Goal: Task Accomplishment & Management: Use online tool/utility

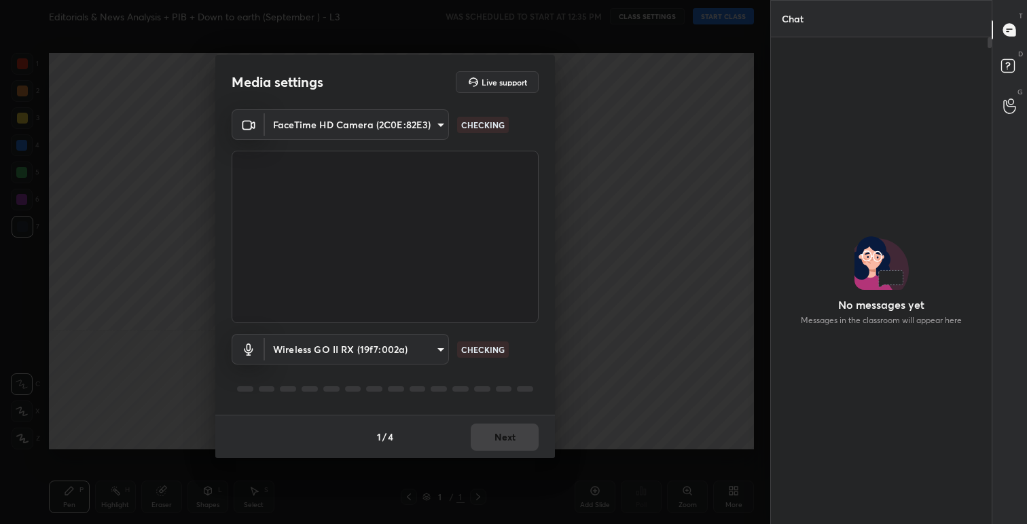
scroll to position [450, 217]
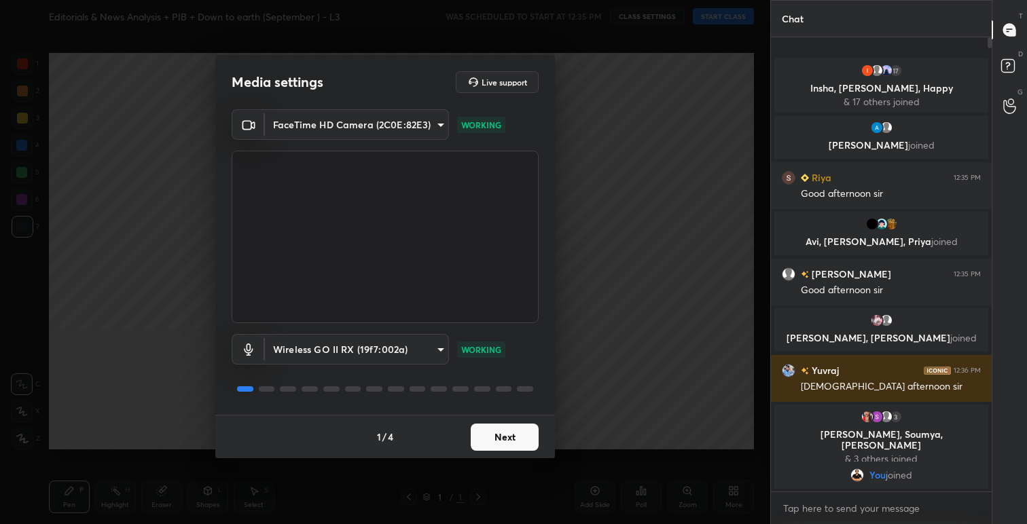
click at [521, 437] on button "Next" at bounding box center [505, 437] width 68 height 27
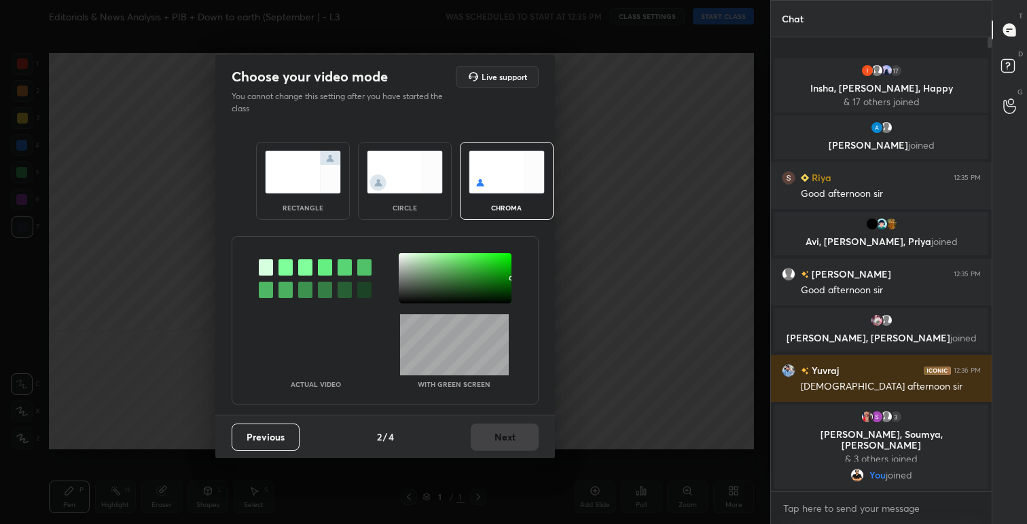
click at [301, 162] on img at bounding box center [303, 172] width 76 height 43
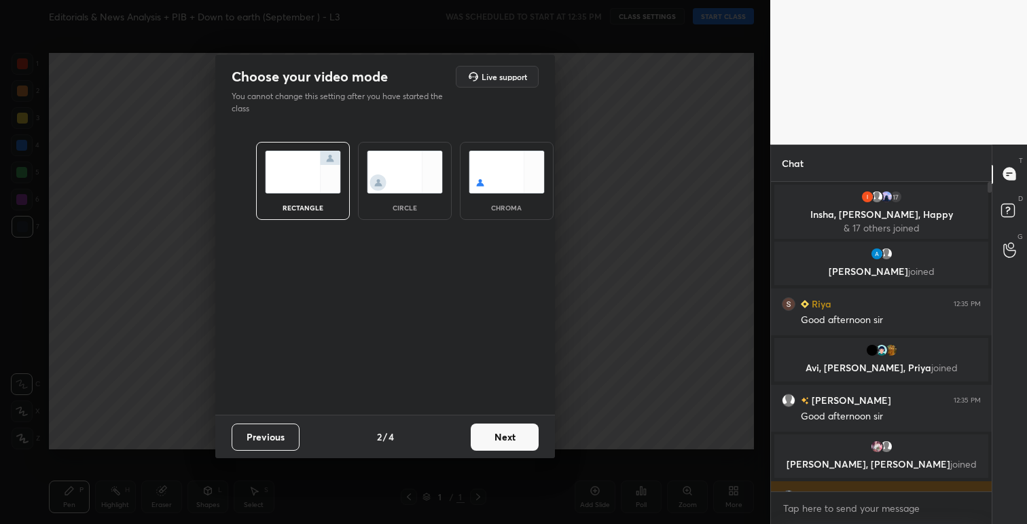
scroll to position [4, 5]
click at [516, 434] on button "Next" at bounding box center [505, 437] width 68 height 27
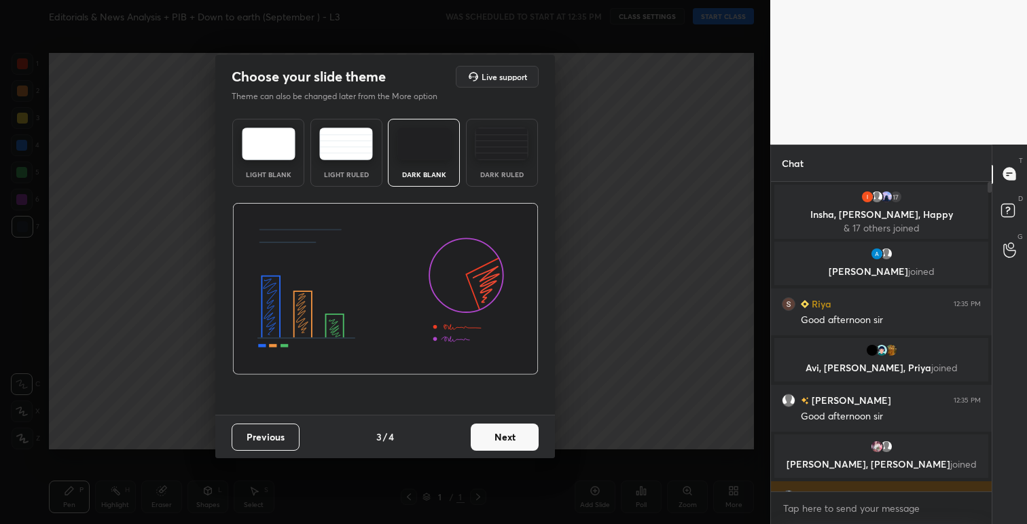
click at [274, 142] on img at bounding box center [269, 144] width 54 height 33
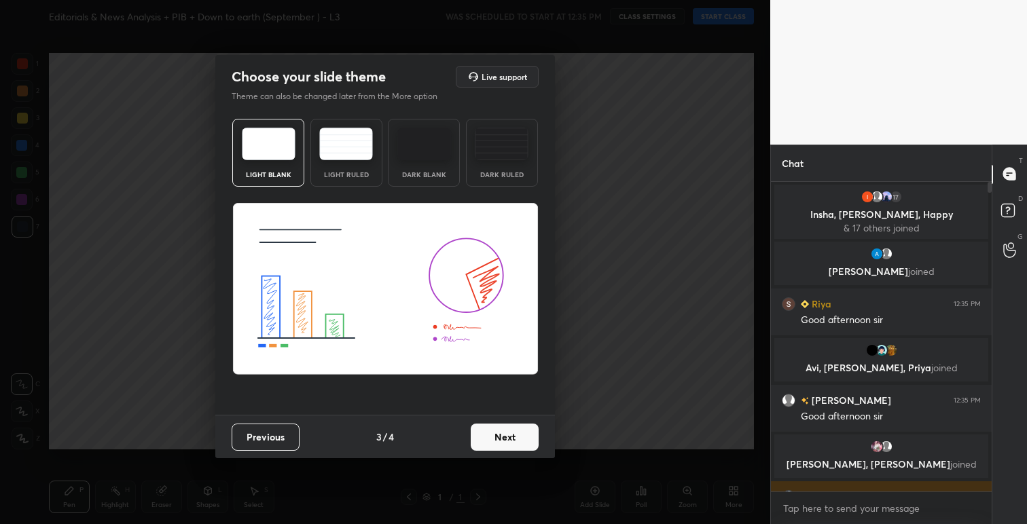
click at [506, 439] on button "Next" at bounding box center [505, 437] width 68 height 27
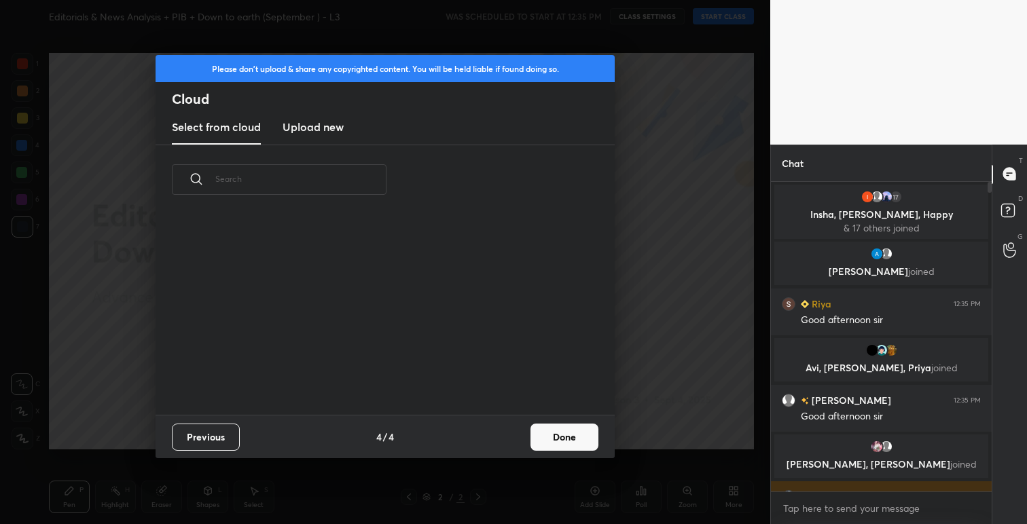
scroll to position [200, 436]
click at [582, 435] on button "Done" at bounding box center [564, 437] width 68 height 27
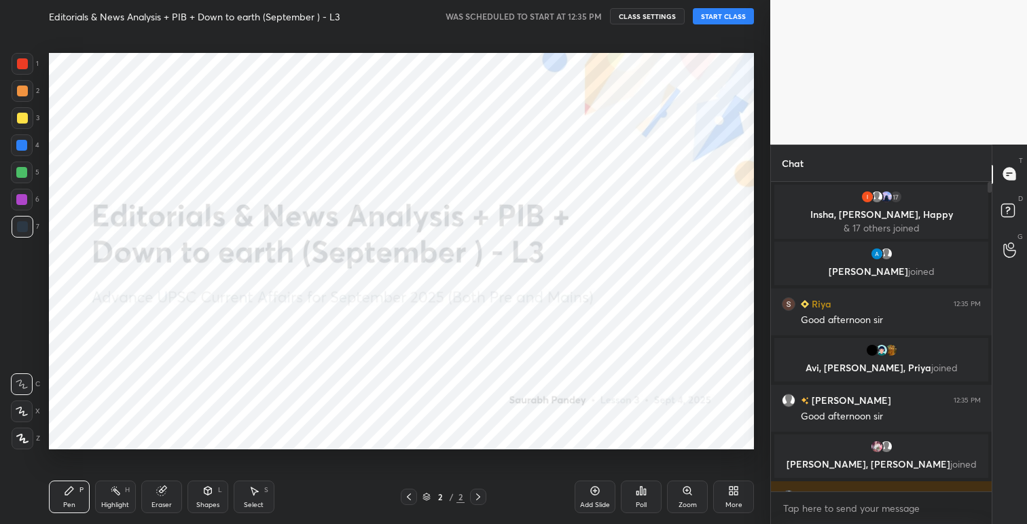
click at [727, 19] on button "START CLASS" at bounding box center [723, 16] width 61 height 16
click at [643, 17] on button "CLASS SETTINGS" at bounding box center [652, 16] width 75 height 16
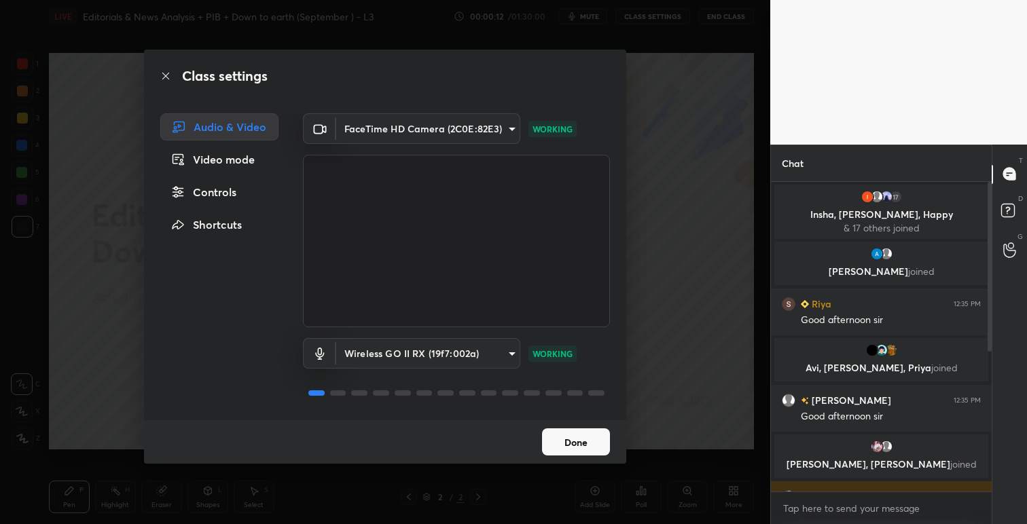
click at [579, 448] on button "Done" at bounding box center [576, 441] width 68 height 27
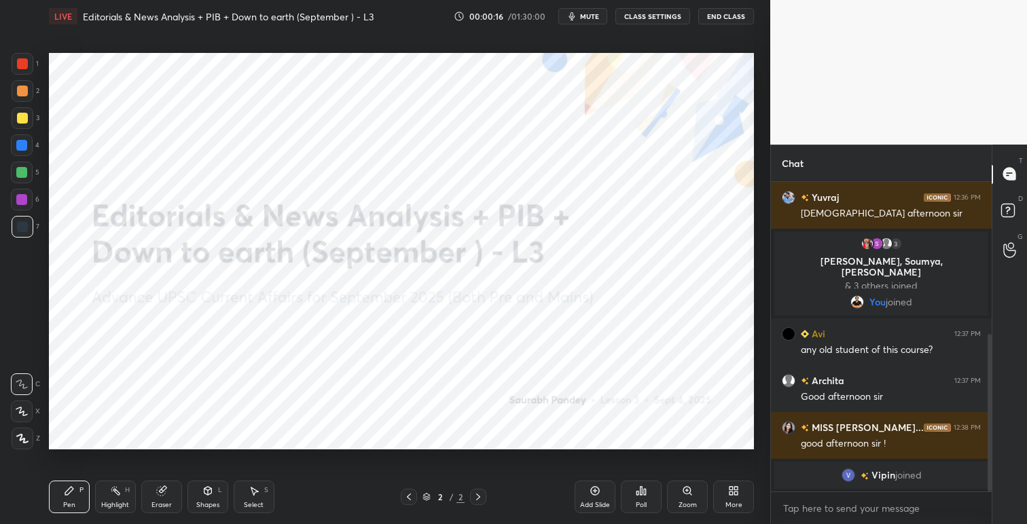
scroll to position [346, 0]
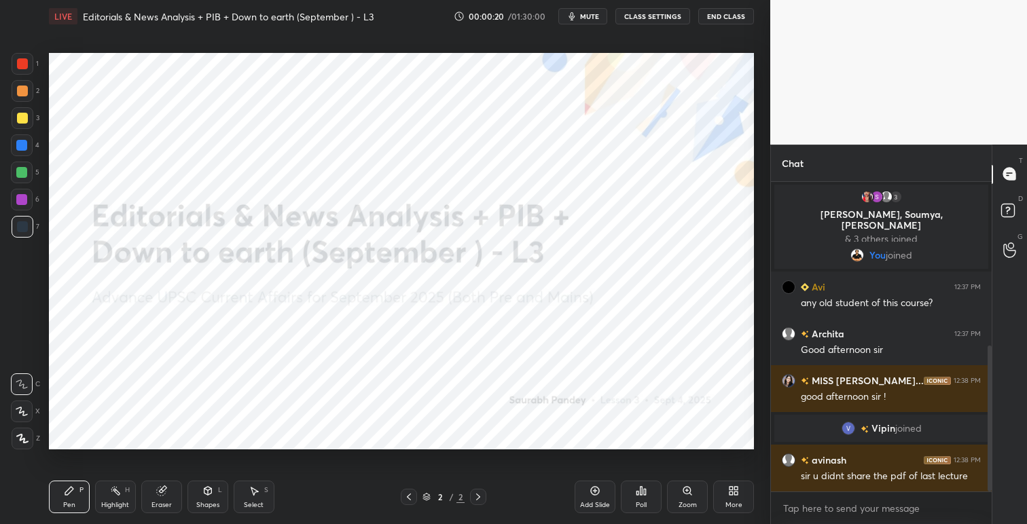
click at [591, 17] on span "mute" at bounding box center [589, 17] width 19 height 10
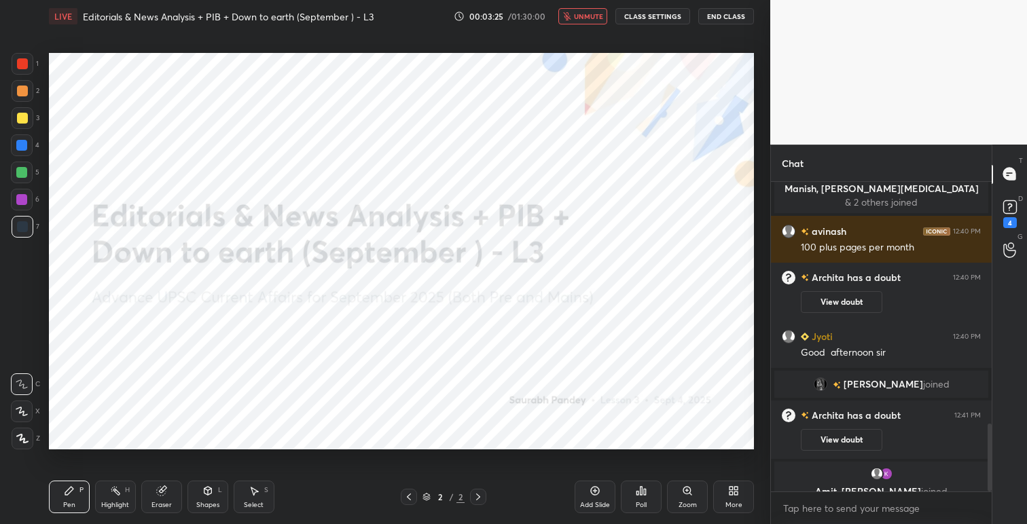
scroll to position [1098, 0]
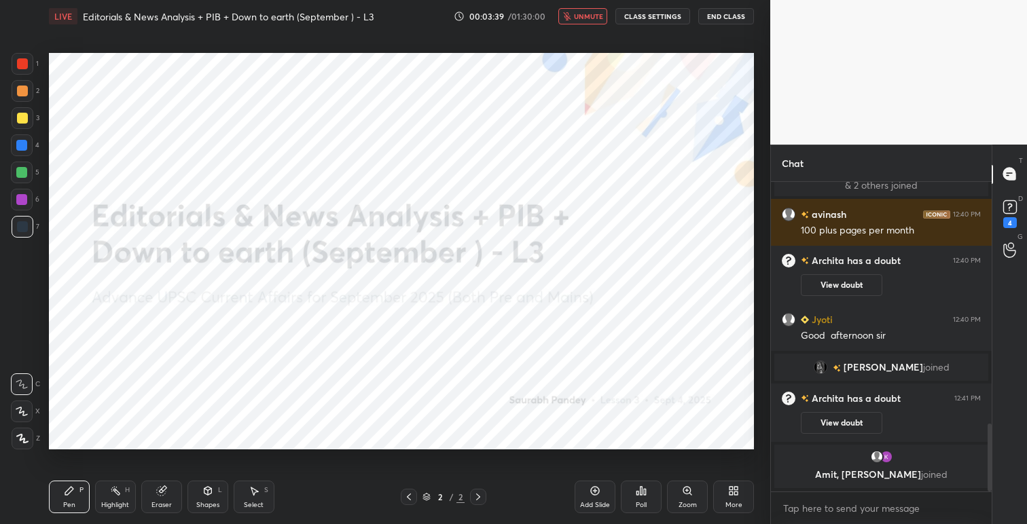
click at [733, 492] on icon at bounding box center [733, 491] width 11 height 11
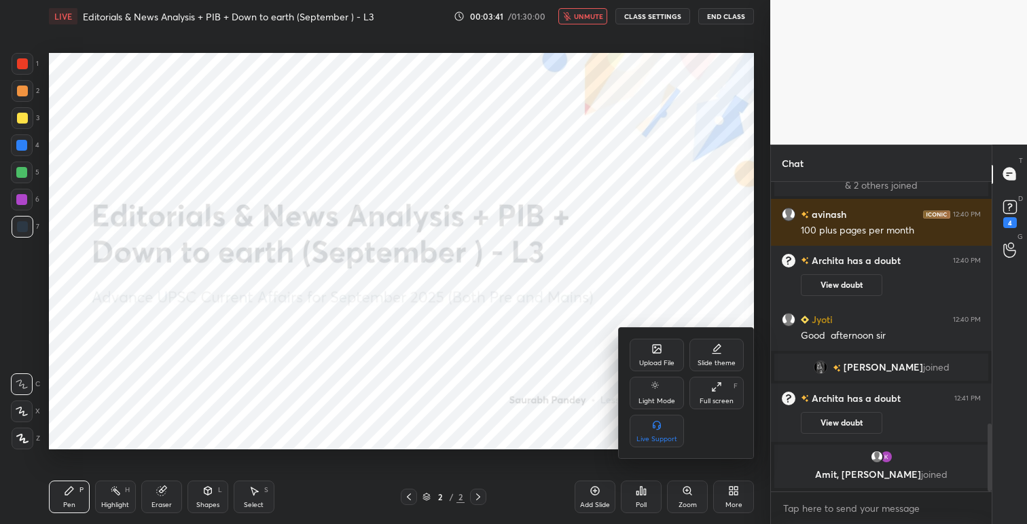
click at [658, 357] on div "Upload File" at bounding box center [657, 355] width 54 height 33
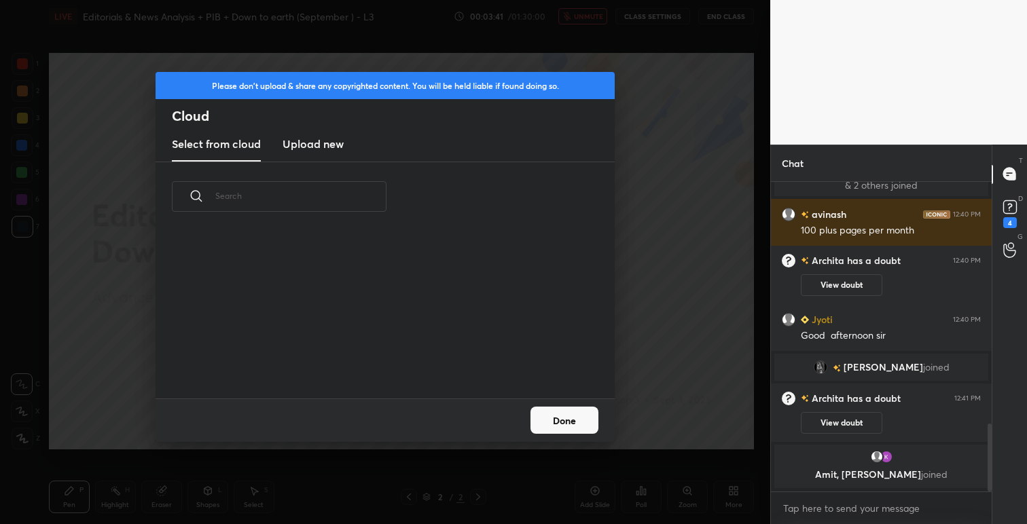
scroll to position [167, 436]
click at [308, 143] on h3 "Upload new" at bounding box center [312, 144] width 61 height 16
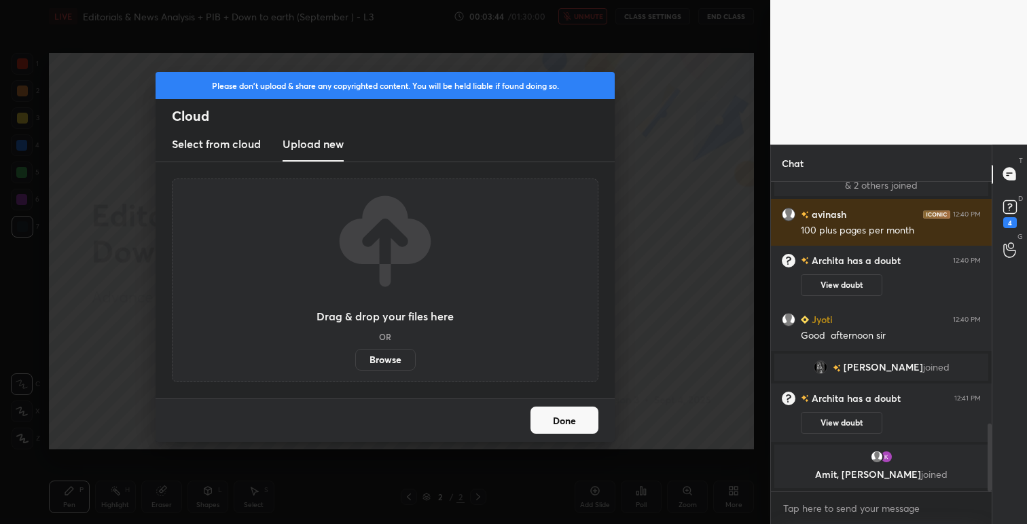
click at [398, 361] on label "Browse" at bounding box center [385, 360] width 60 height 22
click at [355, 361] on input "Browse" at bounding box center [355, 360] width 0 height 22
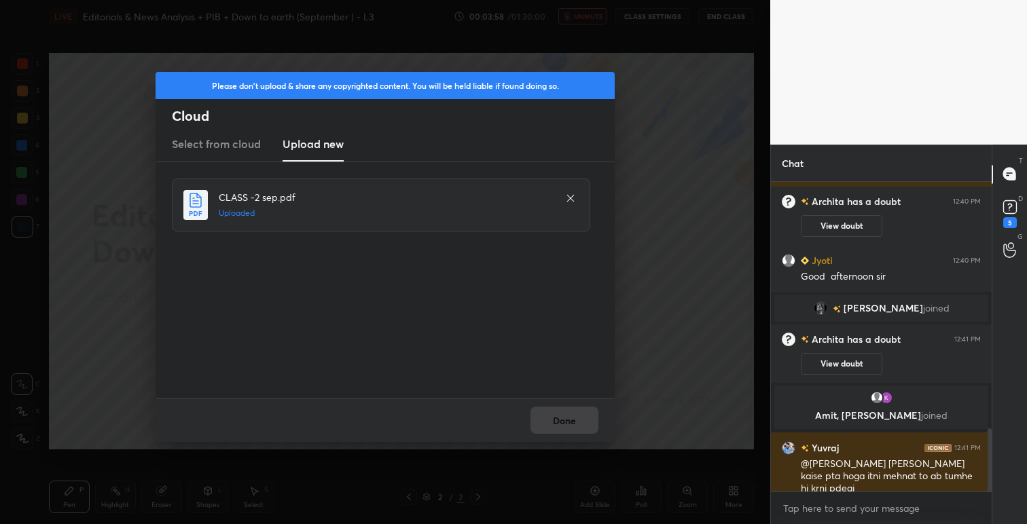
scroll to position [1204, 0]
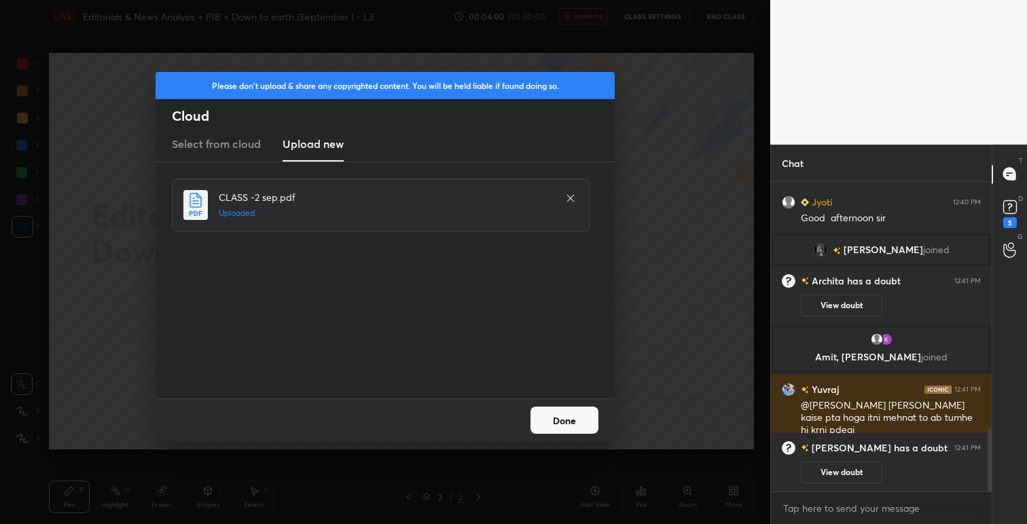
click at [565, 424] on button "Done" at bounding box center [564, 420] width 68 height 27
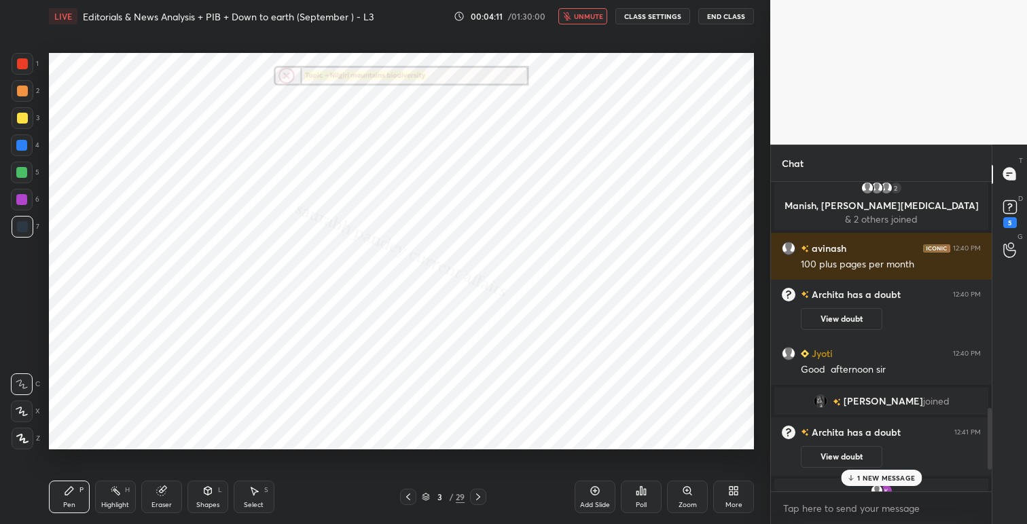
scroll to position [1248, 0]
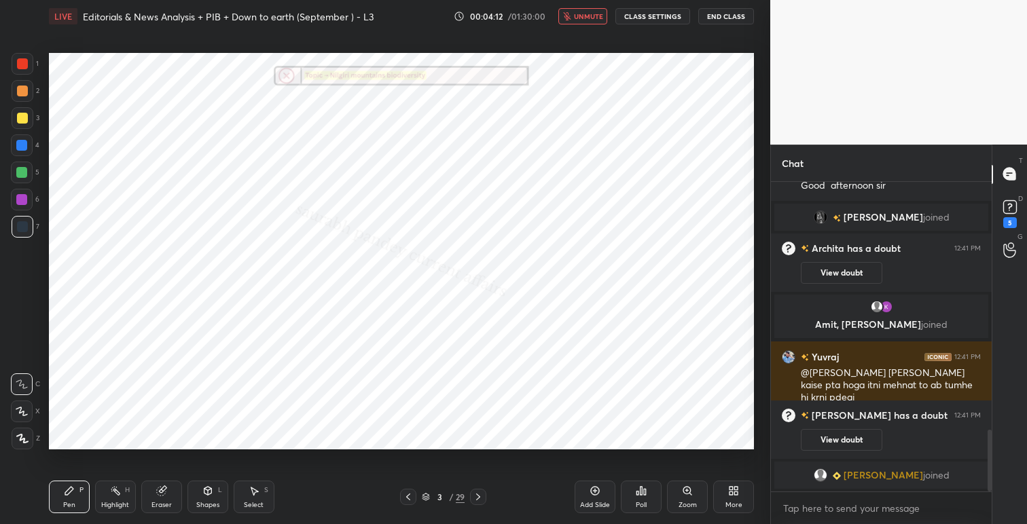
click at [735, 488] on icon at bounding box center [735, 488] width 3 height 3
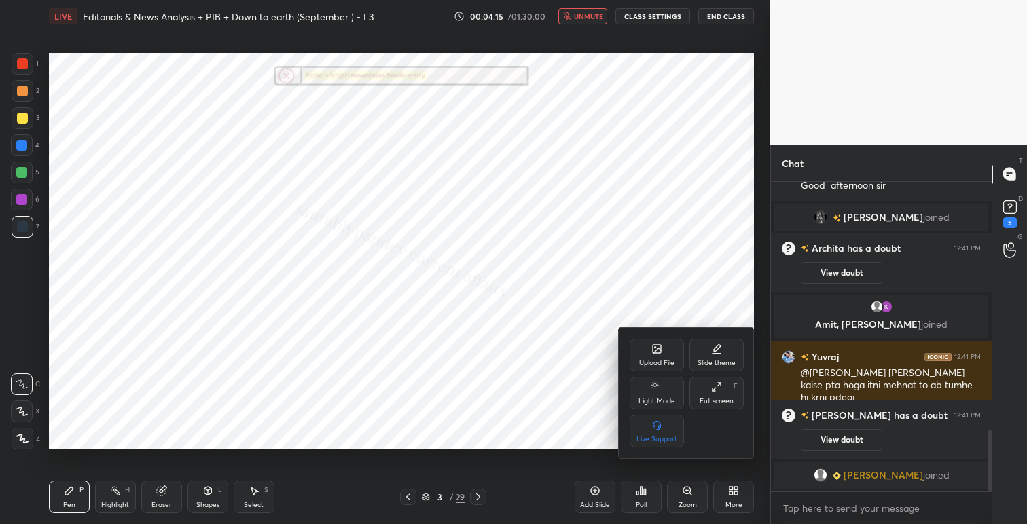
click at [699, 357] on div "Slide theme" at bounding box center [716, 355] width 54 height 33
click at [655, 436] on div "Dark Blank" at bounding box center [657, 439] width 34 height 7
click at [600, 495] on div at bounding box center [513, 262] width 1027 height 524
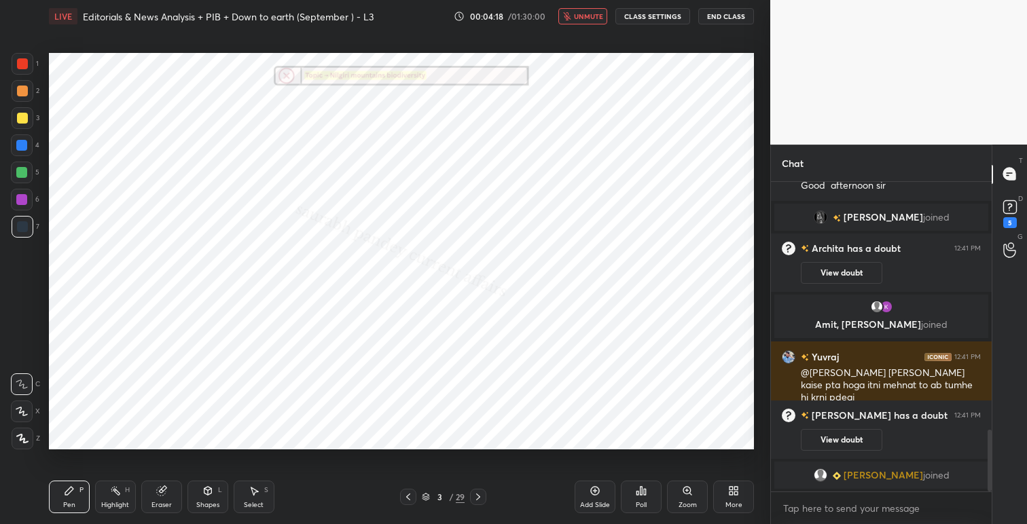
click at [589, 490] on div "Add Slide" at bounding box center [594, 497] width 41 height 33
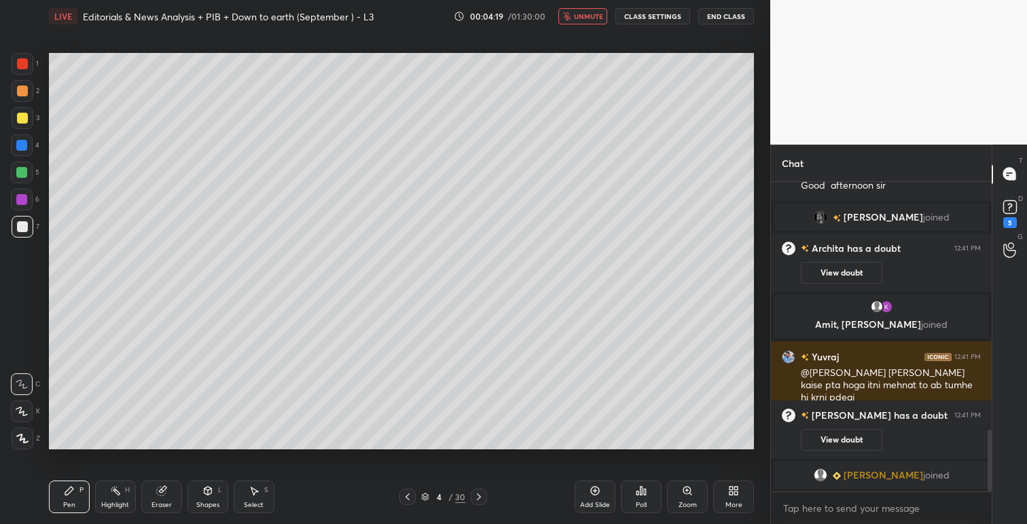
click at [735, 486] on icon at bounding box center [733, 491] width 11 height 11
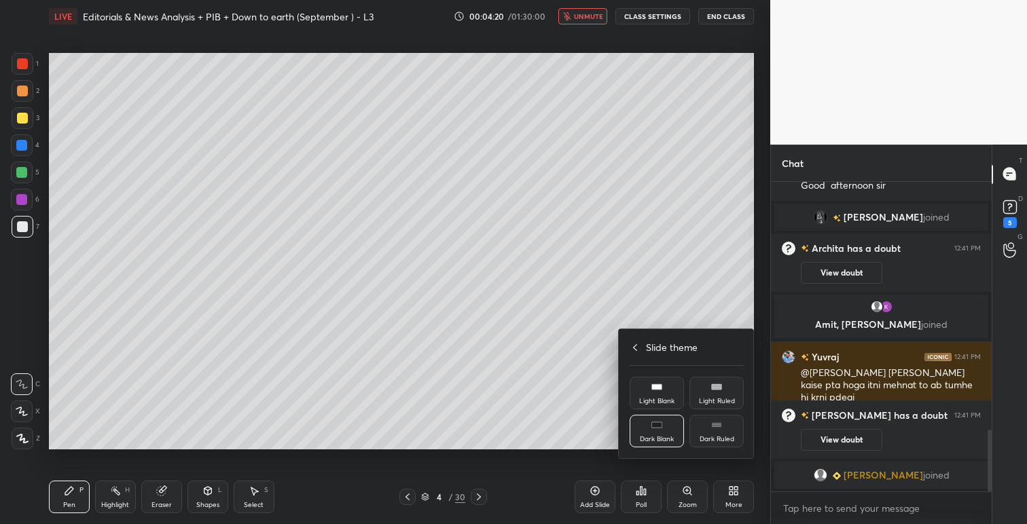
click at [634, 348] on icon at bounding box center [635, 347] width 11 height 11
click at [655, 366] on div "Upload File" at bounding box center [656, 363] width 35 height 7
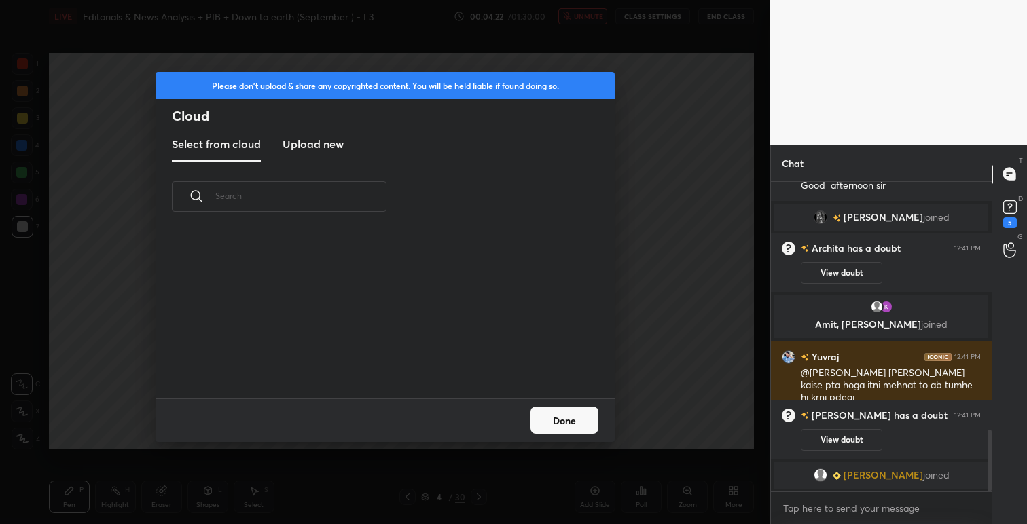
scroll to position [167, 436]
click at [295, 144] on h3 "Upload new" at bounding box center [312, 144] width 61 height 16
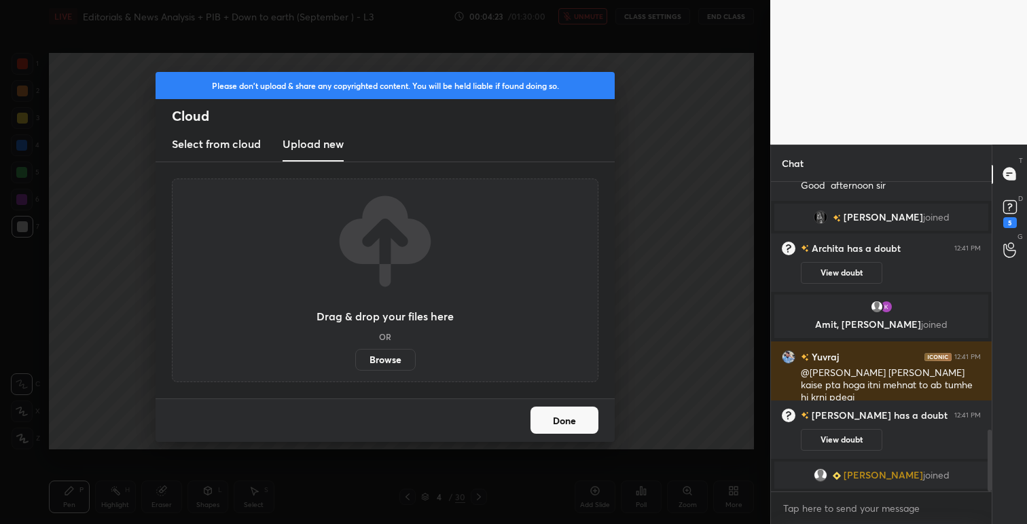
click at [385, 363] on label "Browse" at bounding box center [385, 360] width 60 height 22
click at [355, 363] on input "Browse" at bounding box center [355, 360] width 0 height 22
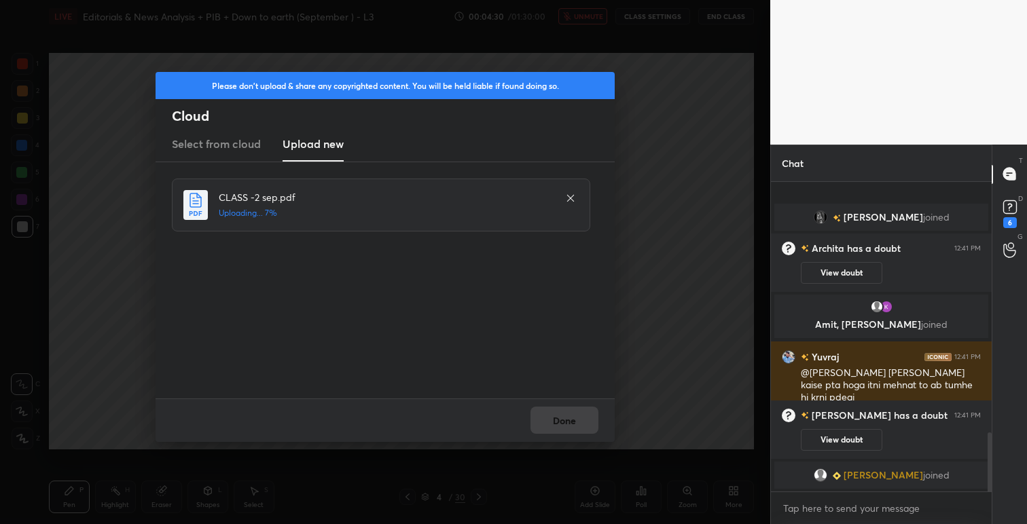
scroll to position [1307, 0]
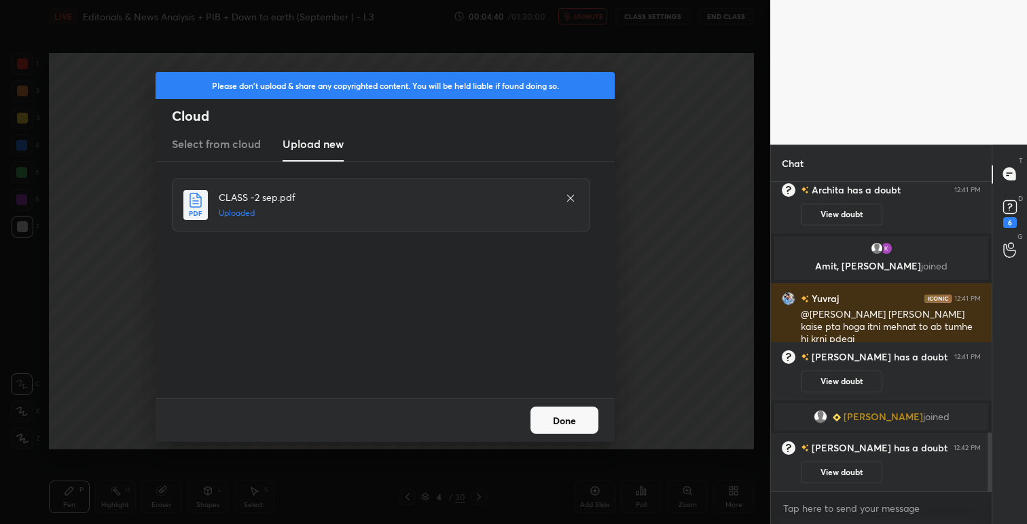
click at [585, 422] on button "Done" at bounding box center [564, 420] width 68 height 27
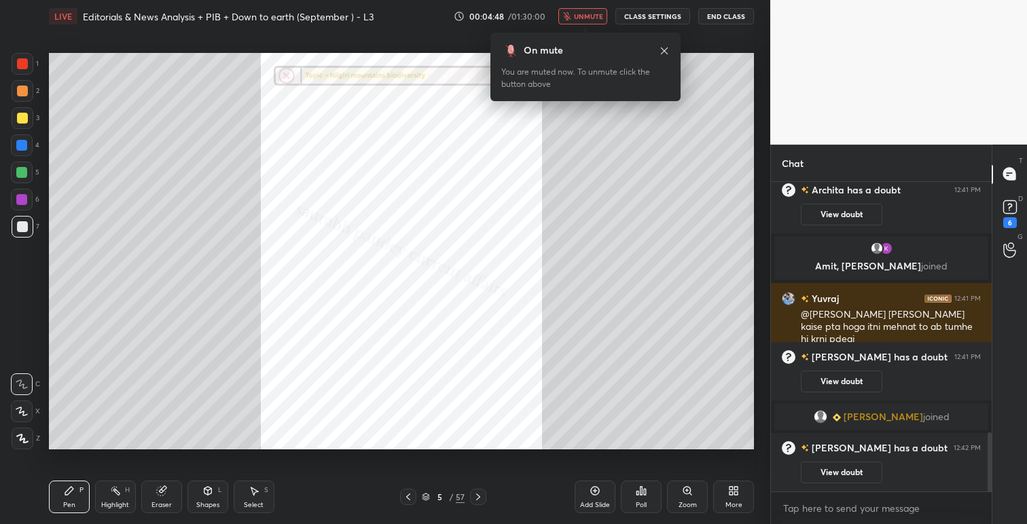
click at [588, 14] on span "unmute" at bounding box center [588, 17] width 29 height 10
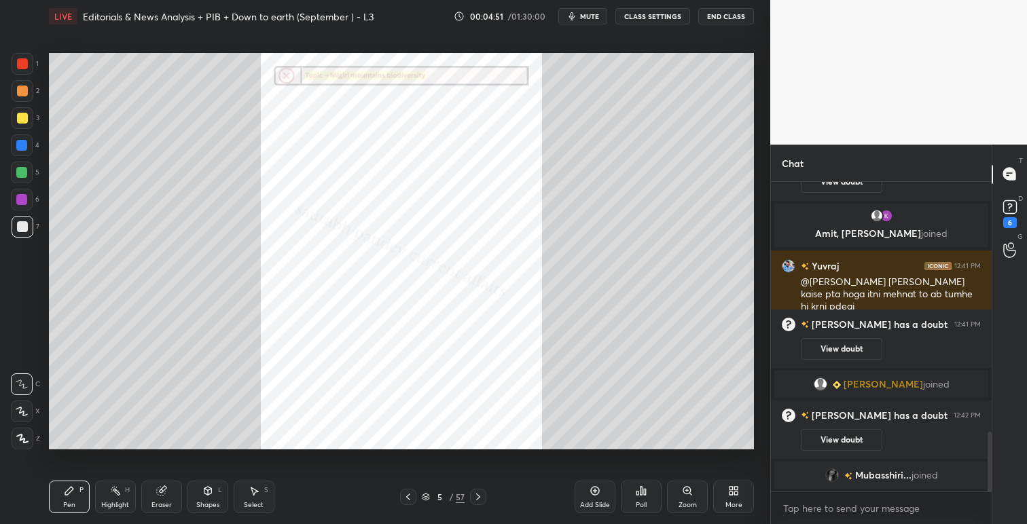
scroll to position [1319, 0]
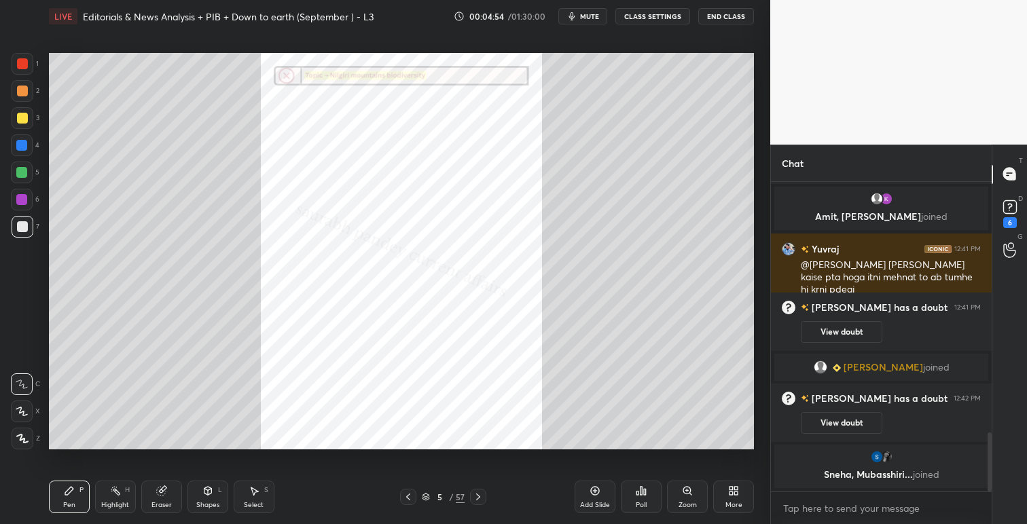
click at [28, 61] on div at bounding box center [23, 64] width 22 height 22
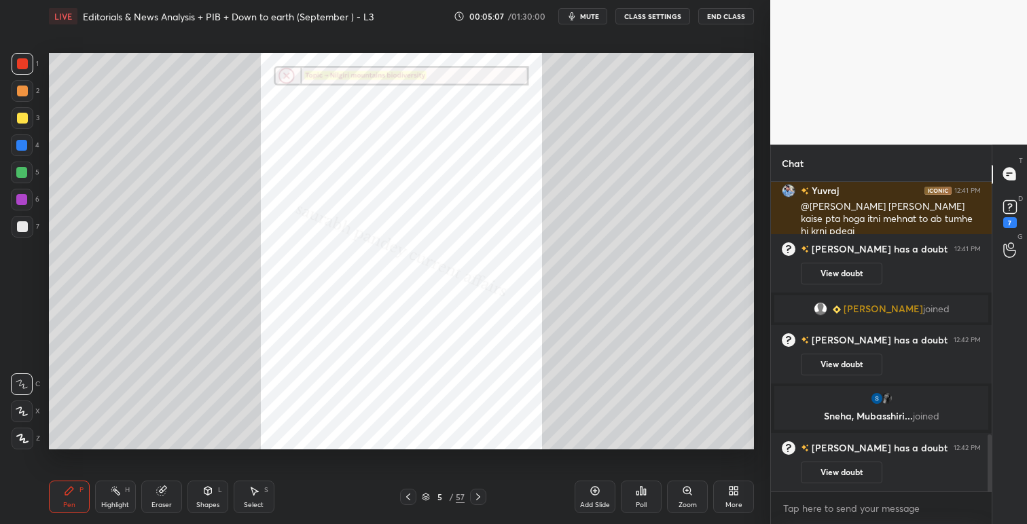
click at [481, 493] on icon at bounding box center [478, 497] width 11 height 11
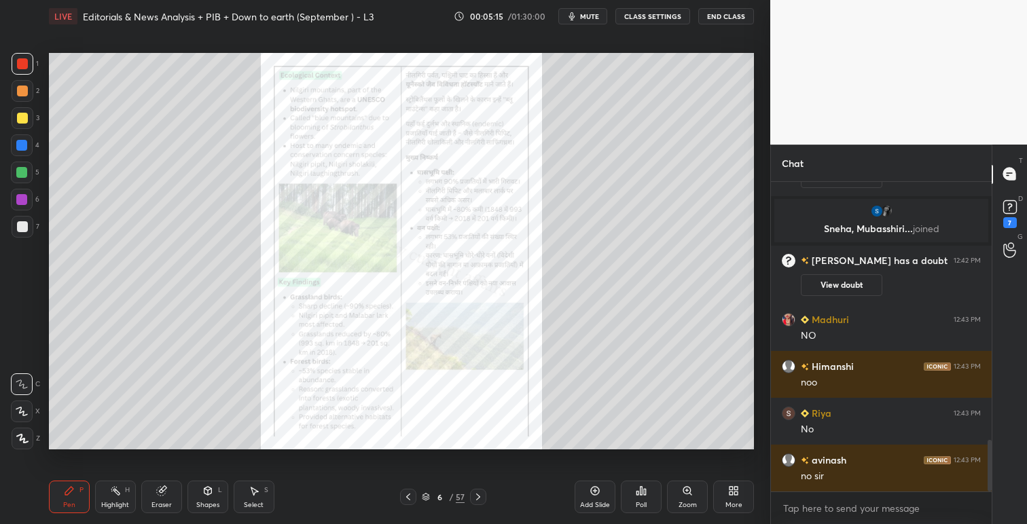
scroll to position [1599, 0]
click at [682, 494] on icon at bounding box center [687, 491] width 11 height 11
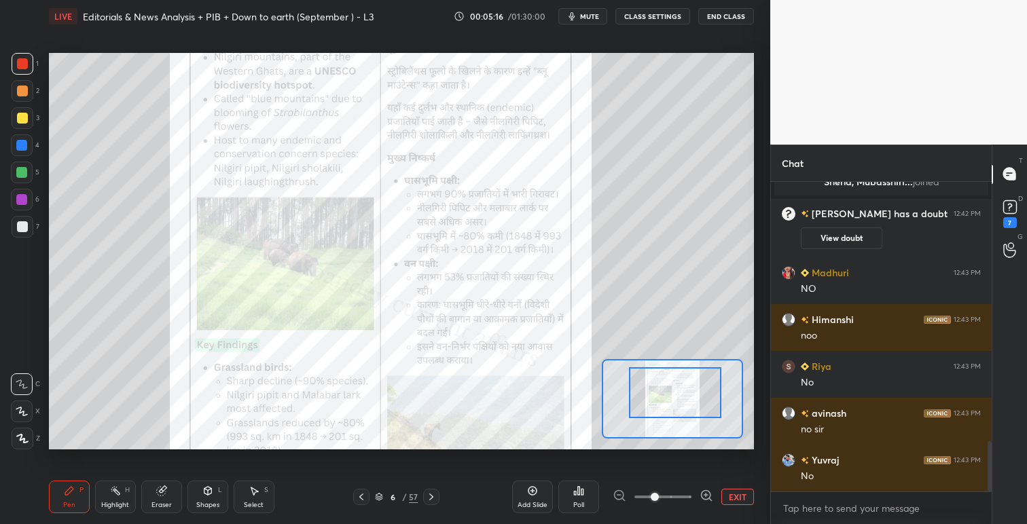
click at [675, 385] on div at bounding box center [675, 392] width 92 height 51
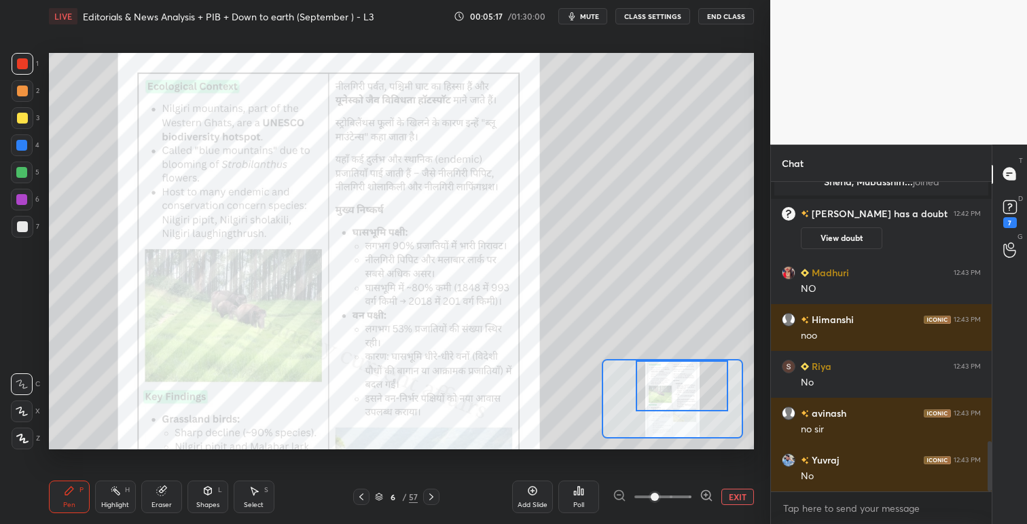
click at [682, 386] on div at bounding box center [682, 386] width 92 height 51
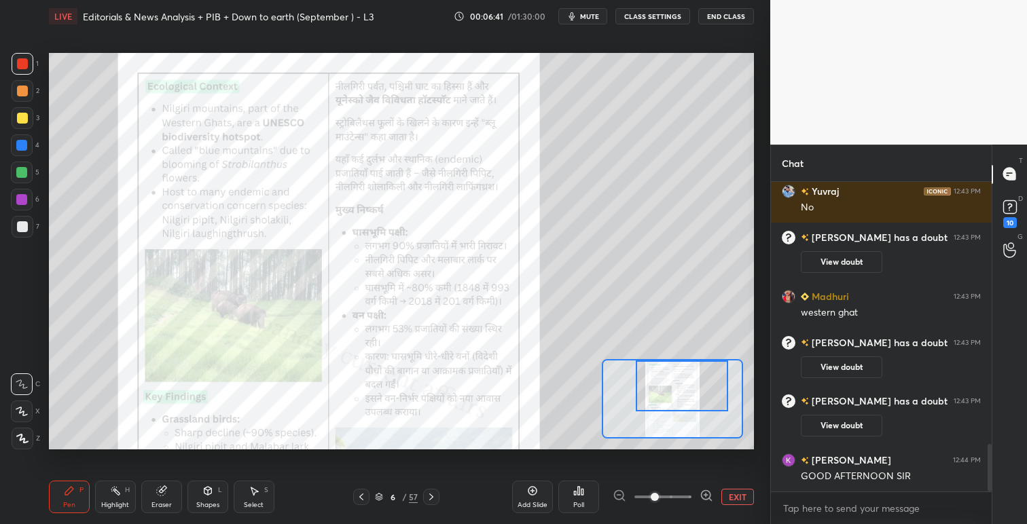
scroll to position [1695, 0]
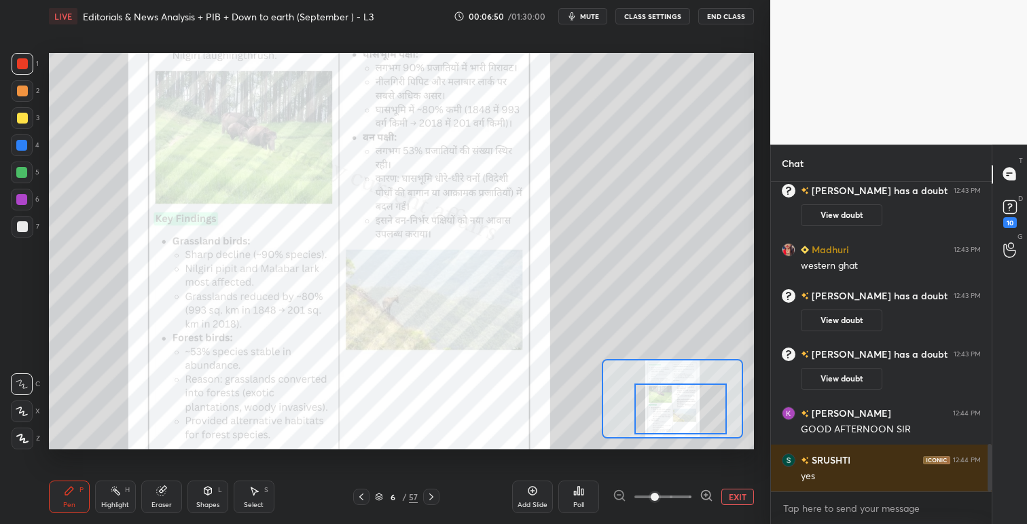
drag, startPoint x: 681, startPoint y: 379, endPoint x: 680, endPoint y: 397, distance: 17.7
click at [680, 397] on div at bounding box center [680, 409] width 92 height 51
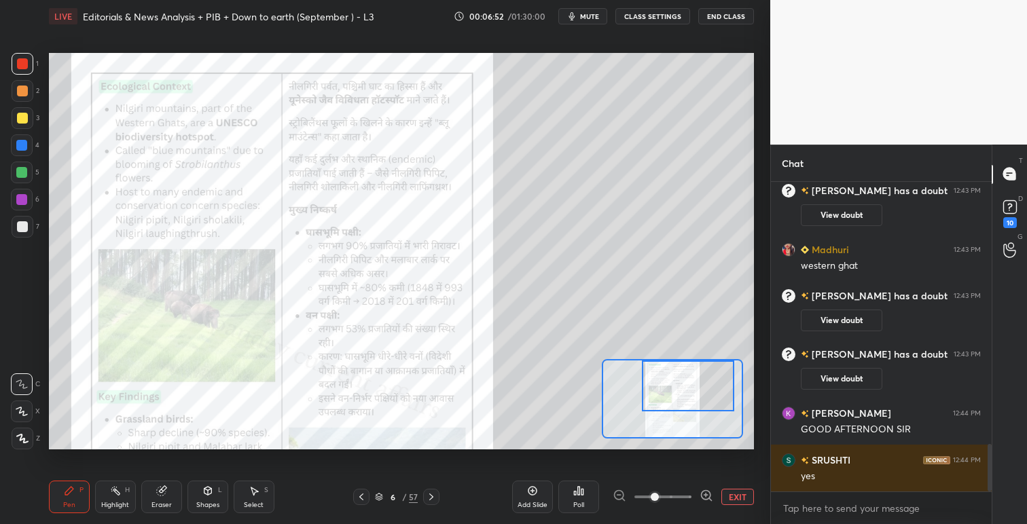
drag, startPoint x: 694, startPoint y: 407, endPoint x: 703, endPoint y: 386, distance: 22.8
click at [703, 386] on div at bounding box center [688, 386] width 92 height 51
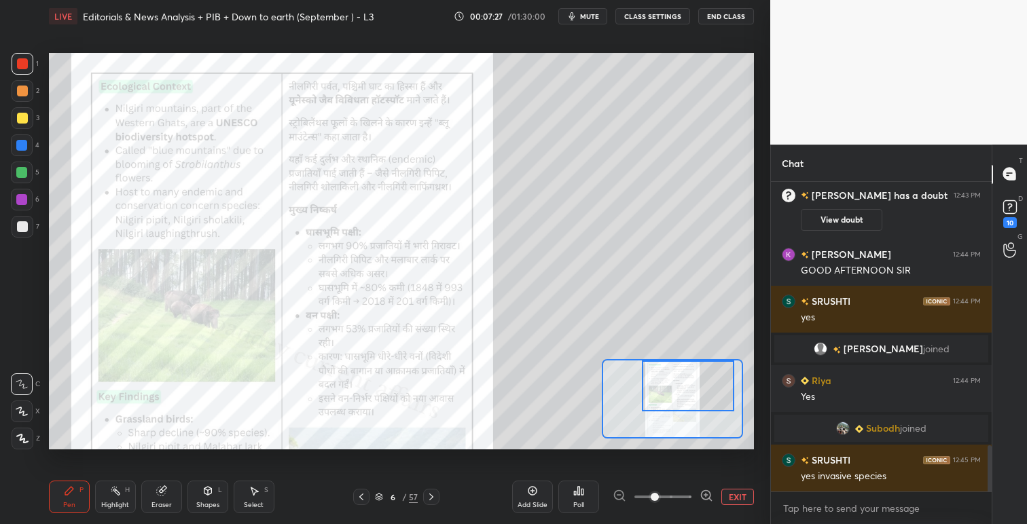
scroll to position [1777, 0]
click at [588, 20] on span "mute" at bounding box center [589, 17] width 19 height 10
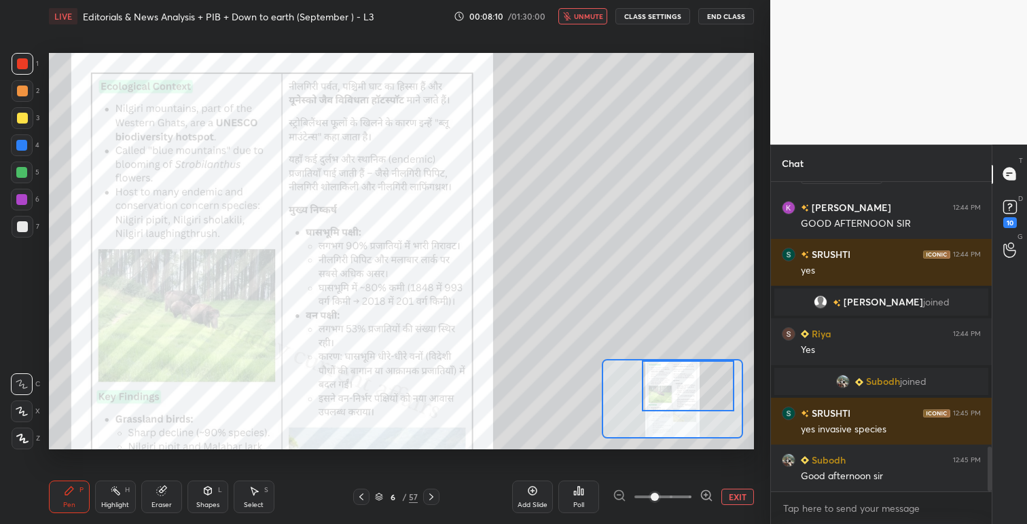
click at [589, 15] on span "unmute" at bounding box center [588, 17] width 29 height 10
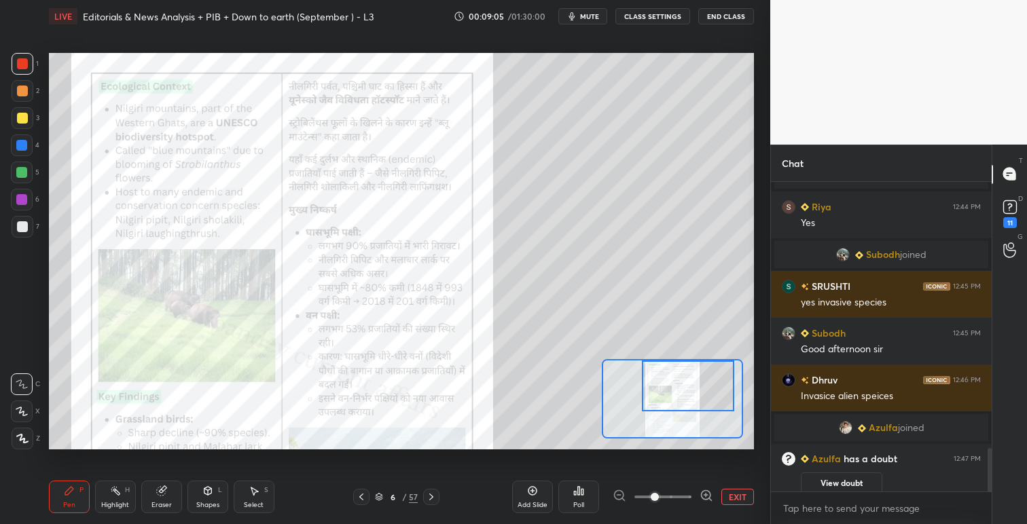
scroll to position [1914, 0]
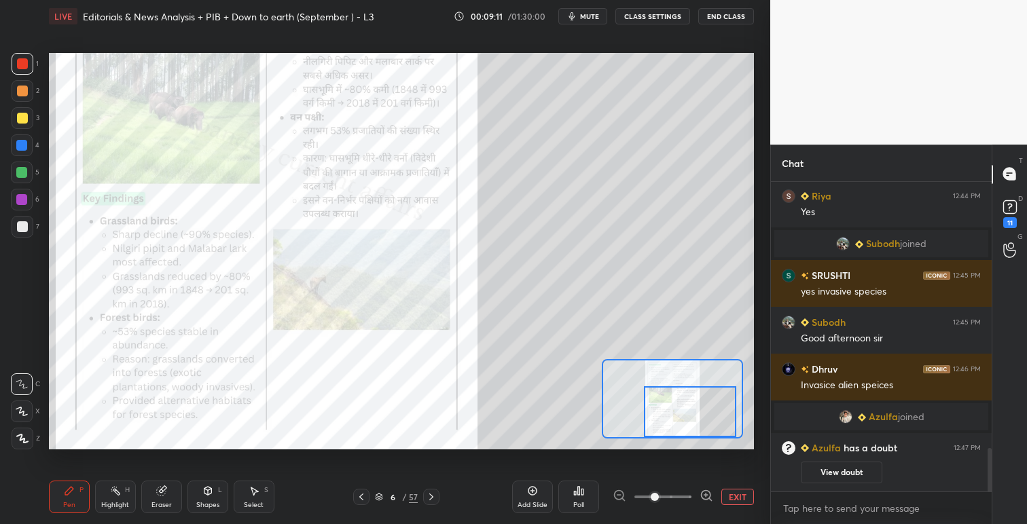
drag, startPoint x: 697, startPoint y: 385, endPoint x: 697, endPoint y: 408, distance: 23.1
click at [697, 408] on div at bounding box center [690, 411] width 92 height 51
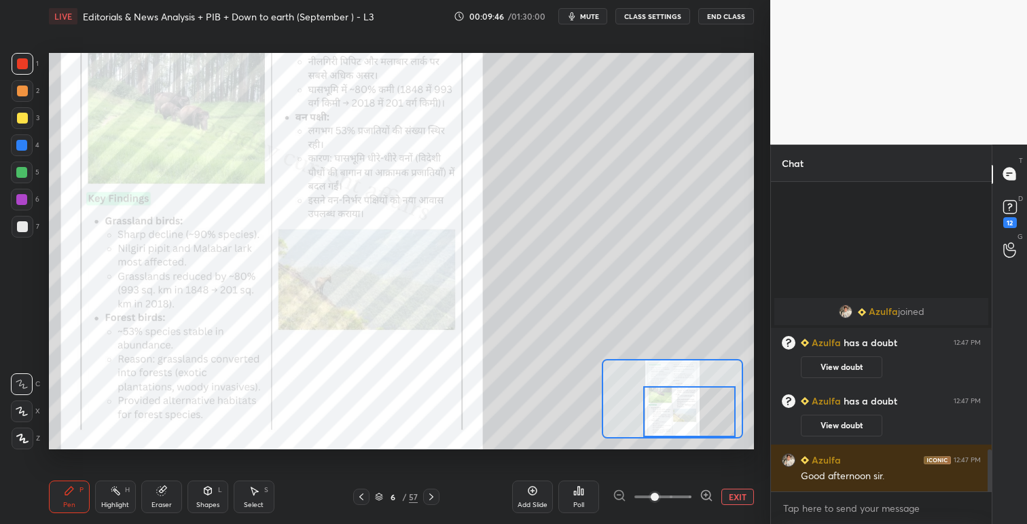
scroll to position [1979, 0]
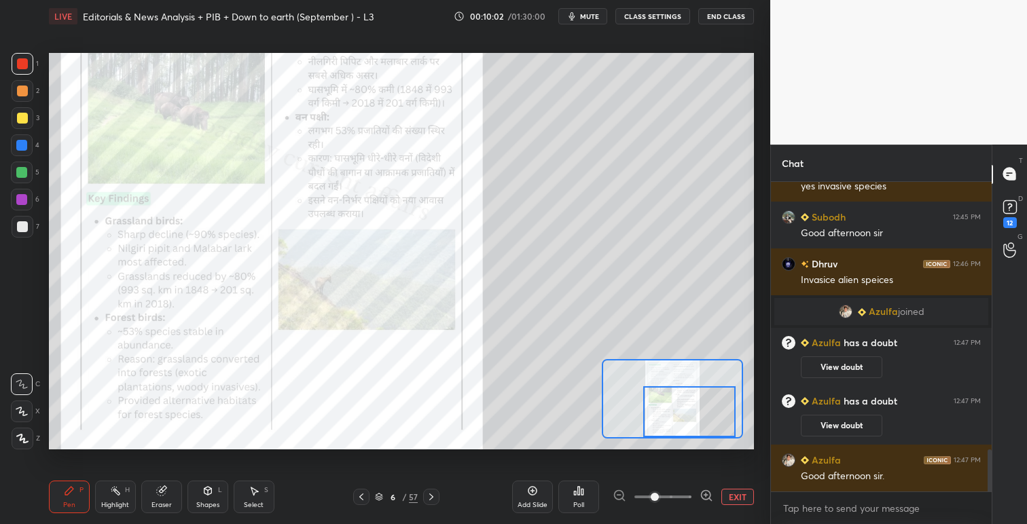
drag, startPoint x: 416, startPoint y: 471, endPoint x: 427, endPoint y: 496, distance: 28.3
click at [420, 488] on div "Pen P Highlight H Eraser Shapes L Select S 6 / 57 Add Slide Poll EXIT" at bounding box center [401, 497] width 705 height 54
click at [433, 496] on icon at bounding box center [431, 497] width 11 height 11
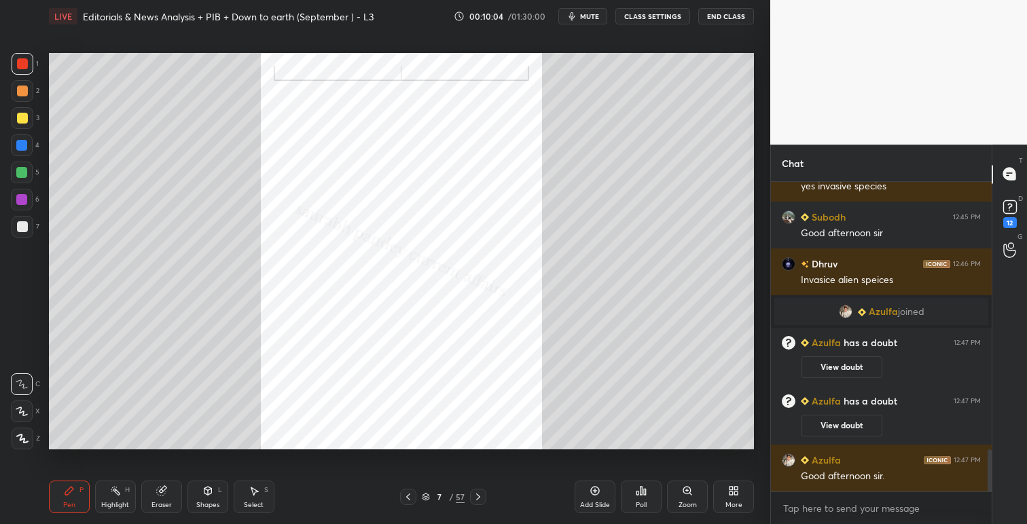
click at [471, 497] on div at bounding box center [478, 497] width 16 height 16
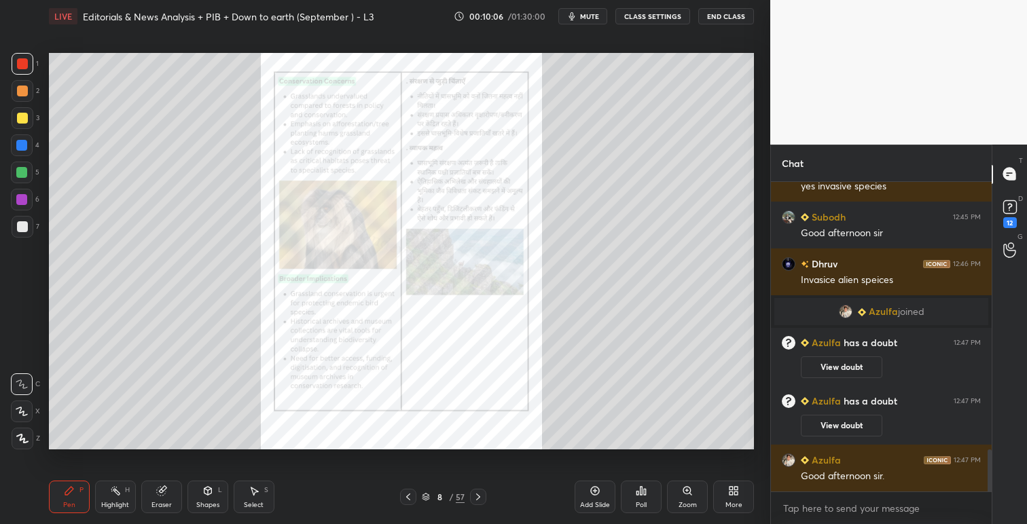
click at [686, 490] on icon at bounding box center [686, 490] width 3 height 0
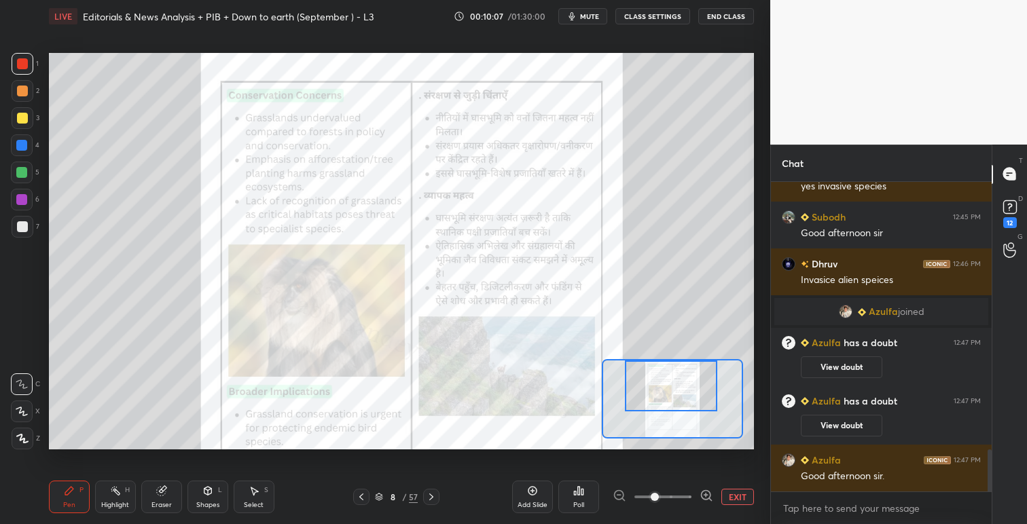
click at [687, 395] on div at bounding box center [671, 386] width 92 height 51
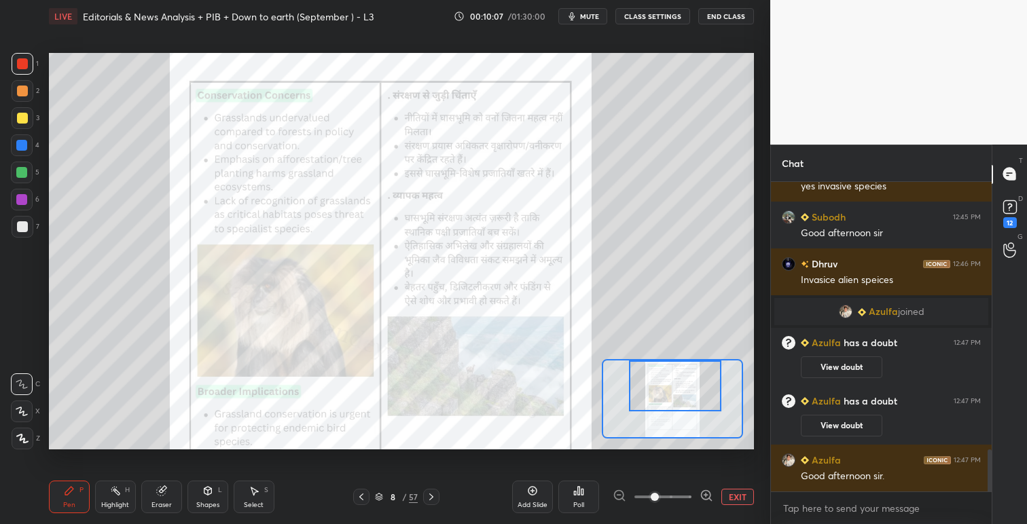
click at [693, 400] on div at bounding box center [675, 386] width 92 height 51
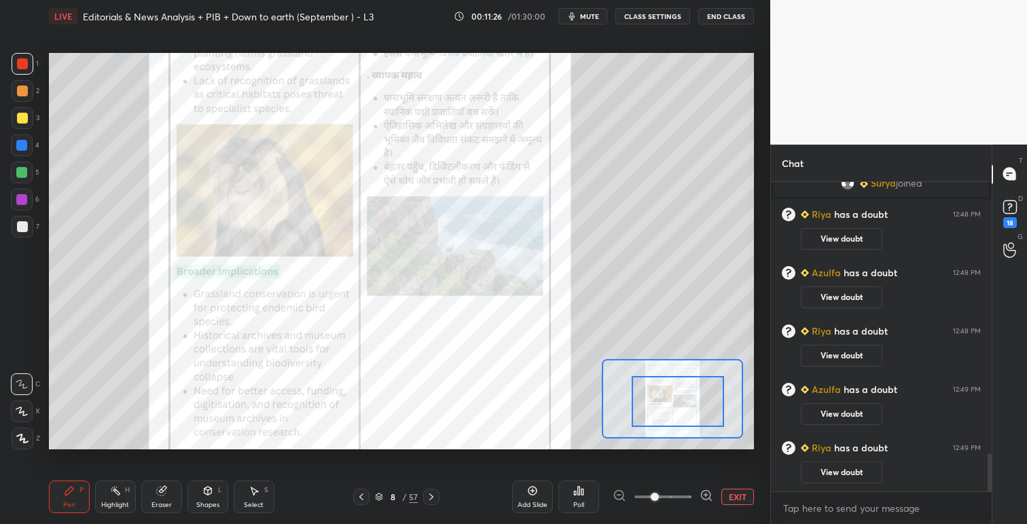
scroll to position [2199, 0]
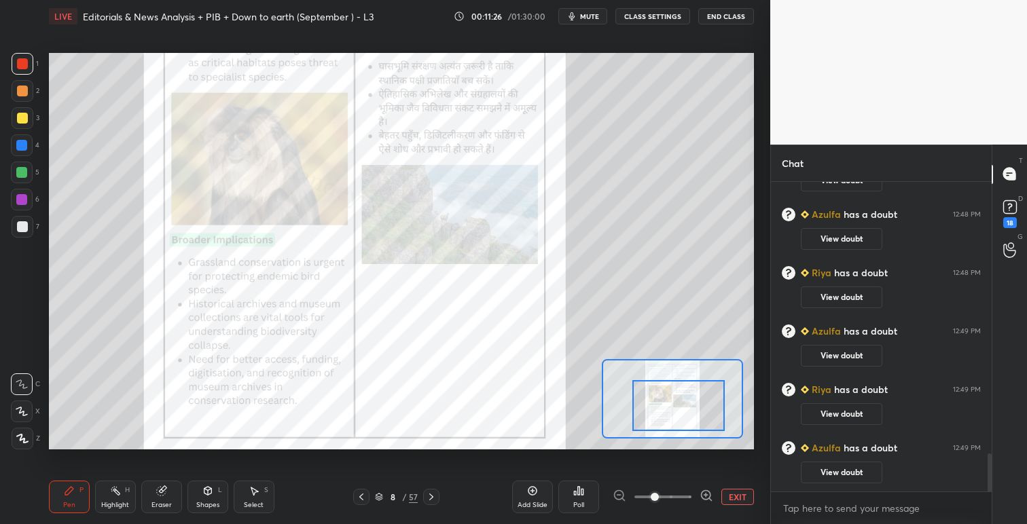
click at [701, 397] on div at bounding box center [678, 405] width 92 height 51
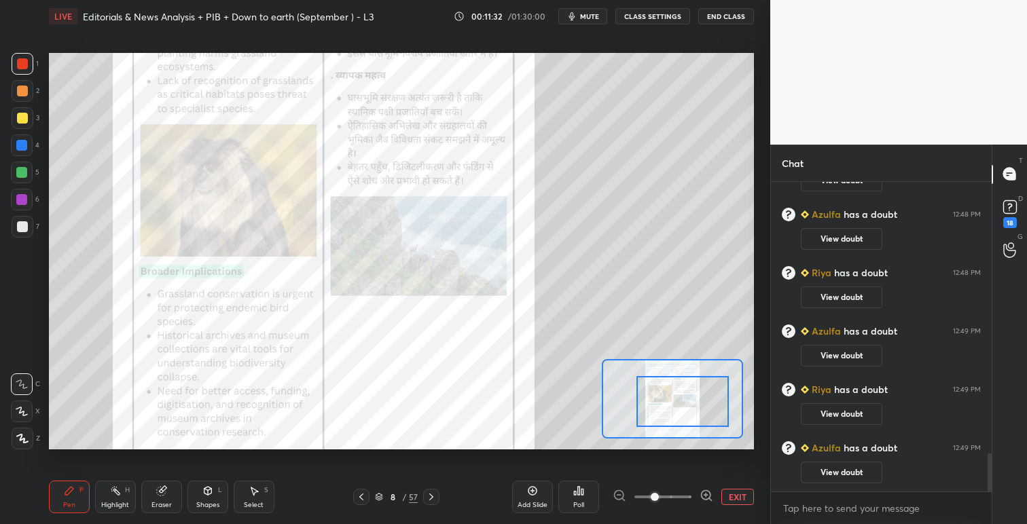
click at [688, 399] on div at bounding box center [682, 401] width 92 height 51
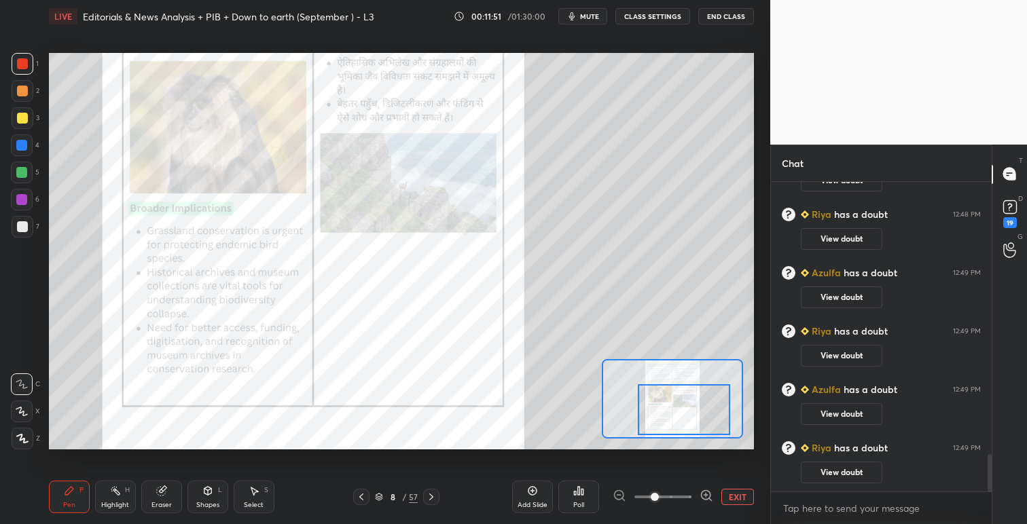
drag, startPoint x: 672, startPoint y: 391, endPoint x: 671, endPoint y: 402, distance: 10.9
click at [672, 402] on div at bounding box center [684, 409] width 92 height 51
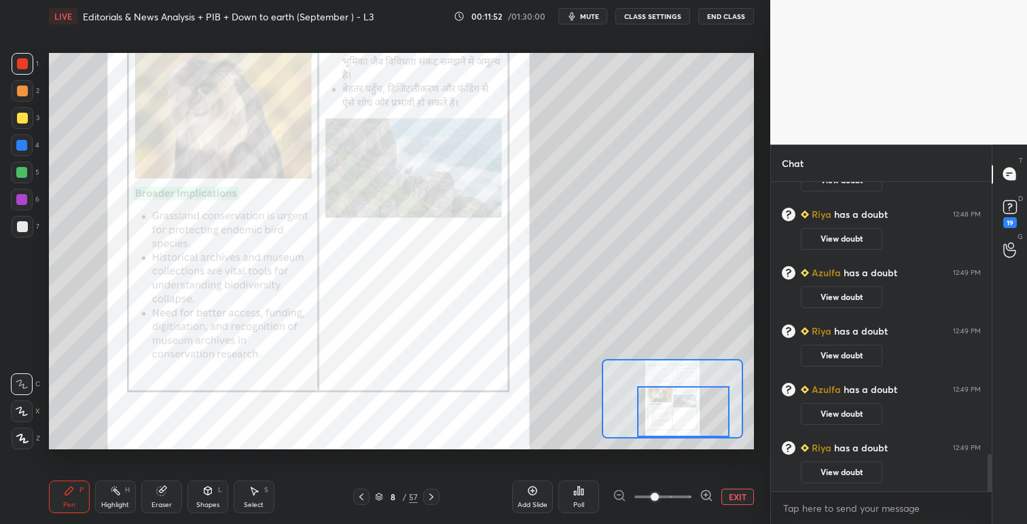
click at [432, 496] on icon at bounding box center [431, 497] width 11 height 11
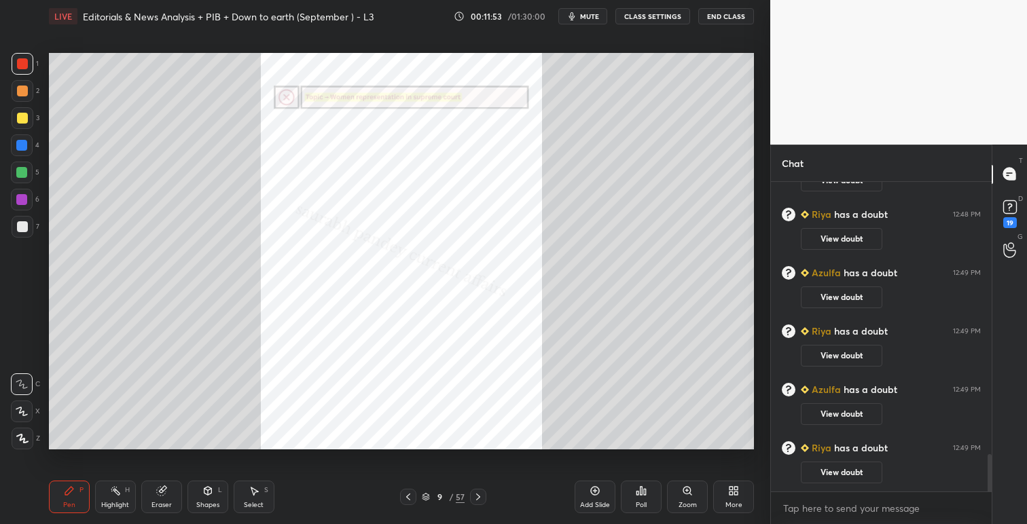
click at [409, 493] on icon at bounding box center [408, 497] width 11 height 11
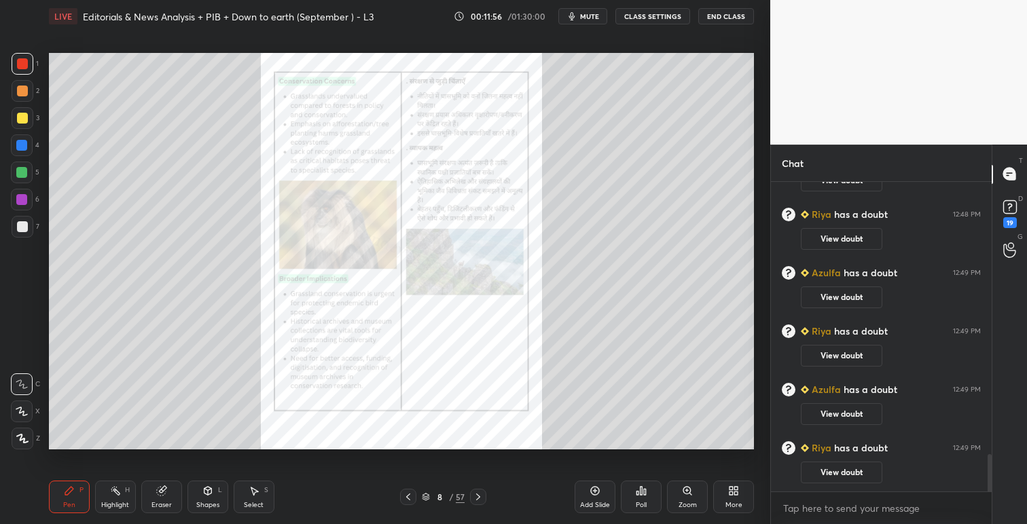
click at [642, 492] on icon at bounding box center [641, 491] width 2 height 8
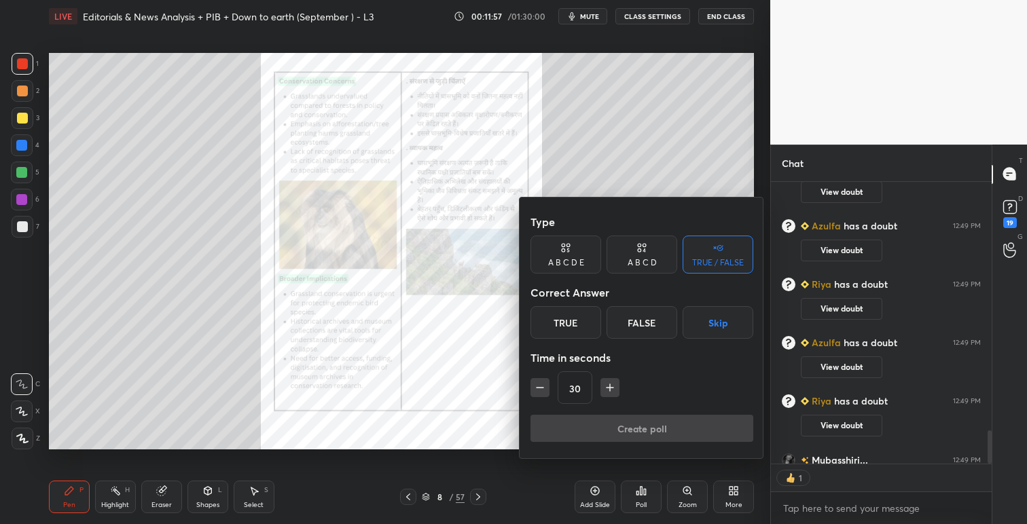
scroll to position [4, 5]
click at [579, 325] on div "True" at bounding box center [565, 322] width 71 height 33
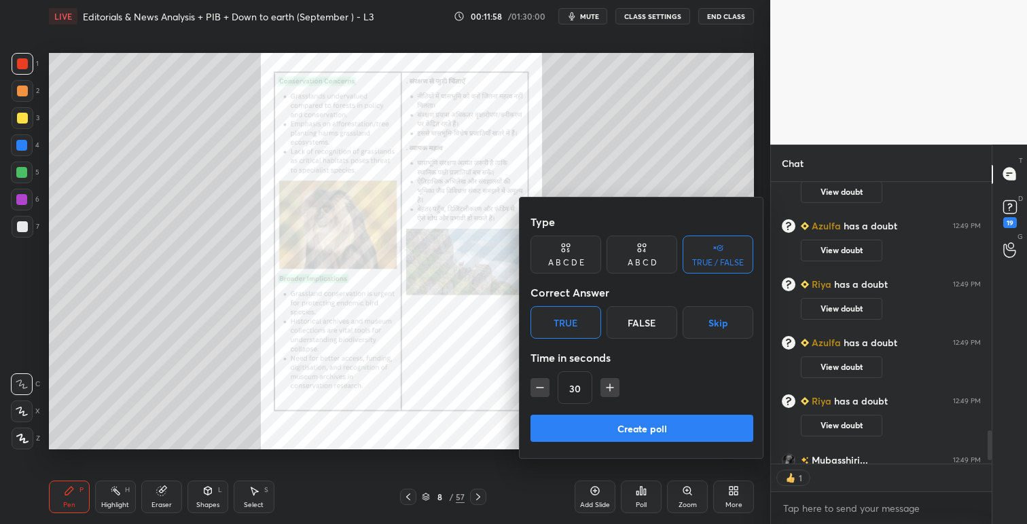
scroll to position [2367, 0]
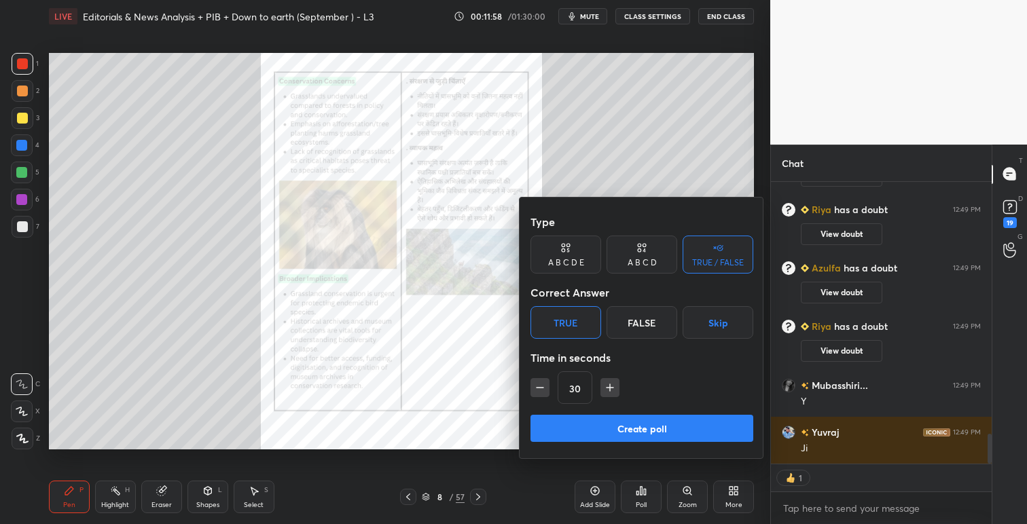
click at [639, 431] on button "Create poll" at bounding box center [641, 428] width 223 height 27
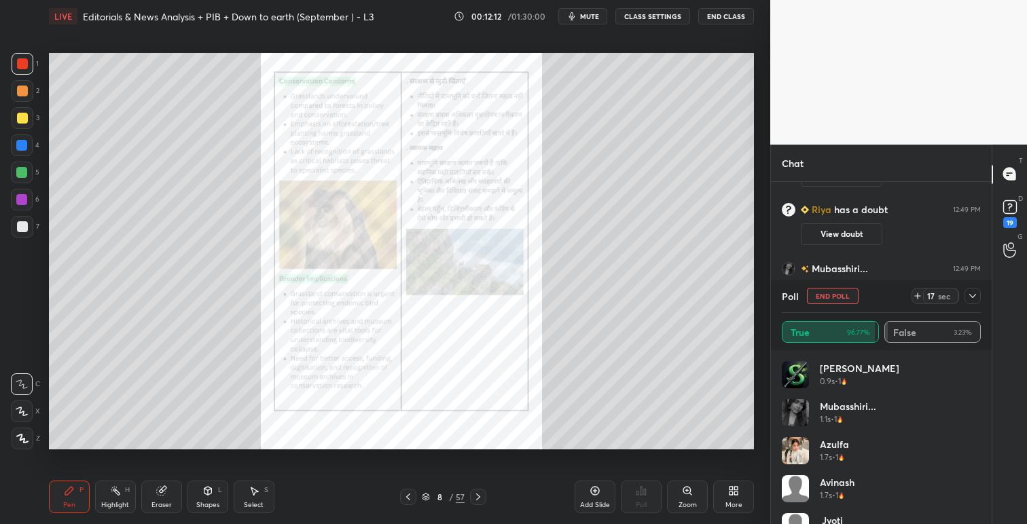
scroll to position [2457, 0]
click at [583, 12] on span "mute" at bounding box center [589, 17] width 19 height 10
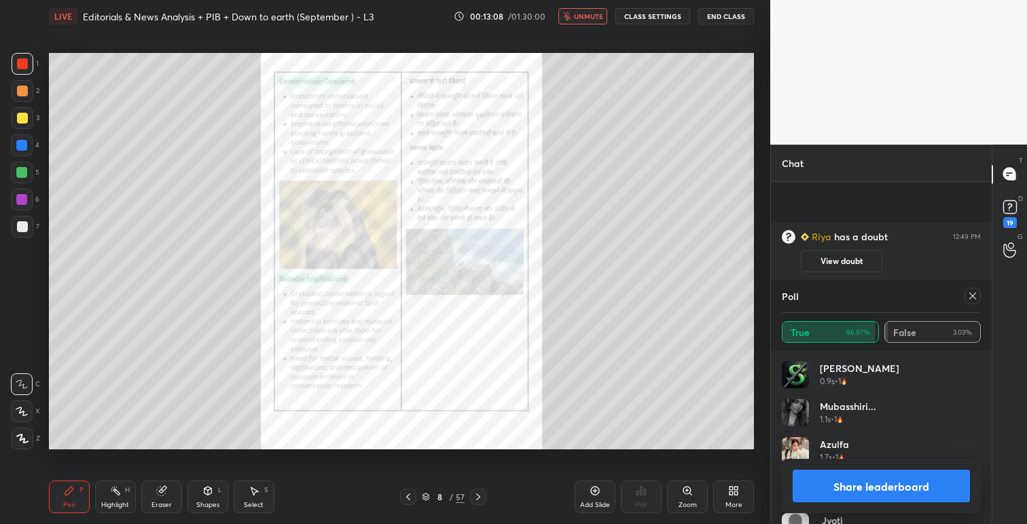
scroll to position [2597, 0]
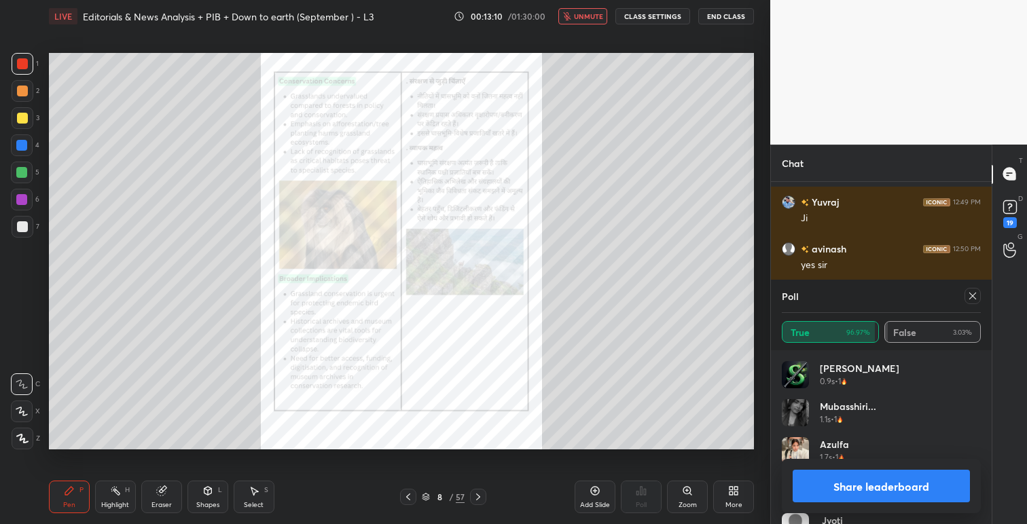
click at [973, 300] on icon at bounding box center [972, 296] width 11 height 11
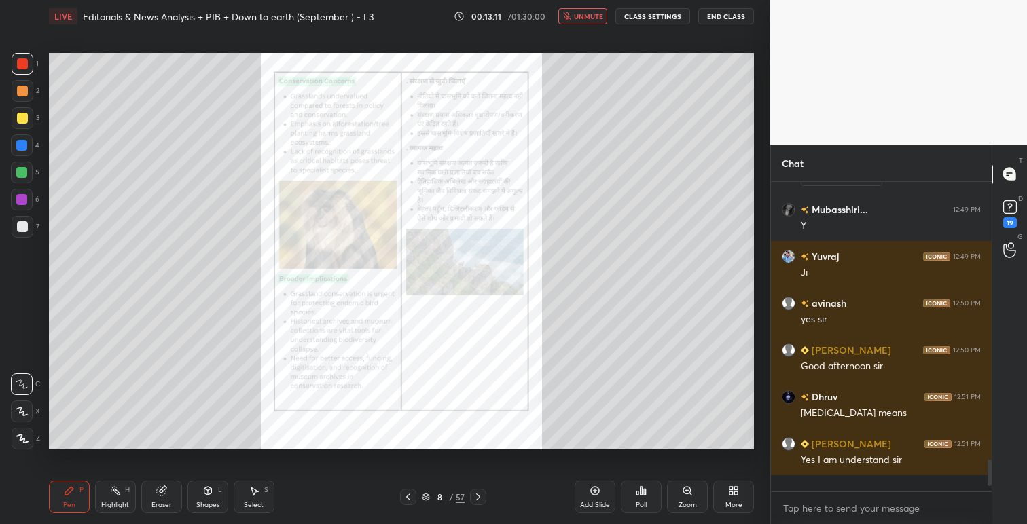
scroll to position [2527, 0]
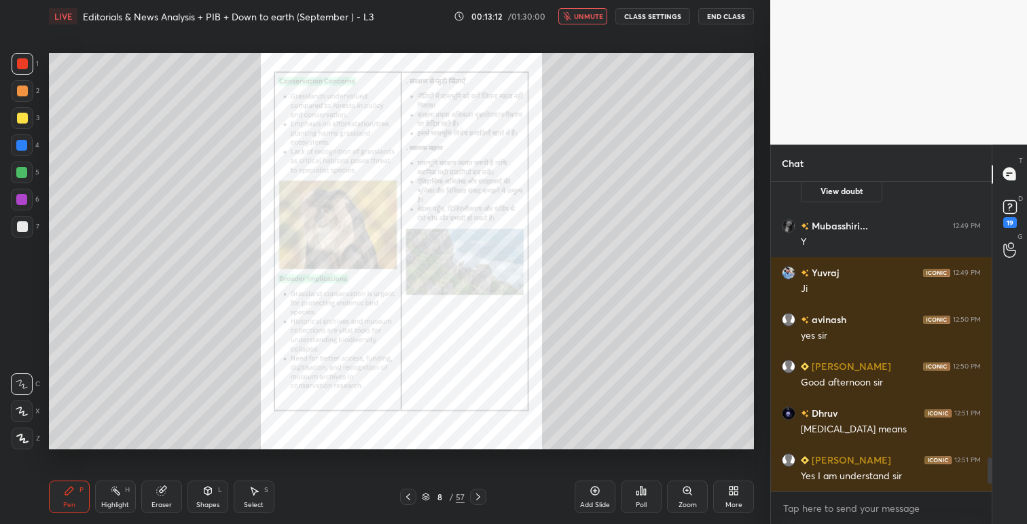
click at [483, 490] on div at bounding box center [478, 497] width 16 height 16
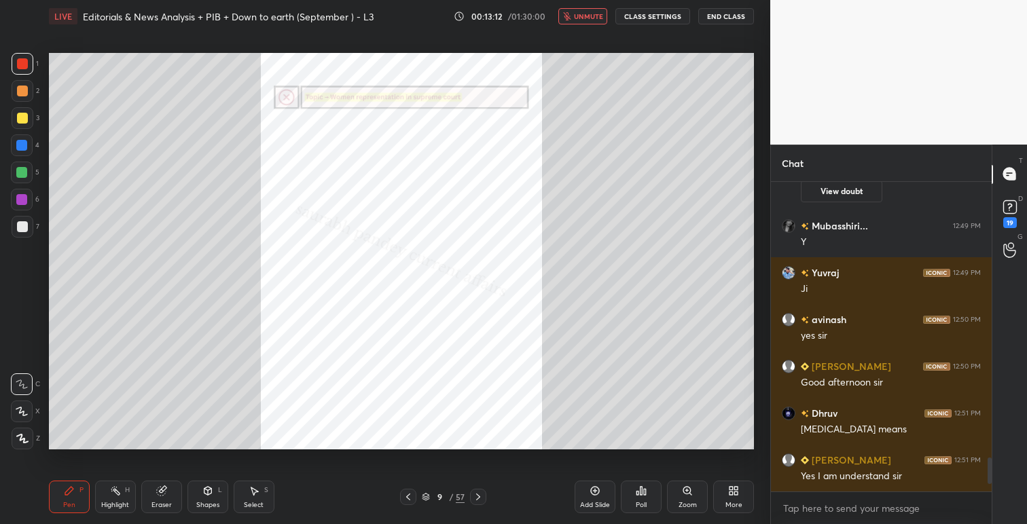
click at [483, 490] on div at bounding box center [478, 497] width 16 height 16
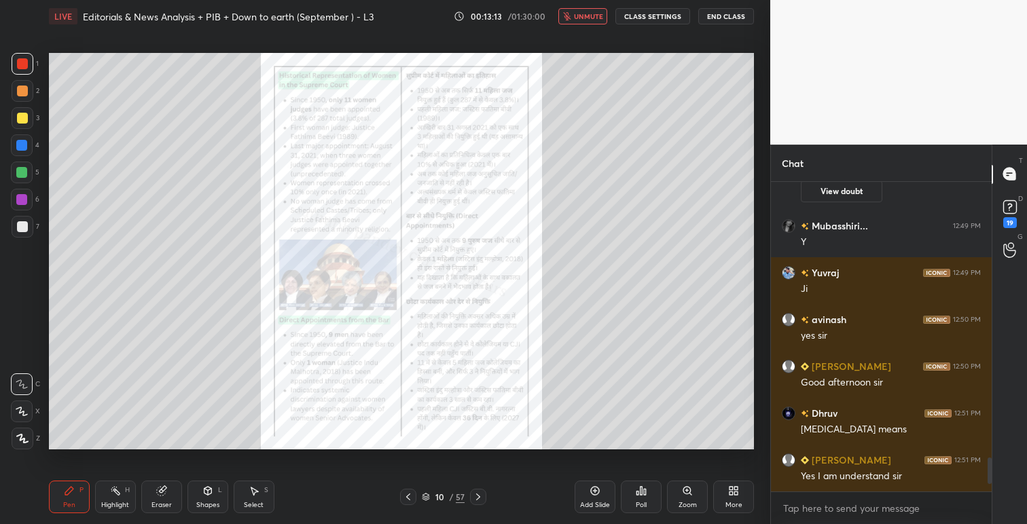
click at [409, 494] on icon at bounding box center [408, 497] width 4 height 7
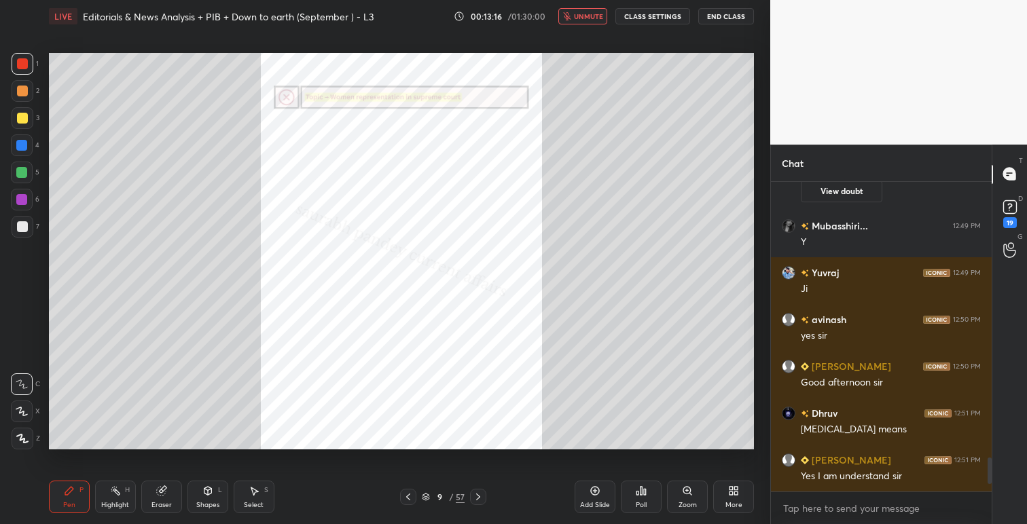
click at [591, 15] on span "unmute" at bounding box center [588, 17] width 29 height 10
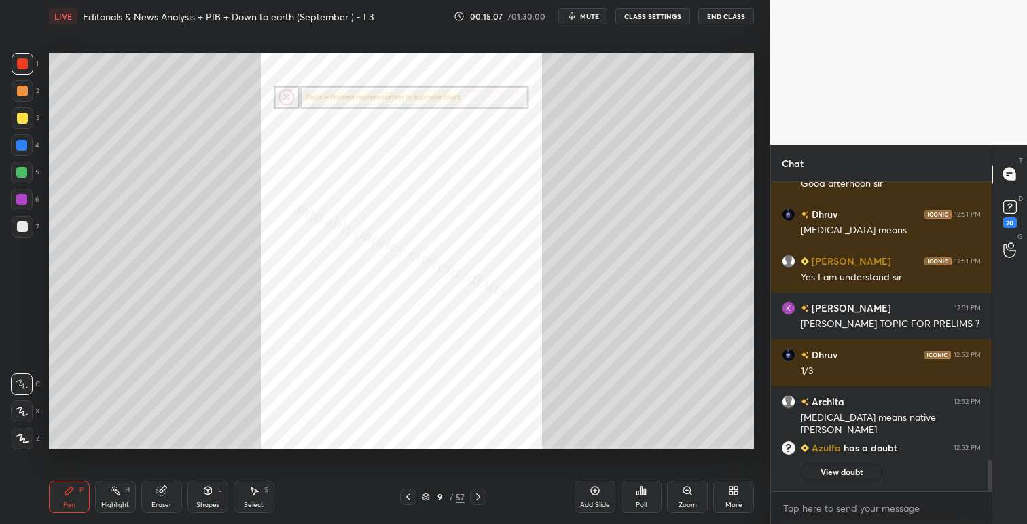
scroll to position [2724, 0]
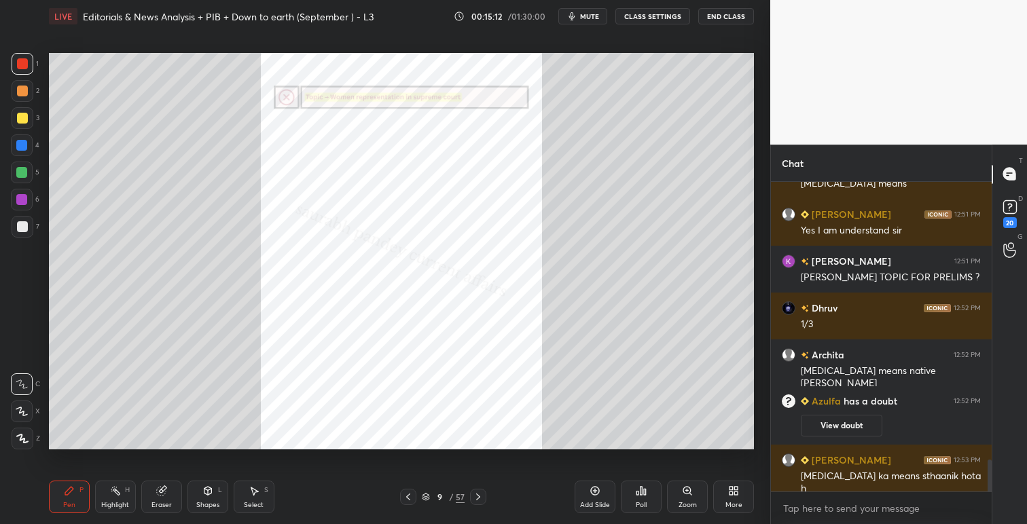
click at [481, 492] on icon at bounding box center [478, 497] width 11 height 11
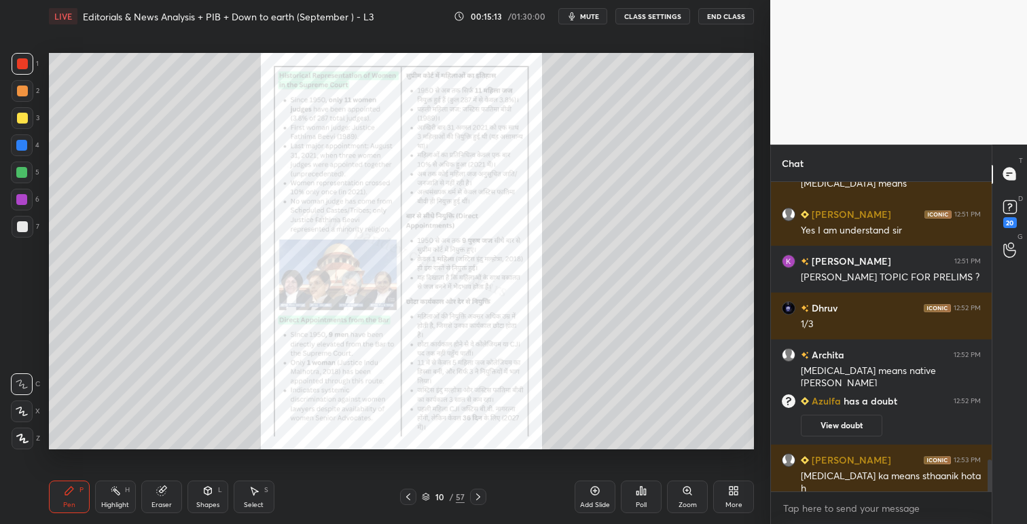
click at [689, 488] on icon at bounding box center [687, 491] width 11 height 11
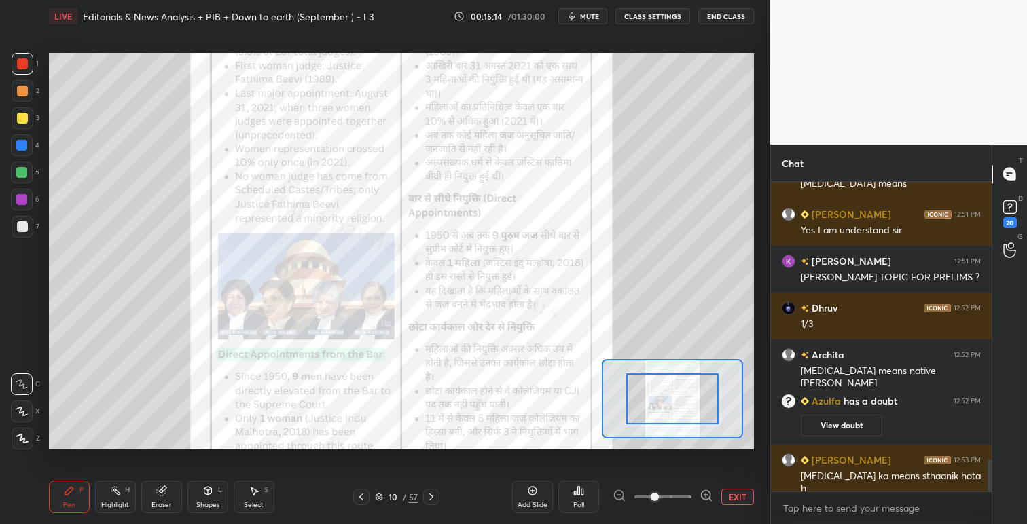
click at [686, 412] on div at bounding box center [672, 398] width 141 height 79
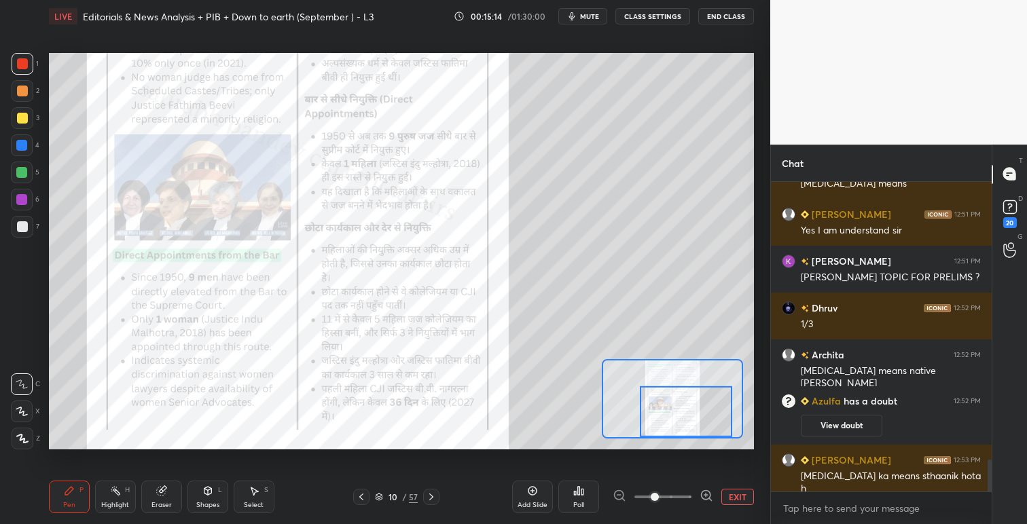
click at [693, 399] on div at bounding box center [686, 411] width 92 height 51
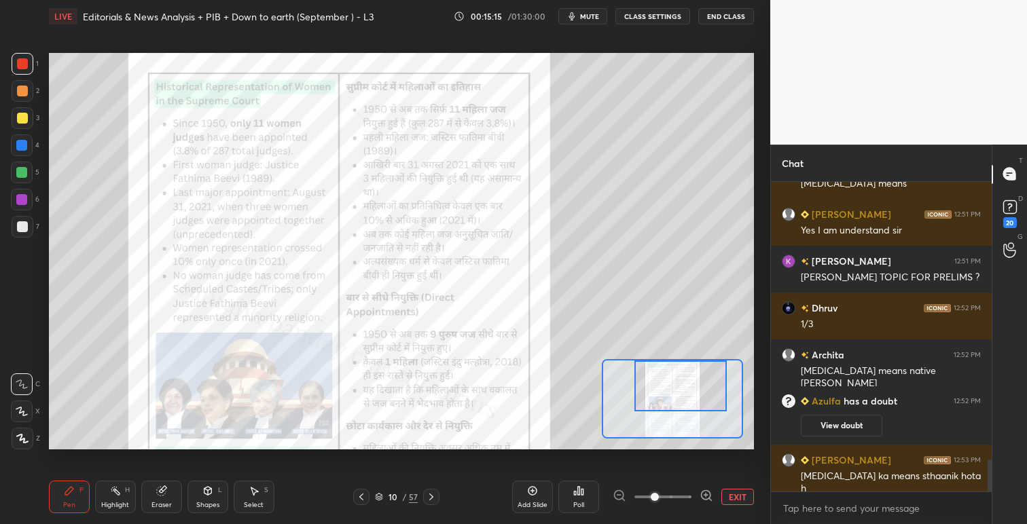
click at [680, 393] on div at bounding box center [680, 386] width 92 height 51
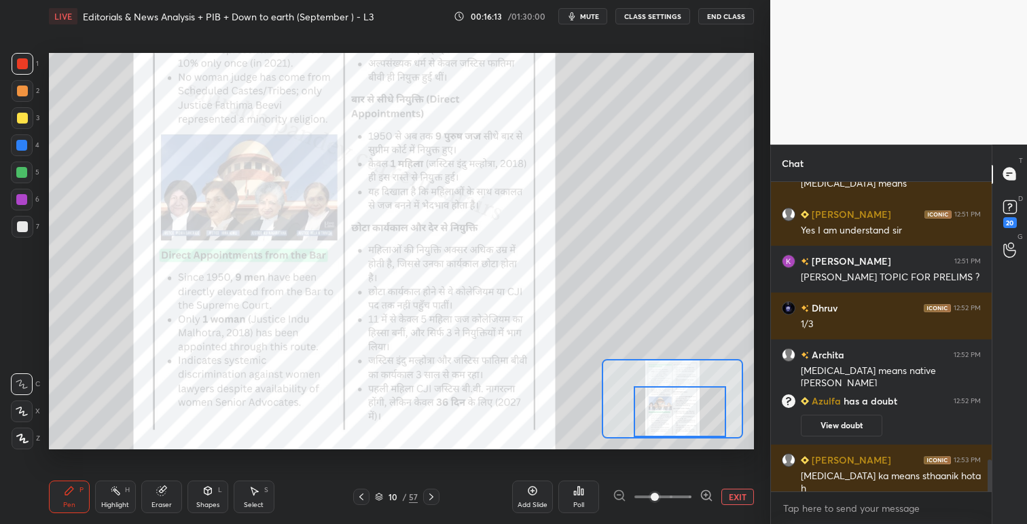
drag, startPoint x: 655, startPoint y: 396, endPoint x: 655, endPoint y: 424, distance: 28.5
click at [655, 424] on div at bounding box center [680, 411] width 92 height 51
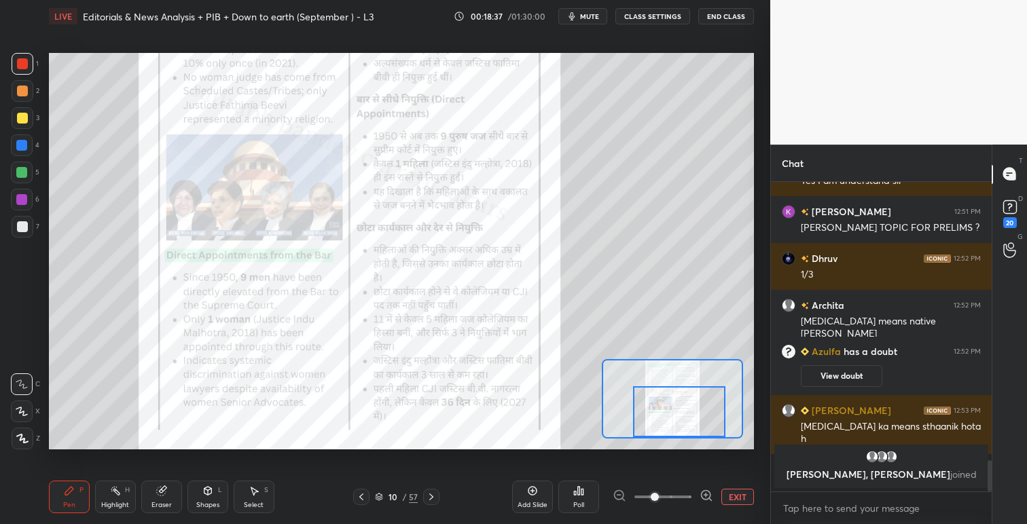
scroll to position [2784, 0]
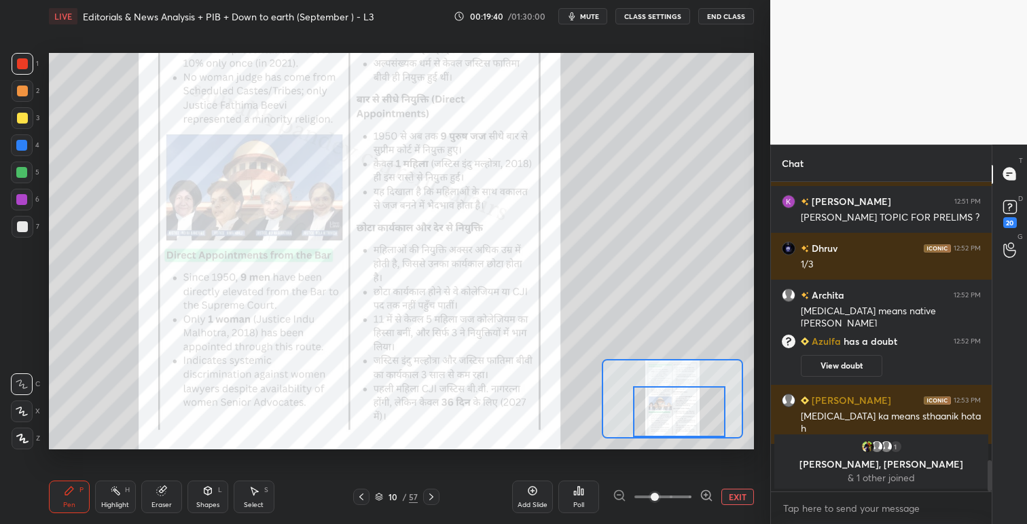
click at [435, 500] on icon at bounding box center [431, 497] width 11 height 11
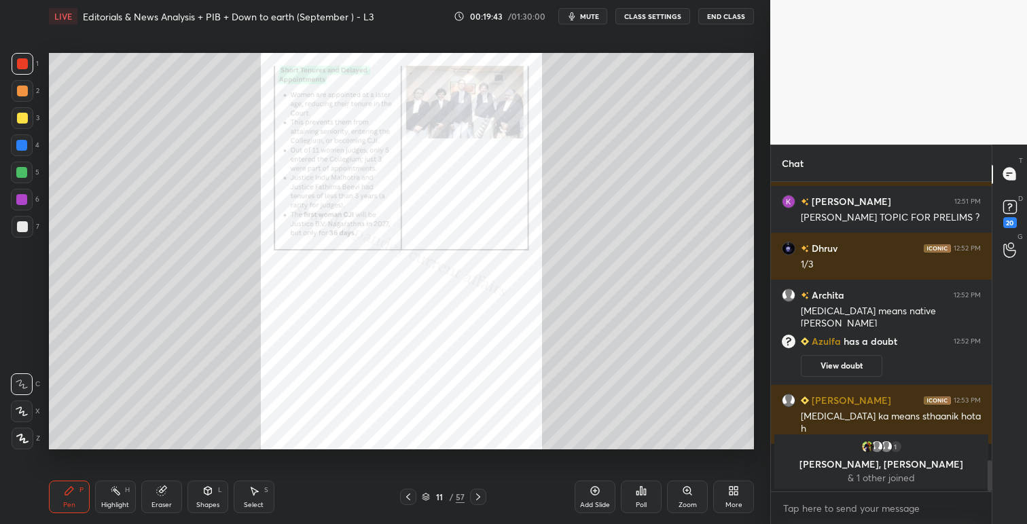
click at [410, 502] on div at bounding box center [408, 497] width 16 height 16
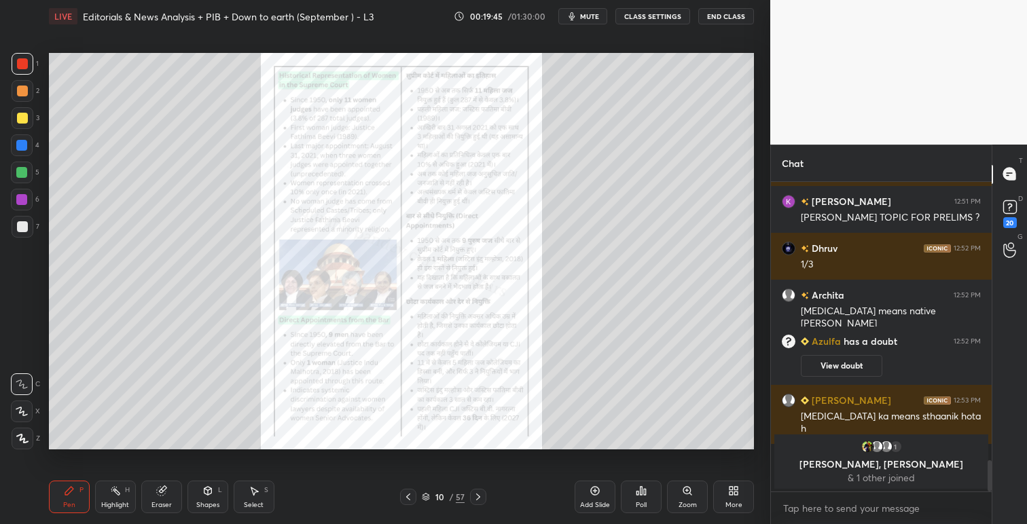
click at [477, 496] on icon at bounding box center [478, 497] width 11 height 11
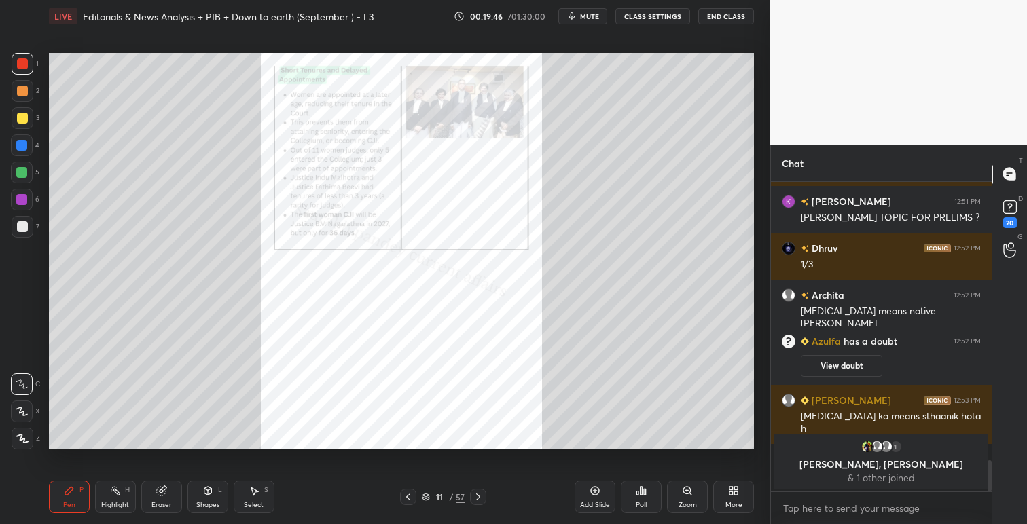
click at [691, 490] on icon at bounding box center [687, 491] width 11 height 11
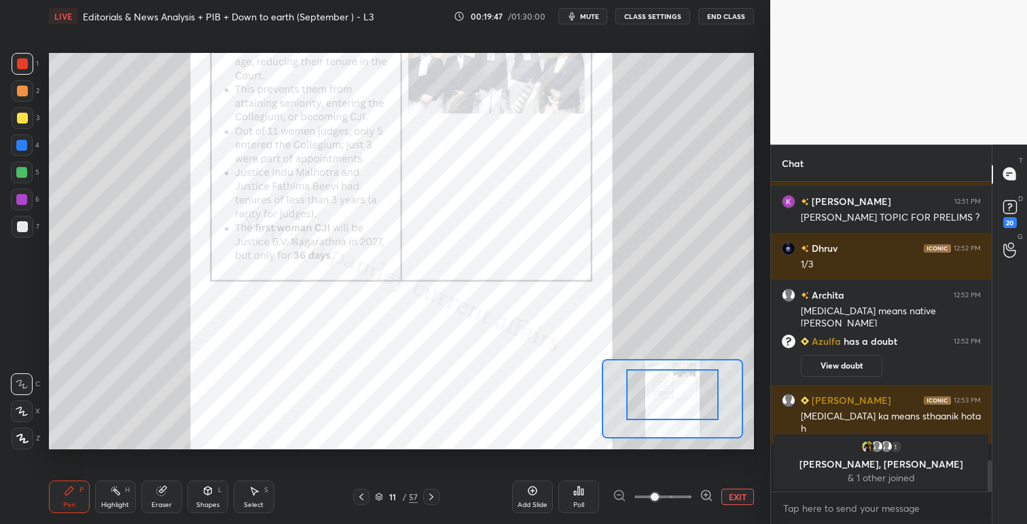
click at [685, 386] on div at bounding box center [672, 394] width 92 height 51
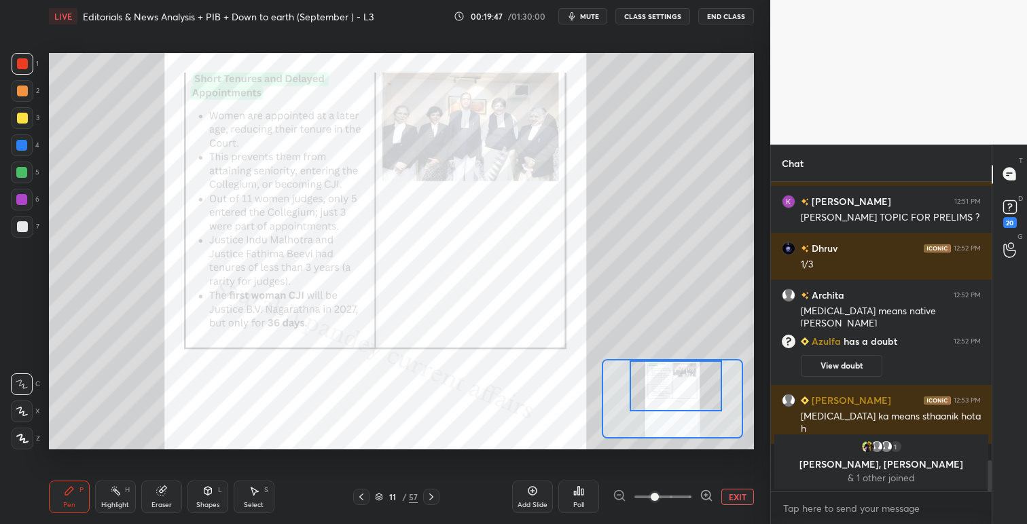
click at [687, 386] on div at bounding box center [676, 386] width 92 height 51
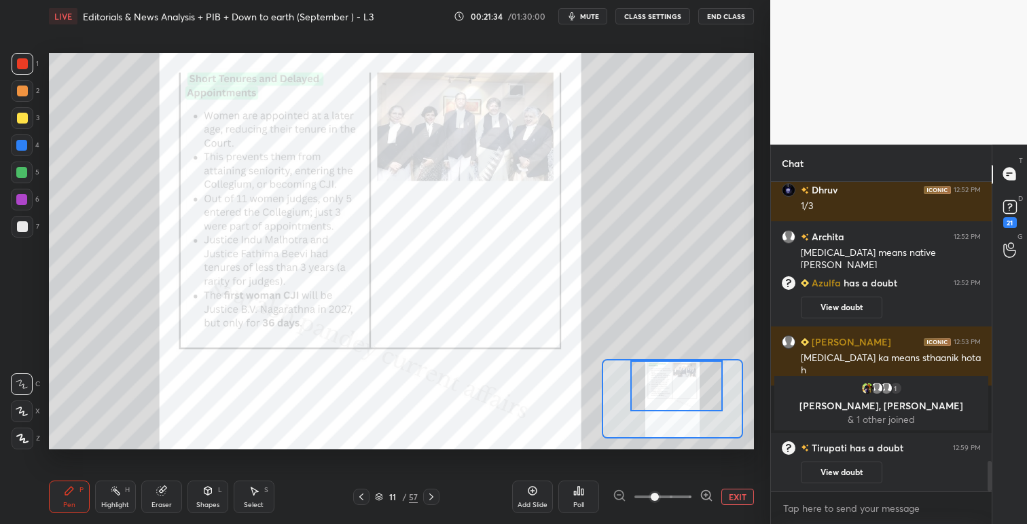
scroll to position [2827, 0]
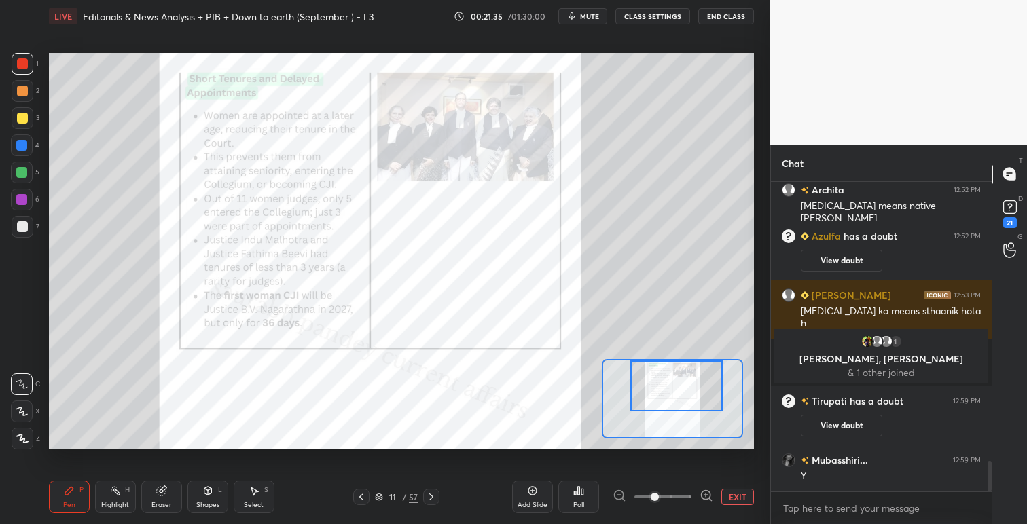
click at [435, 497] on icon at bounding box center [431, 497] width 11 height 11
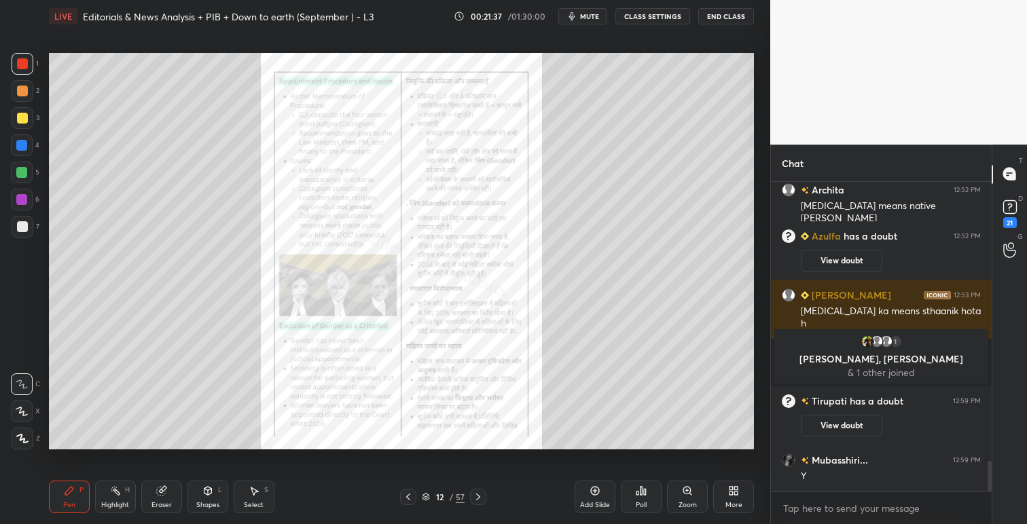
click at [695, 489] on div "Zoom" at bounding box center [687, 497] width 41 height 33
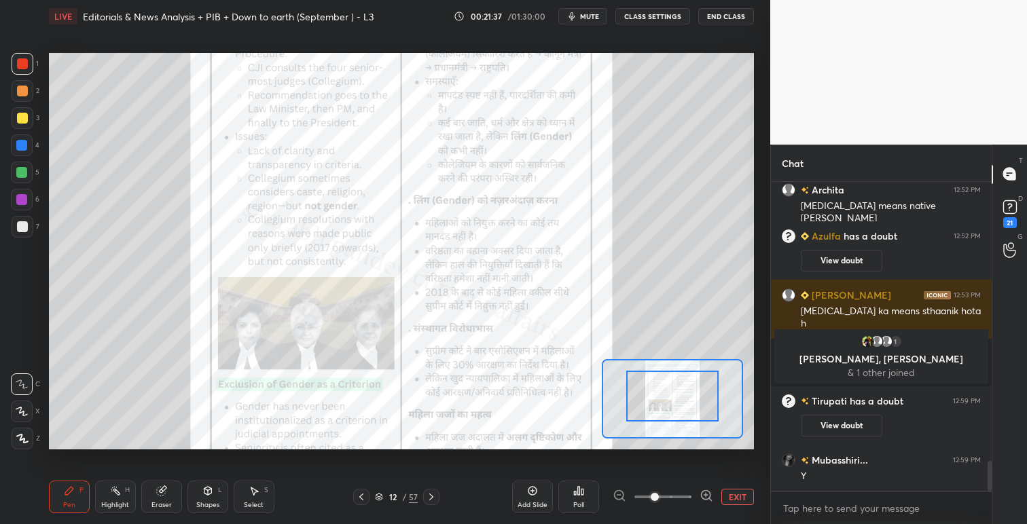
scroll to position [2885, 0]
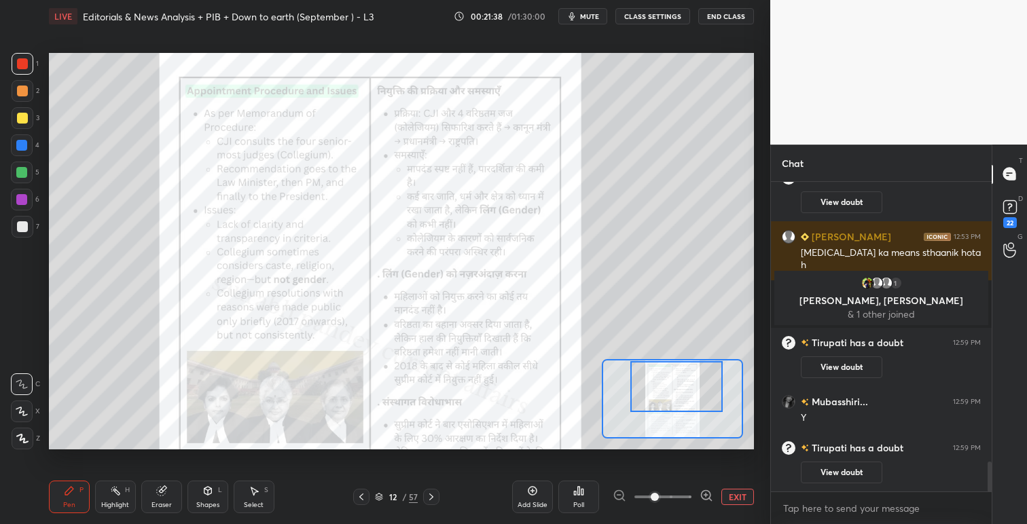
drag, startPoint x: 693, startPoint y: 397, endPoint x: 700, endPoint y: 410, distance: 15.2
click at [695, 397] on div at bounding box center [676, 386] width 92 height 51
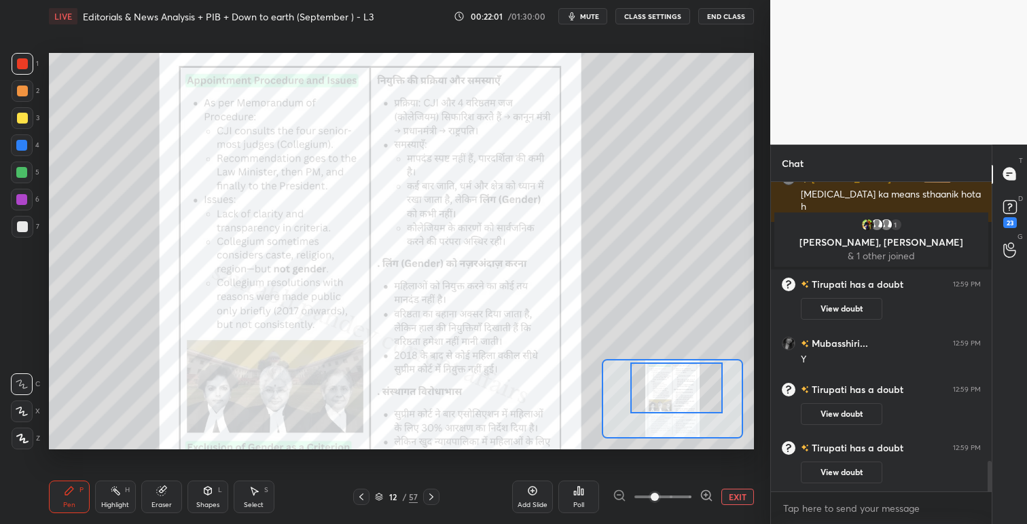
scroll to position [2847, 0]
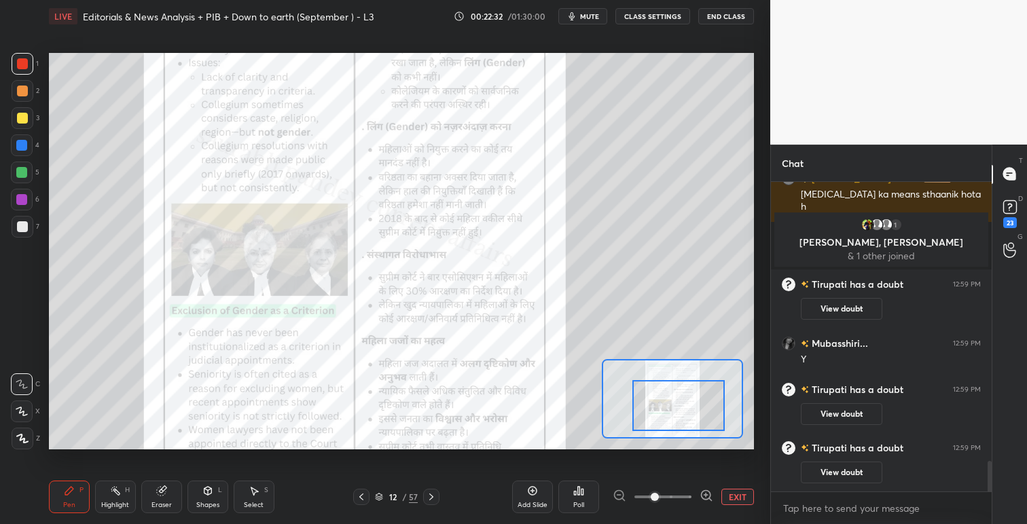
drag, startPoint x: 680, startPoint y: 374, endPoint x: 682, endPoint y: 394, distance: 19.8
click at [682, 395] on div at bounding box center [678, 405] width 92 height 51
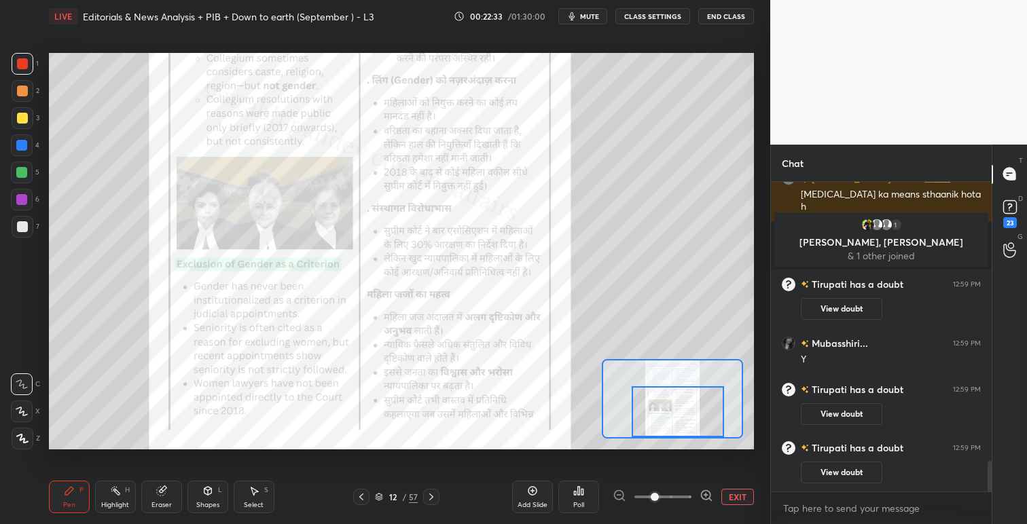
click at [681, 393] on div at bounding box center [678, 411] width 92 height 51
click at [428, 497] on icon at bounding box center [431, 497] width 11 height 11
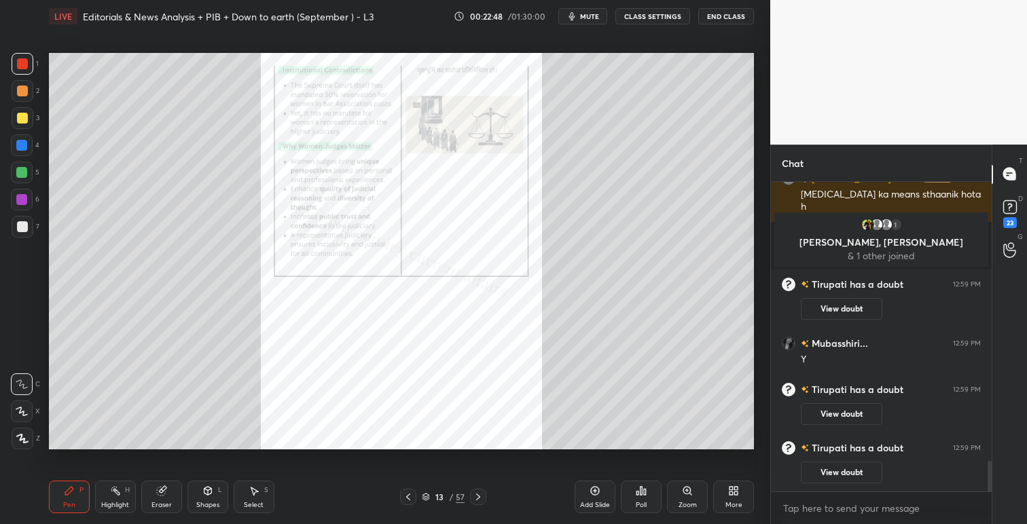
click at [687, 491] on icon at bounding box center [687, 490] width 0 height 3
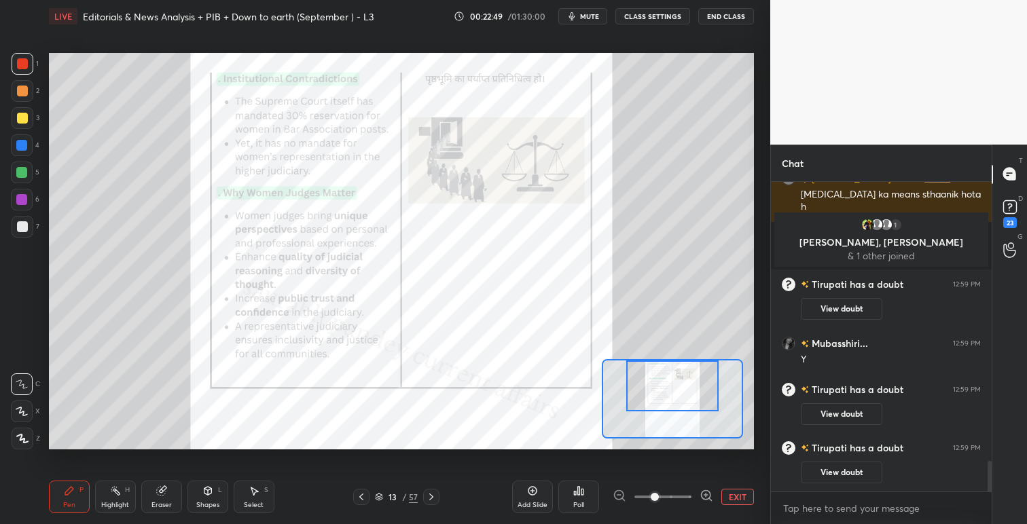
drag, startPoint x: 697, startPoint y: 403, endPoint x: 697, endPoint y: 390, distance: 13.6
click at [697, 387] on div at bounding box center [672, 386] width 92 height 51
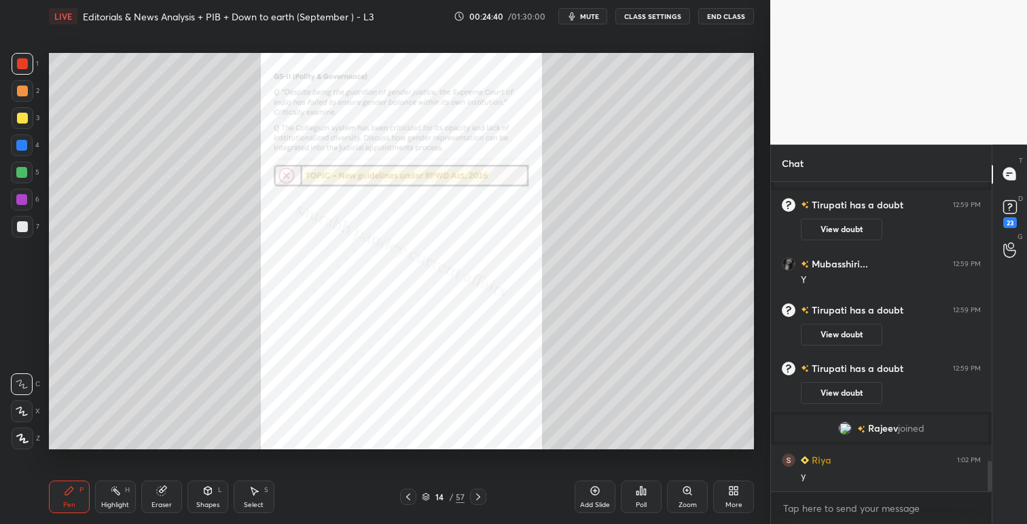
scroll to position [2887, 0]
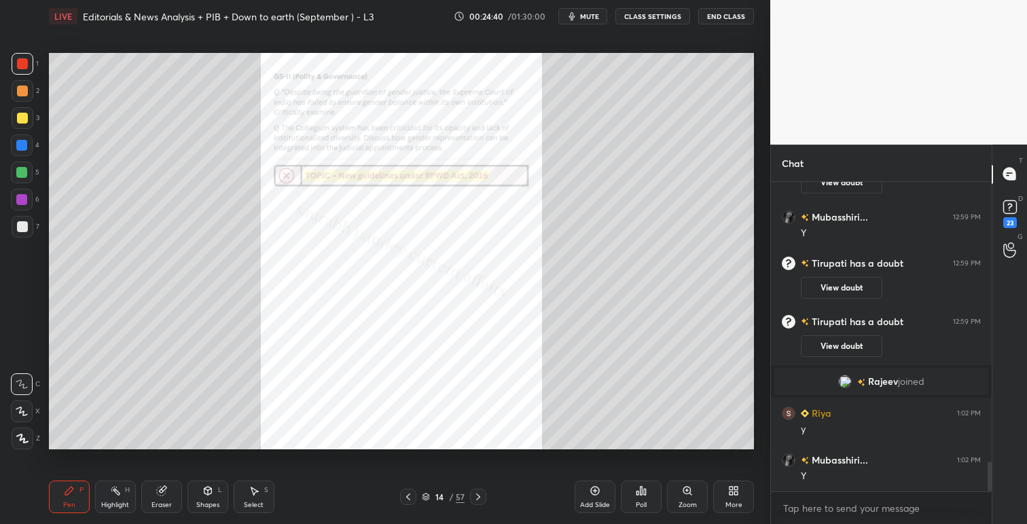
click at [641, 493] on icon at bounding box center [641, 491] width 2 height 8
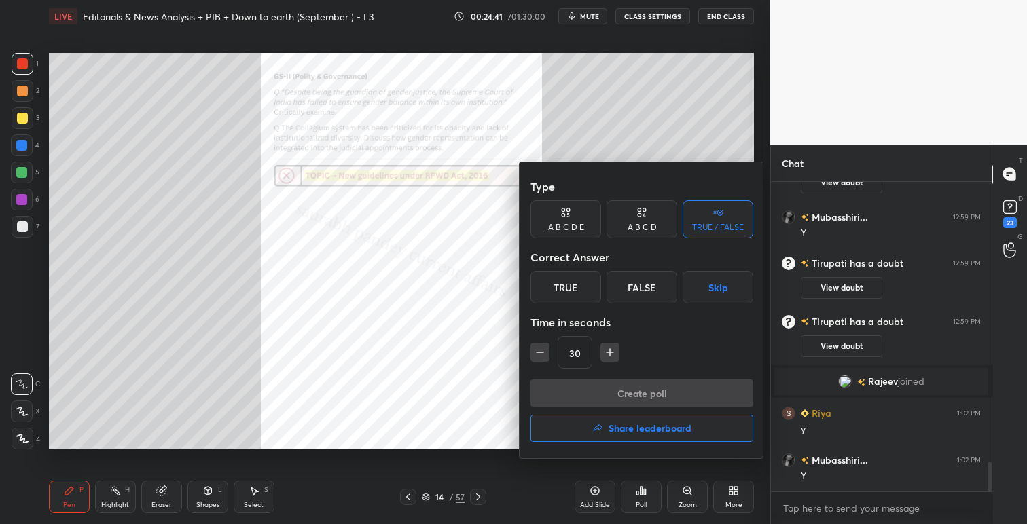
click at [563, 285] on div "True" at bounding box center [565, 287] width 71 height 33
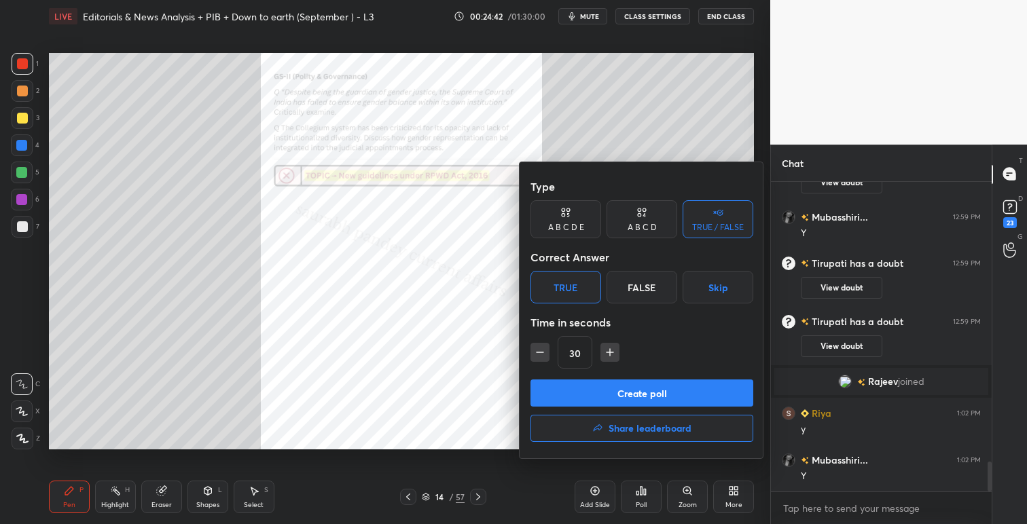
scroll to position [2934, 0]
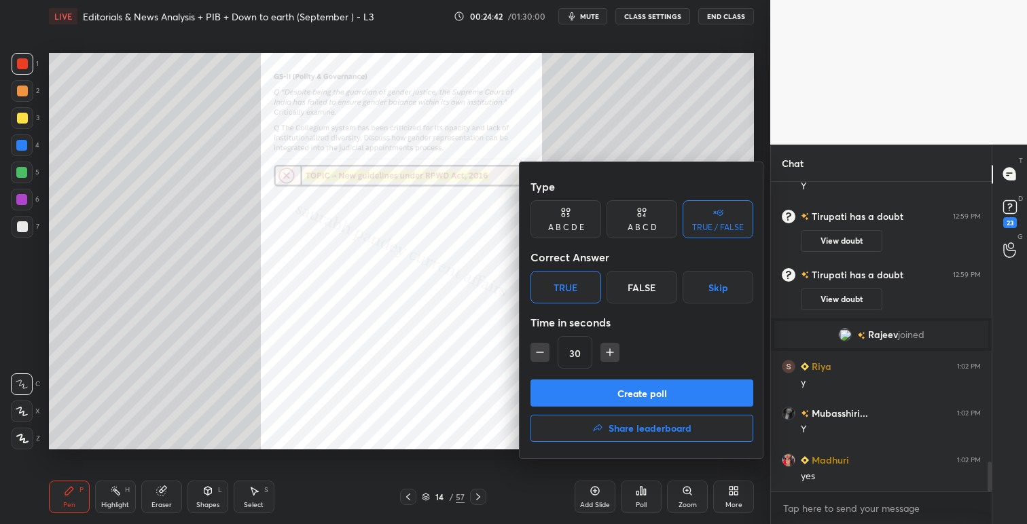
click at [652, 393] on button "Create poll" at bounding box center [641, 393] width 223 height 27
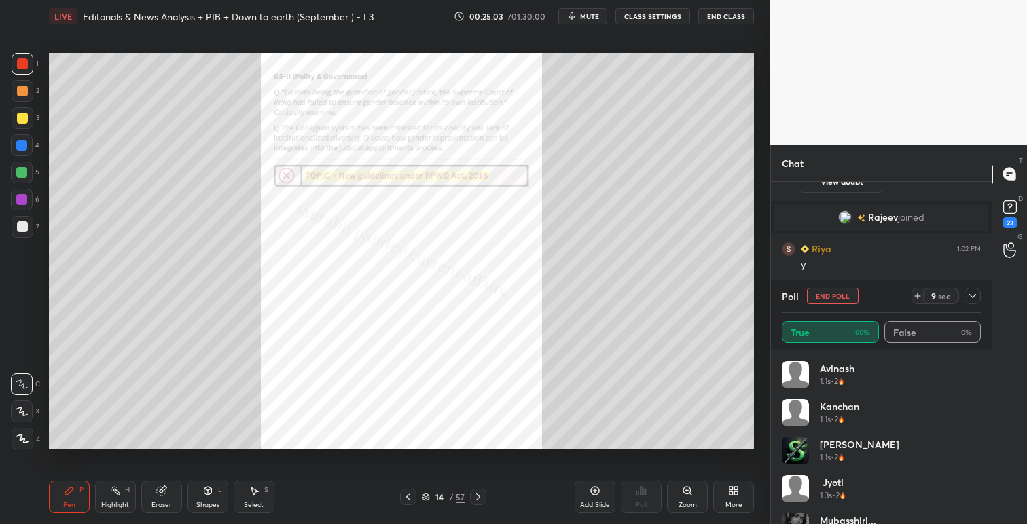
scroll to position [3099, 0]
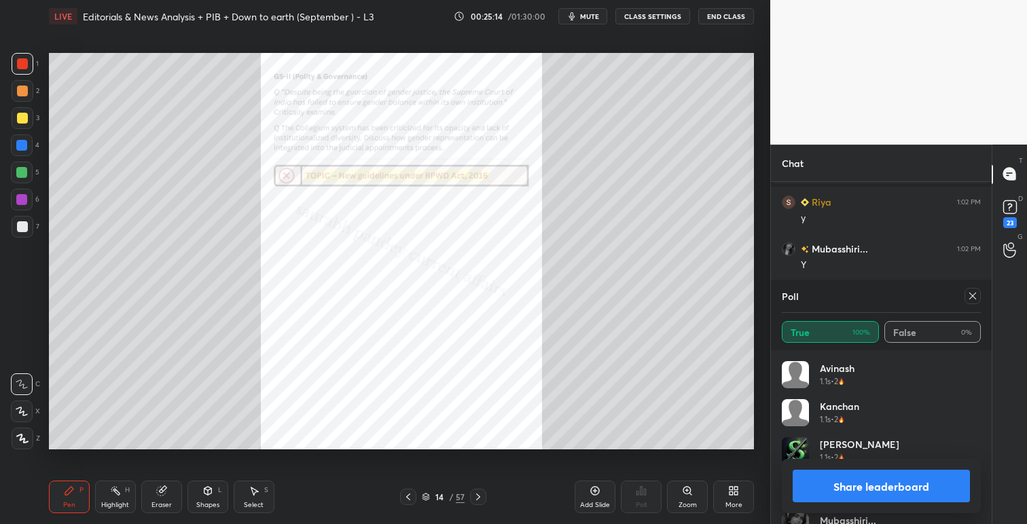
click at [975, 299] on icon at bounding box center [972, 296] width 11 height 11
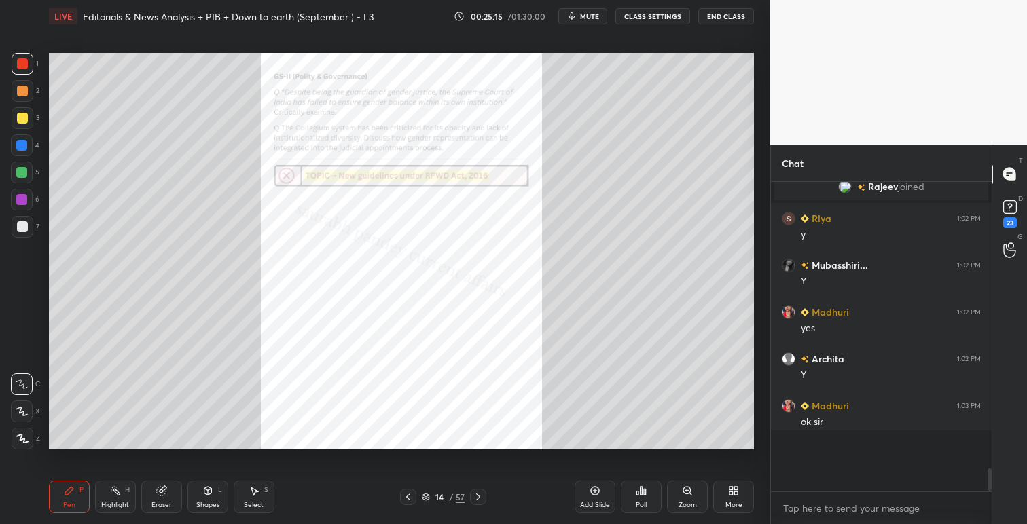
scroll to position [304, 217]
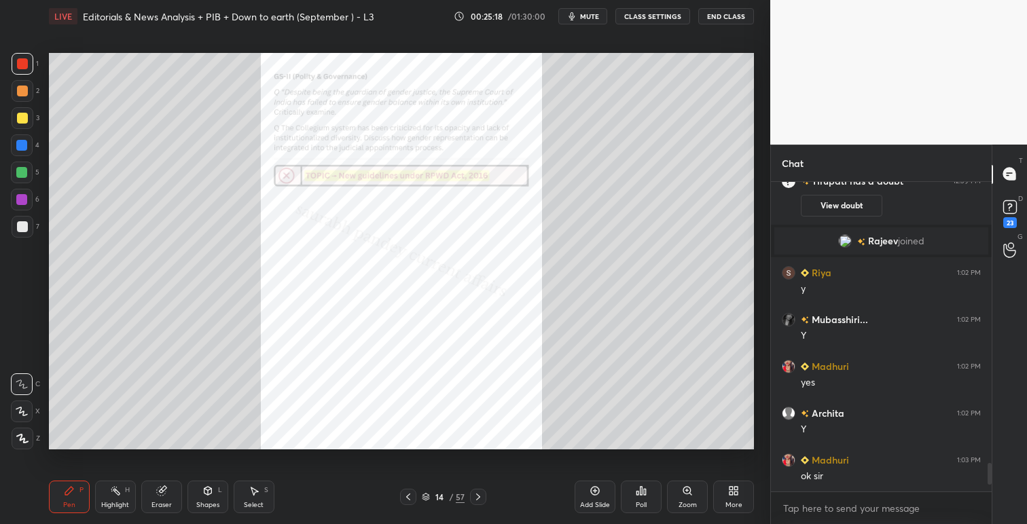
drag, startPoint x: 687, startPoint y: 494, endPoint x: 680, endPoint y: 464, distance: 30.6
click at [687, 494] on icon at bounding box center [687, 491] width 11 height 11
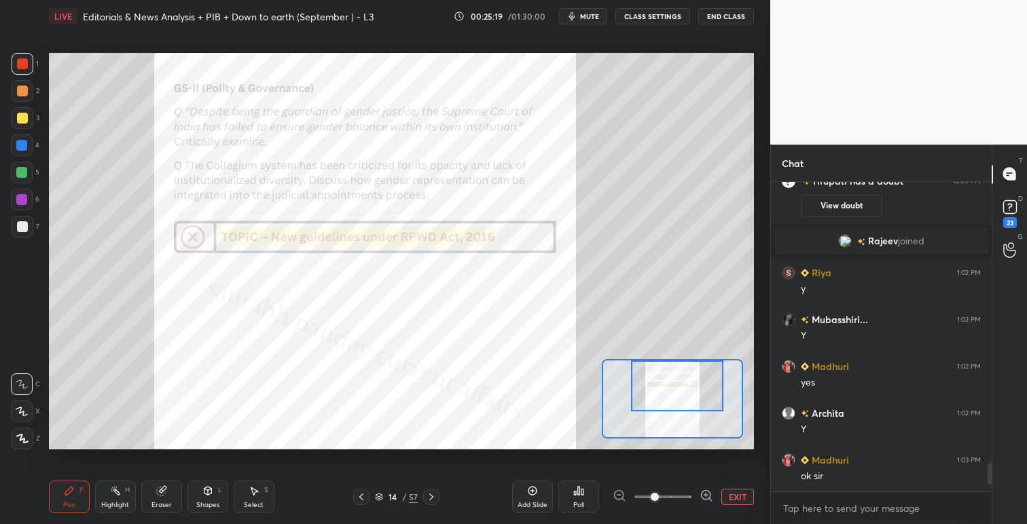
click at [689, 371] on div at bounding box center [677, 386] width 92 height 51
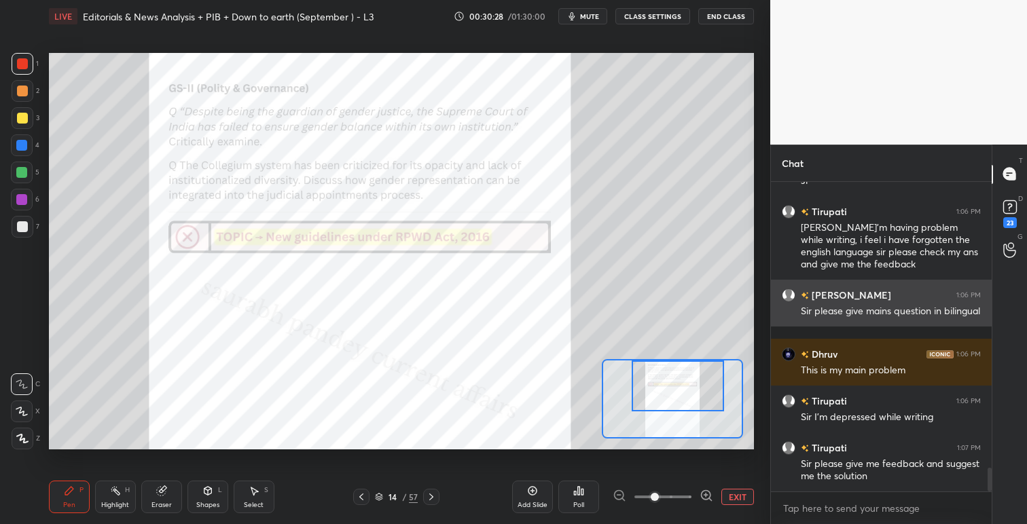
scroll to position [3820, 0]
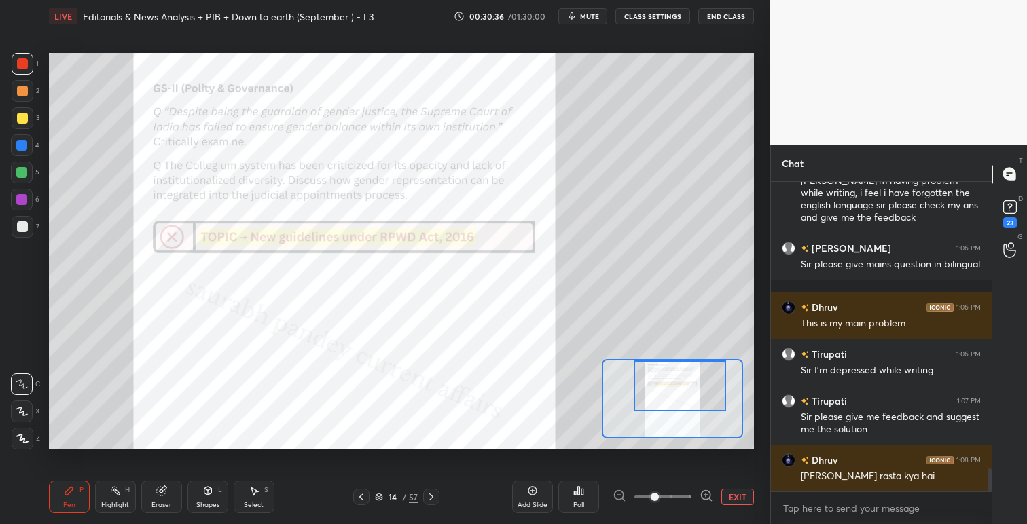
click at [672, 392] on div at bounding box center [680, 386] width 92 height 51
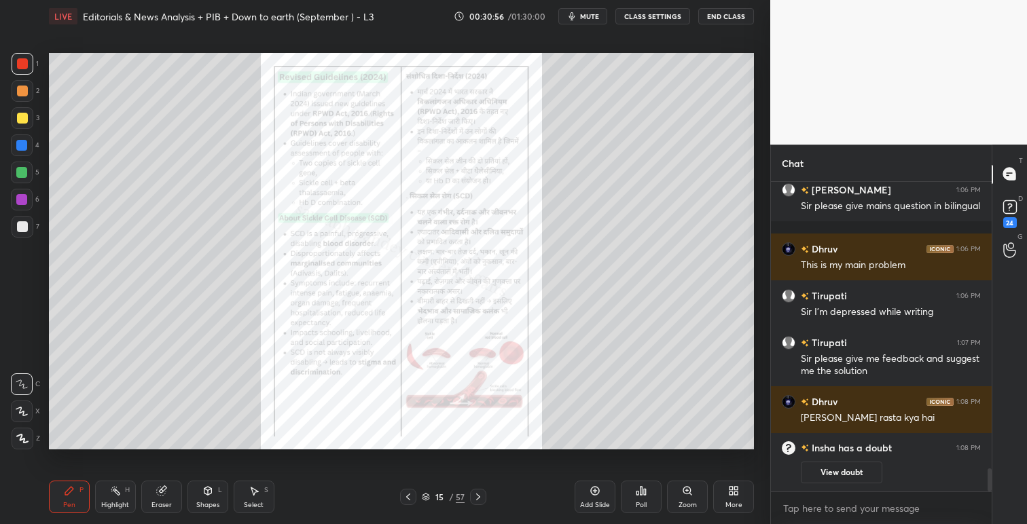
click at [691, 492] on icon at bounding box center [687, 491] width 11 height 11
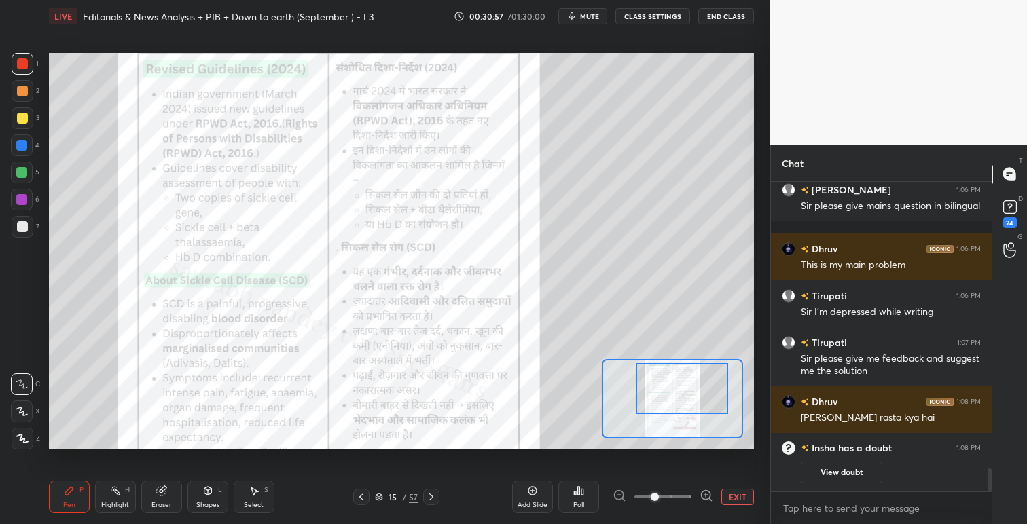
drag, startPoint x: 679, startPoint y: 388, endPoint x: 709, endPoint y: 407, distance: 35.8
click at [691, 387] on div at bounding box center [682, 388] width 92 height 51
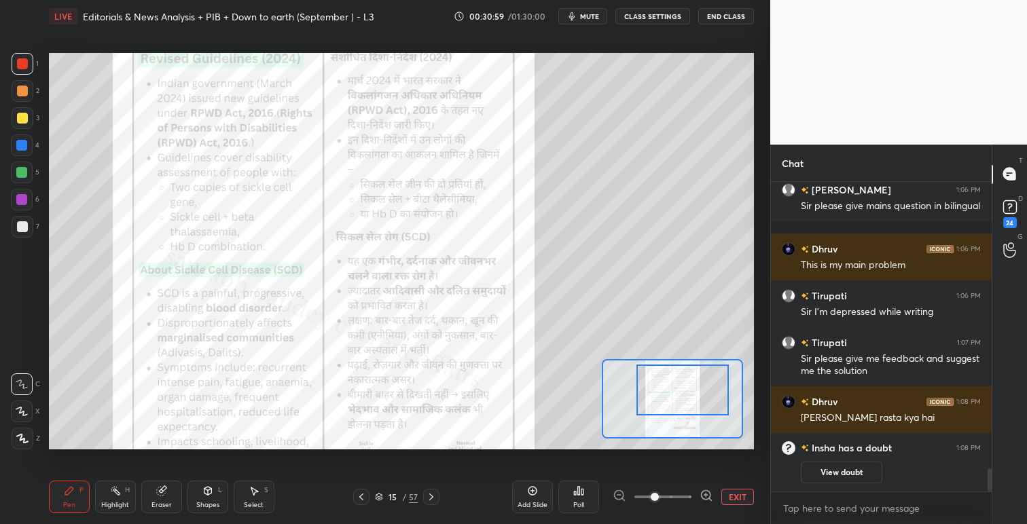
scroll to position [3835, 0]
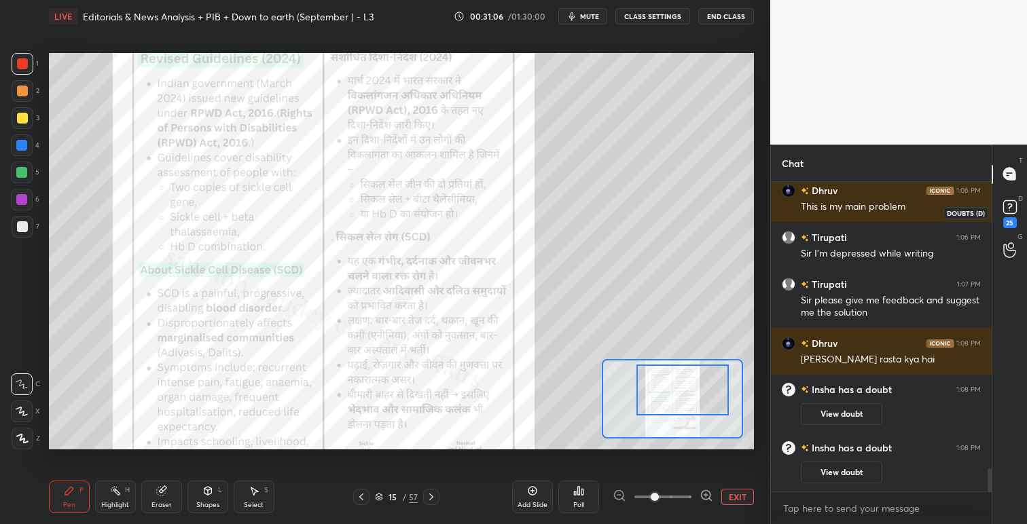
click at [1013, 211] on rect at bounding box center [1009, 206] width 13 height 13
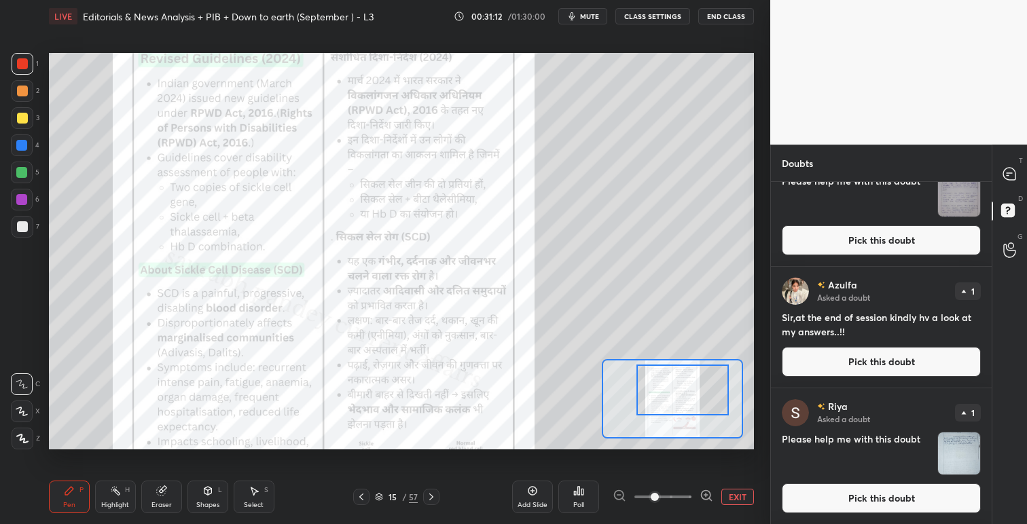
scroll to position [0, 0]
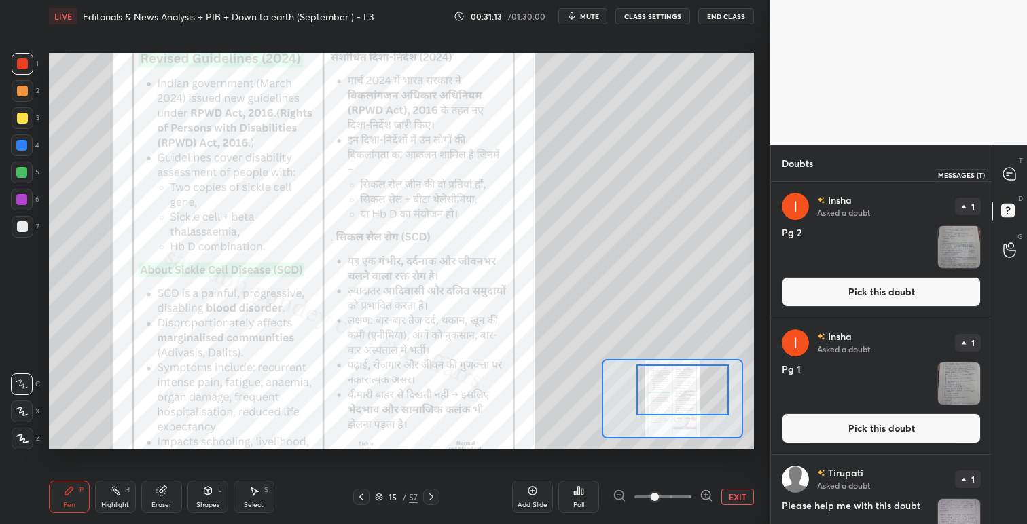
click at [1011, 170] on icon at bounding box center [1009, 174] width 12 height 12
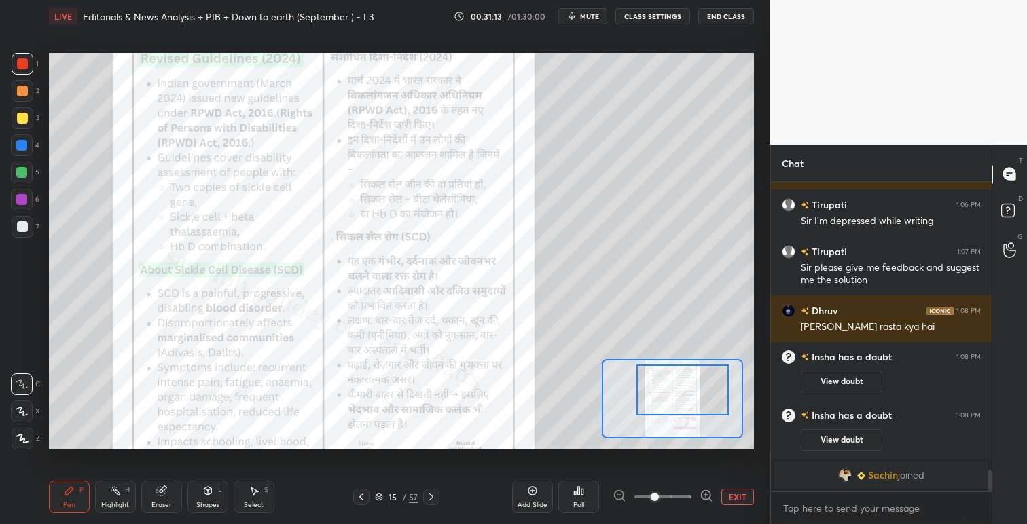
scroll to position [306, 217]
click at [1010, 173] on icon at bounding box center [1008, 173] width 5 height 0
click at [1011, 210] on rect at bounding box center [1007, 210] width 13 height 13
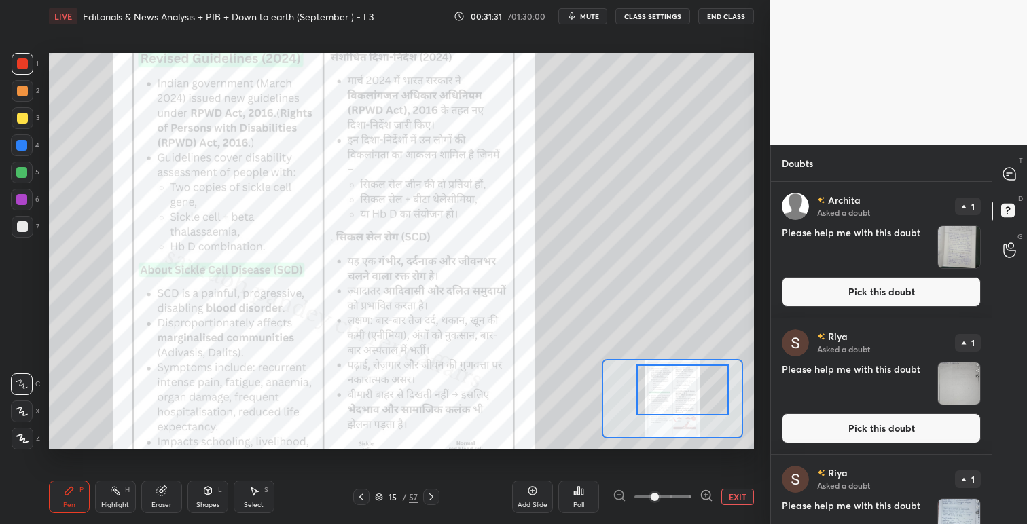
scroll to position [2956, 0]
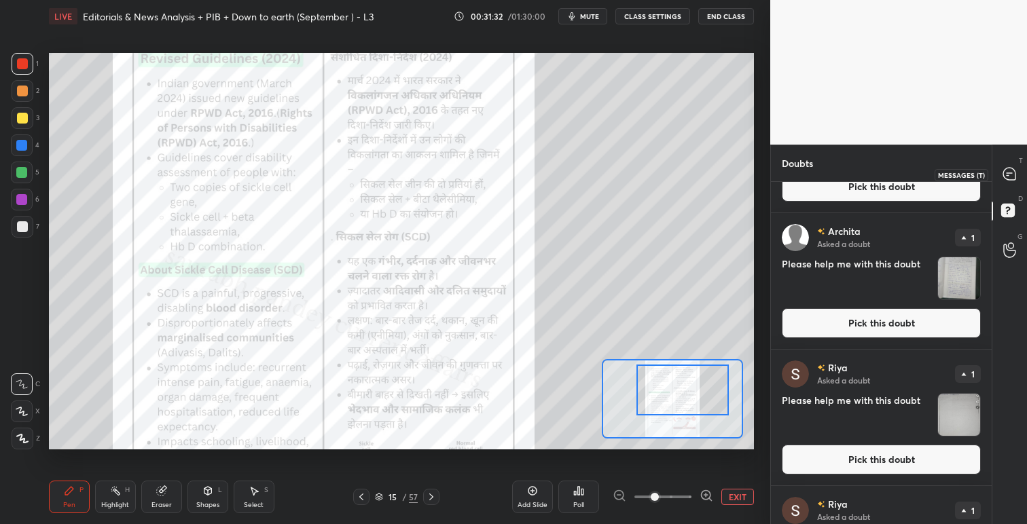
click at [1014, 172] on icon at bounding box center [1009, 174] width 12 height 12
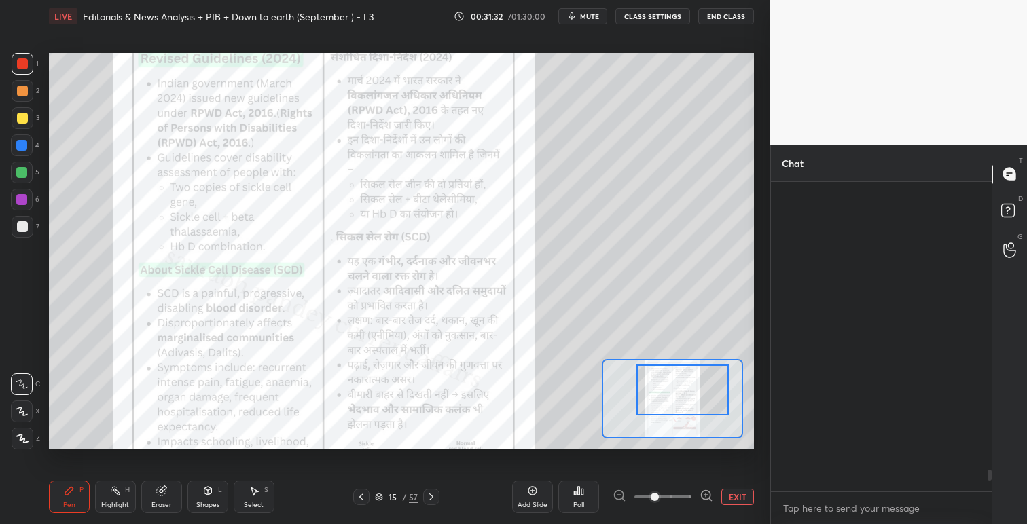
scroll to position [306, 217]
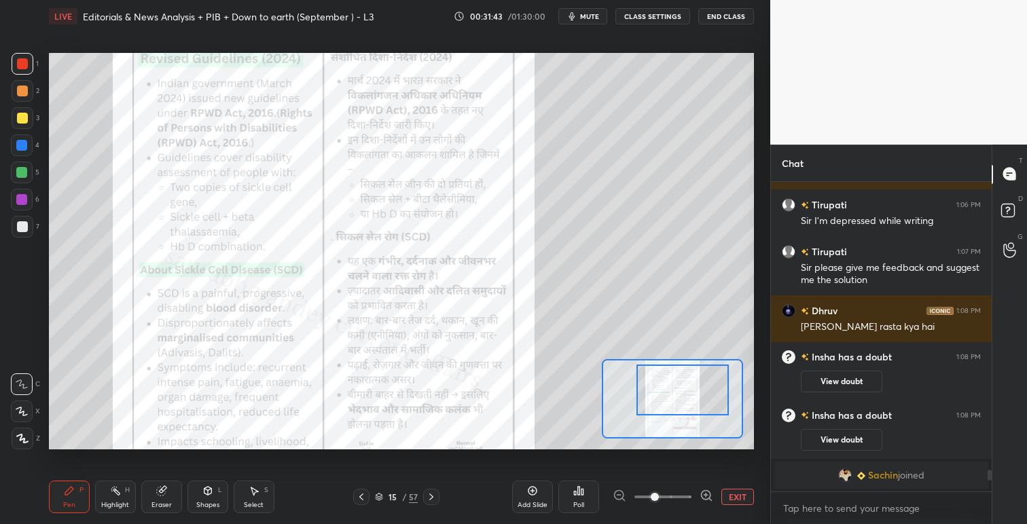
drag, startPoint x: 651, startPoint y: 368, endPoint x: 670, endPoint y: 391, distance: 29.9
click at [654, 371] on div at bounding box center [682, 390] width 92 height 51
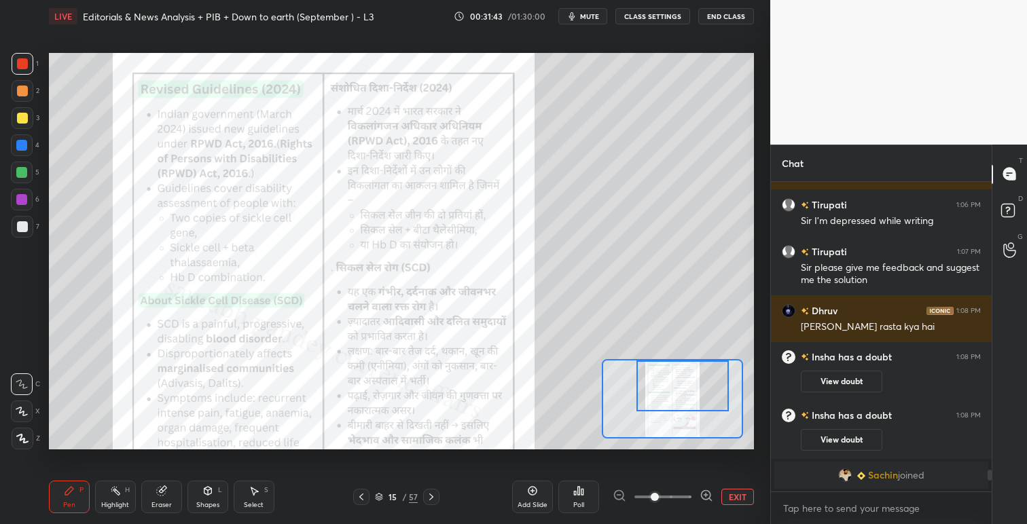
drag, startPoint x: 670, startPoint y: 388, endPoint x: 665, endPoint y: 373, distance: 15.7
click at [665, 373] on div at bounding box center [682, 386] width 92 height 51
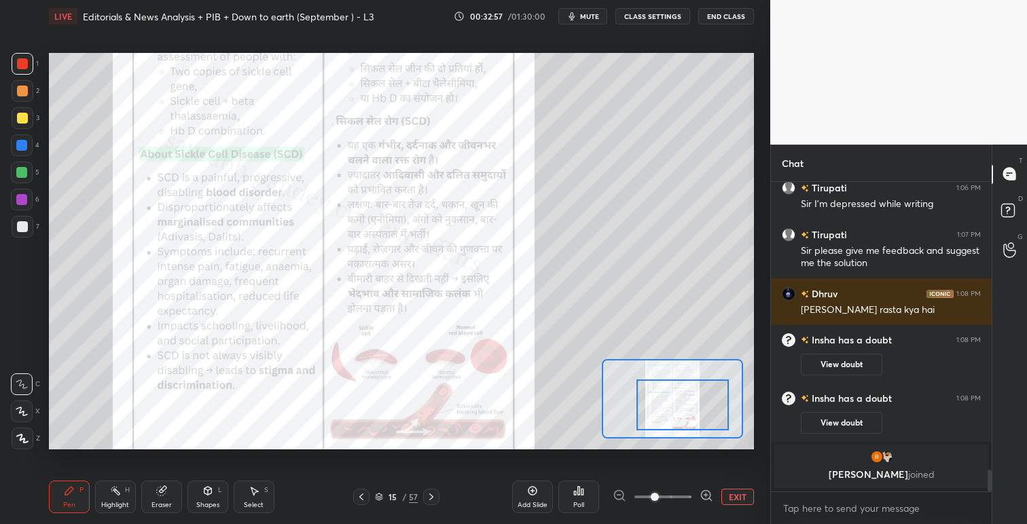
drag, startPoint x: 676, startPoint y: 390, endPoint x: 674, endPoint y: 405, distance: 15.1
click at [675, 407] on div at bounding box center [682, 405] width 92 height 51
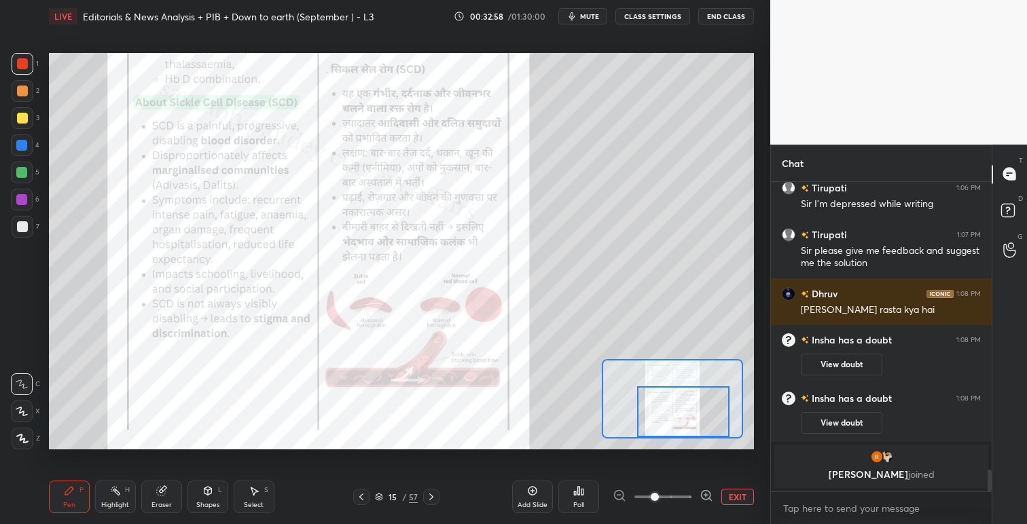
drag, startPoint x: 675, startPoint y: 405, endPoint x: 672, endPoint y: 413, distance: 7.9
click at [674, 414] on div at bounding box center [683, 411] width 92 height 51
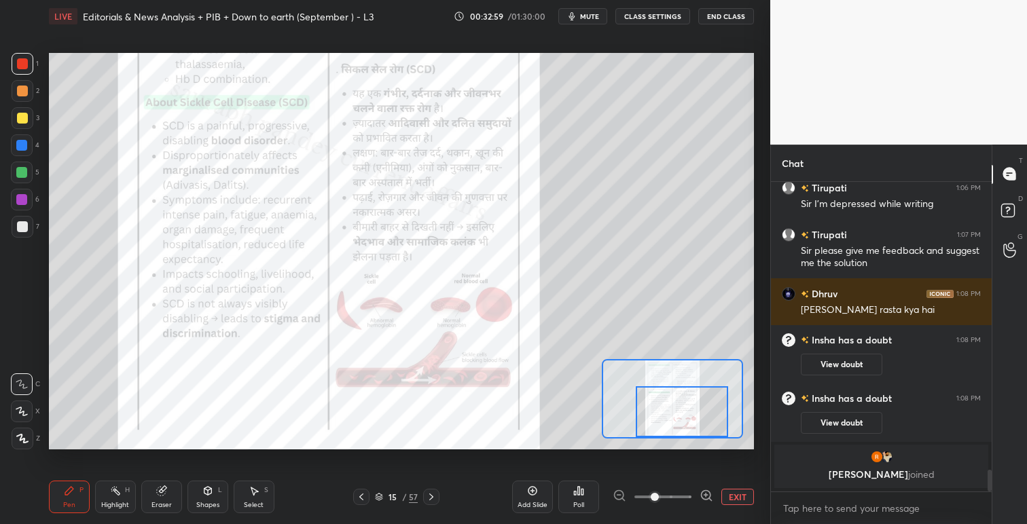
click at [672, 495] on span at bounding box center [662, 497] width 57 height 20
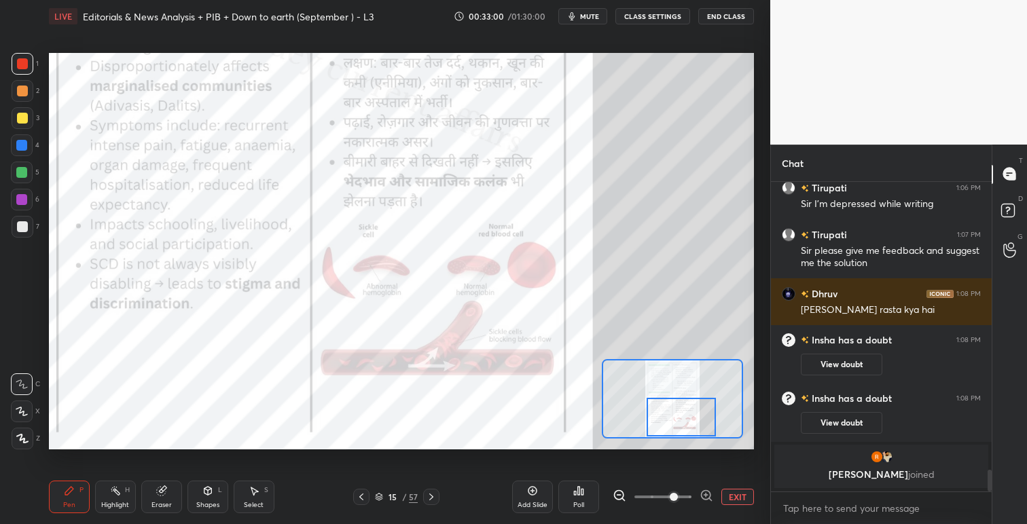
click at [684, 420] on div at bounding box center [680, 417] width 69 height 38
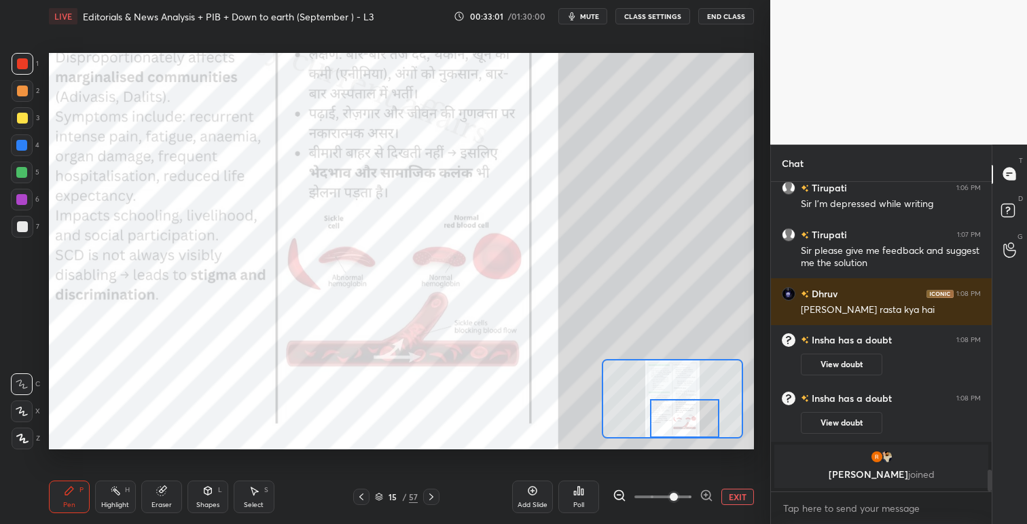
click at [689, 421] on div at bounding box center [684, 418] width 69 height 38
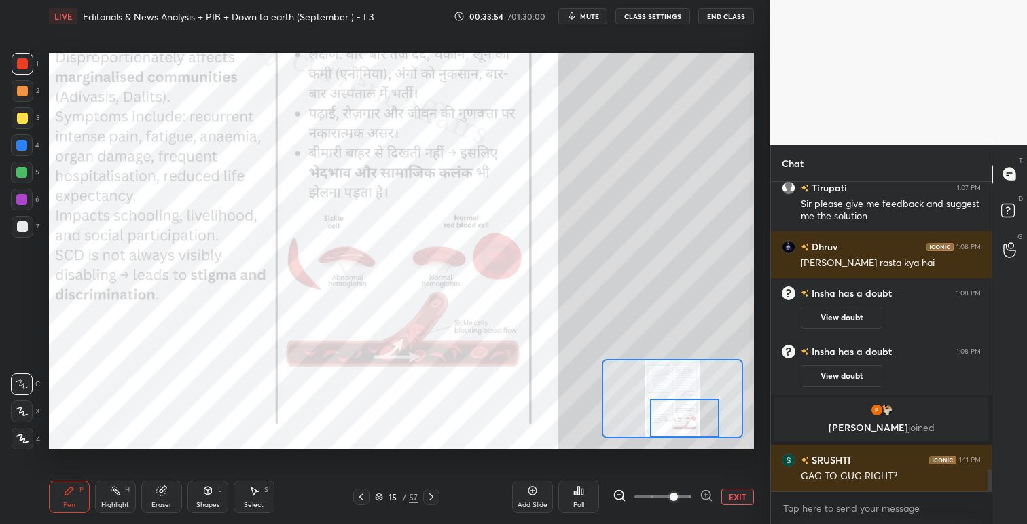
scroll to position [3966, 0]
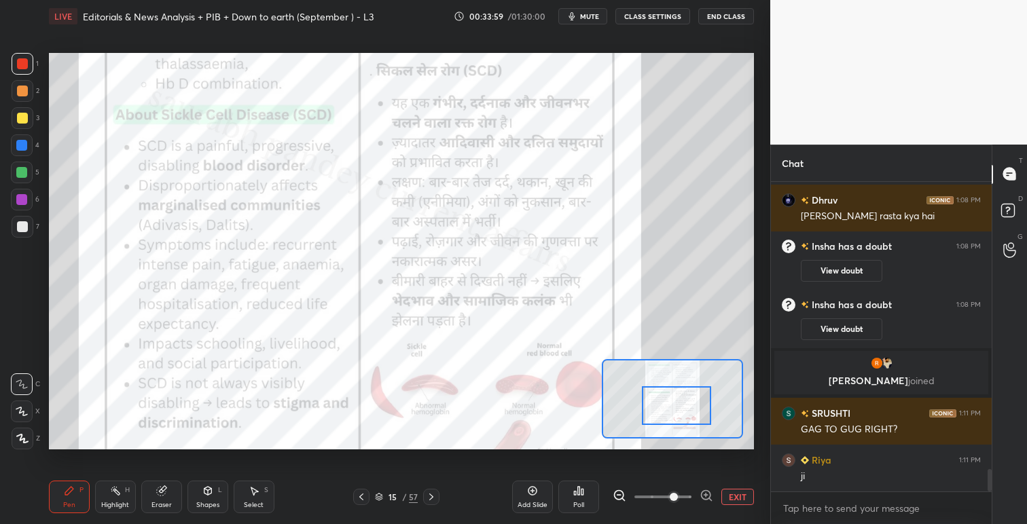
drag, startPoint x: 687, startPoint y: 407, endPoint x: 678, endPoint y: 395, distance: 15.3
click at [678, 395] on div at bounding box center [676, 405] width 69 height 38
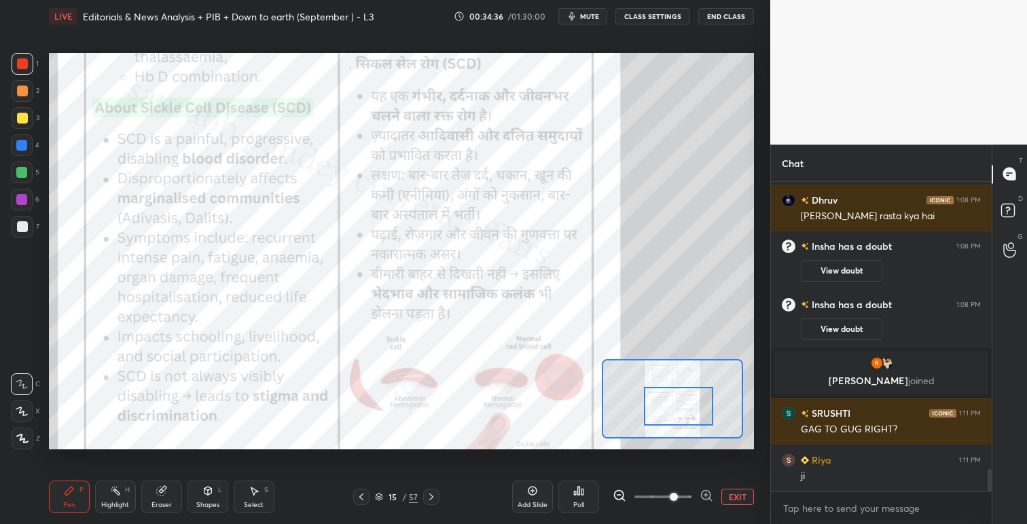
click at [675, 405] on div at bounding box center [678, 406] width 69 height 38
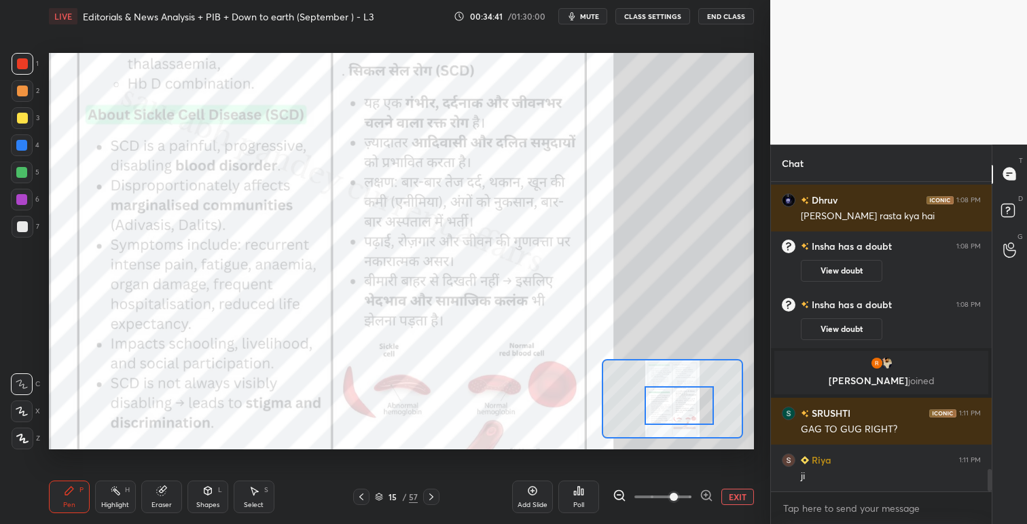
click at [437, 496] on div at bounding box center [431, 497] width 16 height 16
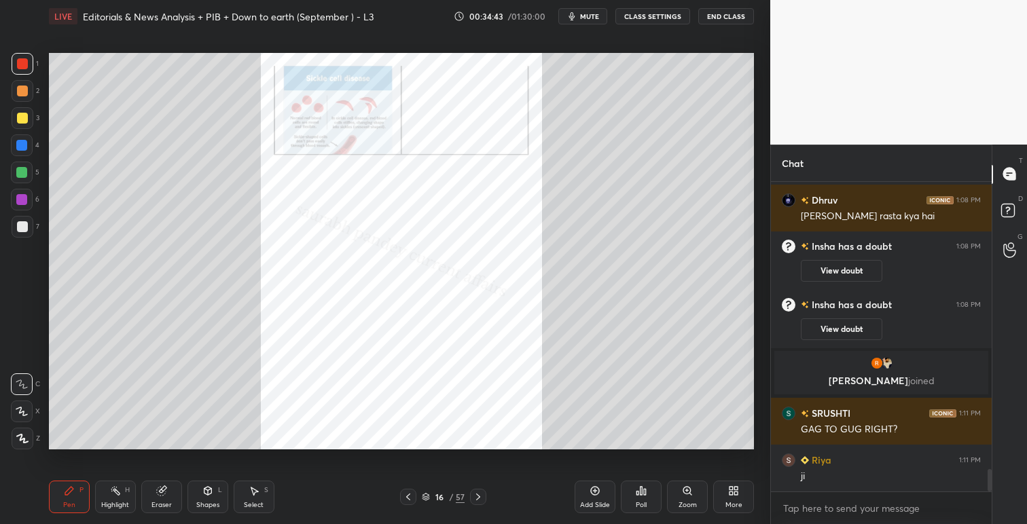
click at [691, 488] on icon at bounding box center [687, 491] width 11 height 11
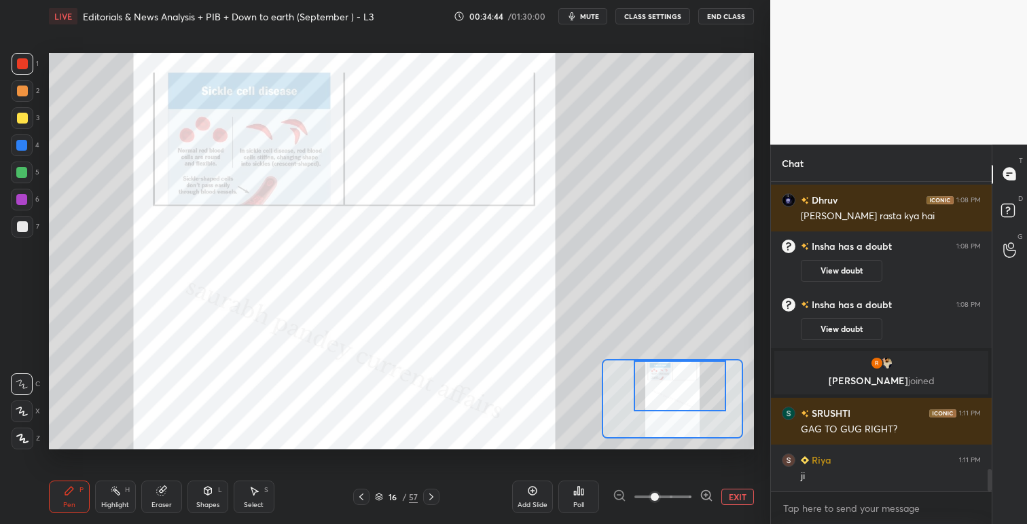
drag, startPoint x: 686, startPoint y: 396, endPoint x: 693, endPoint y: 388, distance: 10.6
click at [691, 383] on div at bounding box center [680, 386] width 92 height 51
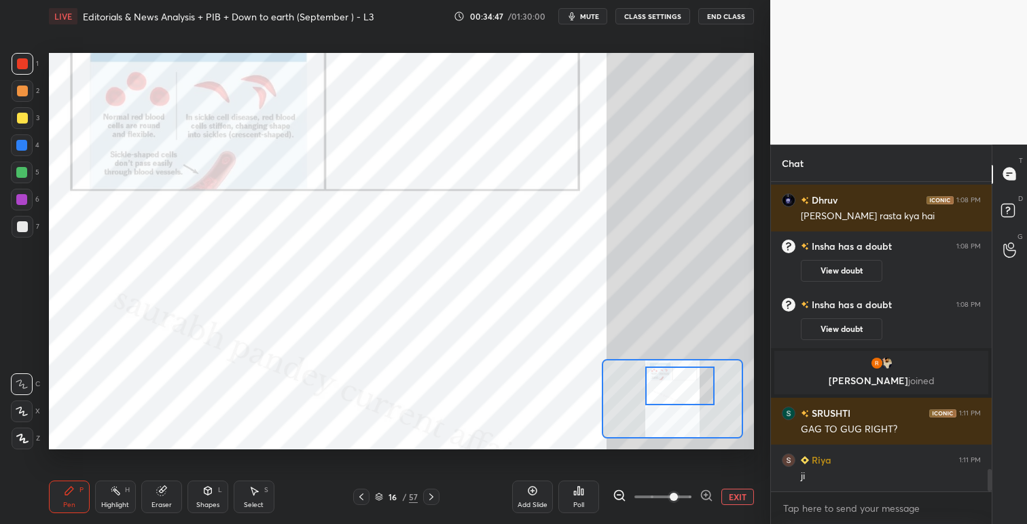
click at [672, 494] on span at bounding box center [662, 497] width 57 height 20
click at [670, 384] on div at bounding box center [679, 386] width 69 height 38
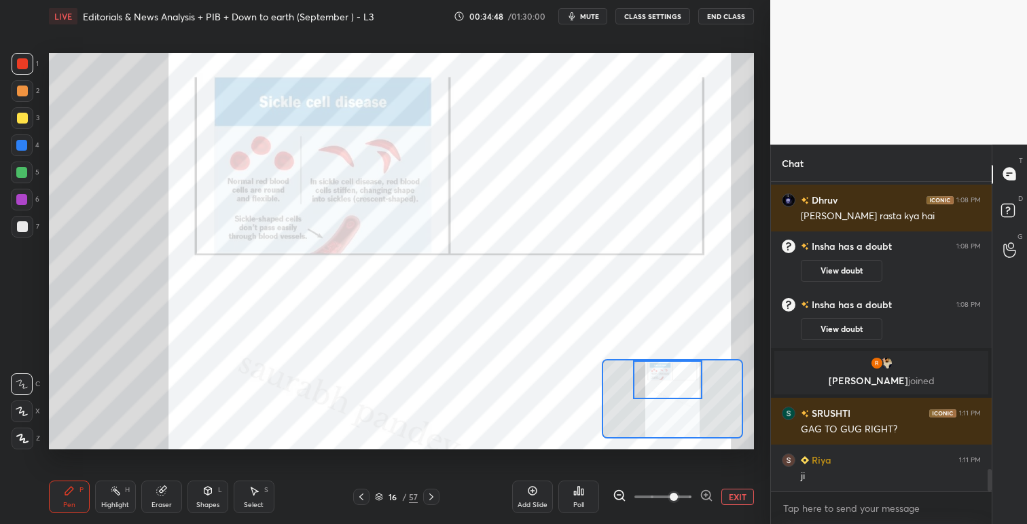
click at [678, 390] on div at bounding box center [667, 380] width 69 height 38
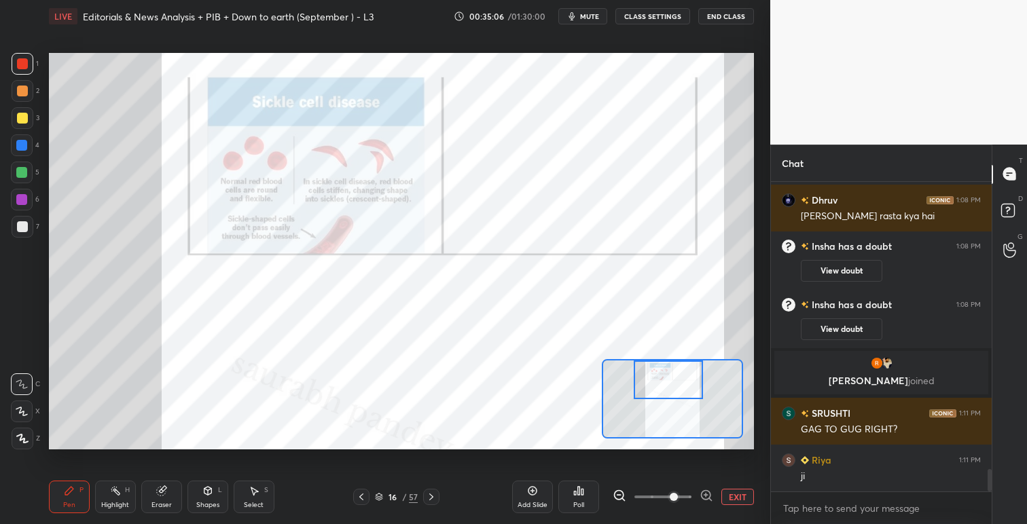
scroll to position [4025, 0]
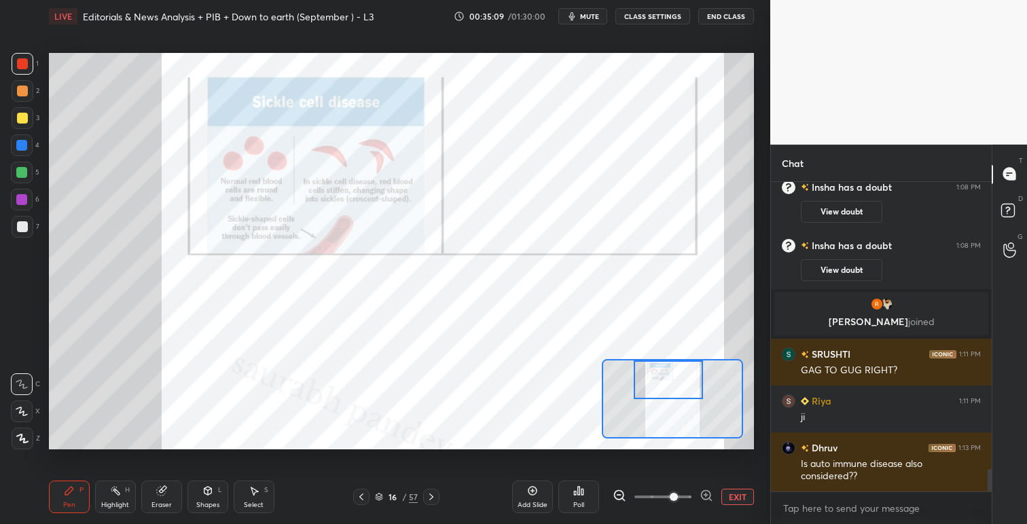
click at [435, 496] on icon at bounding box center [431, 497] width 11 height 11
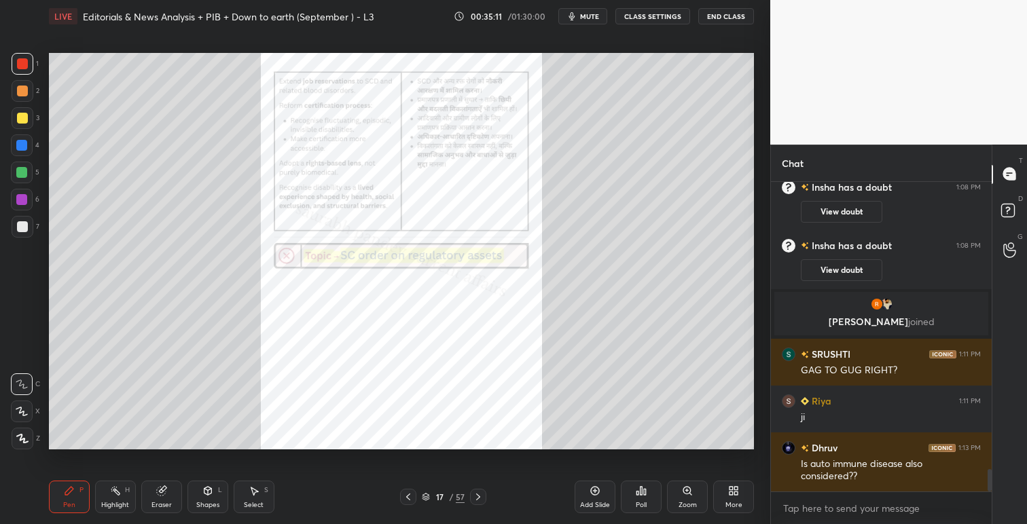
click at [696, 490] on div "Zoom" at bounding box center [687, 497] width 41 height 33
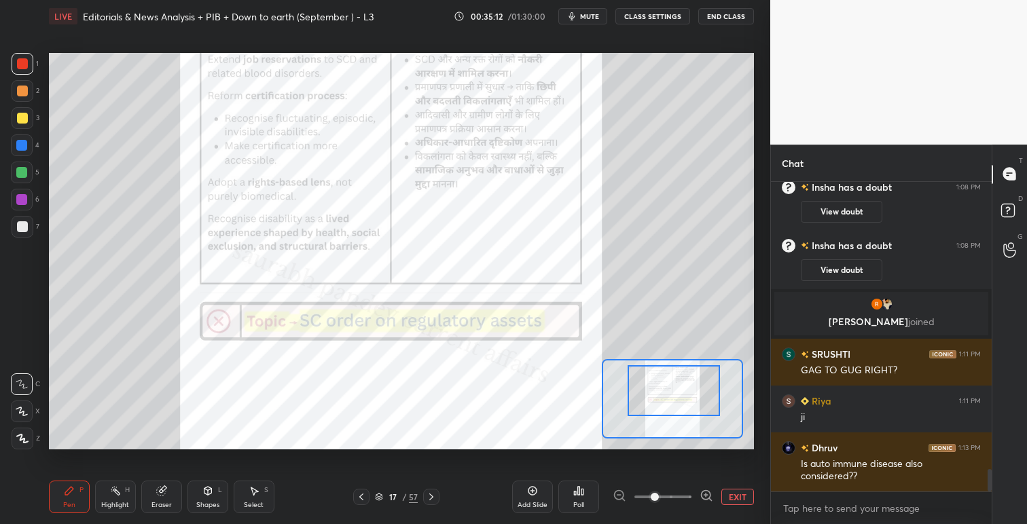
drag, startPoint x: 682, startPoint y: 384, endPoint x: 690, endPoint y: 407, distance: 24.9
click at [690, 371] on div at bounding box center [673, 390] width 92 height 51
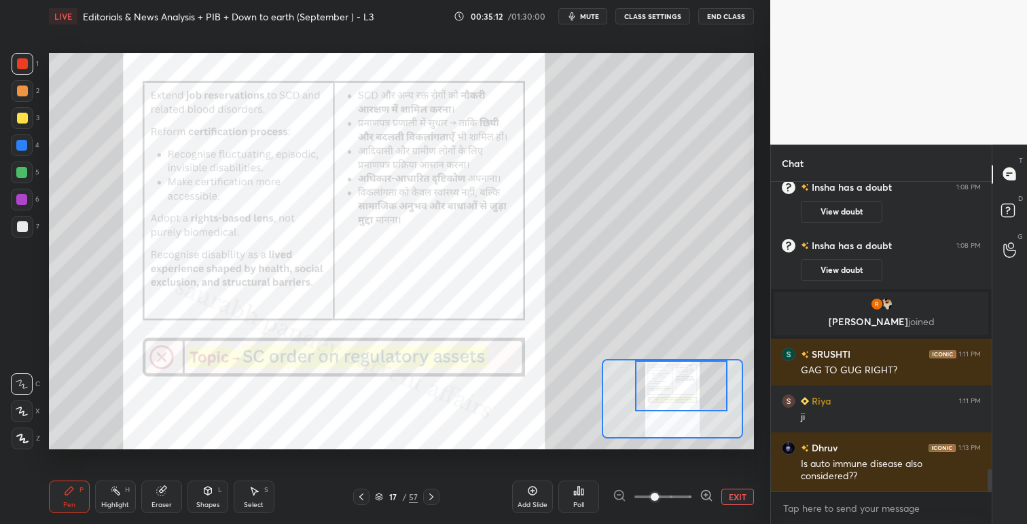
click at [694, 387] on div at bounding box center [681, 386] width 92 height 51
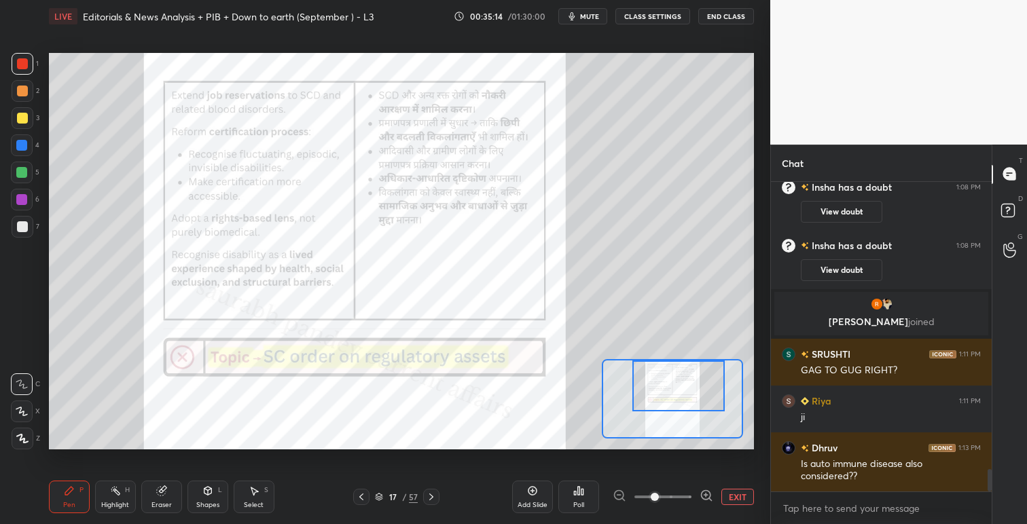
drag, startPoint x: 695, startPoint y: 395, endPoint x: 688, endPoint y: 394, distance: 6.9
click at [688, 394] on div at bounding box center [678, 386] width 92 height 51
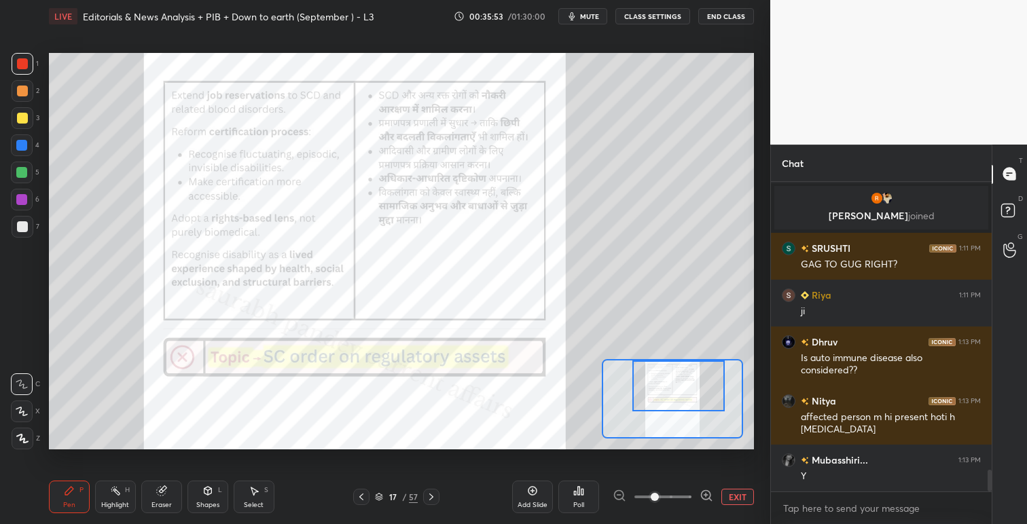
scroll to position [4178, 0]
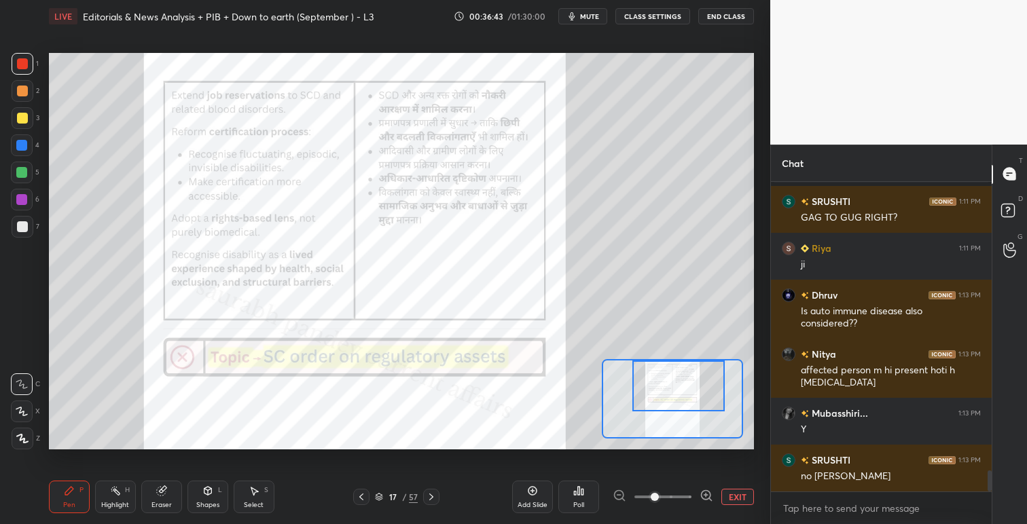
click at [676, 378] on div at bounding box center [678, 386] width 92 height 51
click at [578, 492] on icon at bounding box center [579, 491] width 2 height 8
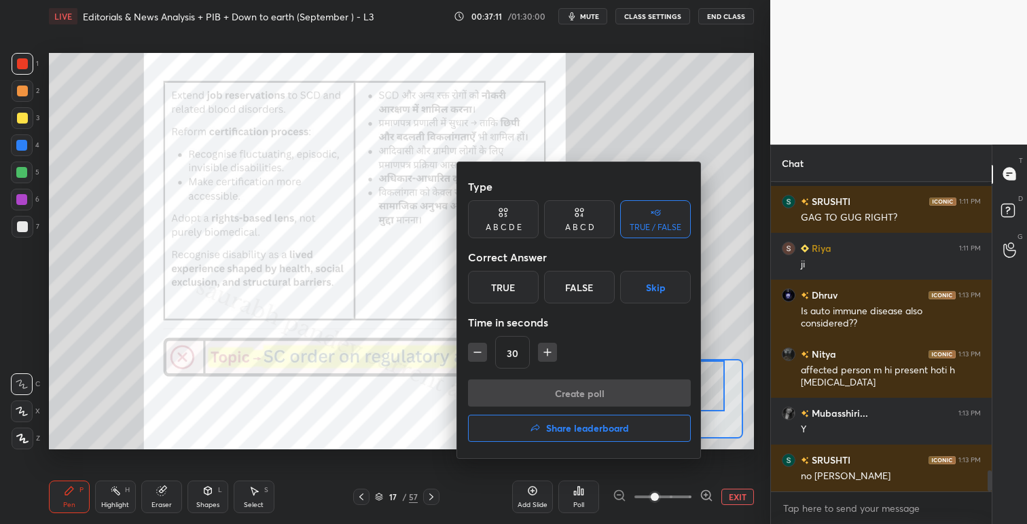
click at [516, 294] on div "True" at bounding box center [503, 287] width 71 height 33
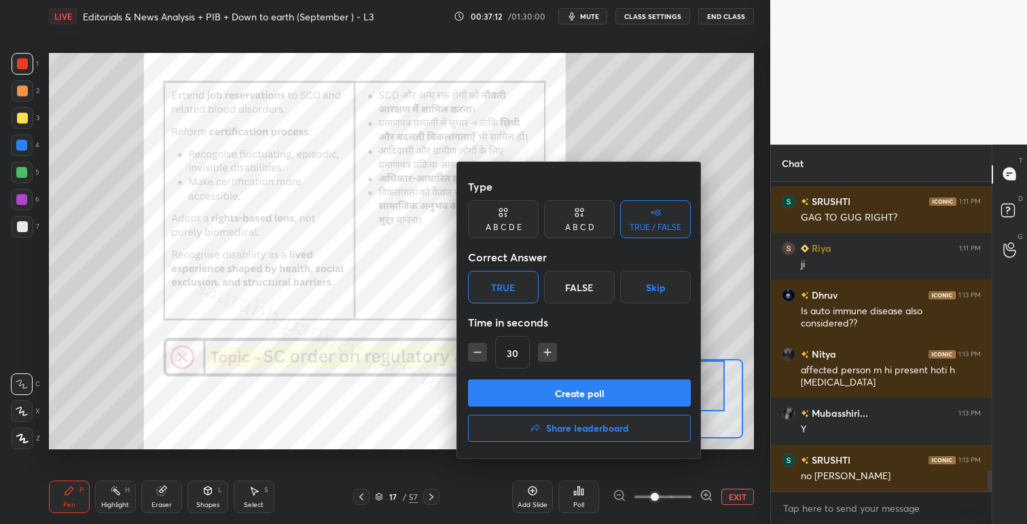
click at [570, 391] on button "Create poll" at bounding box center [579, 393] width 223 height 27
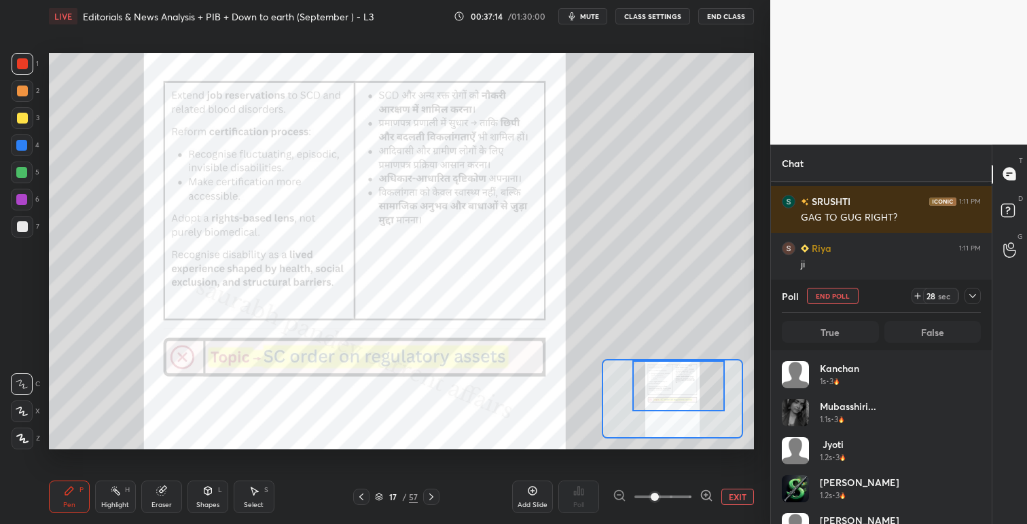
scroll to position [159, 195]
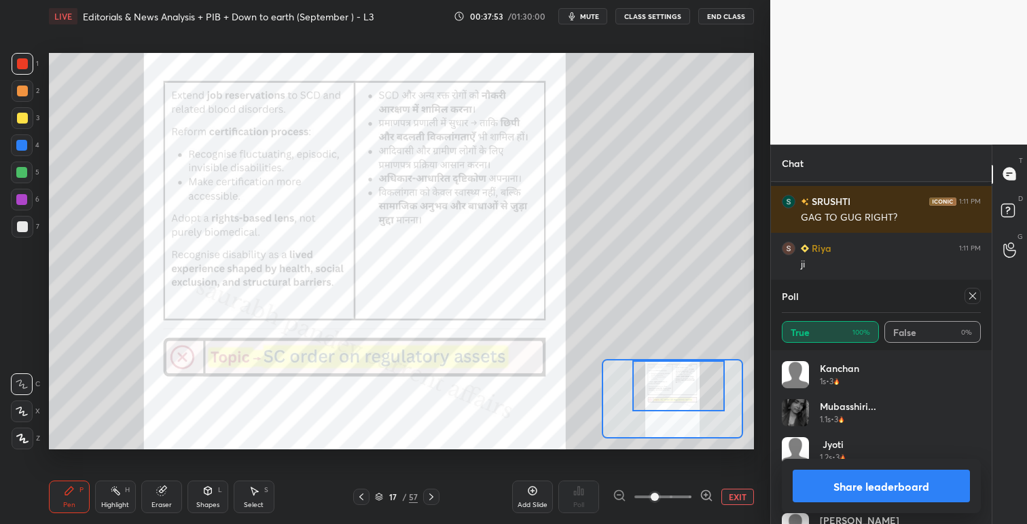
click at [976, 291] on icon at bounding box center [972, 296] width 11 height 11
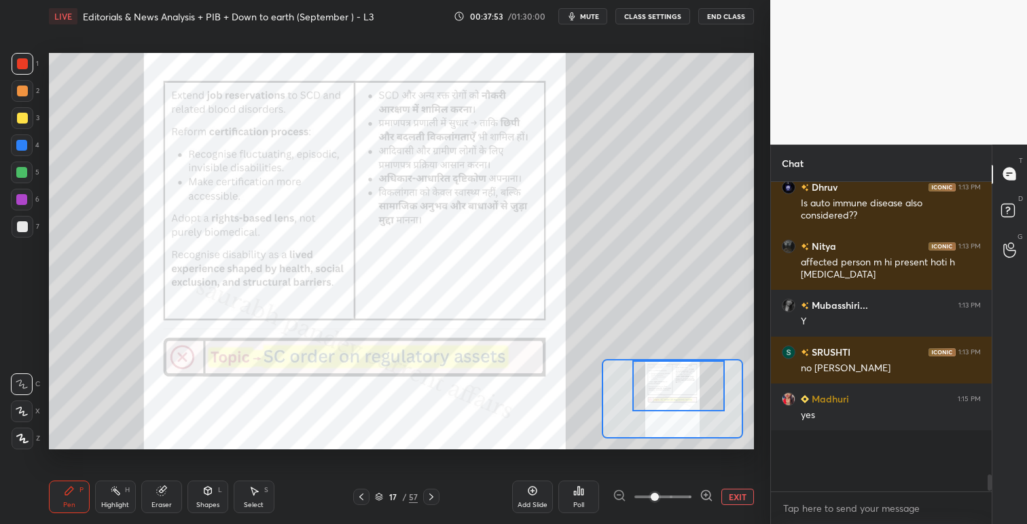
scroll to position [284, 217]
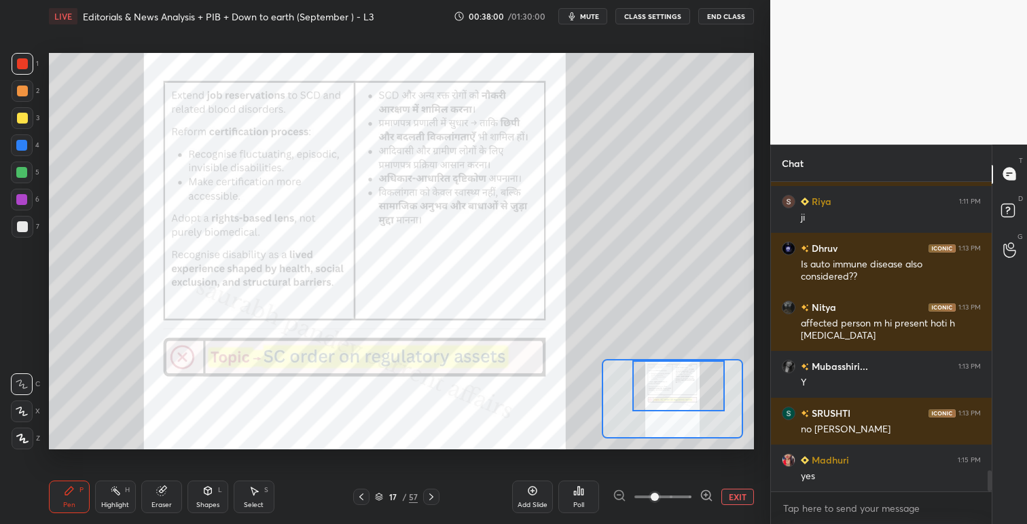
click at [731, 494] on button "EXIT" at bounding box center [737, 497] width 33 height 16
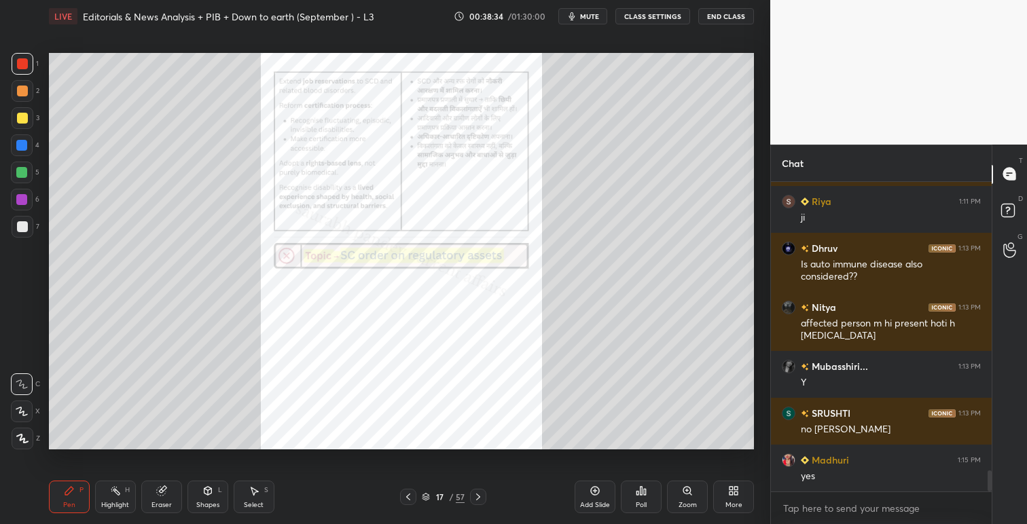
click at [596, 489] on icon at bounding box center [594, 491] width 11 height 11
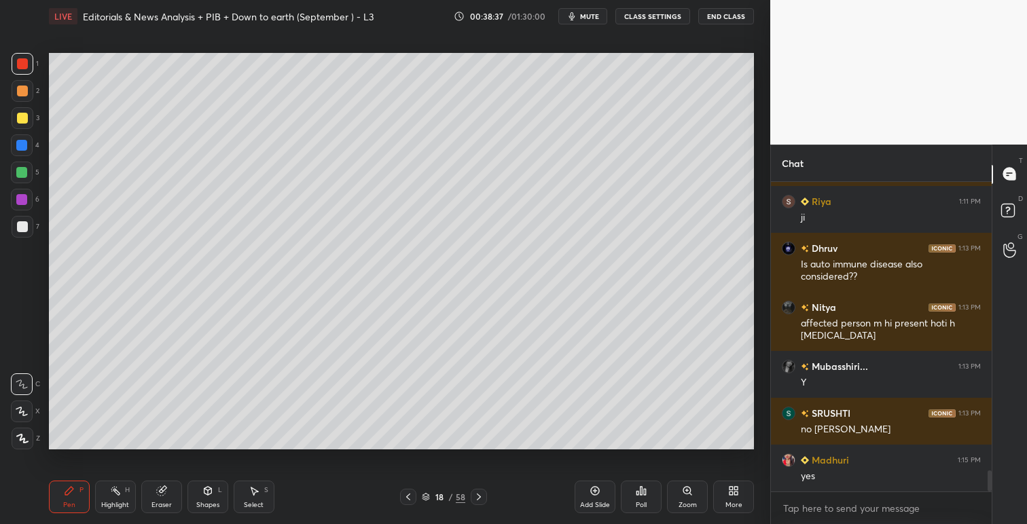
click at [209, 490] on icon at bounding box center [207, 491] width 7 height 8
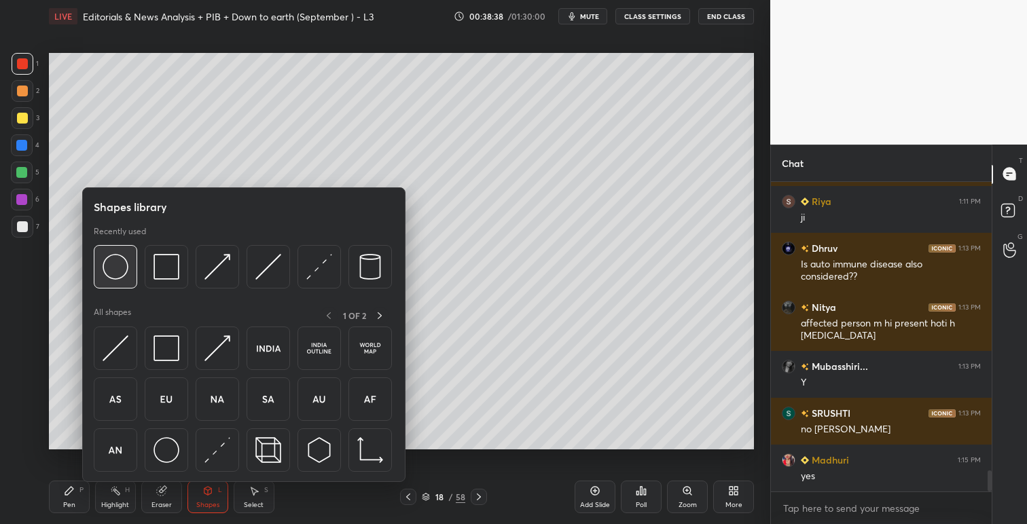
click at [134, 267] on div at bounding box center [115, 266] width 43 height 43
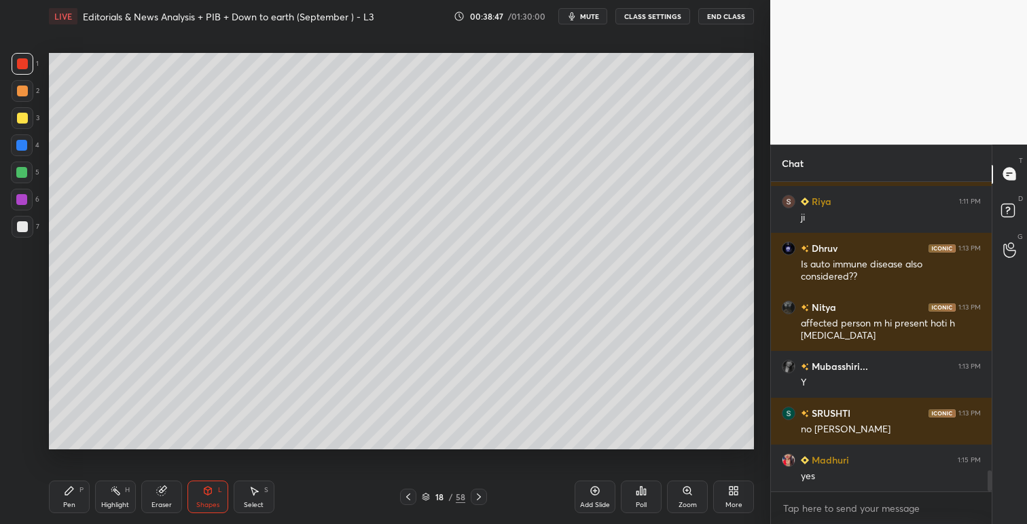
click at [63, 498] on div "Pen P" at bounding box center [69, 497] width 41 height 33
click at [26, 120] on div at bounding box center [22, 118] width 11 height 11
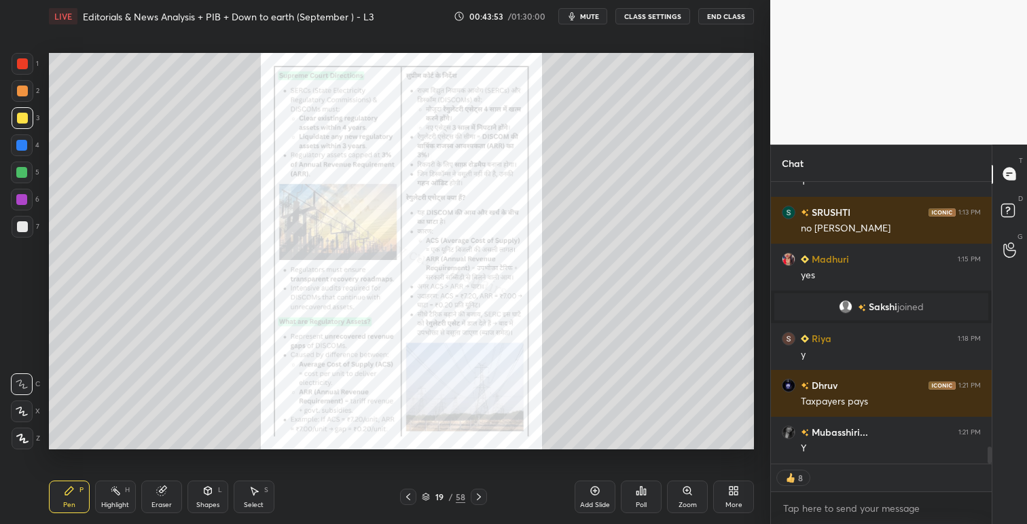
scroll to position [4335, 0]
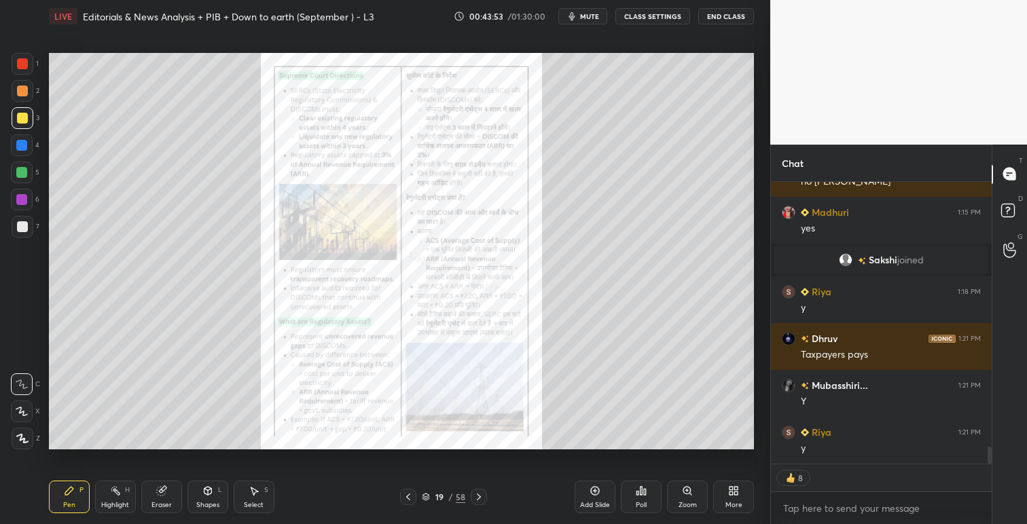
click at [690, 494] on icon at bounding box center [690, 494] width 2 height 2
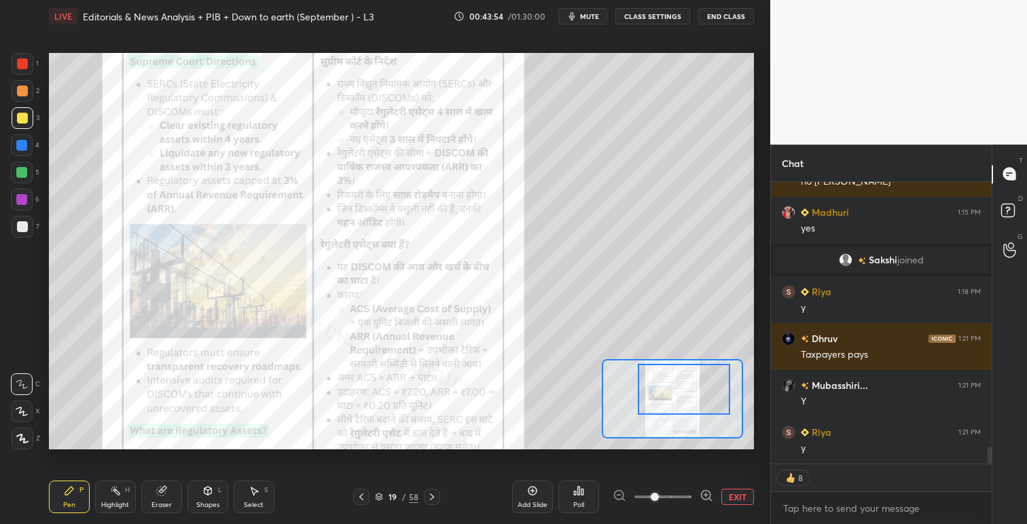
drag, startPoint x: 696, startPoint y: 396, endPoint x: 703, endPoint y: 414, distance: 19.6
click at [698, 397] on div at bounding box center [684, 389] width 92 height 51
click at [698, 381] on div at bounding box center [672, 398] width 141 height 79
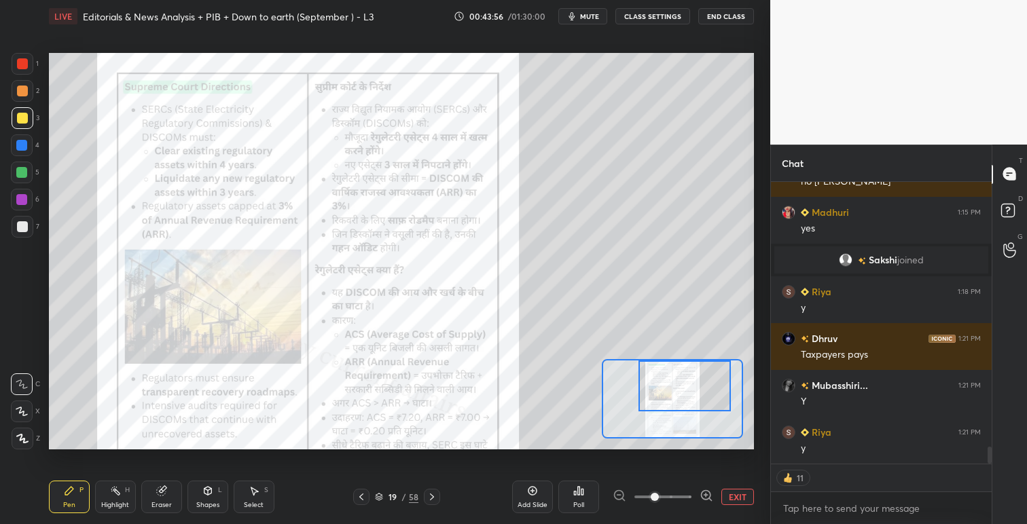
drag, startPoint x: 693, startPoint y: 374, endPoint x: 682, endPoint y: 371, distance: 11.2
click at [682, 371] on div at bounding box center [684, 386] width 92 height 51
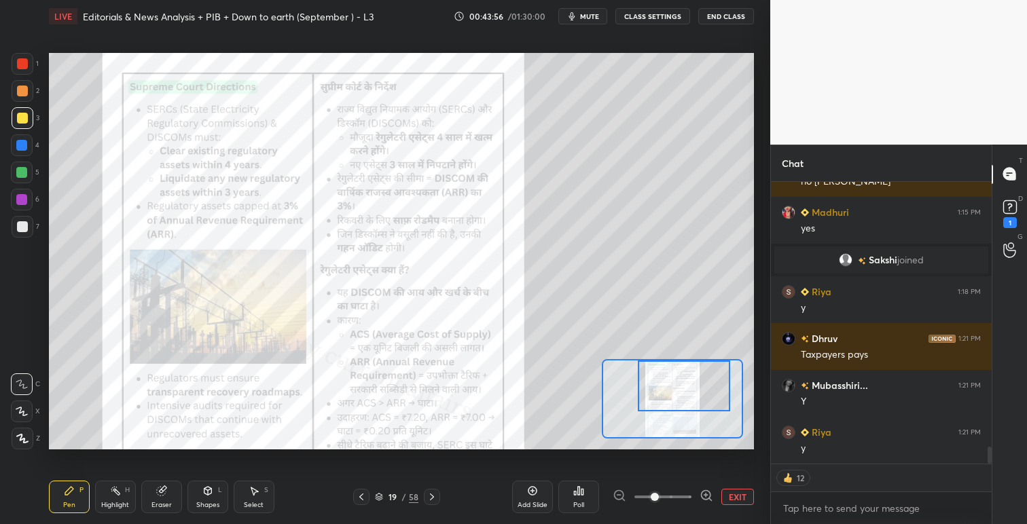
scroll to position [4394, 0]
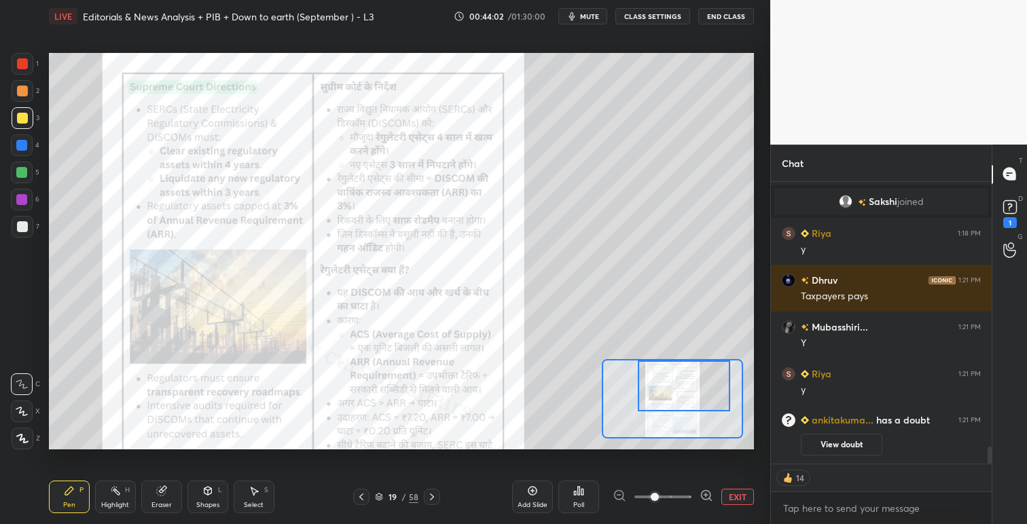
click at [14, 62] on div at bounding box center [23, 64] width 22 height 22
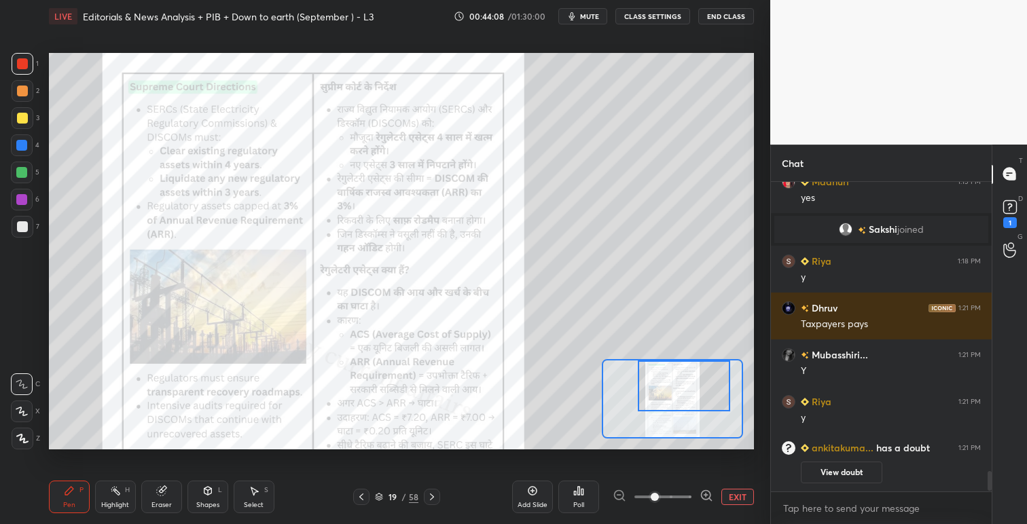
scroll to position [4260, 0]
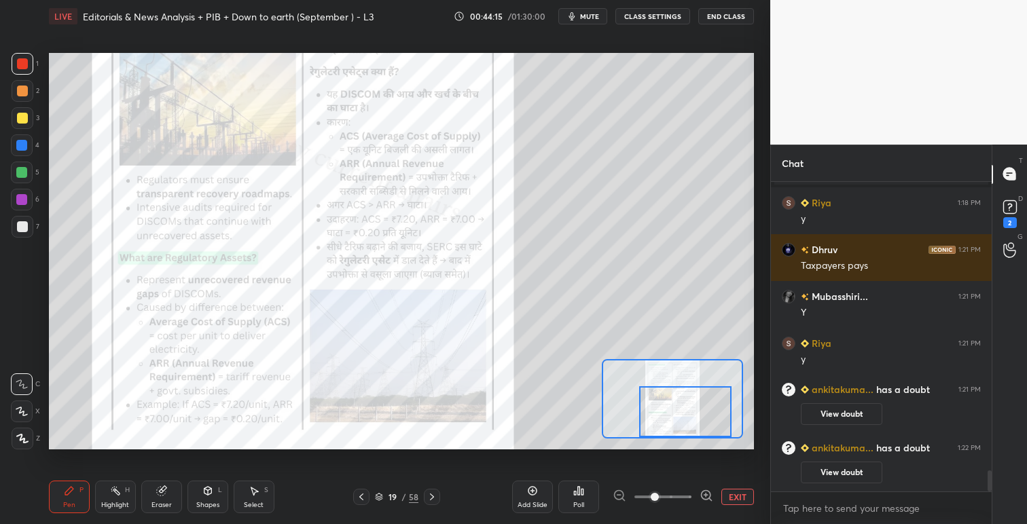
drag, startPoint x: 684, startPoint y: 390, endPoint x: 685, endPoint y: 416, distance: 26.5
click at [685, 416] on div at bounding box center [685, 411] width 92 height 51
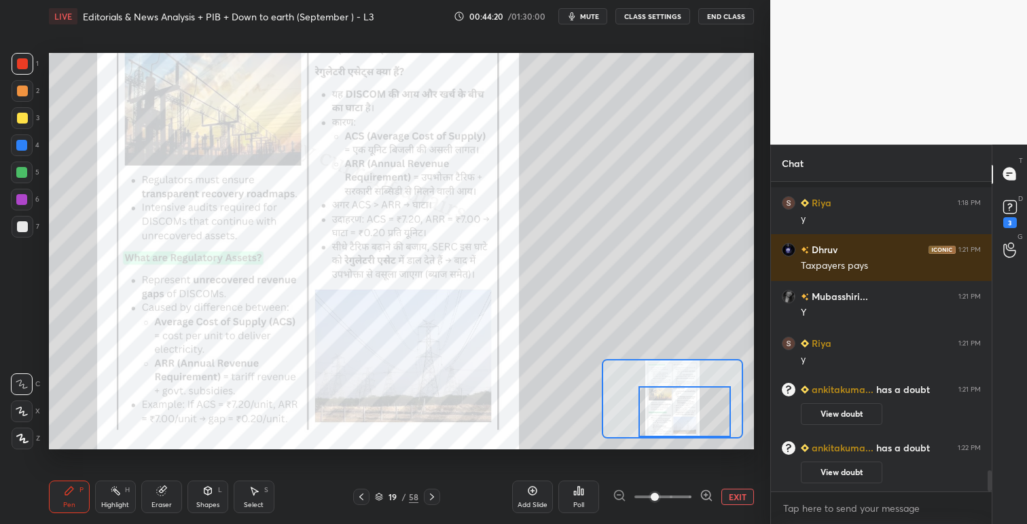
scroll to position [4318, 0]
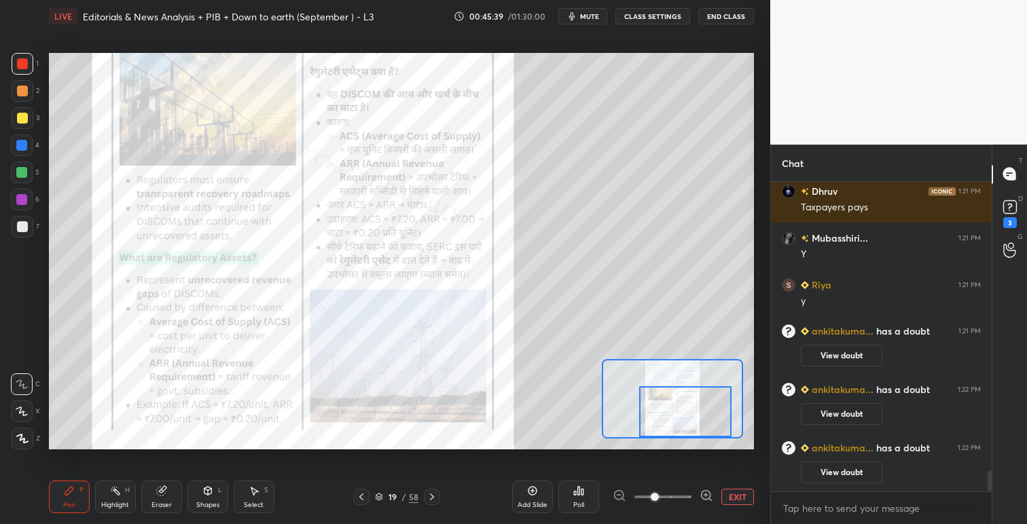
drag, startPoint x: 669, startPoint y: 390, endPoint x: 662, endPoint y: 404, distance: 15.2
click at [664, 405] on div at bounding box center [685, 411] width 92 height 51
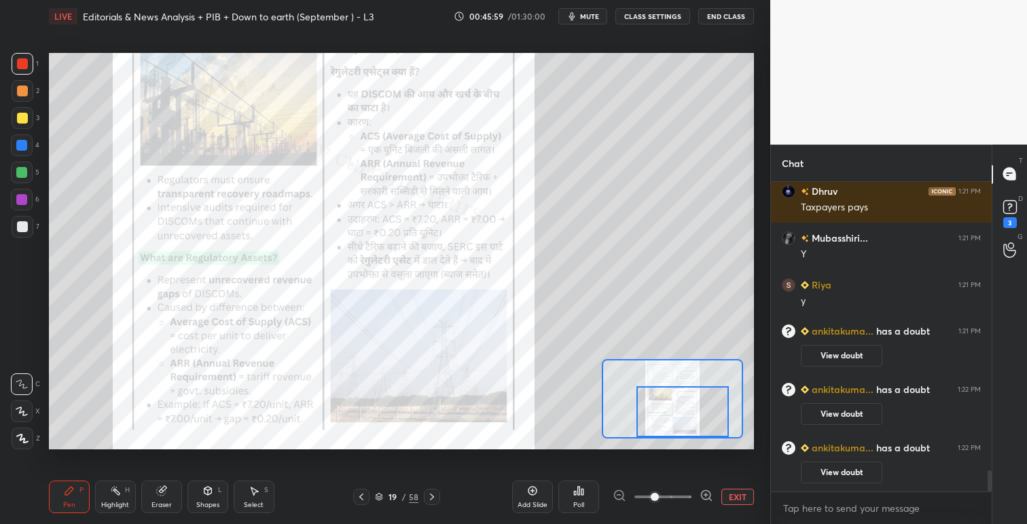
click at [431, 492] on icon at bounding box center [431, 497] width 11 height 11
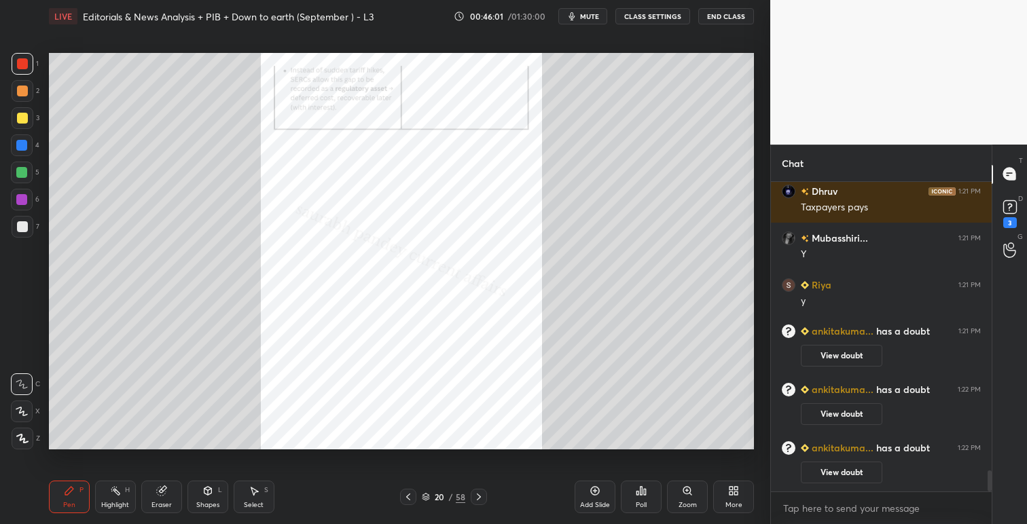
click at [691, 490] on icon at bounding box center [687, 491] width 11 height 11
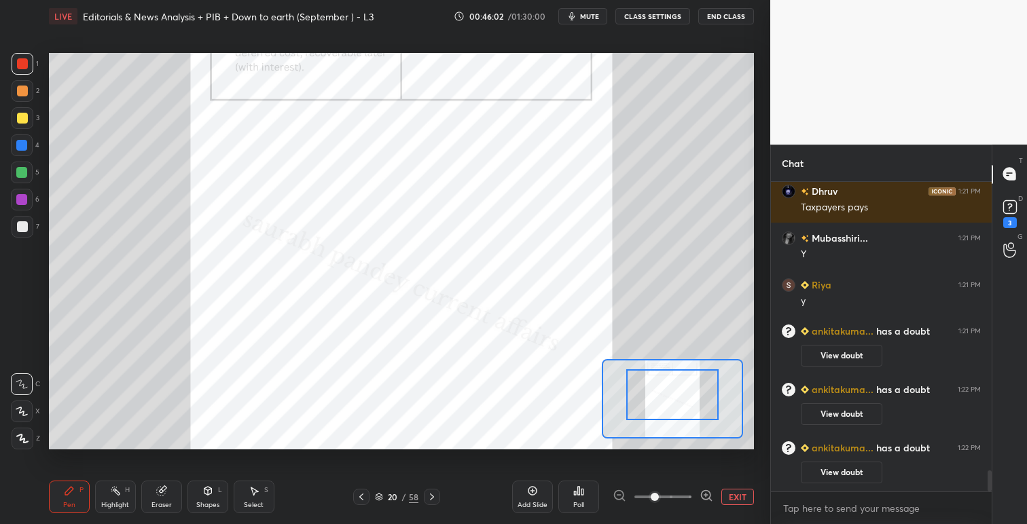
click at [687, 390] on div at bounding box center [672, 394] width 92 height 51
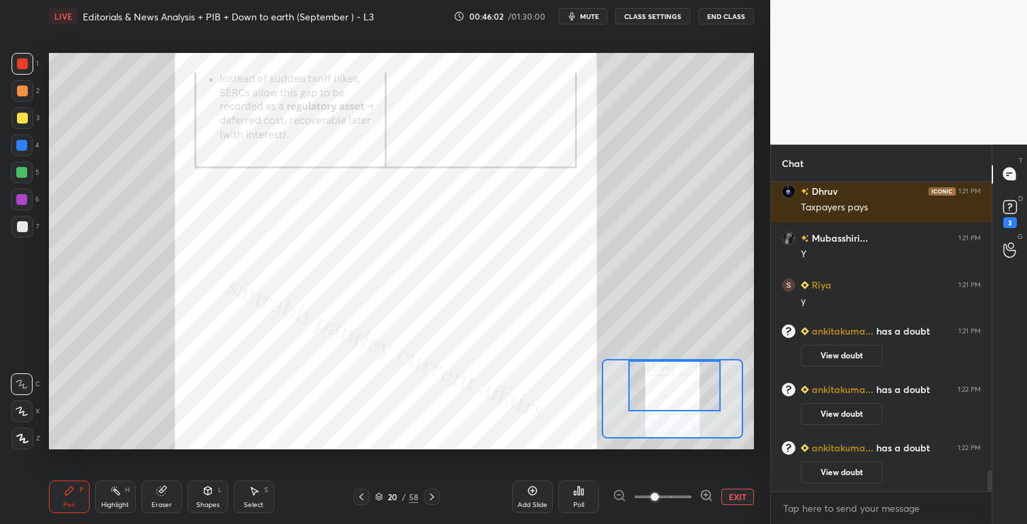
drag, startPoint x: 687, startPoint y: 399, endPoint x: 690, endPoint y: 390, distance: 8.6
click at [690, 390] on div at bounding box center [674, 386] width 92 height 51
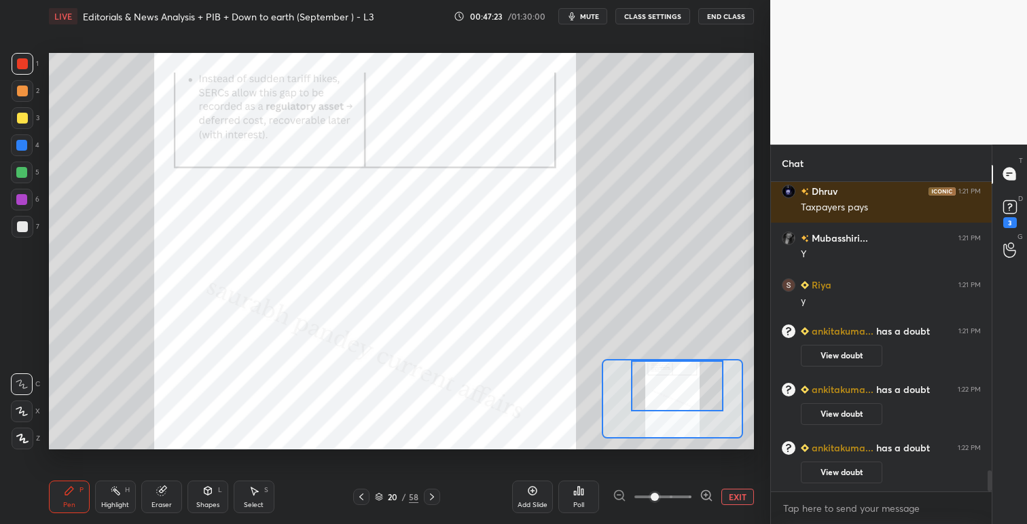
click at [433, 498] on icon at bounding box center [431, 497] width 11 height 11
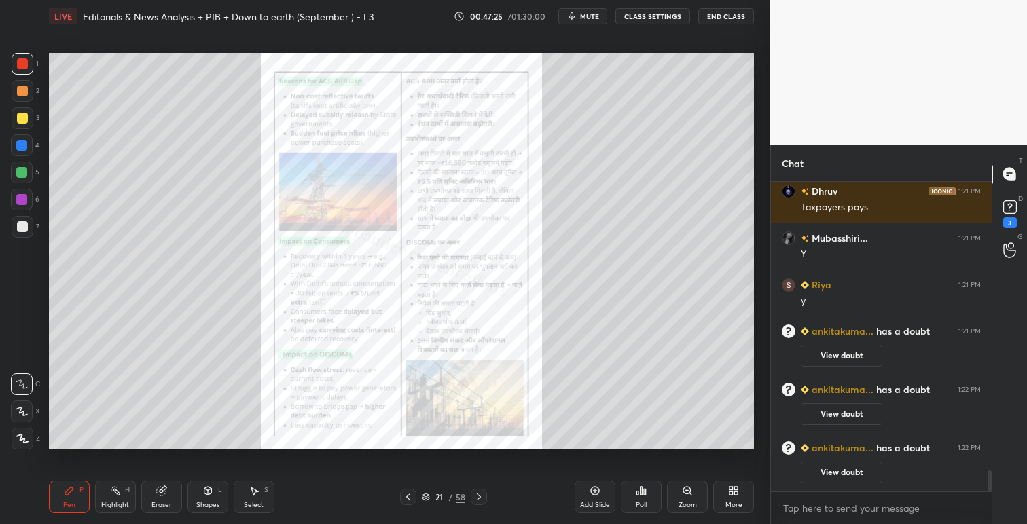
click at [690, 490] on icon at bounding box center [686, 490] width 7 height 7
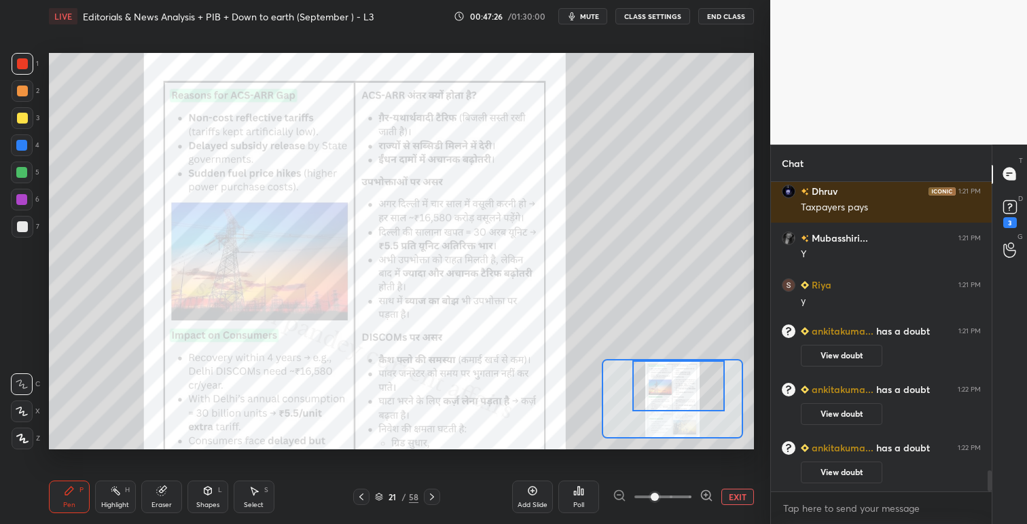
drag, startPoint x: 690, startPoint y: 382, endPoint x: 698, endPoint y: 385, distance: 8.8
click at [695, 380] on div at bounding box center [678, 386] width 92 height 51
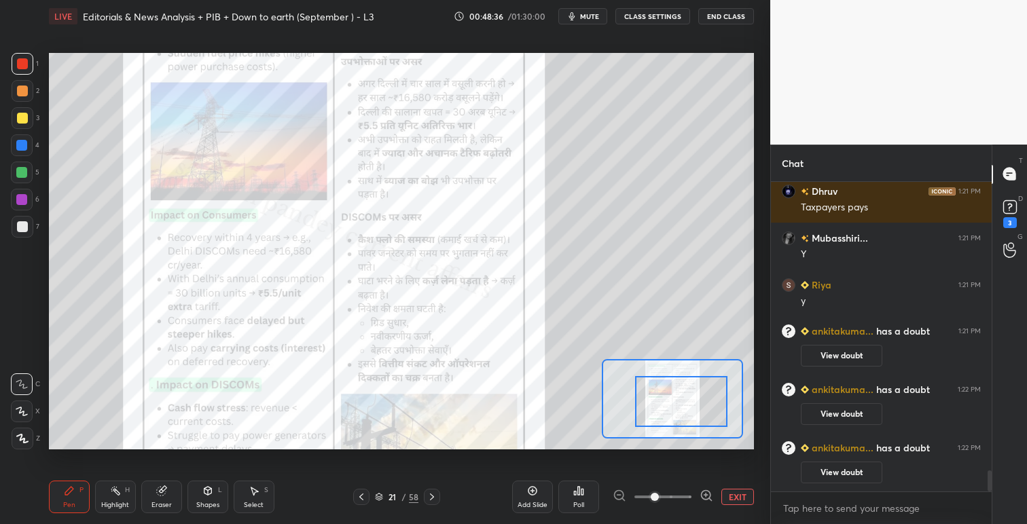
drag, startPoint x: 676, startPoint y: 385, endPoint x: 682, endPoint y: 398, distance: 14.3
click at [676, 401] on div at bounding box center [681, 401] width 92 height 51
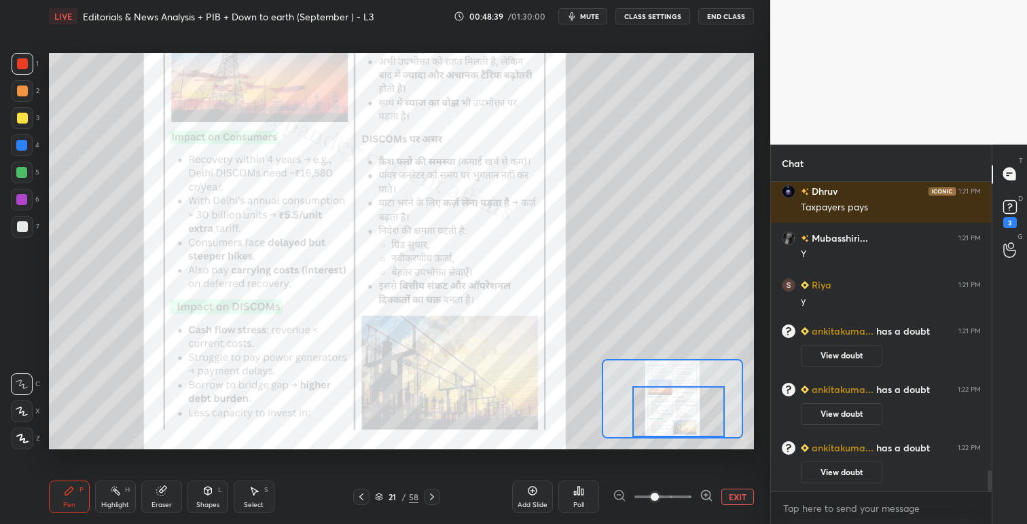
drag, startPoint x: 701, startPoint y: 396, endPoint x: 694, endPoint y: 403, distance: 9.6
click at [699, 407] on div at bounding box center [678, 411] width 92 height 51
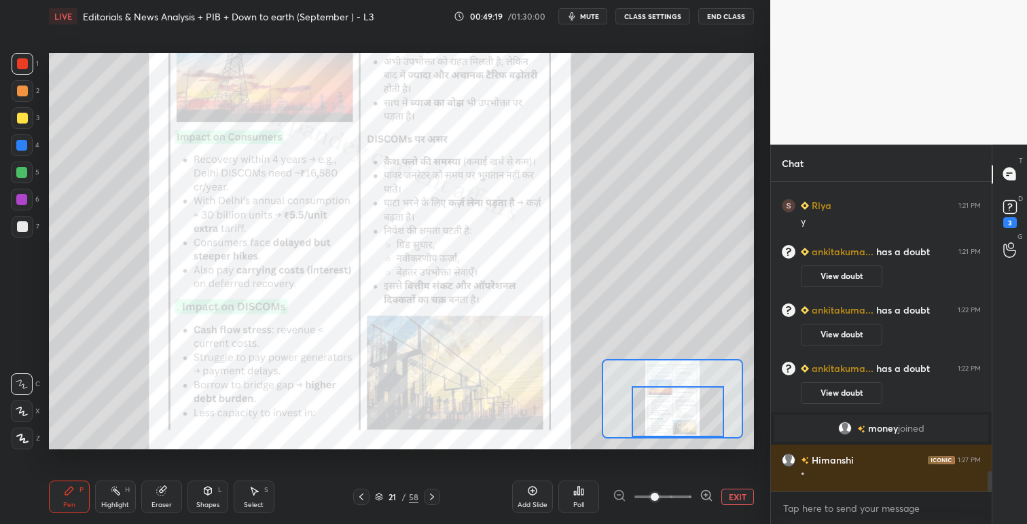
scroll to position [4455, 0]
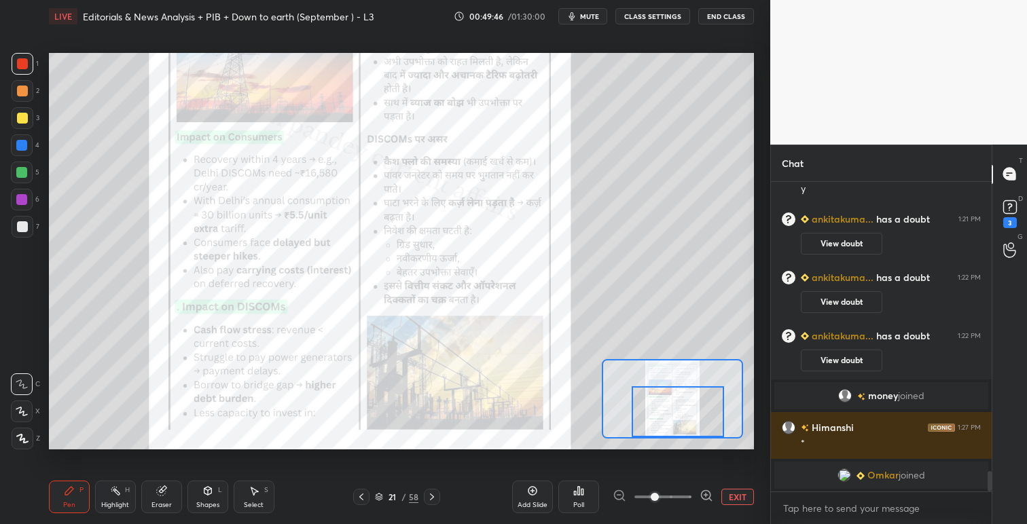
click at [435, 495] on icon at bounding box center [431, 497] width 11 height 11
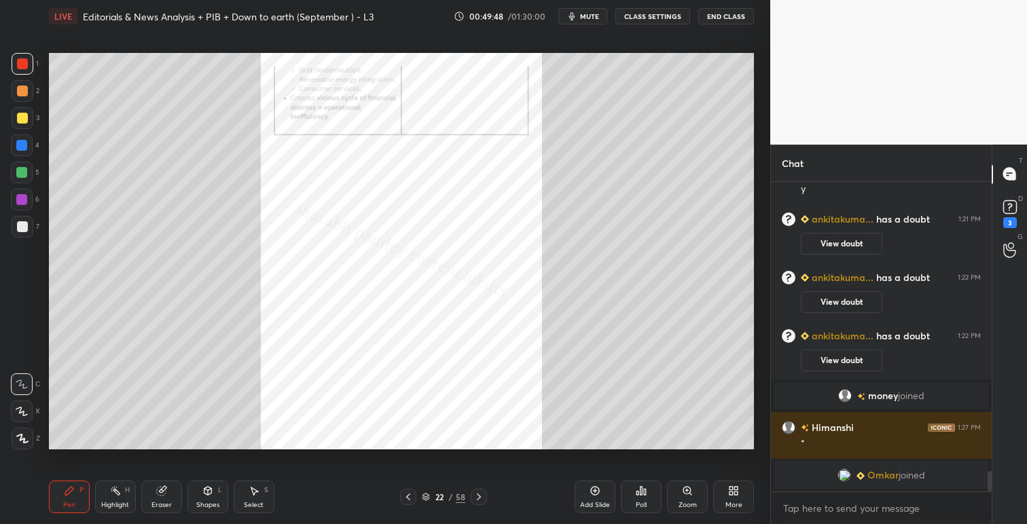
drag, startPoint x: 479, startPoint y: 495, endPoint x: 454, endPoint y: 492, distance: 24.6
click at [478, 495] on icon at bounding box center [479, 497] width 4 height 7
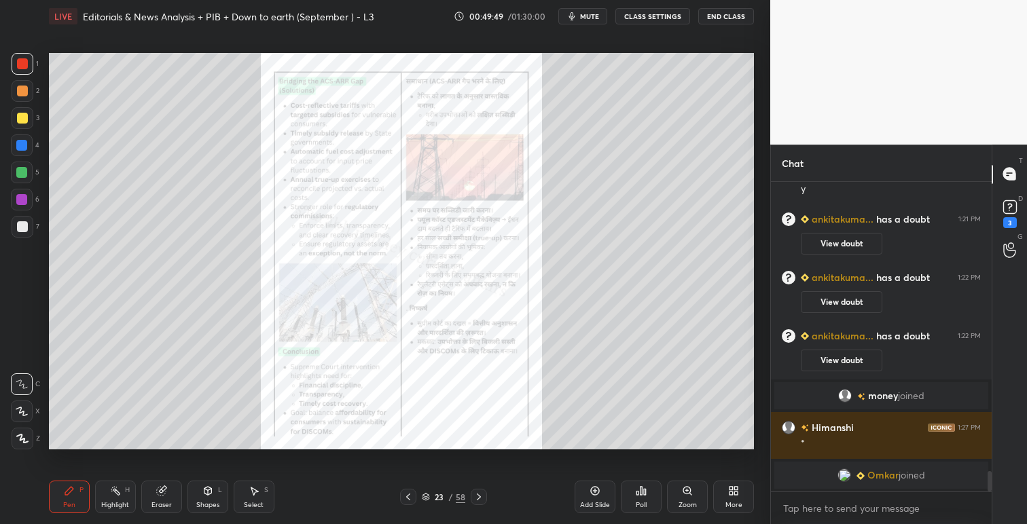
click at [409, 498] on icon at bounding box center [408, 497] width 11 height 11
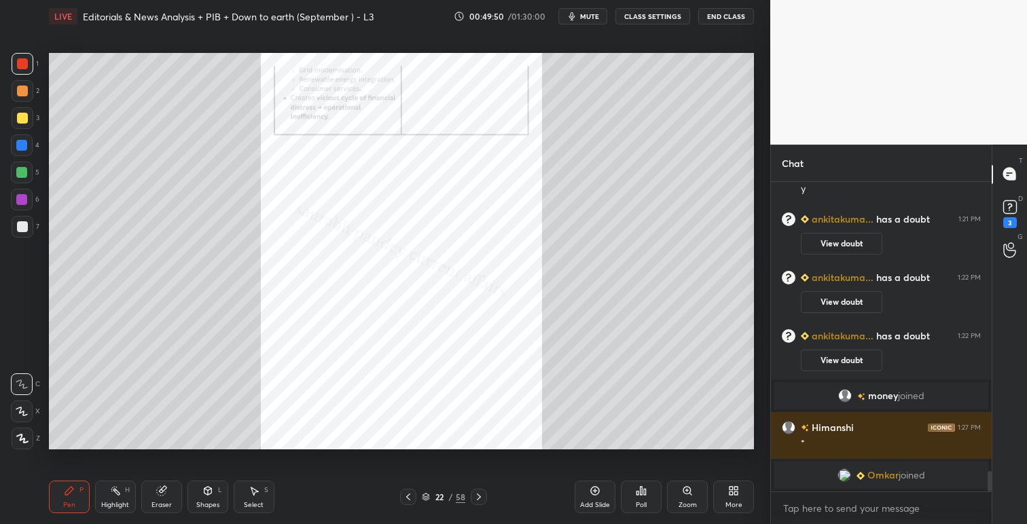
click at [479, 496] on icon at bounding box center [479, 497] width 4 height 7
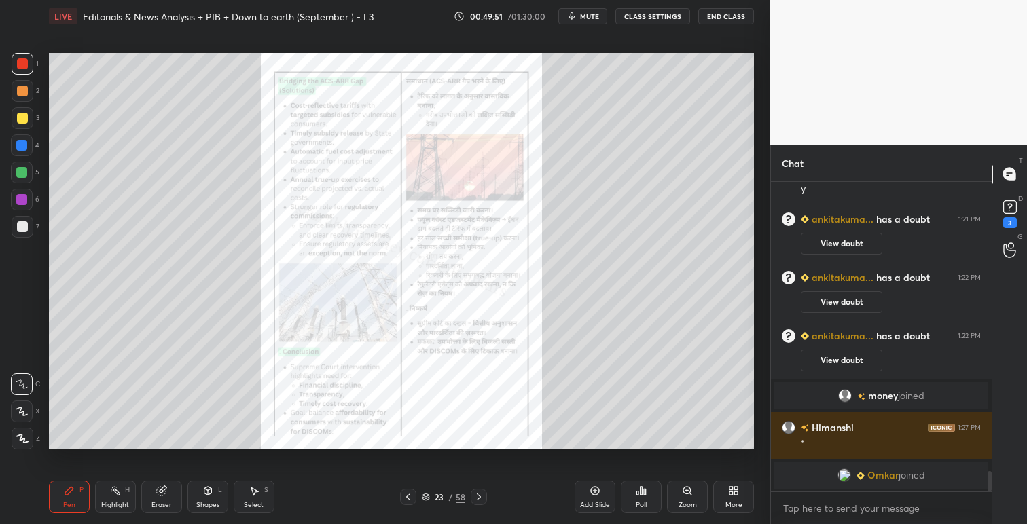
click at [408, 498] on icon at bounding box center [408, 497] width 4 height 7
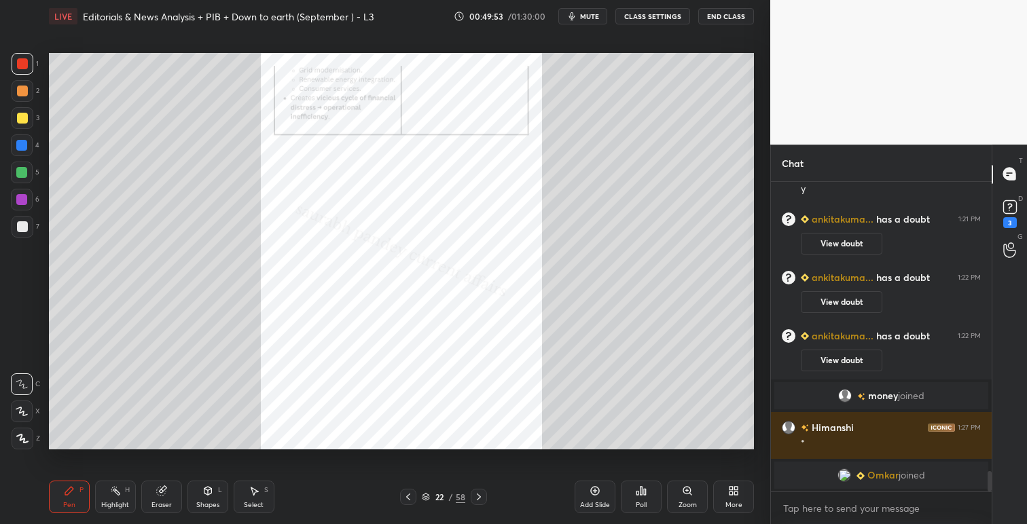
click at [407, 496] on icon at bounding box center [408, 497] width 11 height 11
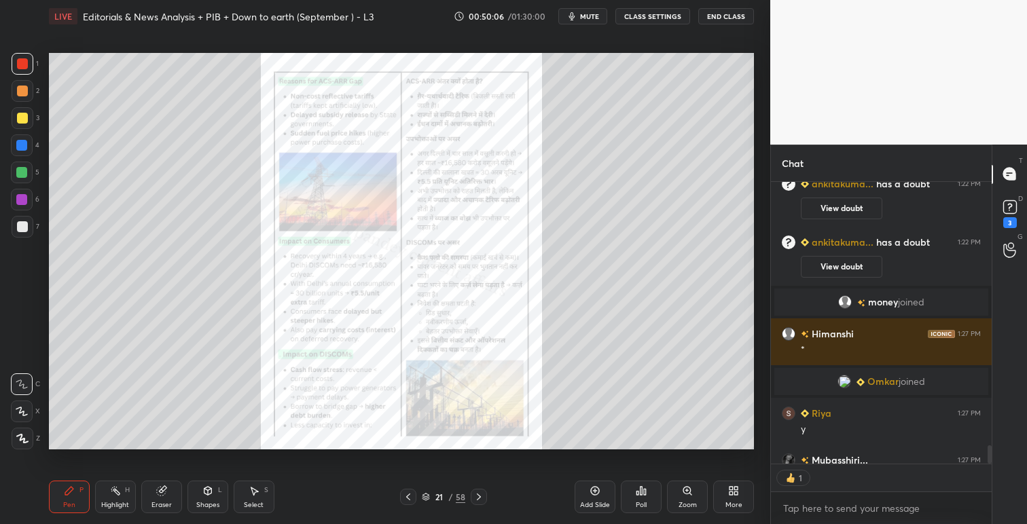
scroll to position [4537, 0]
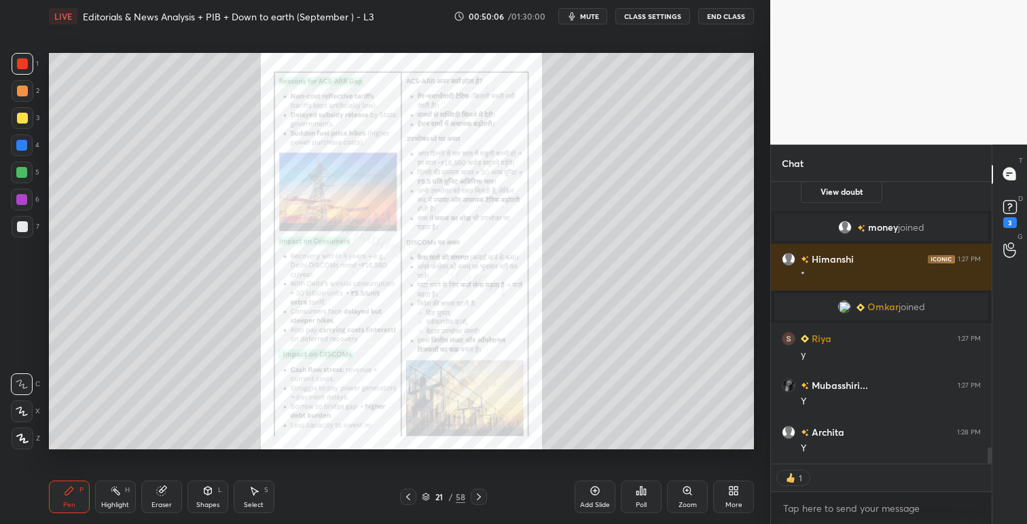
click at [478, 494] on icon at bounding box center [478, 497] width 11 height 11
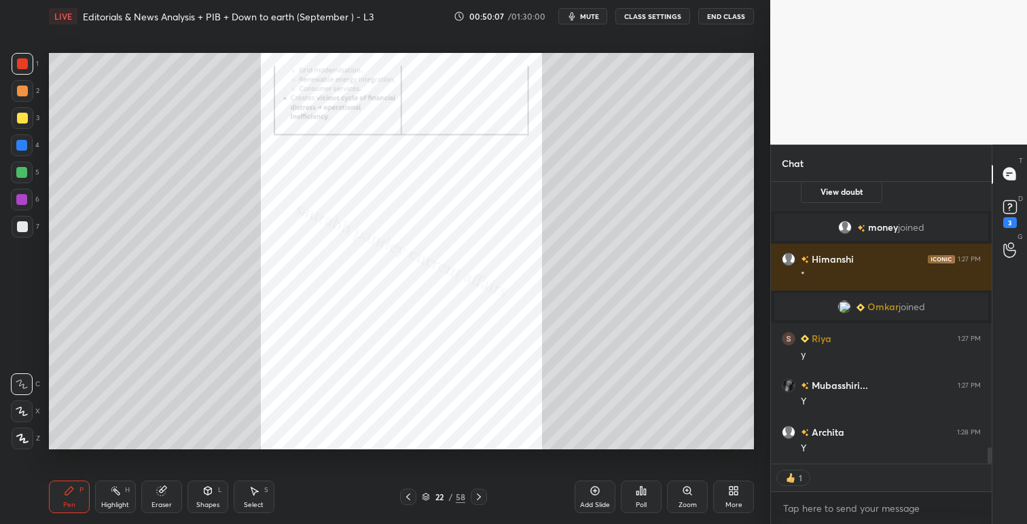
click at [482, 494] on icon at bounding box center [478, 497] width 11 height 11
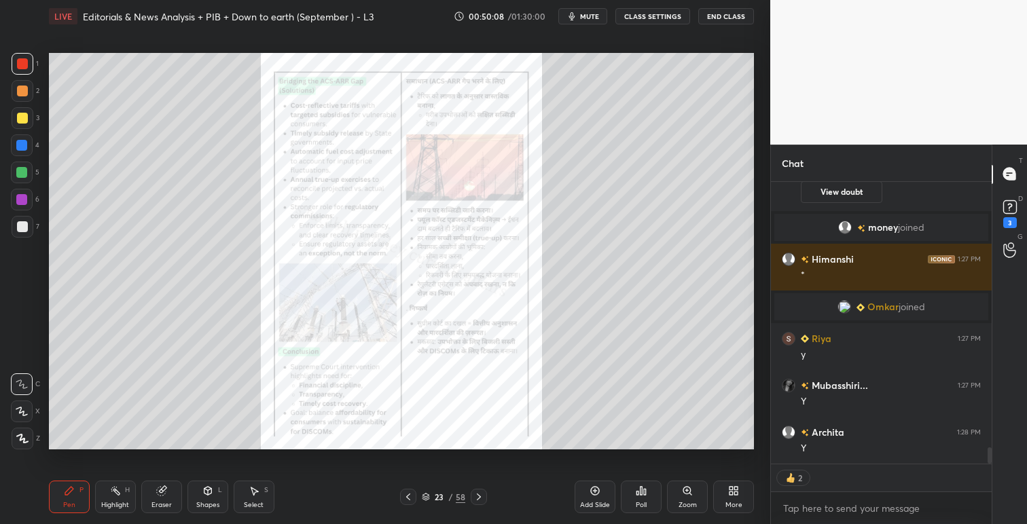
click at [682, 492] on icon at bounding box center [687, 491] width 11 height 11
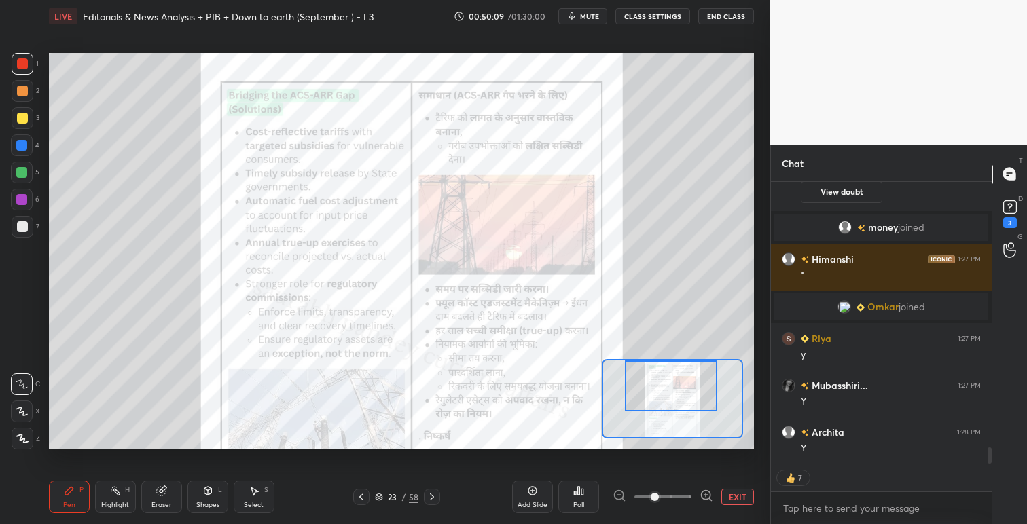
scroll to position [4584, 0]
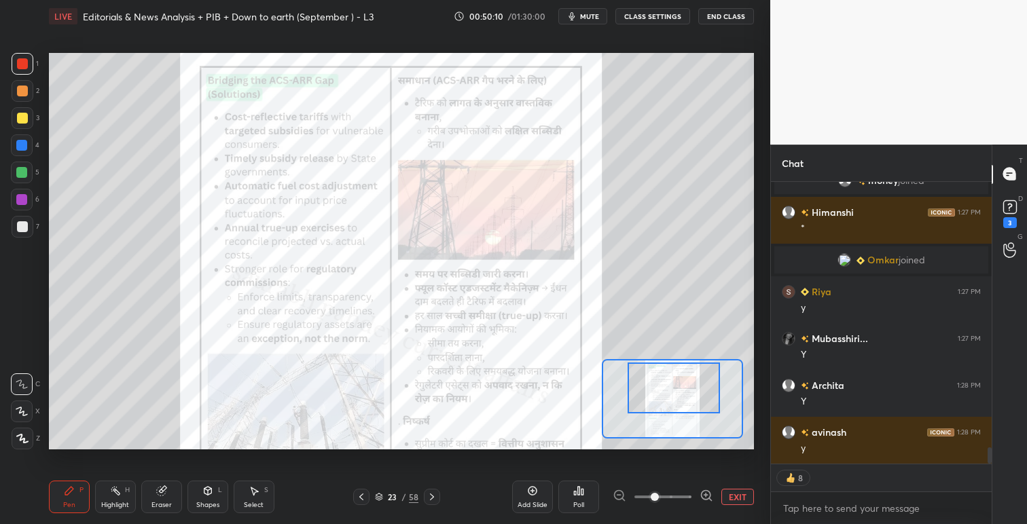
drag, startPoint x: 686, startPoint y: 391, endPoint x: 687, endPoint y: 398, distance: 6.9
click at [687, 398] on div at bounding box center [673, 388] width 92 height 51
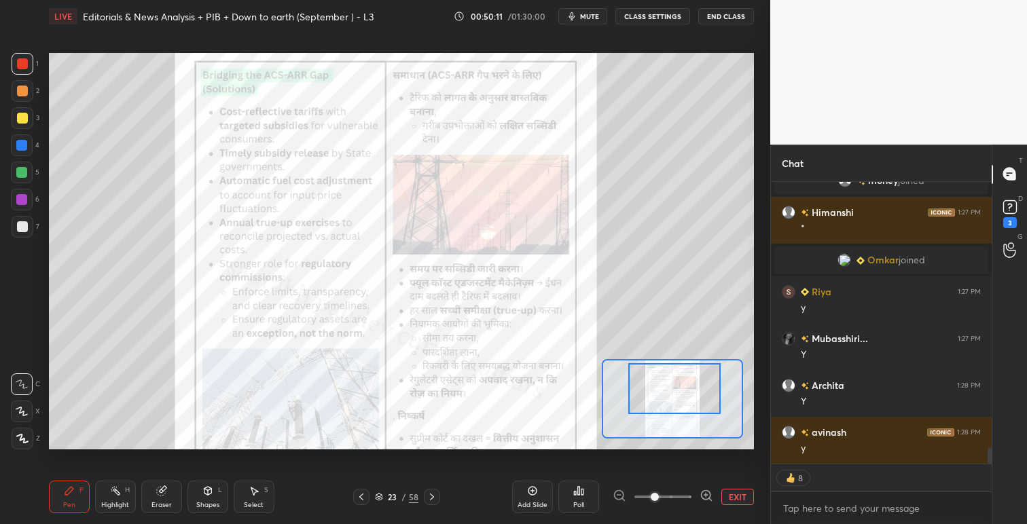
drag, startPoint x: 687, startPoint y: 396, endPoint x: 697, endPoint y: 413, distance: 20.2
click at [687, 397] on div at bounding box center [674, 388] width 92 height 51
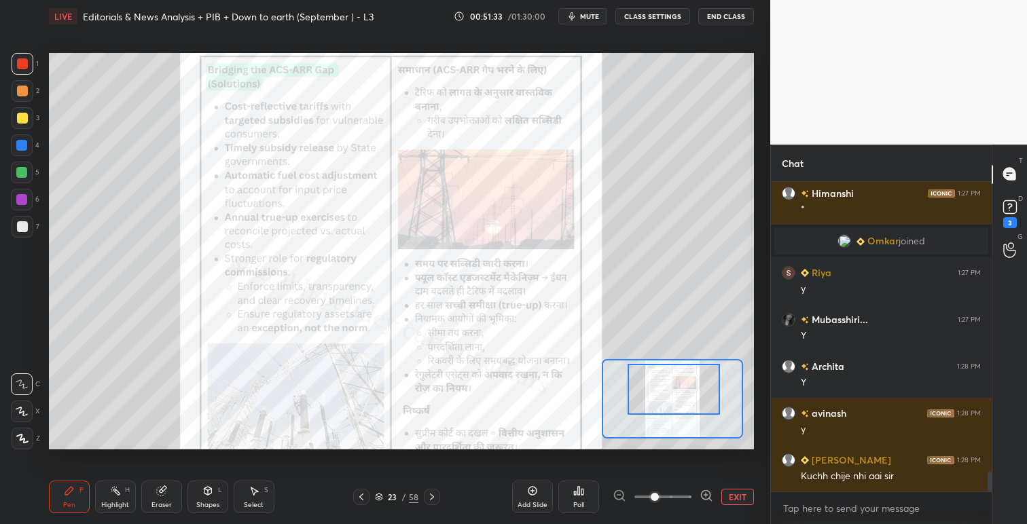
scroll to position [4650, 0]
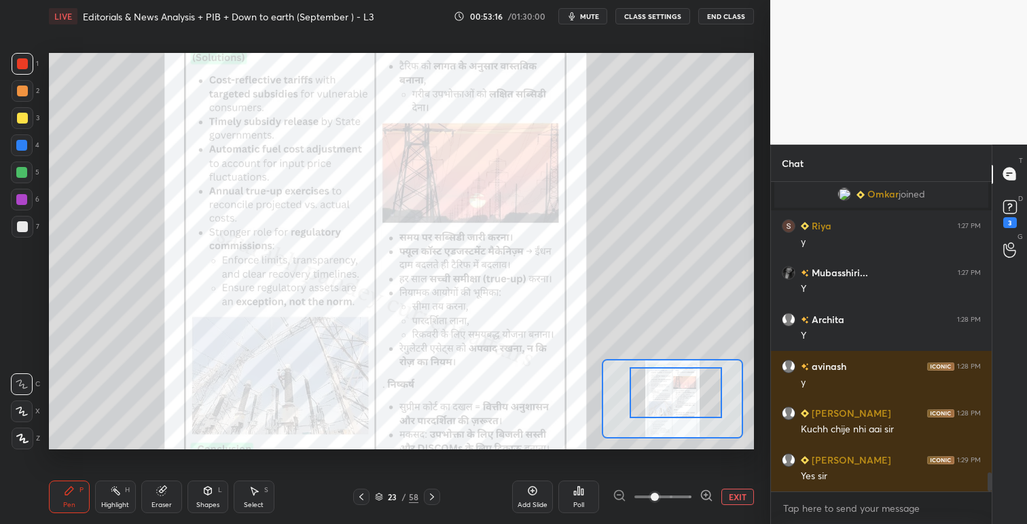
click at [670, 379] on div at bounding box center [676, 392] width 92 height 51
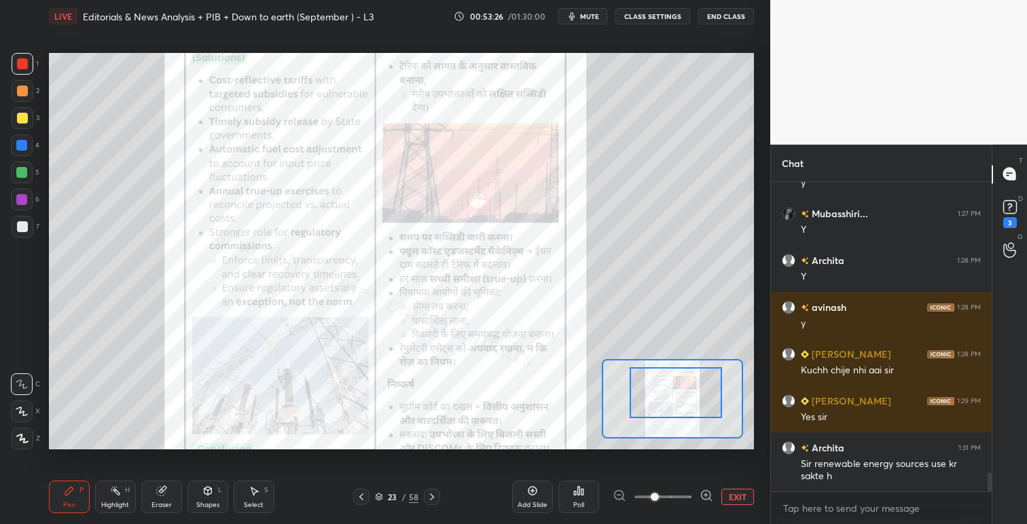
click at [579, 491] on icon at bounding box center [579, 491] width 2 height 8
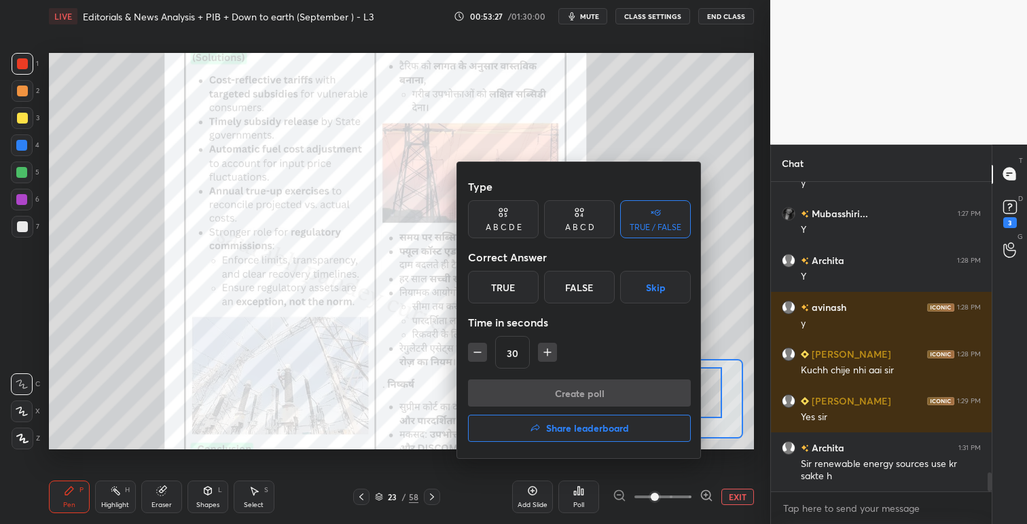
scroll to position [4756, 0]
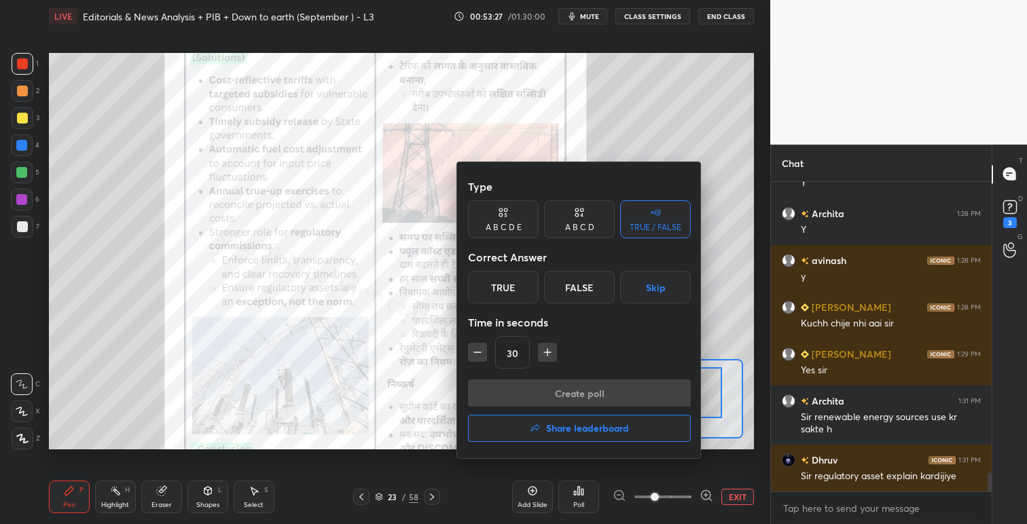
click at [513, 285] on div "True" at bounding box center [503, 287] width 71 height 33
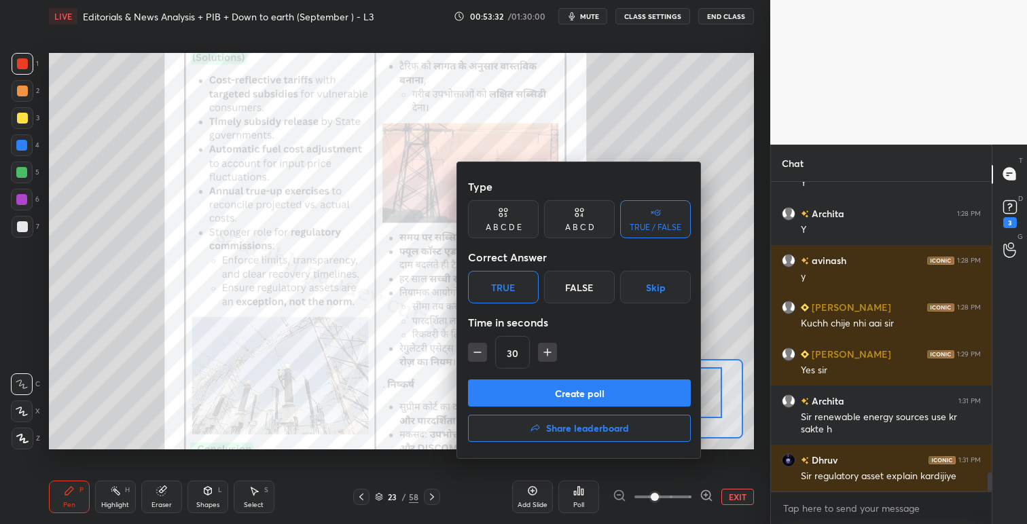
click at [587, 395] on button "Create poll" at bounding box center [579, 393] width 223 height 27
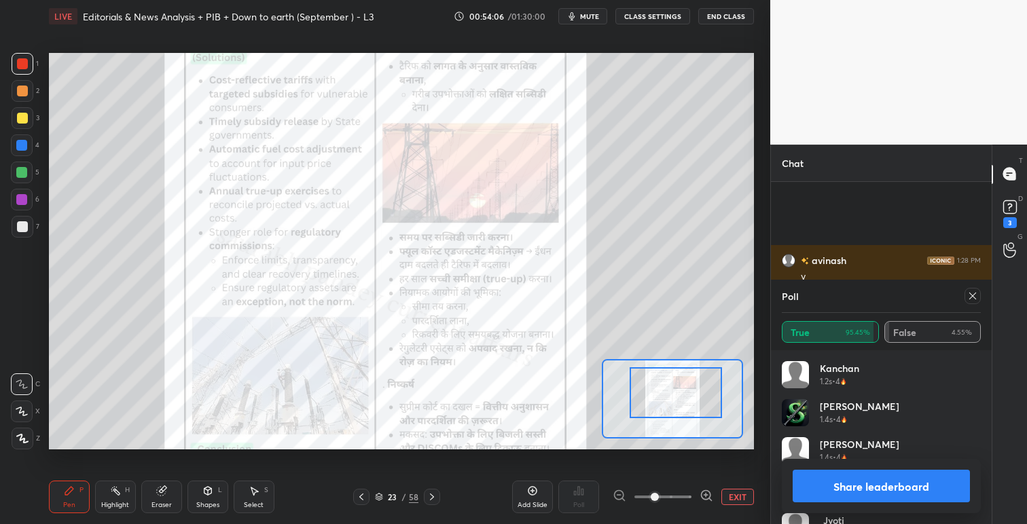
scroll to position [4873, 0]
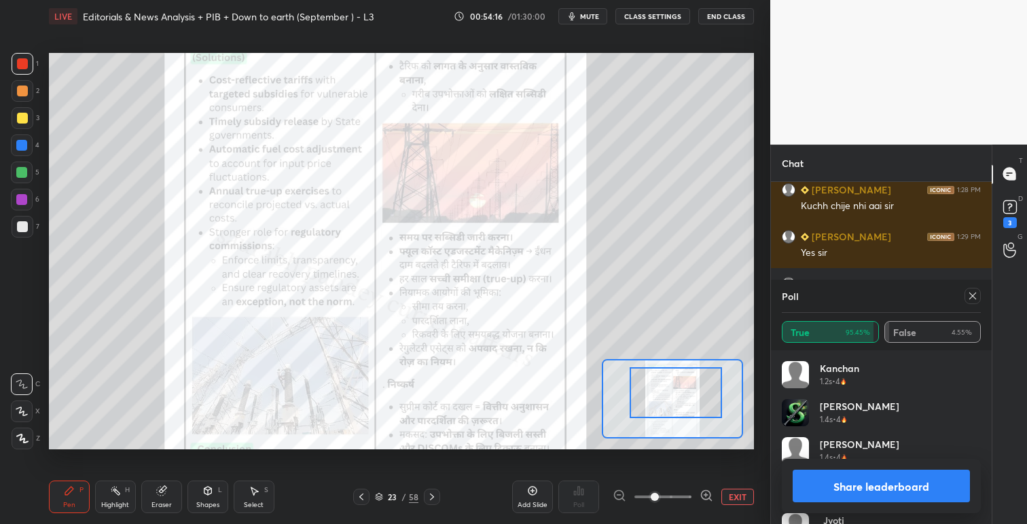
click at [974, 300] on icon at bounding box center [972, 296] width 11 height 11
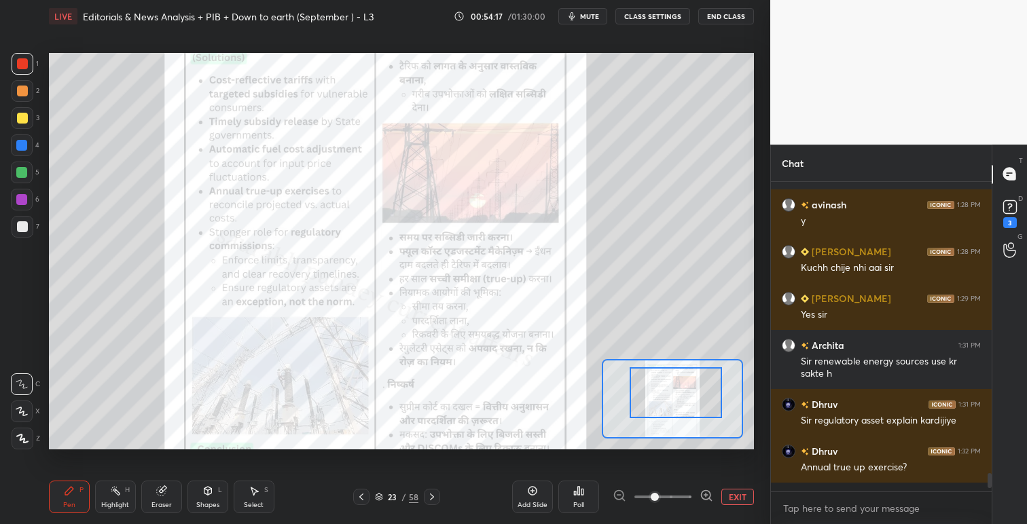
scroll to position [338, 217]
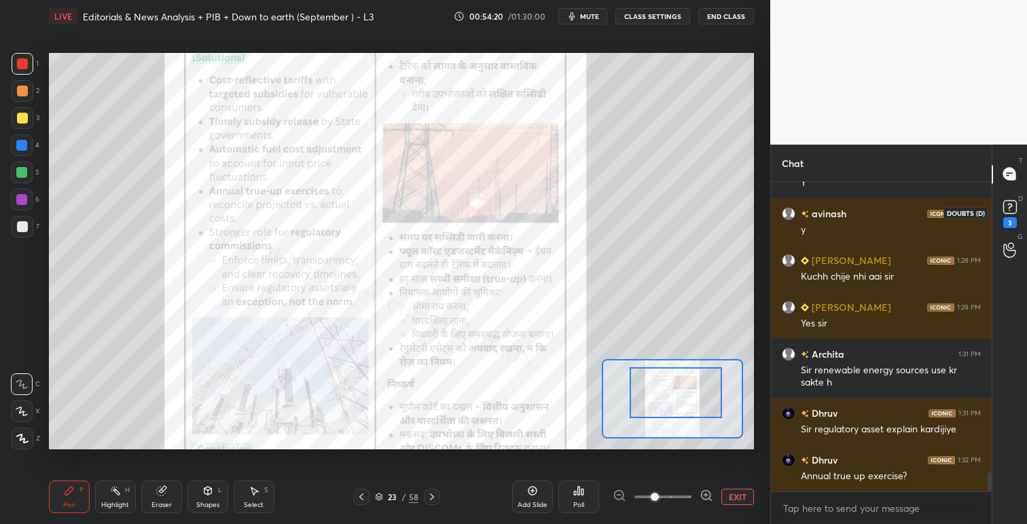
click at [1012, 202] on rect at bounding box center [1009, 206] width 13 height 13
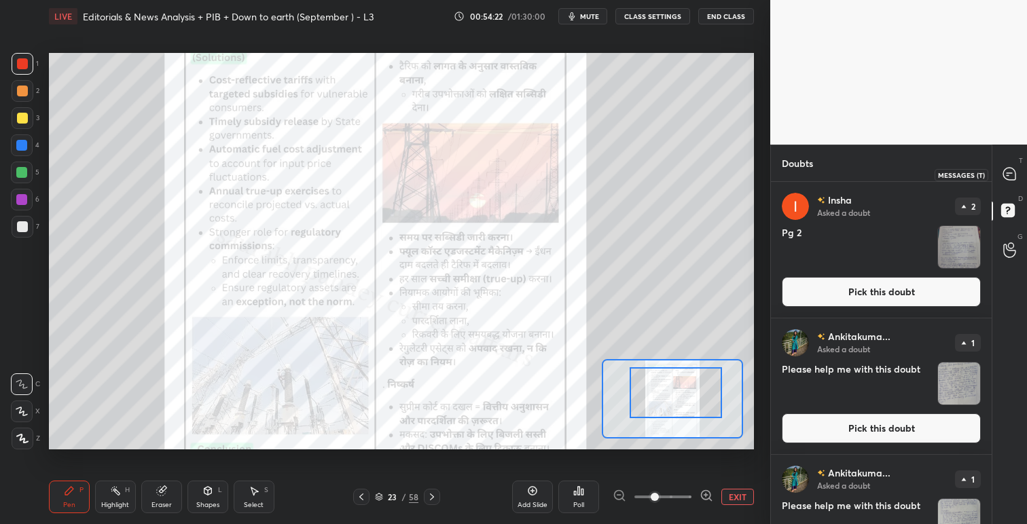
click at [1013, 171] on icon at bounding box center [1009, 174] width 12 height 12
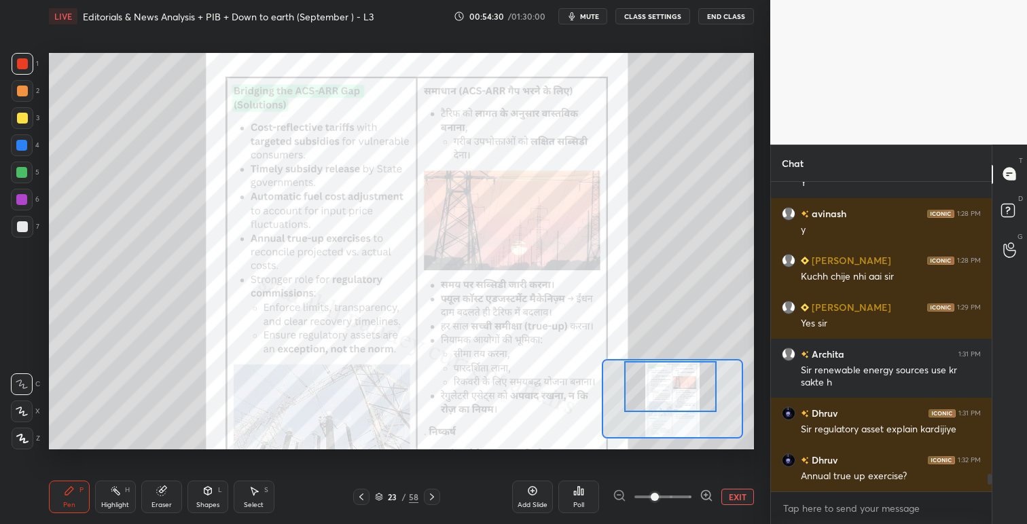
drag, startPoint x: 668, startPoint y: 381, endPoint x: 662, endPoint y: 376, distance: 7.7
click at [662, 376] on div at bounding box center [670, 386] width 92 height 51
click at [359, 498] on icon at bounding box center [361, 497] width 11 height 11
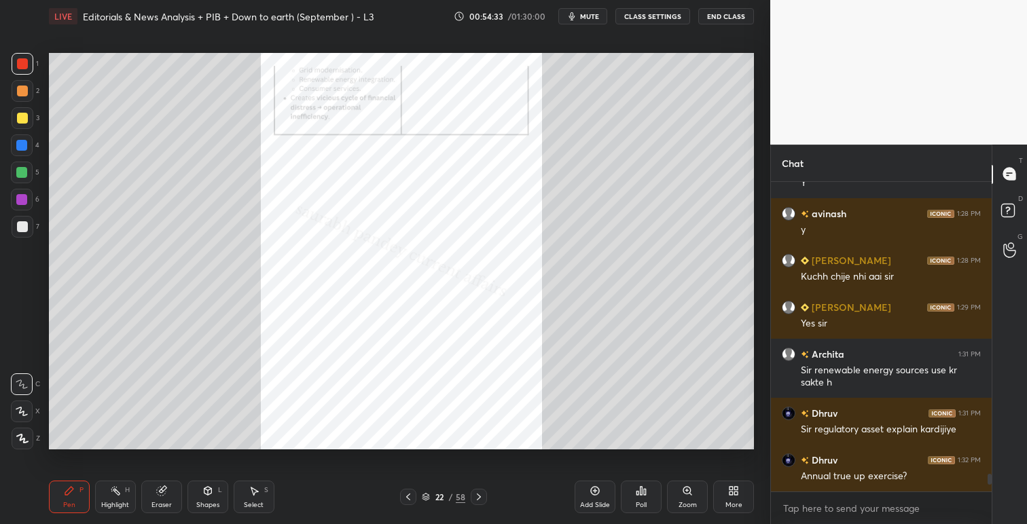
click at [480, 498] on icon at bounding box center [478, 497] width 11 height 11
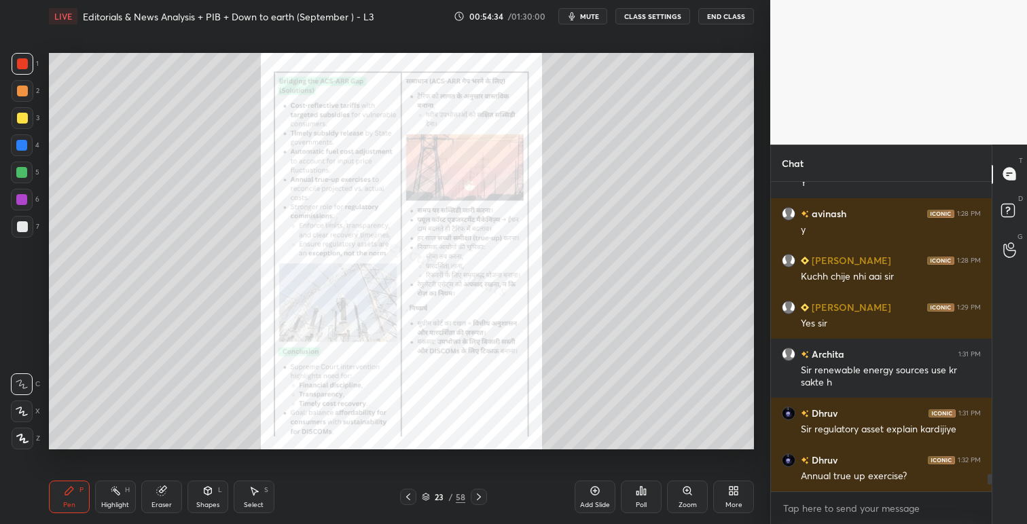
click at [480, 498] on icon at bounding box center [478, 497] width 11 height 11
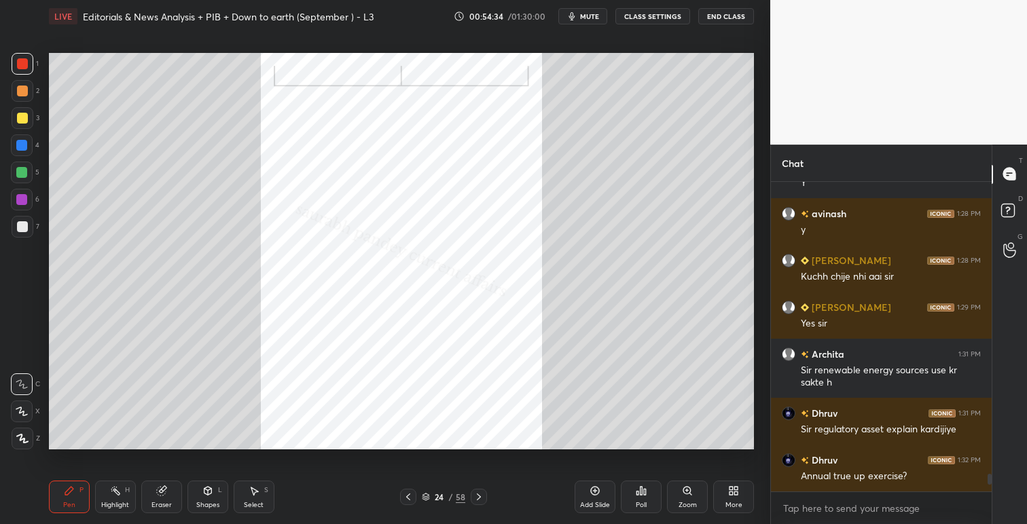
click at [480, 498] on icon at bounding box center [478, 497] width 11 height 11
click at [682, 492] on icon at bounding box center [687, 491] width 11 height 11
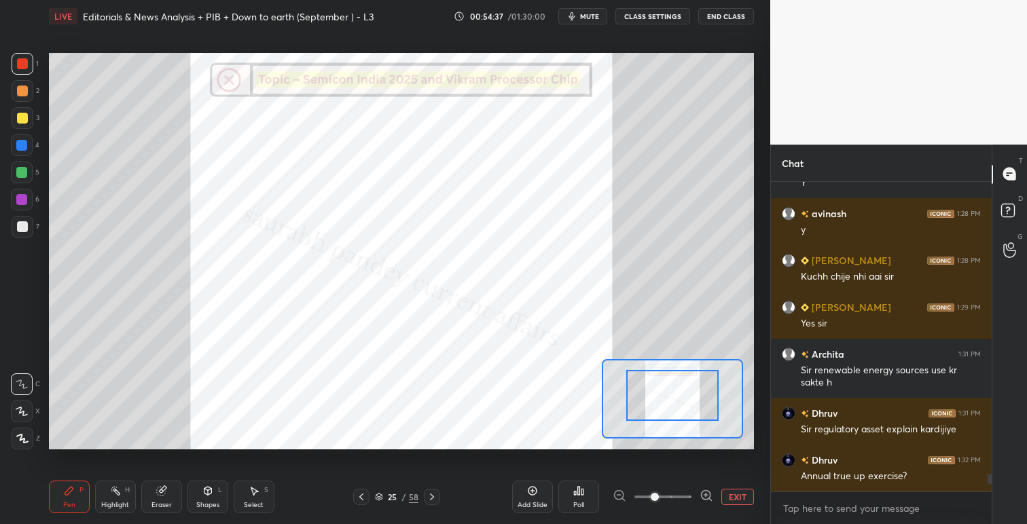
drag, startPoint x: 682, startPoint y: 412, endPoint x: 680, endPoint y: 388, distance: 24.5
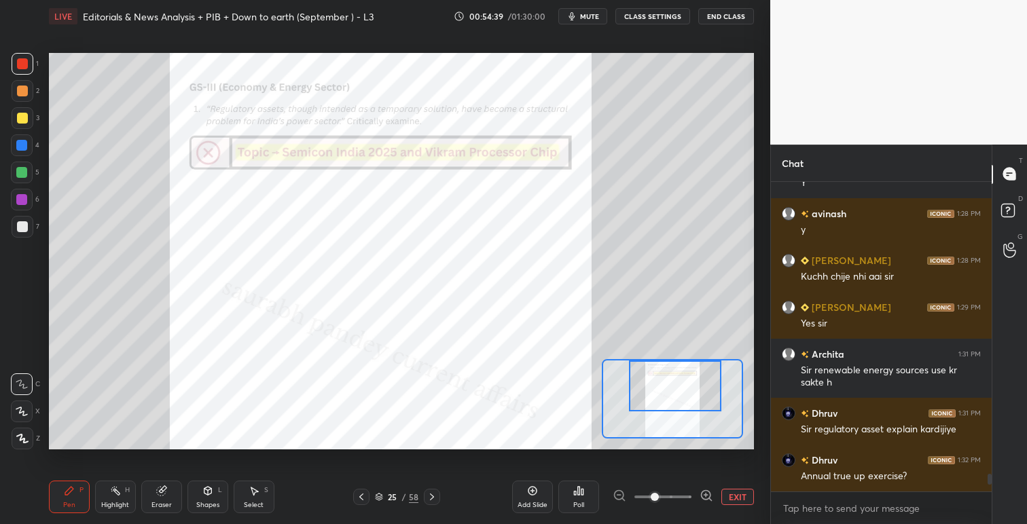
drag, startPoint x: 681, startPoint y: 394, endPoint x: 684, endPoint y: 384, distance: 9.9
click at [684, 384] on div at bounding box center [675, 386] width 92 height 51
click at [358, 495] on icon at bounding box center [361, 497] width 11 height 11
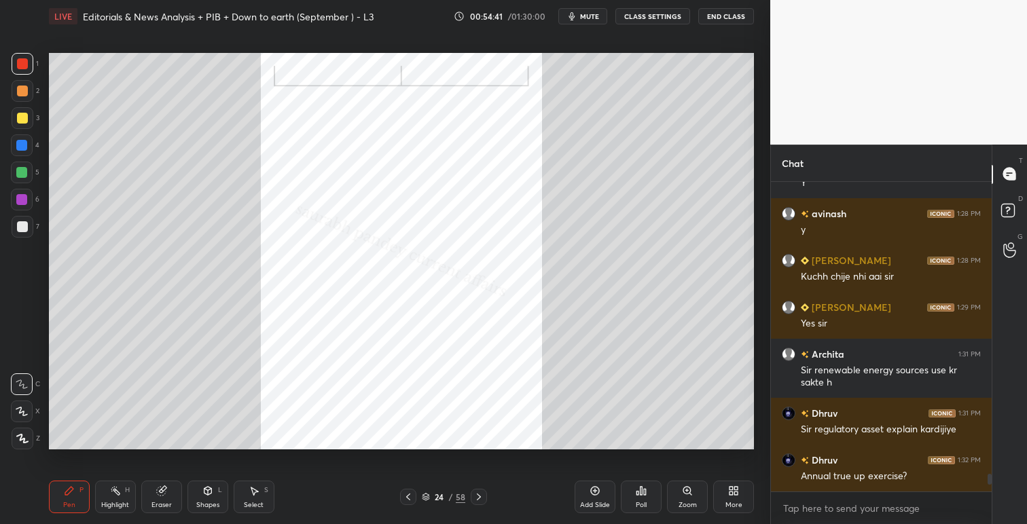
click at [358, 495] on div "24 / 58" at bounding box center [443, 497] width 263 height 16
click at [412, 497] on icon at bounding box center [408, 497] width 11 height 11
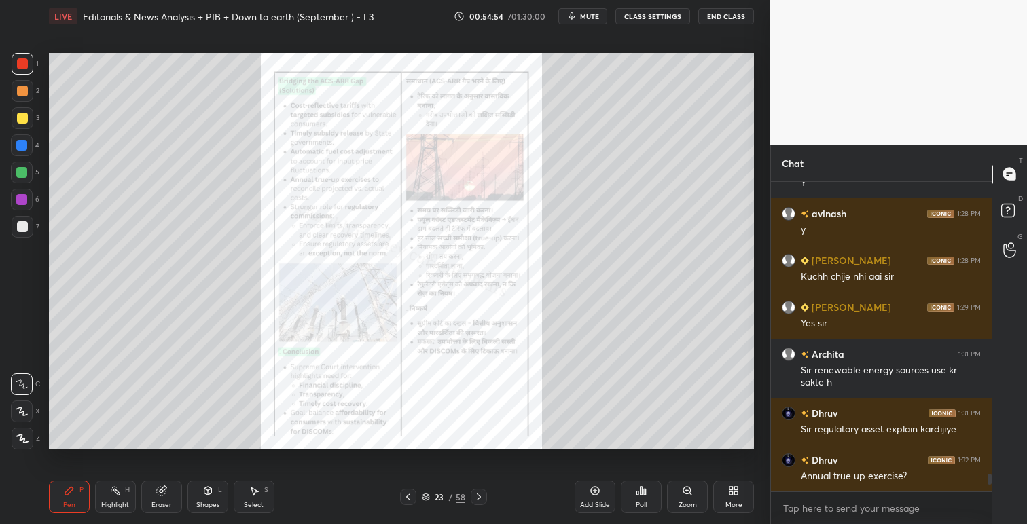
scroll to position [5110, 0]
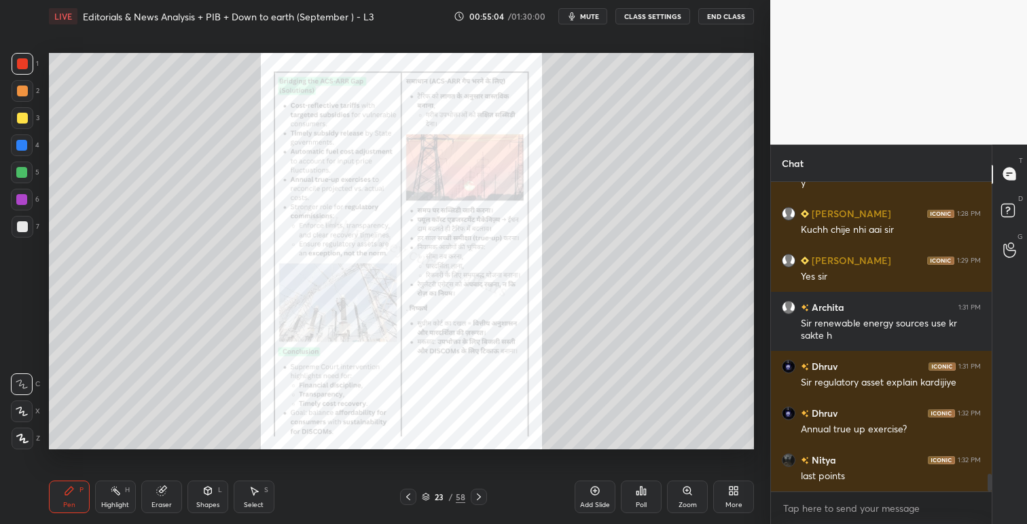
click at [687, 493] on icon at bounding box center [686, 490] width 7 height 7
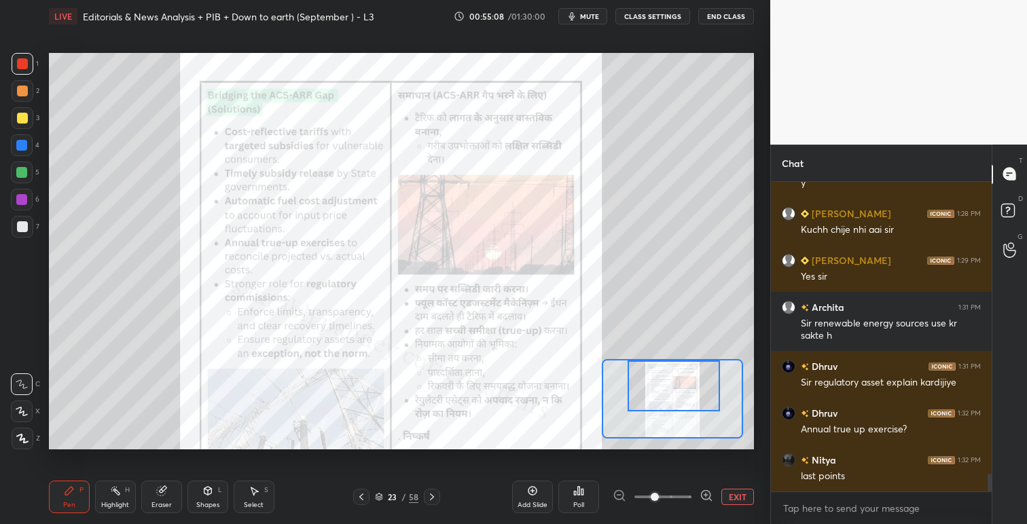
drag, startPoint x: 678, startPoint y: 386, endPoint x: 678, endPoint y: 369, distance: 17.0
click at [678, 369] on div at bounding box center [673, 386] width 92 height 51
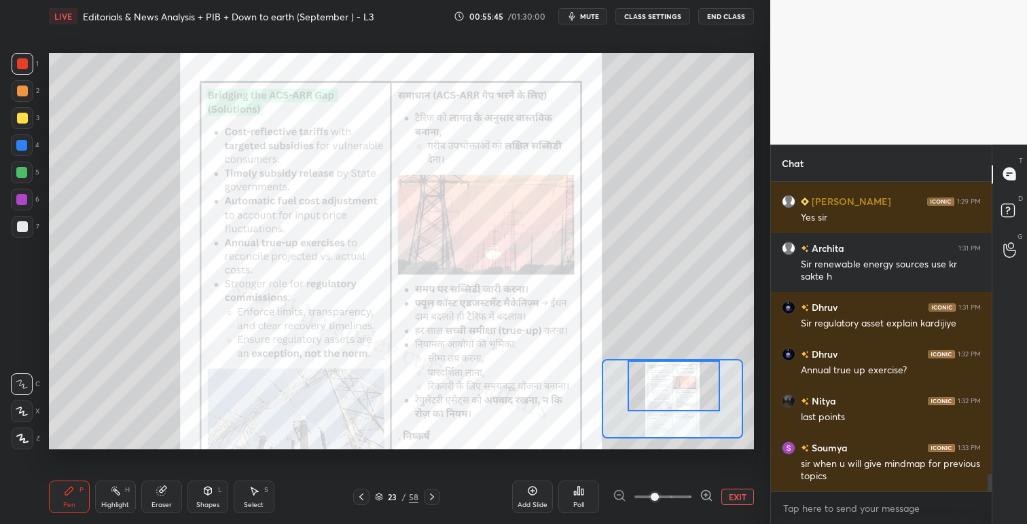
click at [433, 496] on icon at bounding box center [432, 497] width 4 height 7
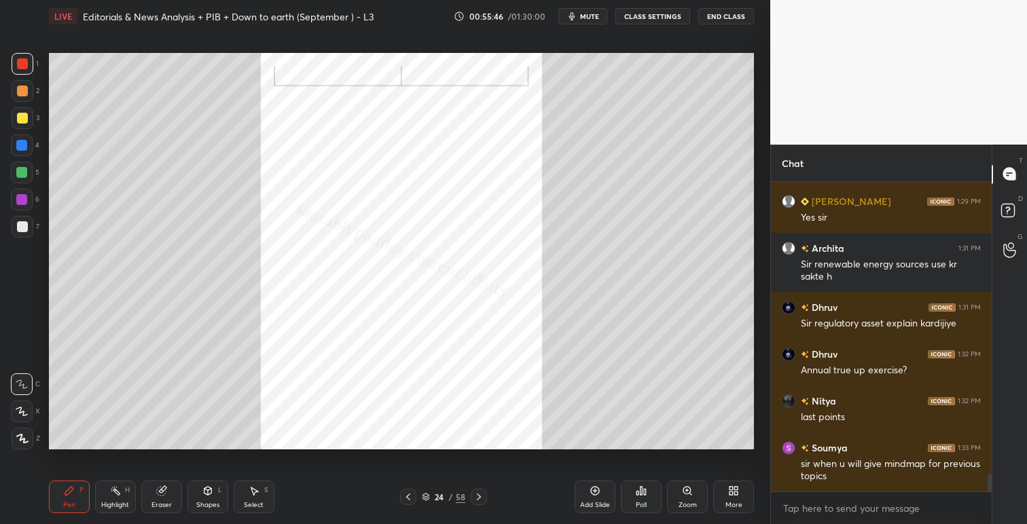
click at [480, 492] on icon at bounding box center [478, 497] width 11 height 11
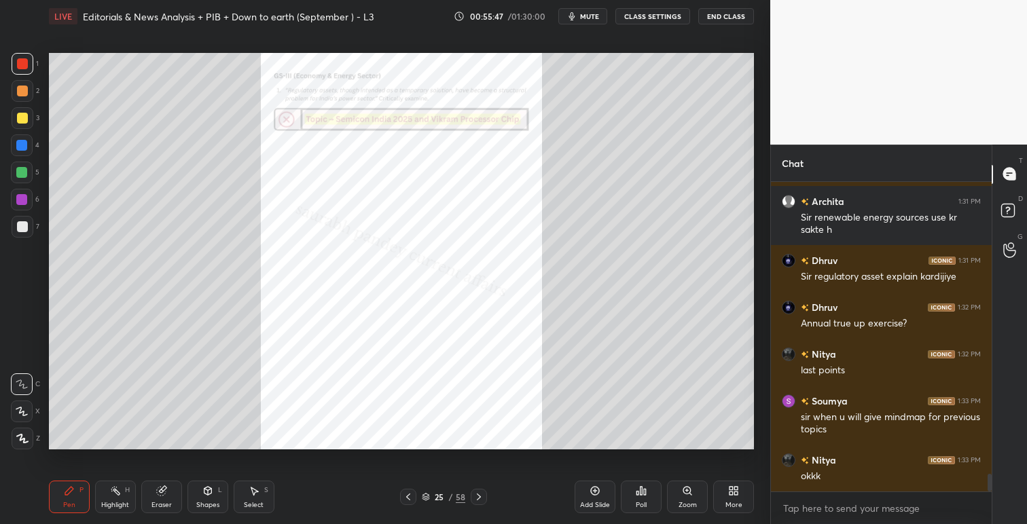
click at [685, 485] on div "Zoom" at bounding box center [687, 497] width 41 height 33
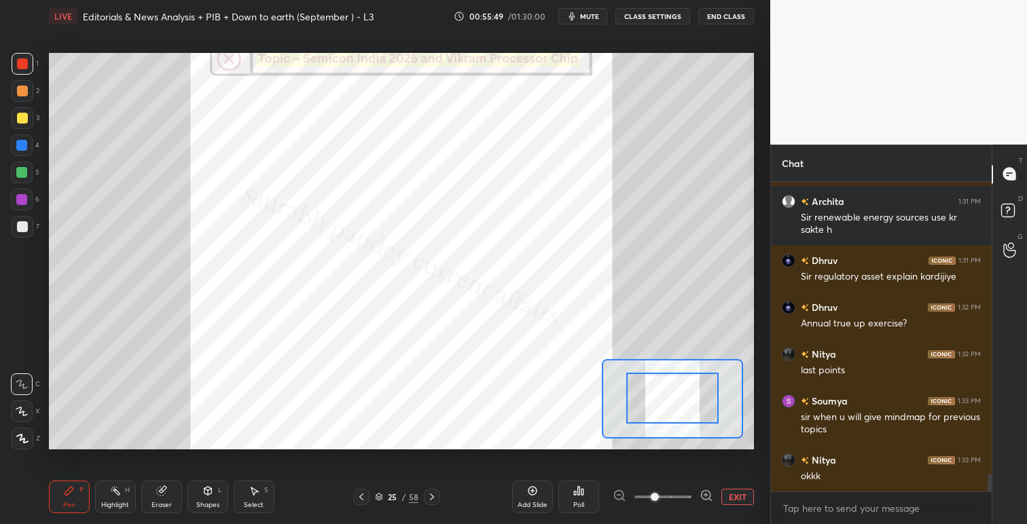
drag, startPoint x: 684, startPoint y: 411, endPoint x: 685, endPoint y: 389, distance: 21.8
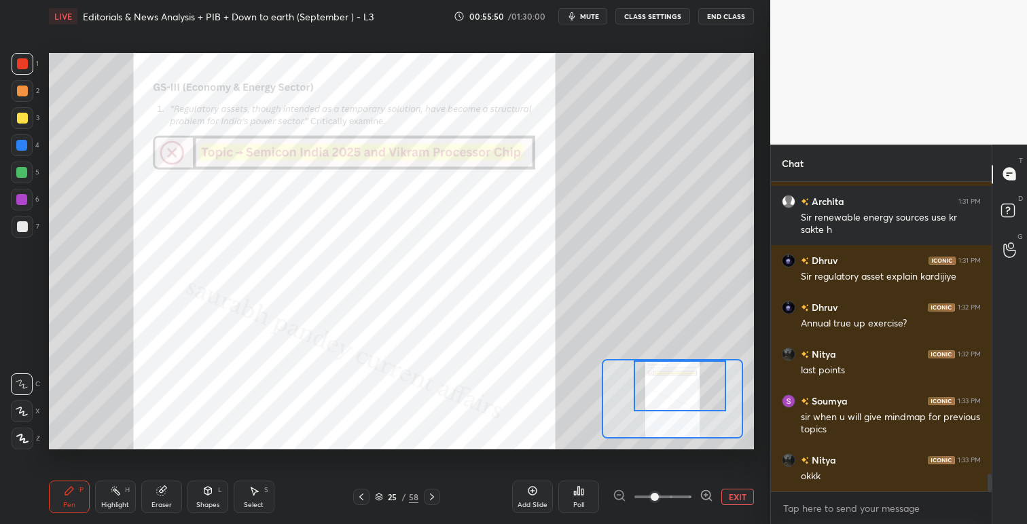
drag, startPoint x: 685, startPoint y: 395, endPoint x: 693, endPoint y: 373, distance: 22.3
click at [693, 373] on div at bounding box center [680, 386] width 92 height 51
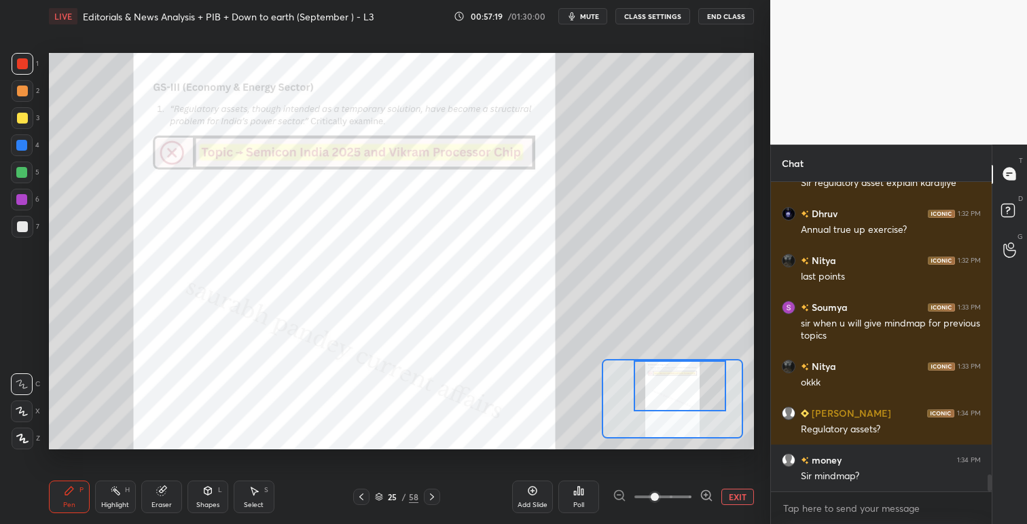
scroll to position [5357, 0]
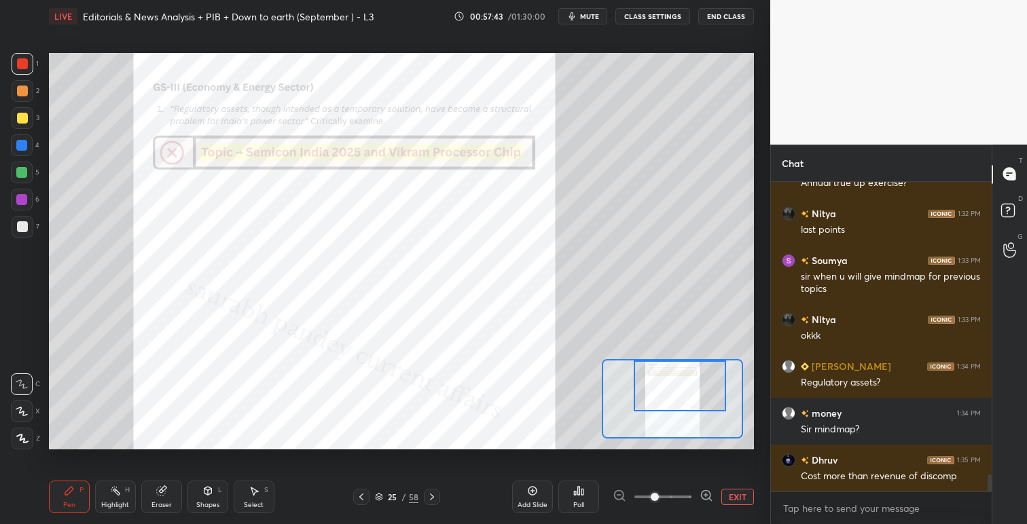
click at [362, 500] on icon at bounding box center [361, 497] width 4 height 7
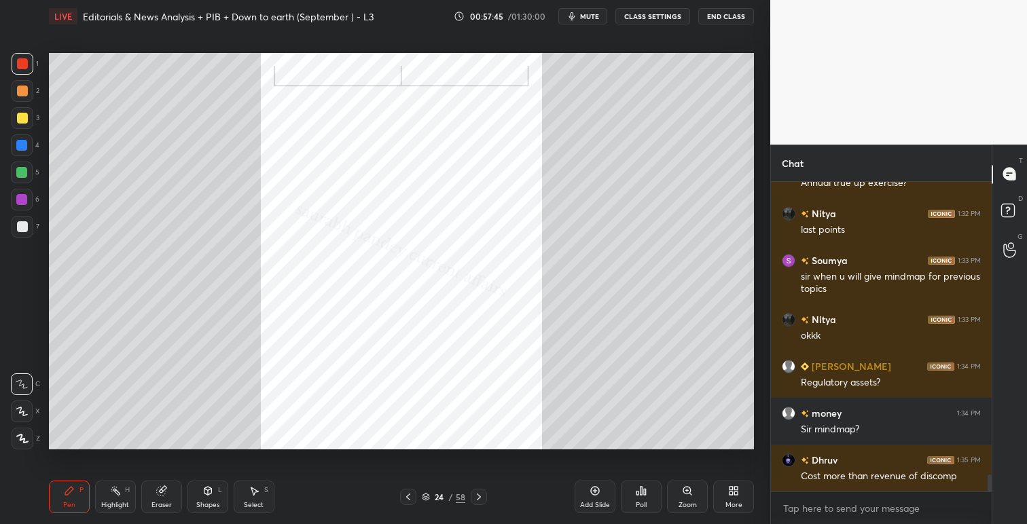
click at [406, 503] on div at bounding box center [408, 497] width 16 height 16
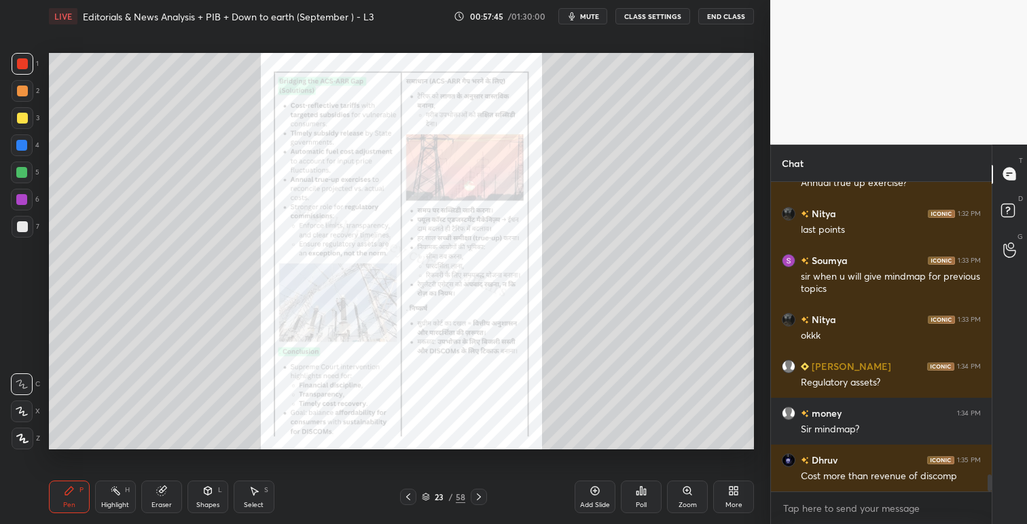
click at [406, 503] on div at bounding box center [408, 497] width 16 height 16
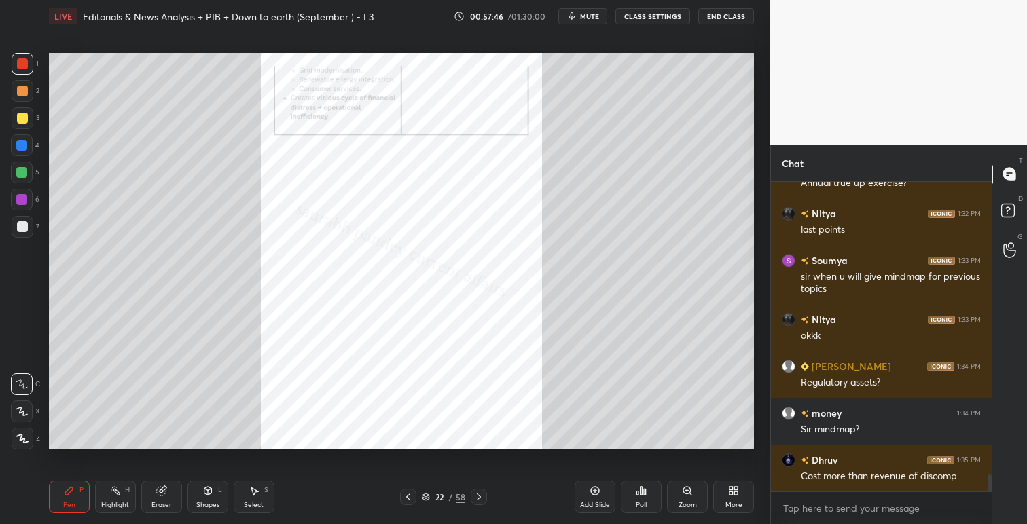
click at [406, 503] on div at bounding box center [408, 497] width 16 height 16
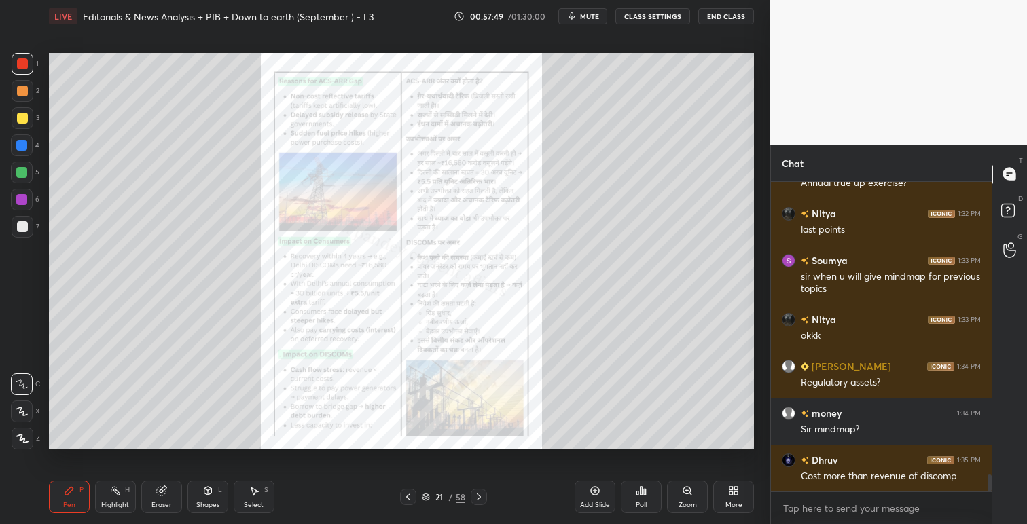
click at [407, 496] on icon at bounding box center [408, 497] width 4 height 7
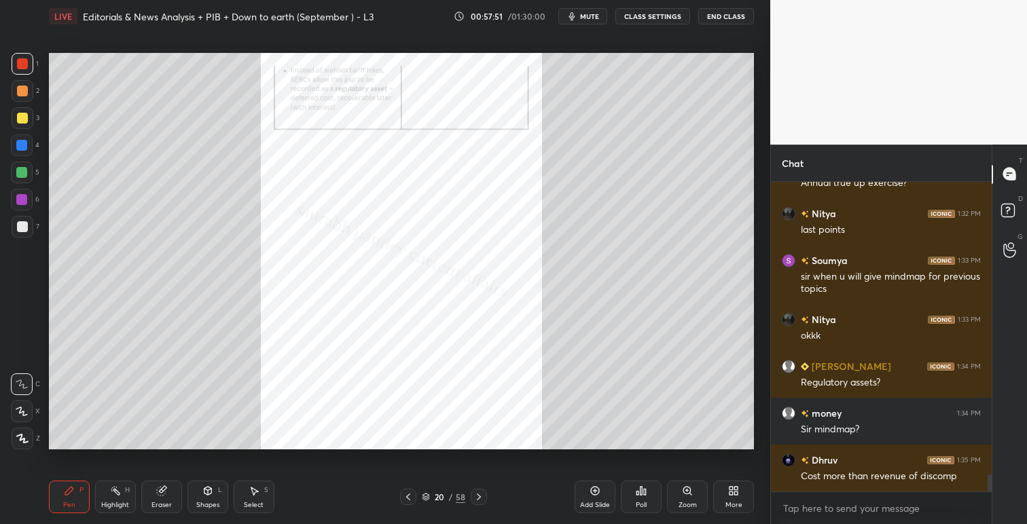
click at [407, 497] on icon at bounding box center [408, 497] width 11 height 11
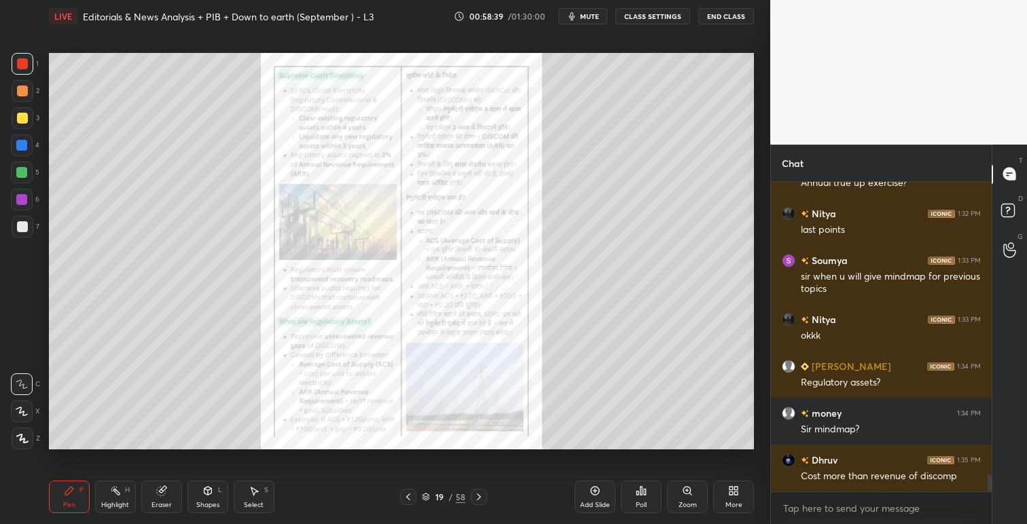
click at [481, 496] on icon at bounding box center [478, 497] width 11 height 11
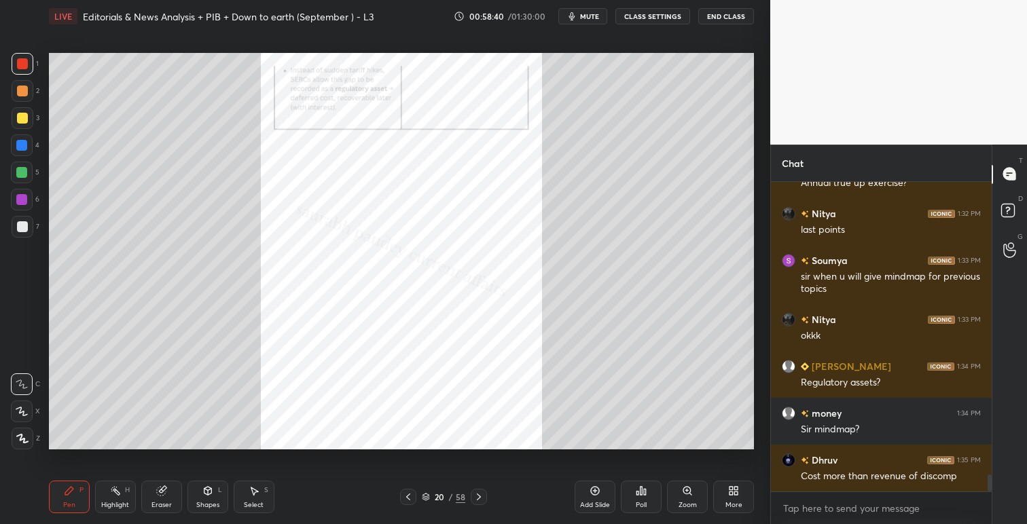
click at [481, 496] on icon at bounding box center [478, 497] width 11 height 11
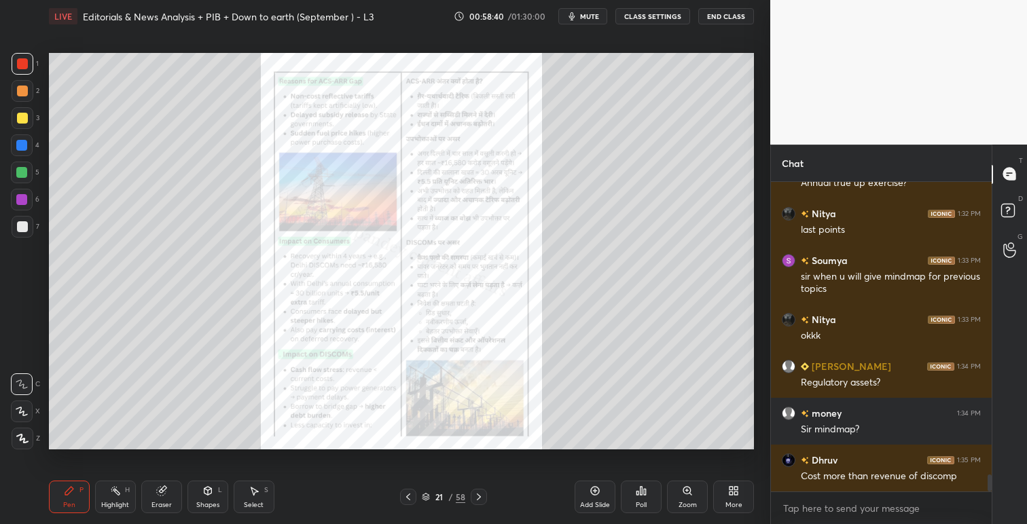
click at [481, 496] on icon at bounding box center [478, 497] width 11 height 11
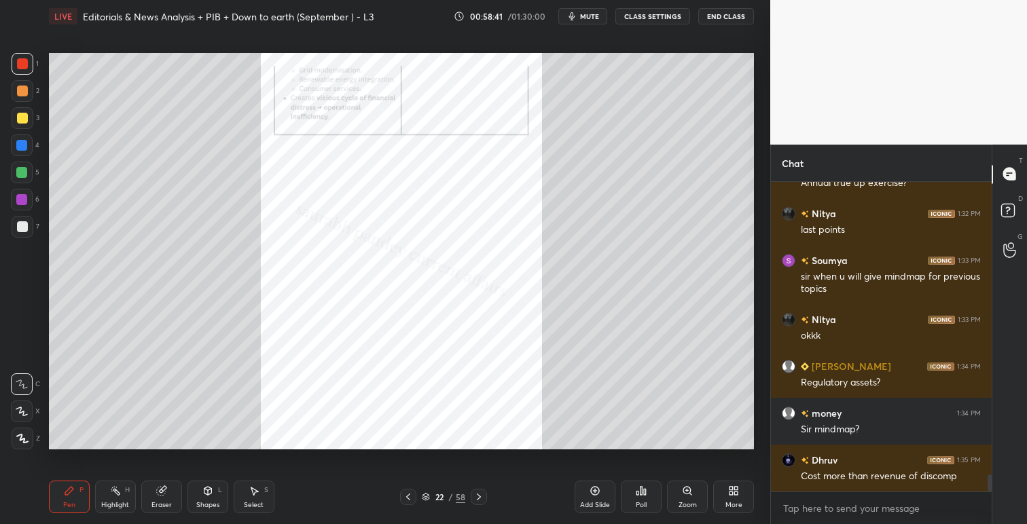
click at [481, 496] on icon at bounding box center [478, 497] width 11 height 11
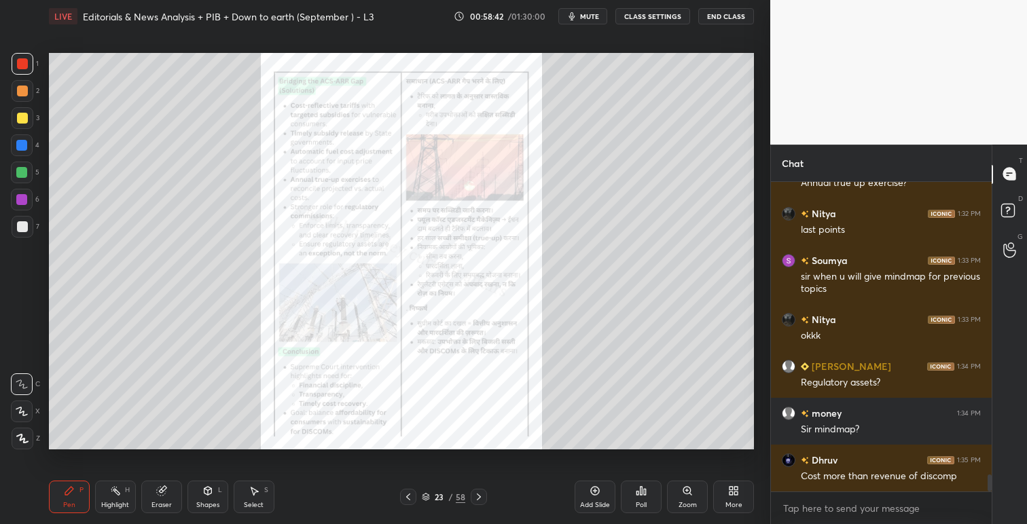
click at [481, 496] on icon at bounding box center [478, 497] width 11 height 11
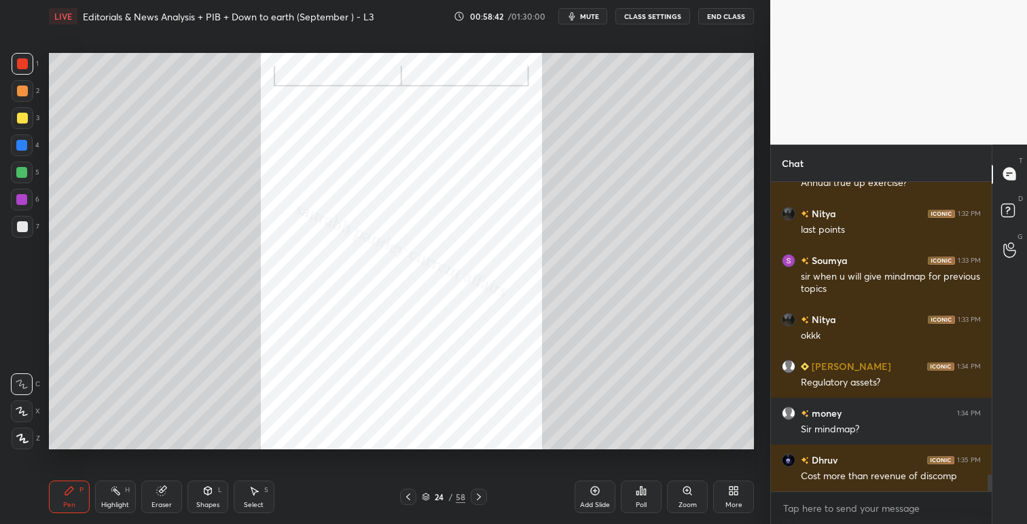
click at [481, 496] on icon at bounding box center [478, 497] width 11 height 11
click at [691, 492] on icon at bounding box center [687, 491] width 11 height 11
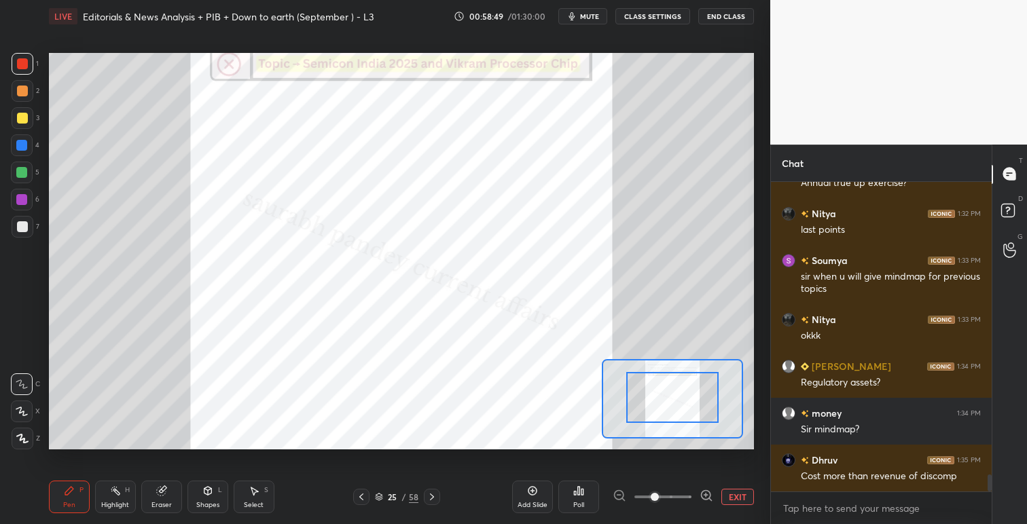
drag, startPoint x: 680, startPoint y: 409, endPoint x: 684, endPoint y: 377, distance: 32.8
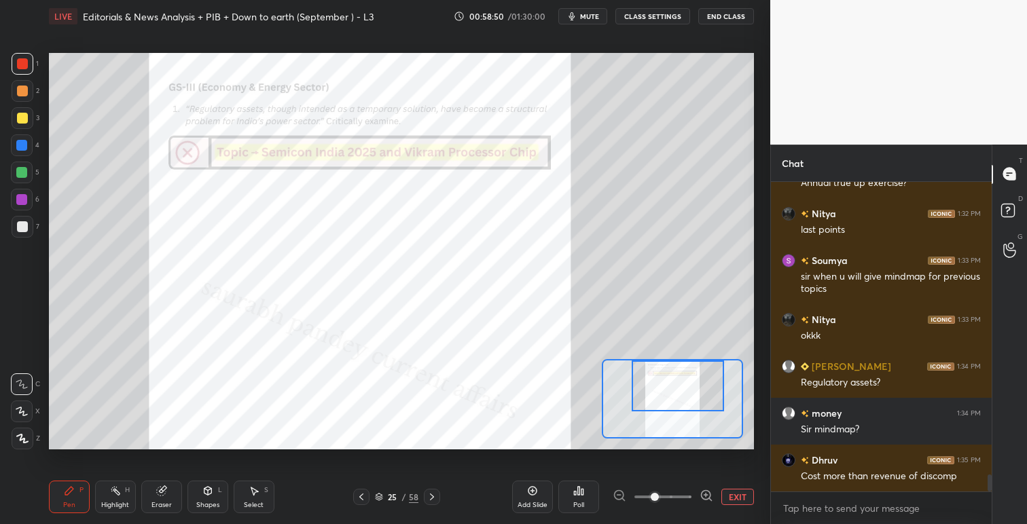
drag, startPoint x: 682, startPoint y: 393, endPoint x: 687, endPoint y: 371, distance: 22.4
click at [687, 371] on div at bounding box center [678, 386] width 92 height 51
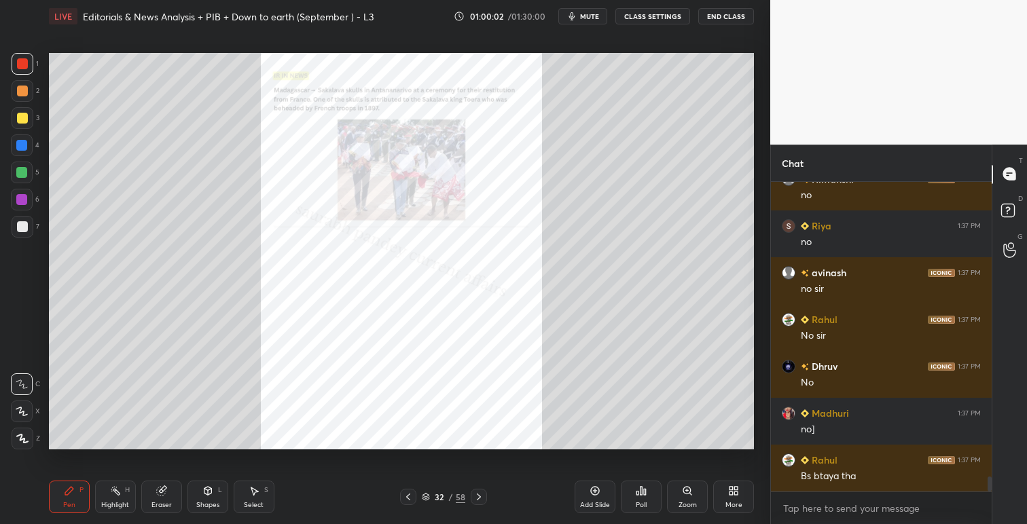
scroll to position [6165, 0]
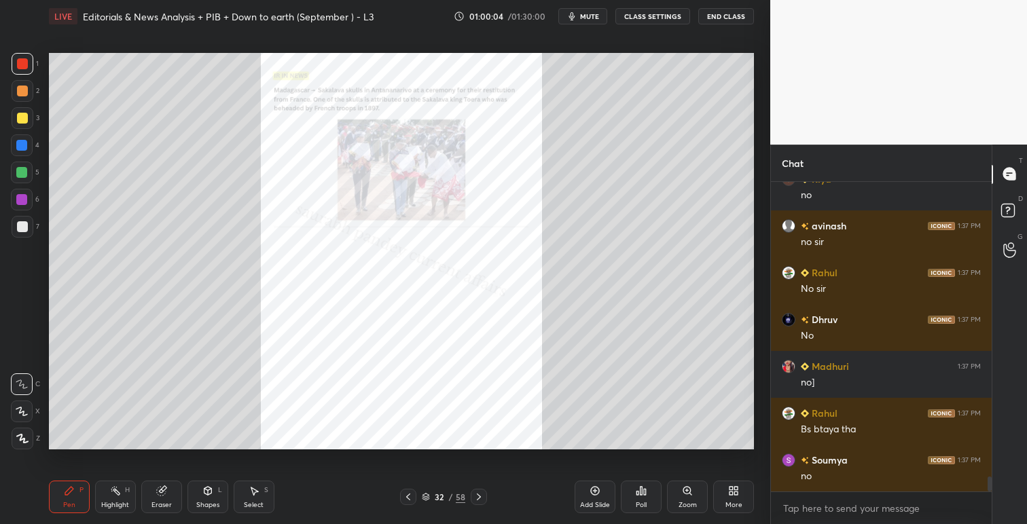
click at [687, 492] on icon at bounding box center [686, 490] width 7 height 7
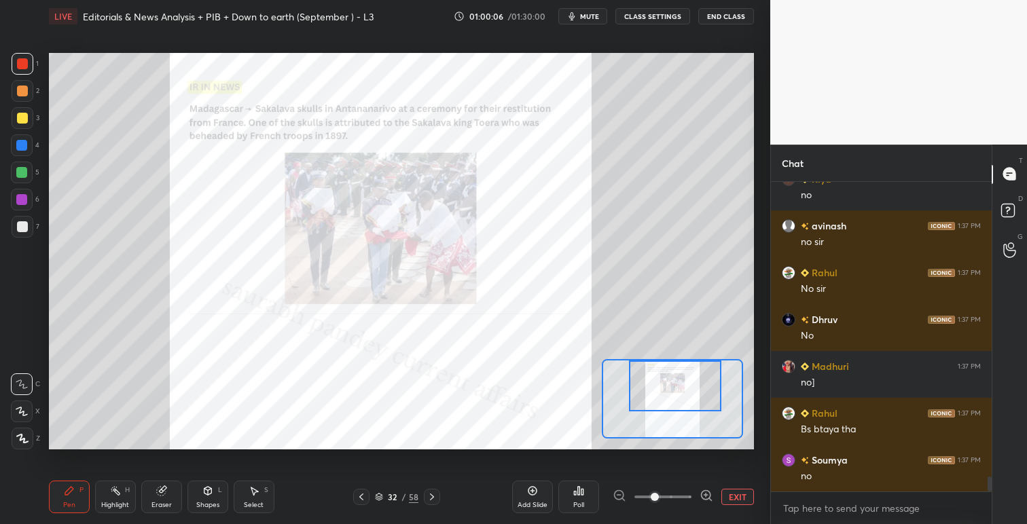
drag, startPoint x: 700, startPoint y: 405, endPoint x: 703, endPoint y: 380, distance: 25.3
click at [703, 380] on div at bounding box center [675, 386] width 92 height 51
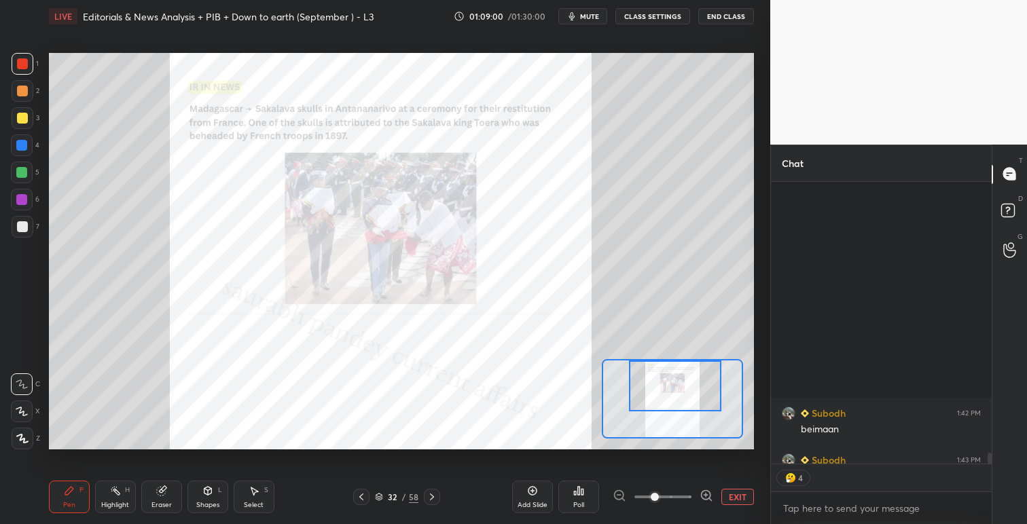
scroll to position [6946, 0]
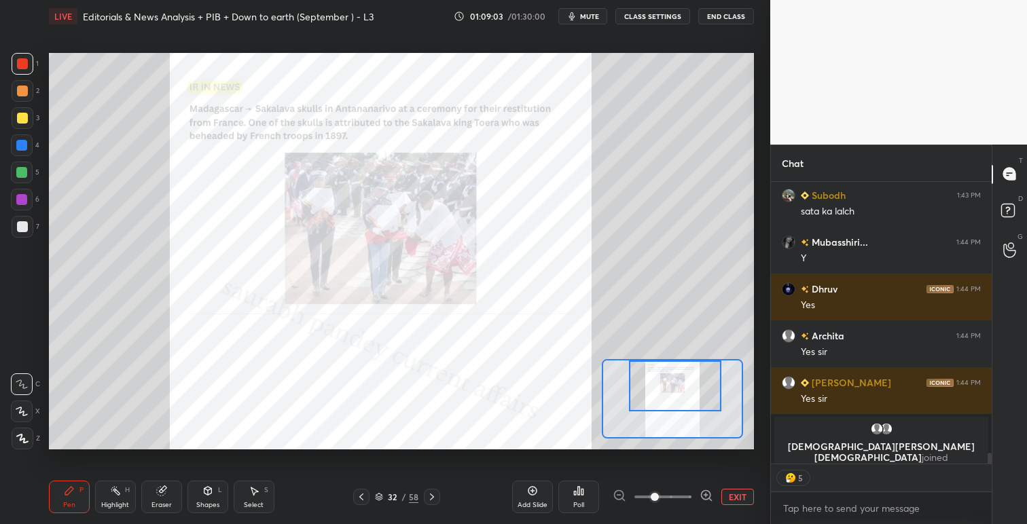
click at [357, 495] on icon at bounding box center [361, 497] width 11 height 11
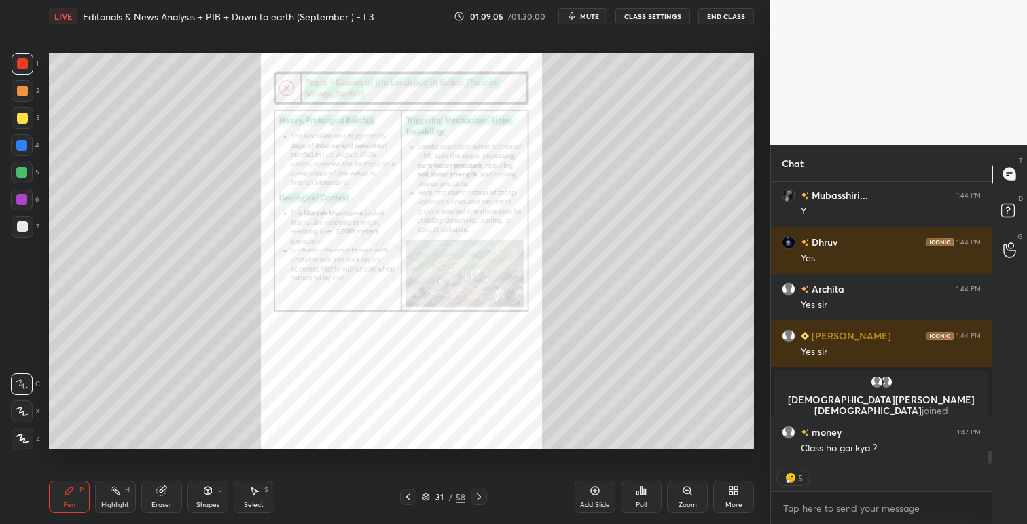
scroll to position [6018, 0]
click at [480, 496] on icon at bounding box center [478, 497] width 11 height 11
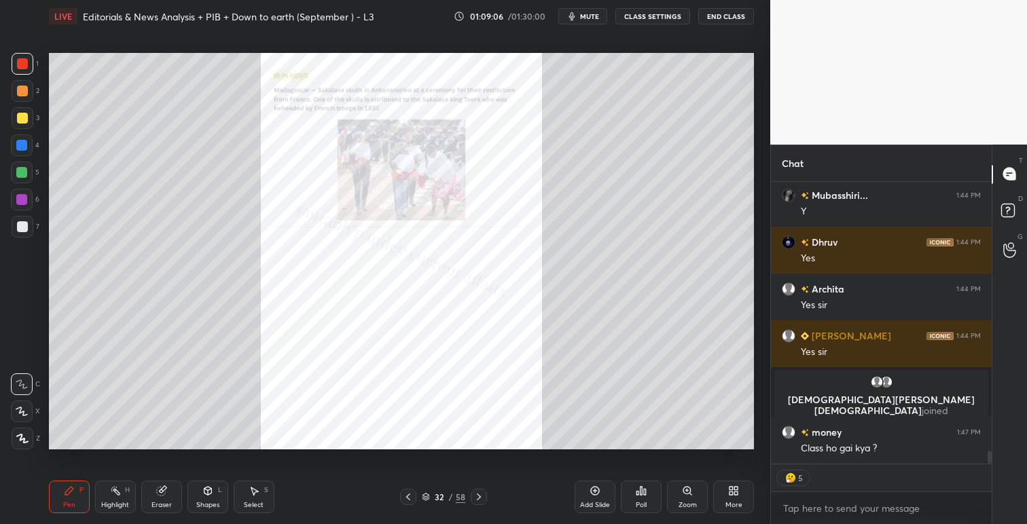
click at [406, 496] on icon at bounding box center [408, 497] width 4 height 7
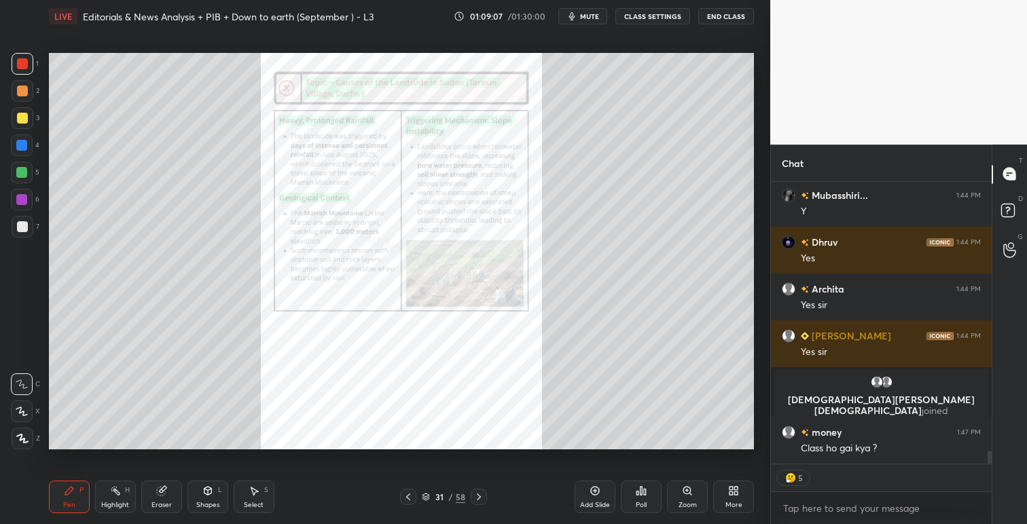
click at [477, 495] on icon at bounding box center [479, 497] width 4 height 7
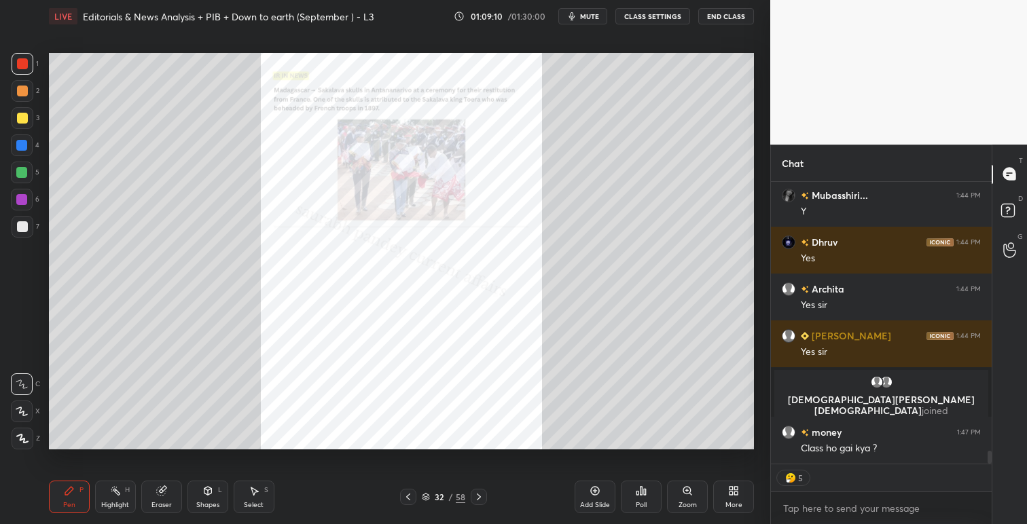
scroll to position [5990, 0]
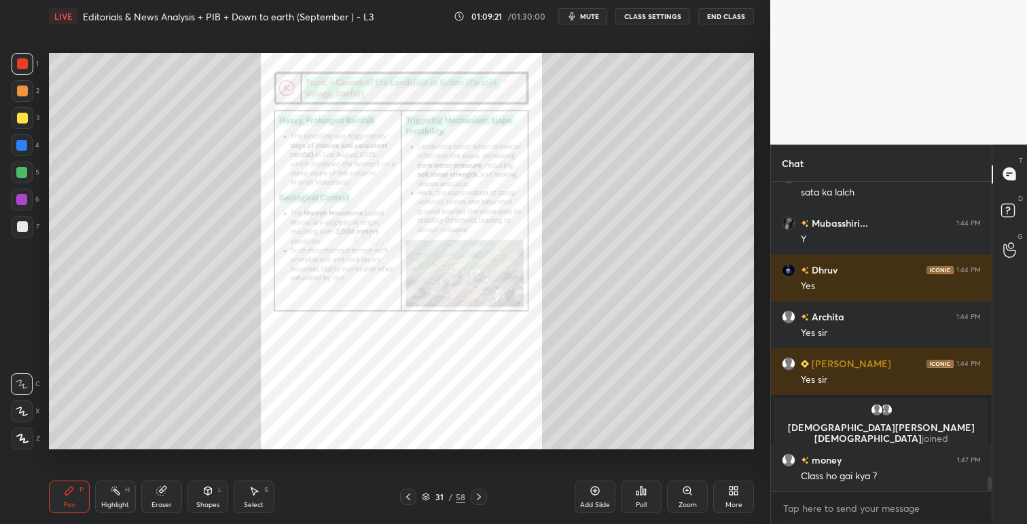
click at [693, 489] on div "Zoom" at bounding box center [687, 497] width 41 height 33
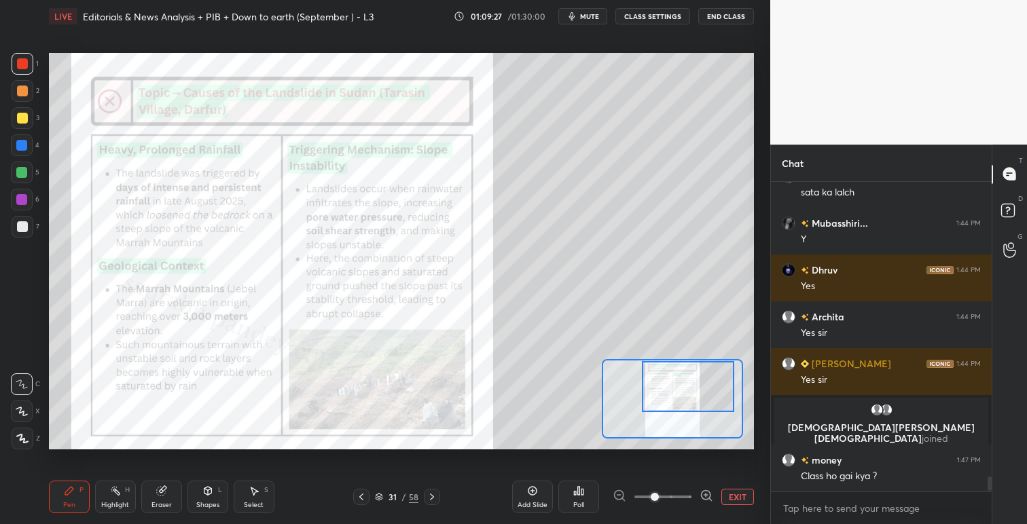
drag, startPoint x: 691, startPoint y: 381, endPoint x: 706, endPoint y: 371, distance: 18.3
click at [706, 371] on div at bounding box center [688, 386] width 92 height 51
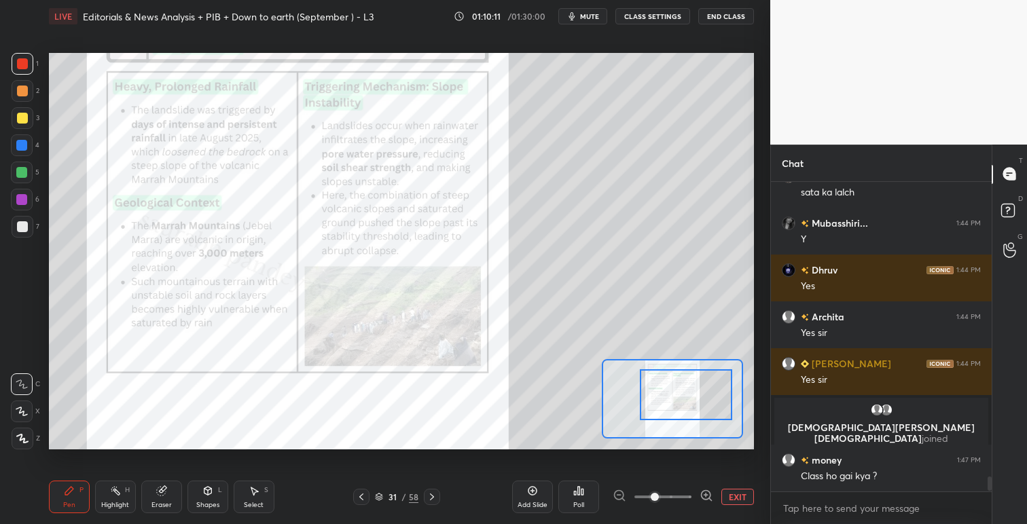
drag, startPoint x: 665, startPoint y: 400, endPoint x: 651, endPoint y: 457, distance: 58.8
click at [665, 408] on div at bounding box center [686, 394] width 92 height 51
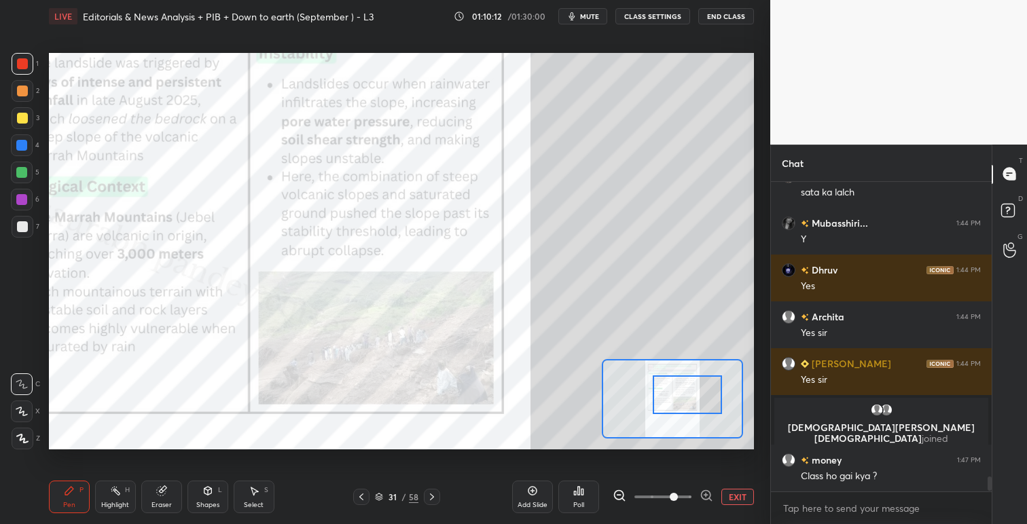
drag, startPoint x: 665, startPoint y: 493, endPoint x: 660, endPoint y: 450, distance: 43.8
click at [670, 493] on span at bounding box center [674, 497] width 8 height 8
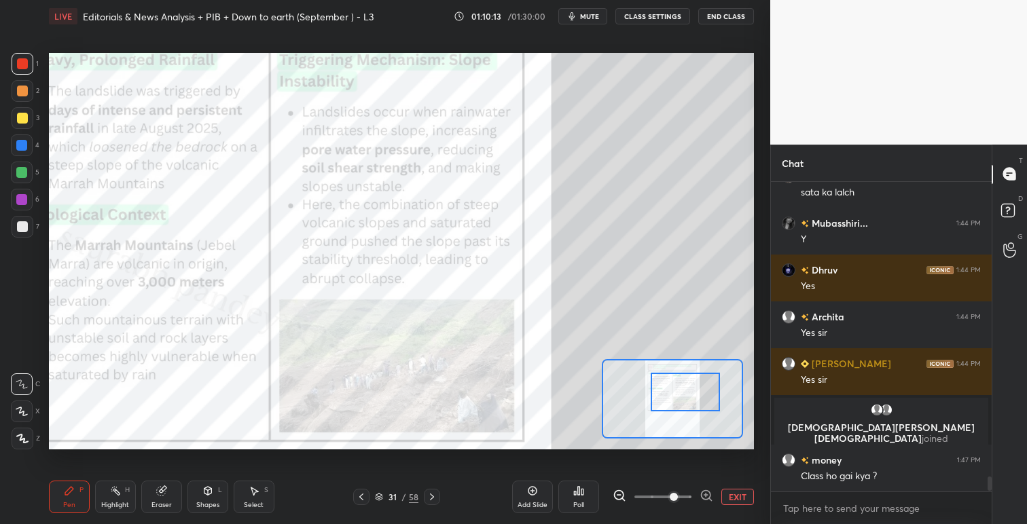
scroll to position [6037, 0]
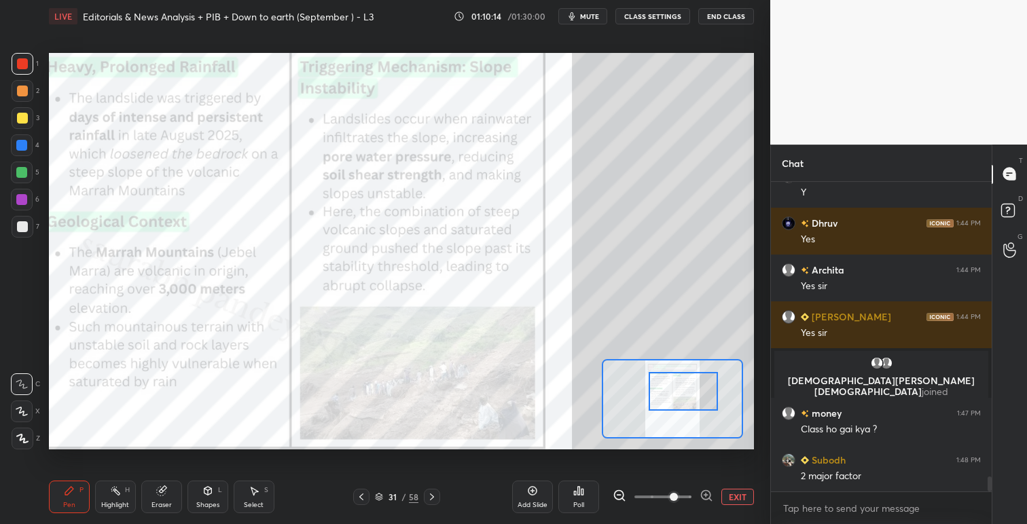
click at [672, 394] on div at bounding box center [683, 391] width 69 height 38
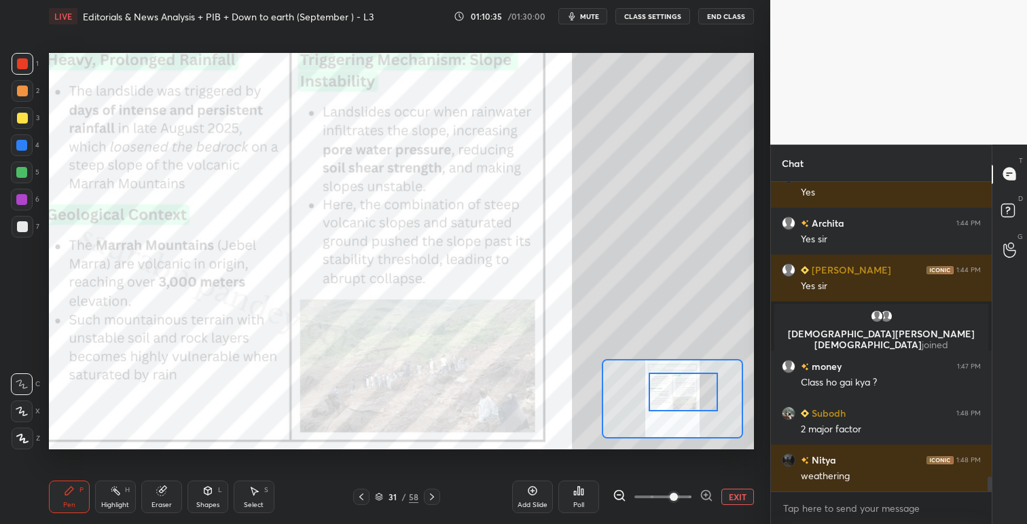
scroll to position [6116, 0]
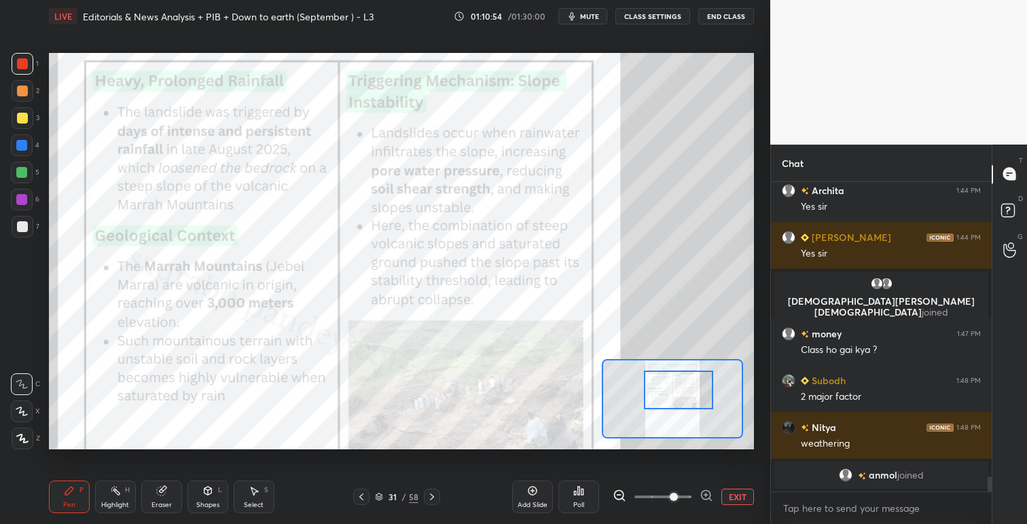
drag, startPoint x: 665, startPoint y: 396, endPoint x: 600, endPoint y: 464, distance: 94.6
click at [663, 397] on div at bounding box center [678, 390] width 69 height 38
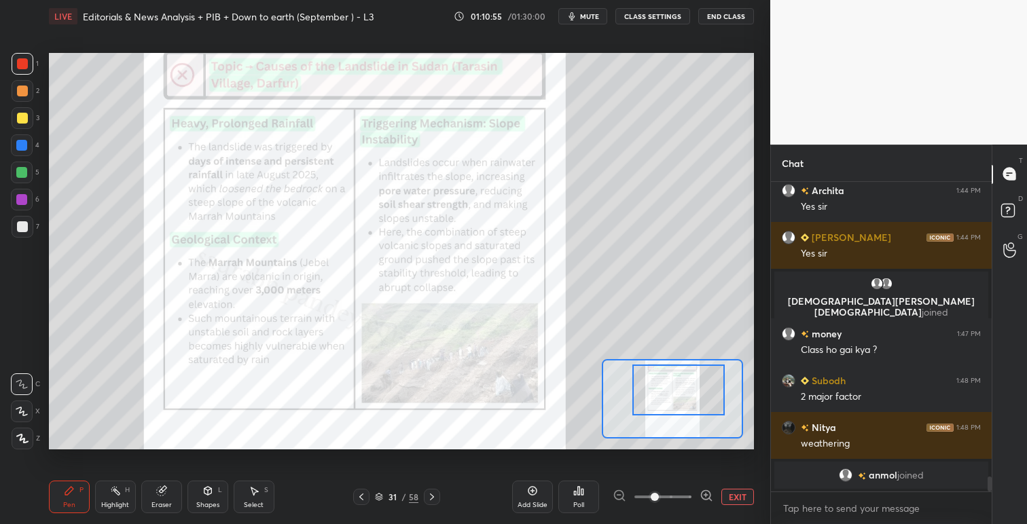
click at [656, 494] on span at bounding box center [662, 497] width 57 height 20
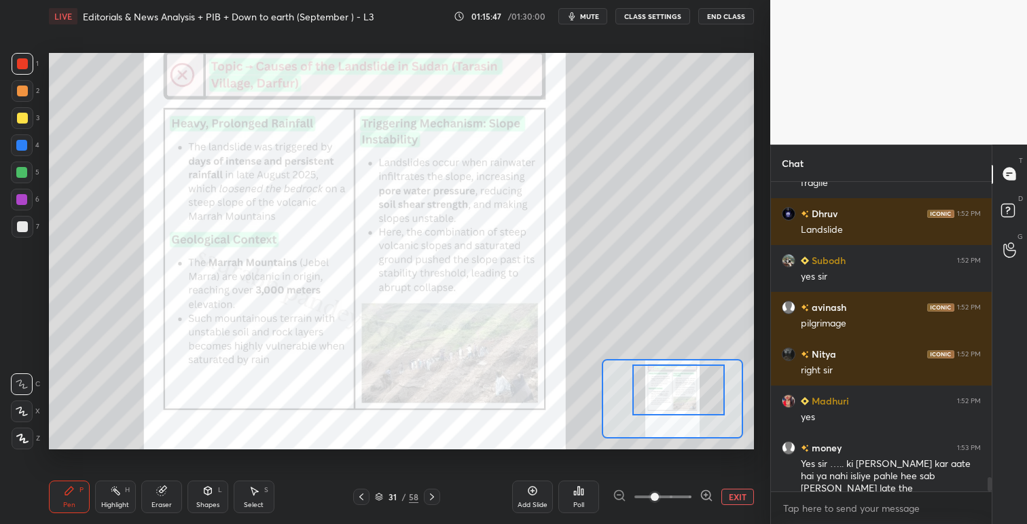
scroll to position [6503, 0]
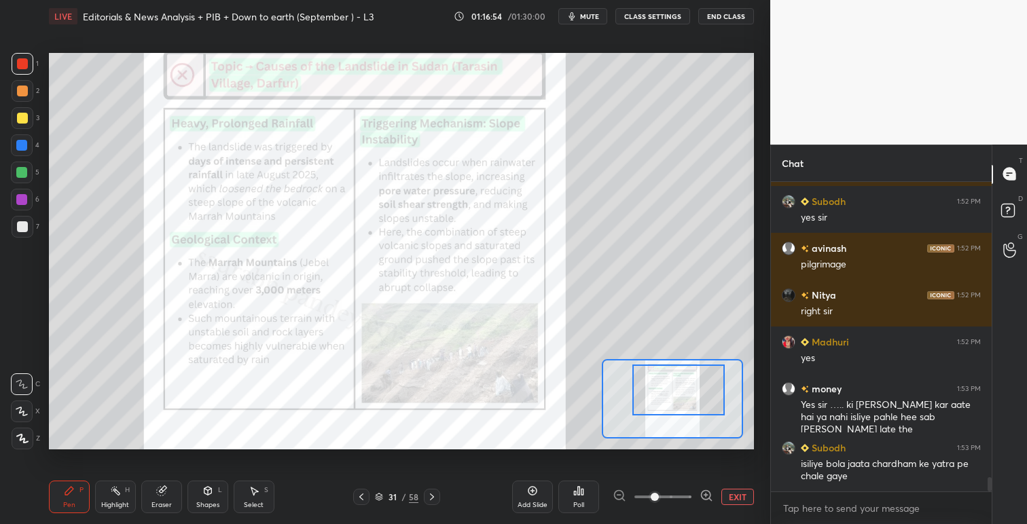
click at [581, 14] on button "mute" at bounding box center [582, 16] width 49 height 16
click at [585, 14] on span "unmute" at bounding box center [588, 17] width 29 height 10
click at [584, 18] on span "mute" at bounding box center [589, 17] width 19 height 10
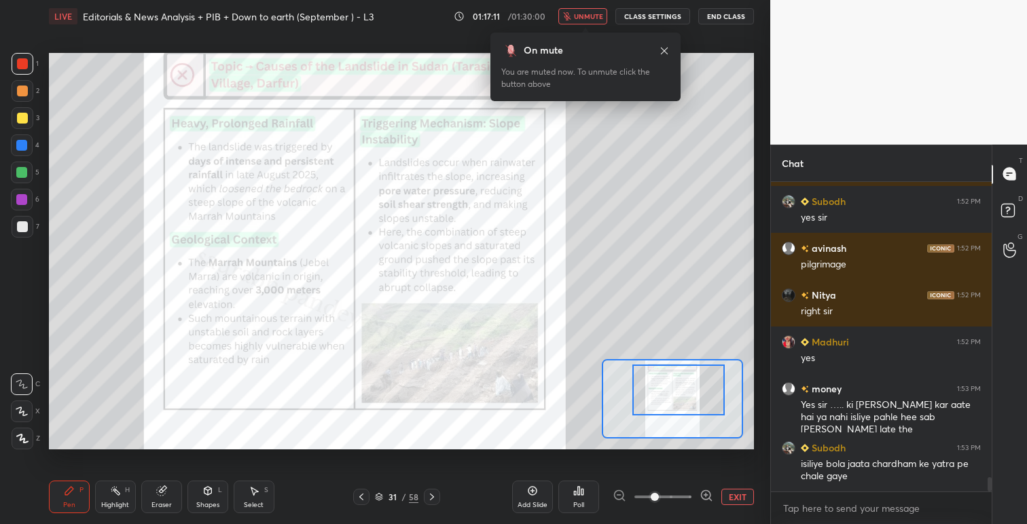
click at [584, 18] on span "unmute" at bounding box center [588, 17] width 29 height 10
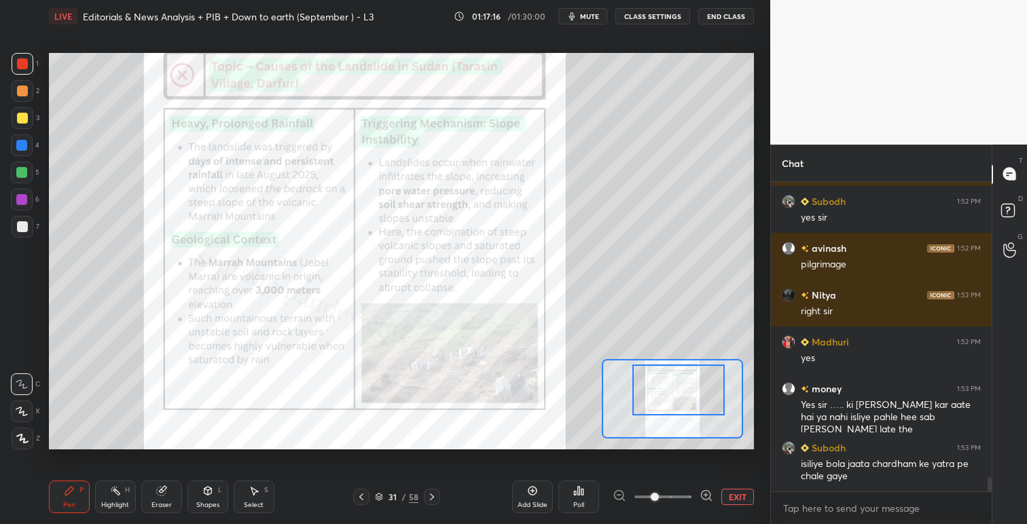
click at [742, 498] on button "EXIT" at bounding box center [737, 497] width 33 height 16
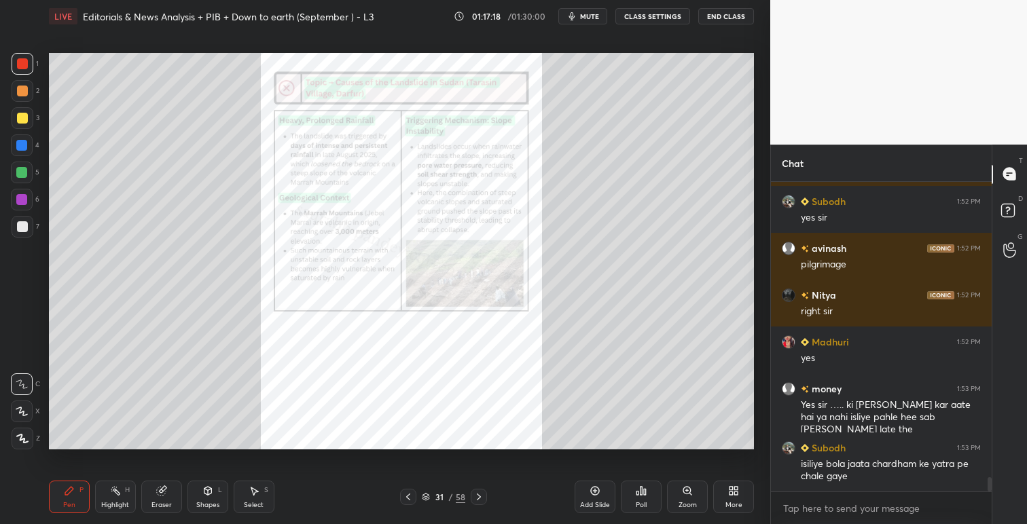
click at [406, 498] on icon at bounding box center [408, 497] width 11 height 11
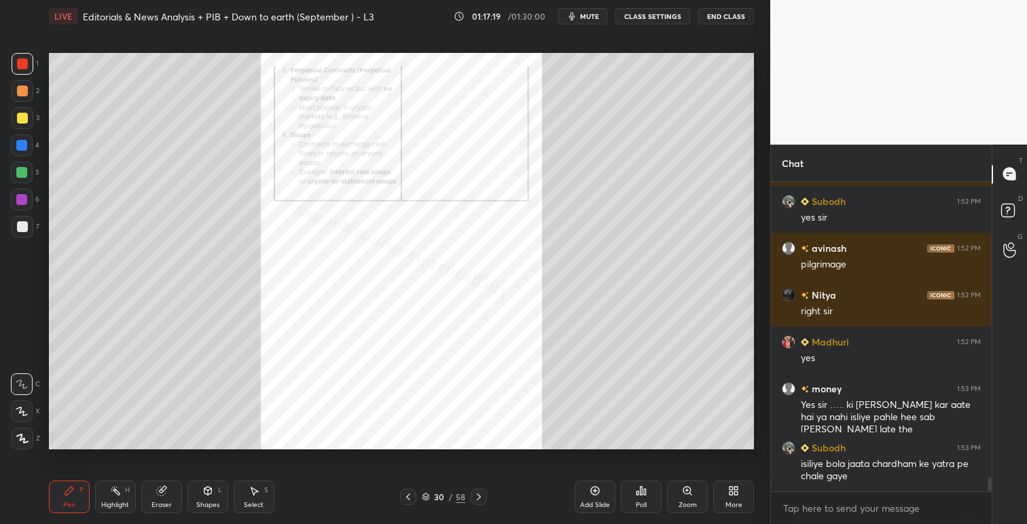
click at [485, 500] on div at bounding box center [479, 497] width 16 height 16
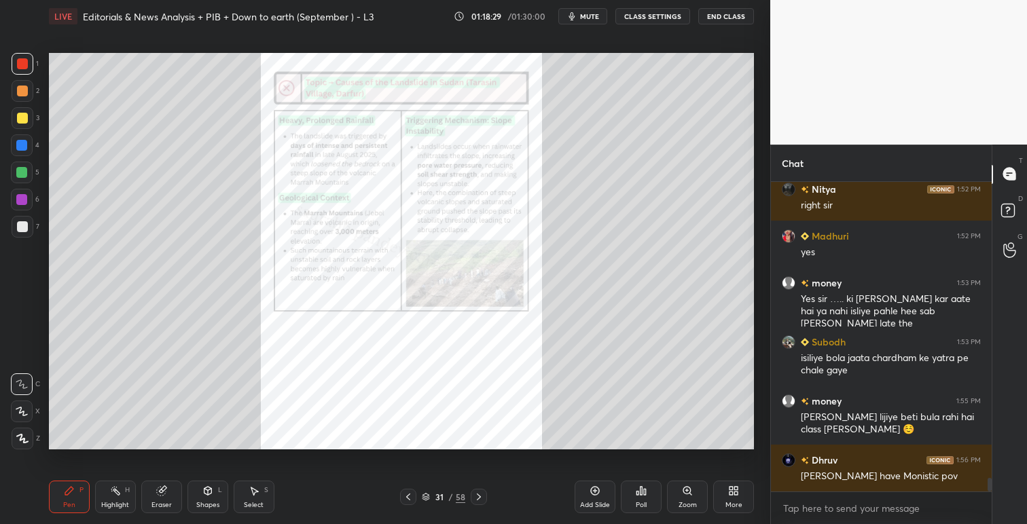
scroll to position [6656, 0]
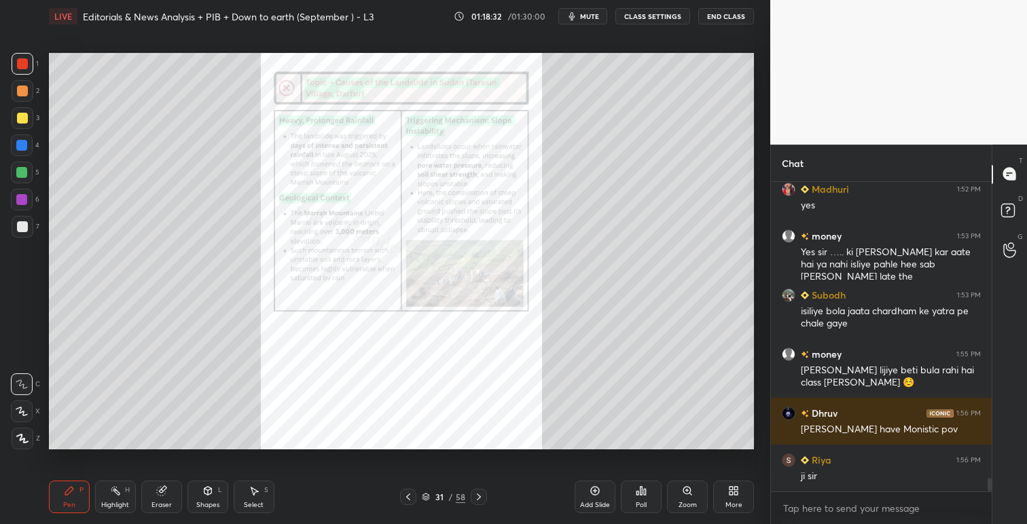
click at [407, 494] on icon at bounding box center [408, 497] width 11 height 11
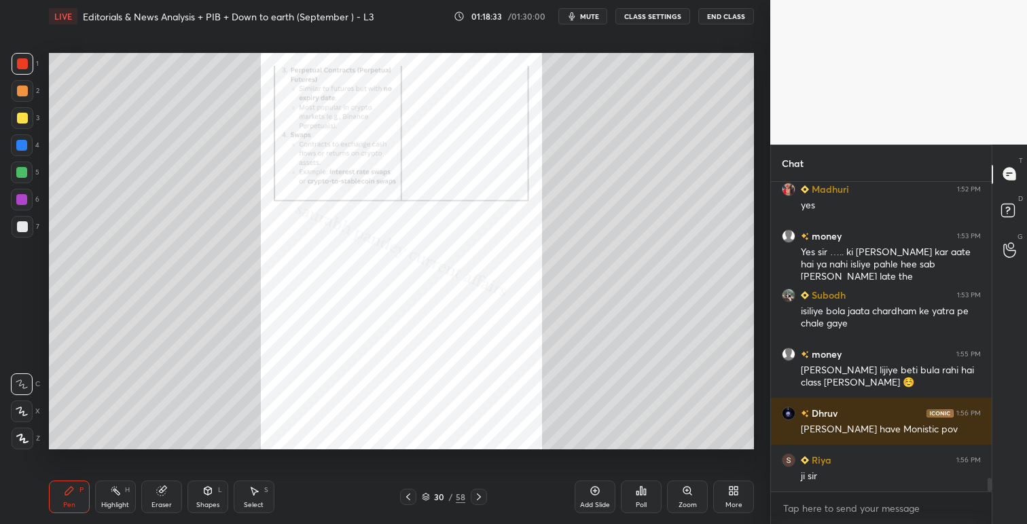
click at [412, 493] on icon at bounding box center [408, 497] width 11 height 11
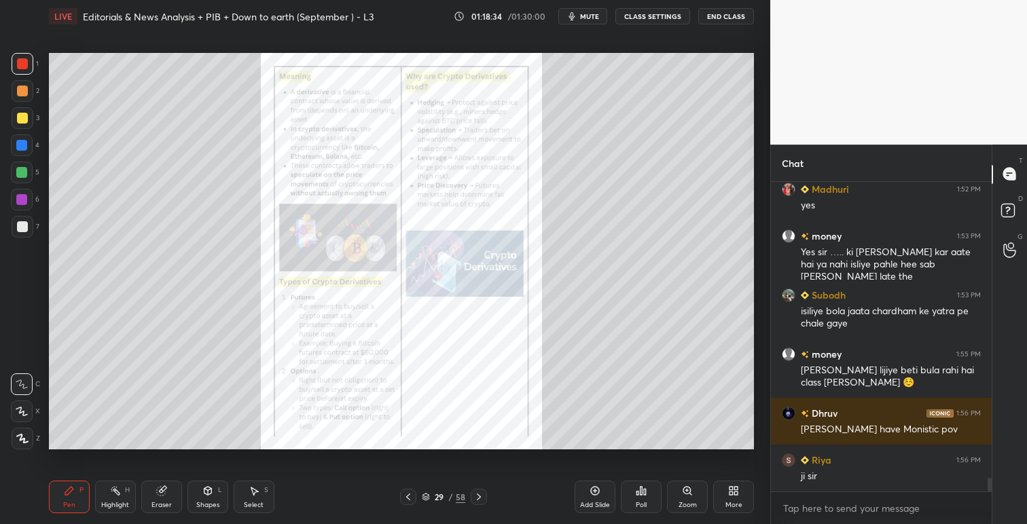
click at [412, 493] on icon at bounding box center [408, 497] width 11 height 11
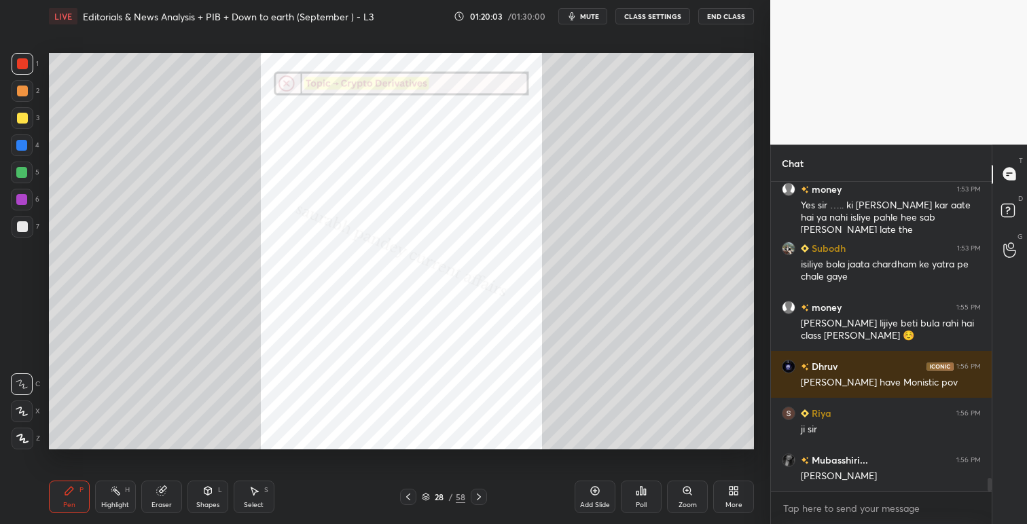
scroll to position [6749, 0]
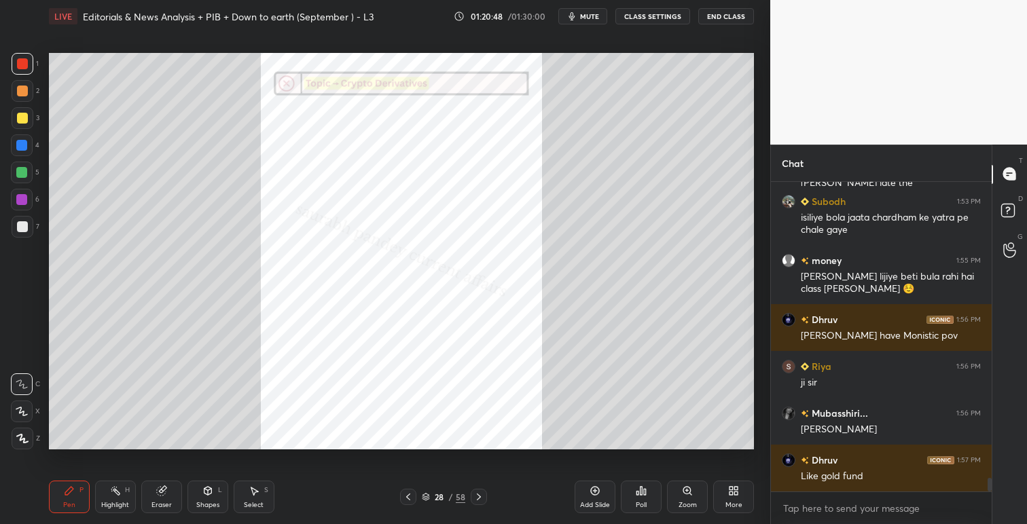
click at [754, 219] on div "Setting up your live class Poll for secs No correct answer Start poll" at bounding box center [401, 251] width 716 height 437
click at [749, 223] on div "Setting up your live class Poll for secs No correct answer Start poll" at bounding box center [401, 251] width 716 height 437
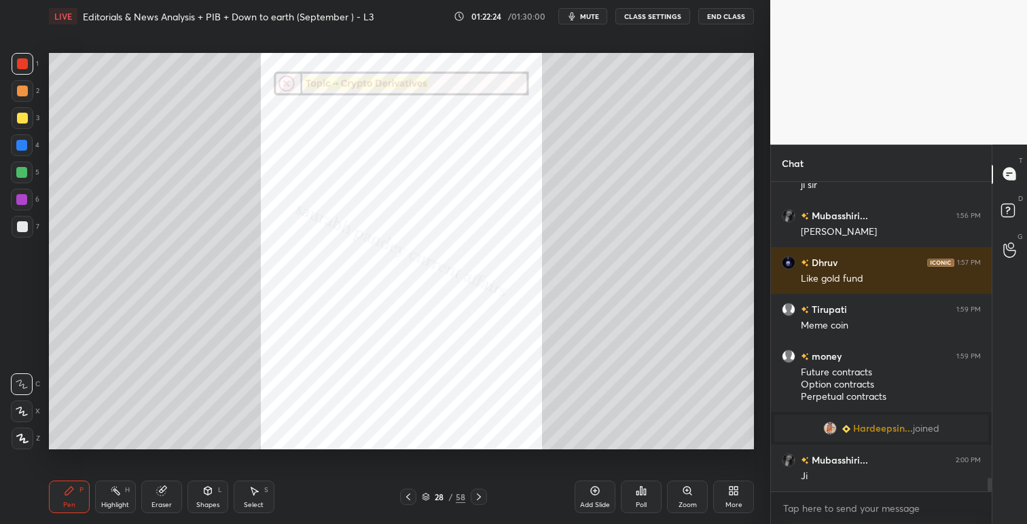
scroll to position [4, 5]
click at [727, 14] on button "End Class" at bounding box center [726, 16] width 56 height 16
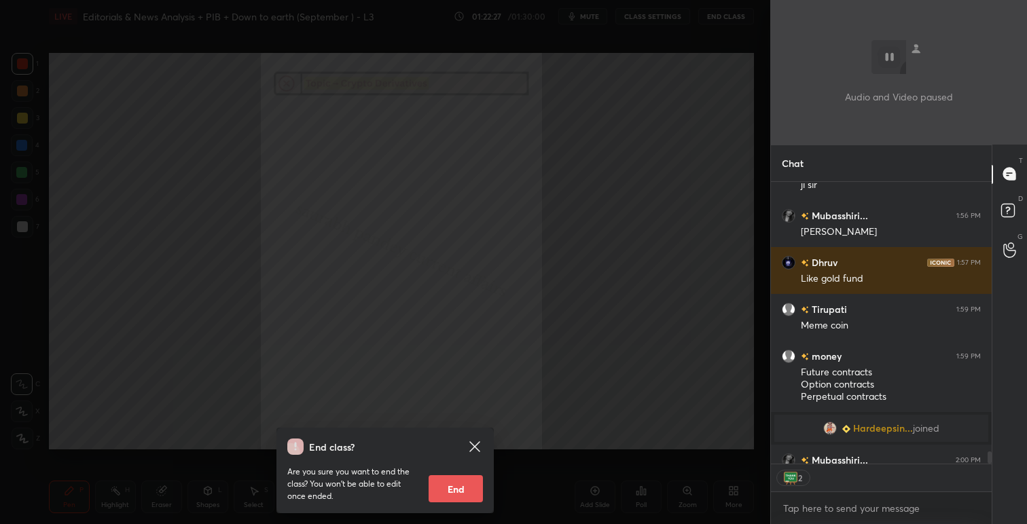
click at [455, 481] on button "End" at bounding box center [455, 488] width 54 height 27
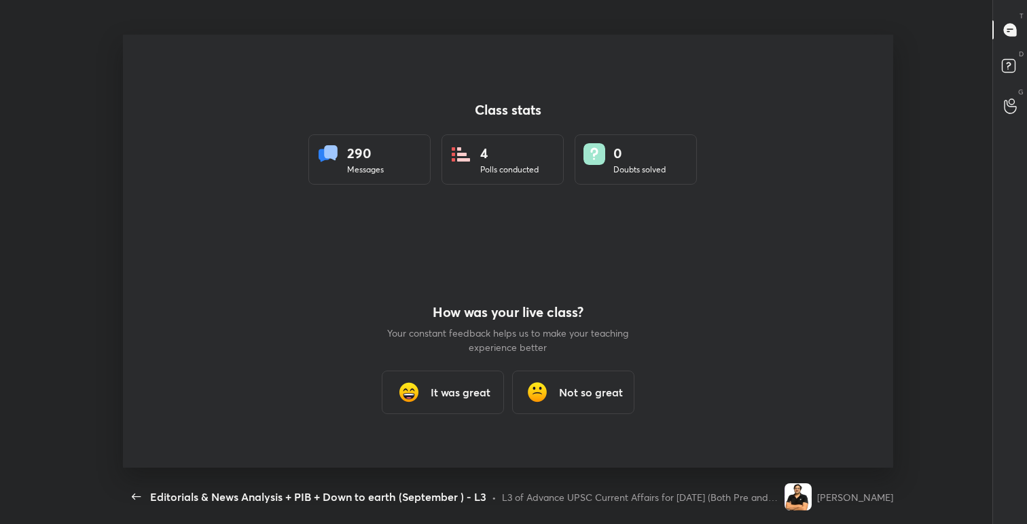
scroll to position [437, 945]
click at [456, 393] on h3 "It was great" at bounding box center [461, 394] width 60 height 16
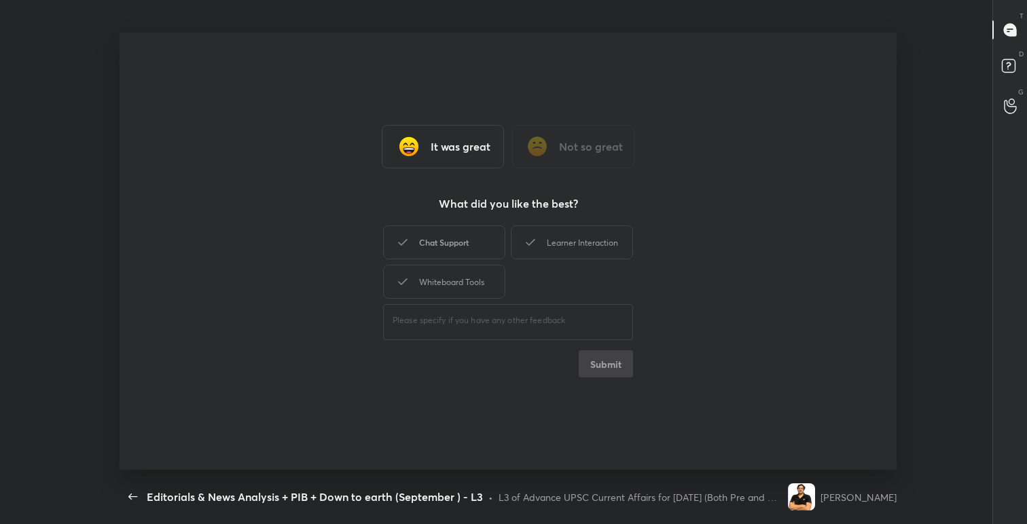
click at [468, 239] on div "Chat Support" at bounding box center [444, 242] width 122 height 34
click at [554, 241] on div "Learner Interaction" at bounding box center [572, 242] width 122 height 34
type textarea "x"
click at [458, 289] on div "Whiteboard Tools" at bounding box center [444, 282] width 122 height 34
click at [613, 363] on button "Submit" at bounding box center [606, 363] width 54 height 27
